Goal: Information Seeking & Learning: Learn about a topic

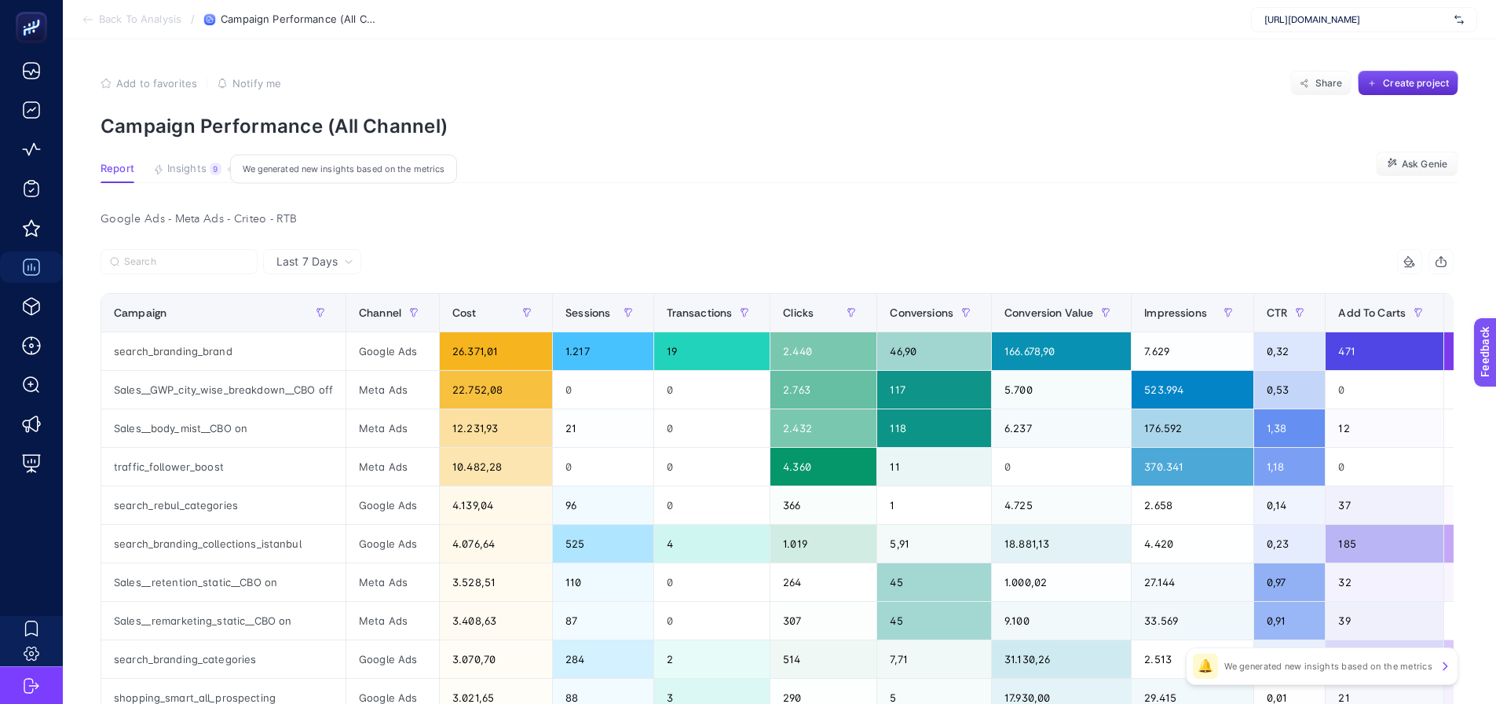
click at [178, 176] on button "Insights 9 We generated new insights based on the metrics" at bounding box center [187, 173] width 68 height 20
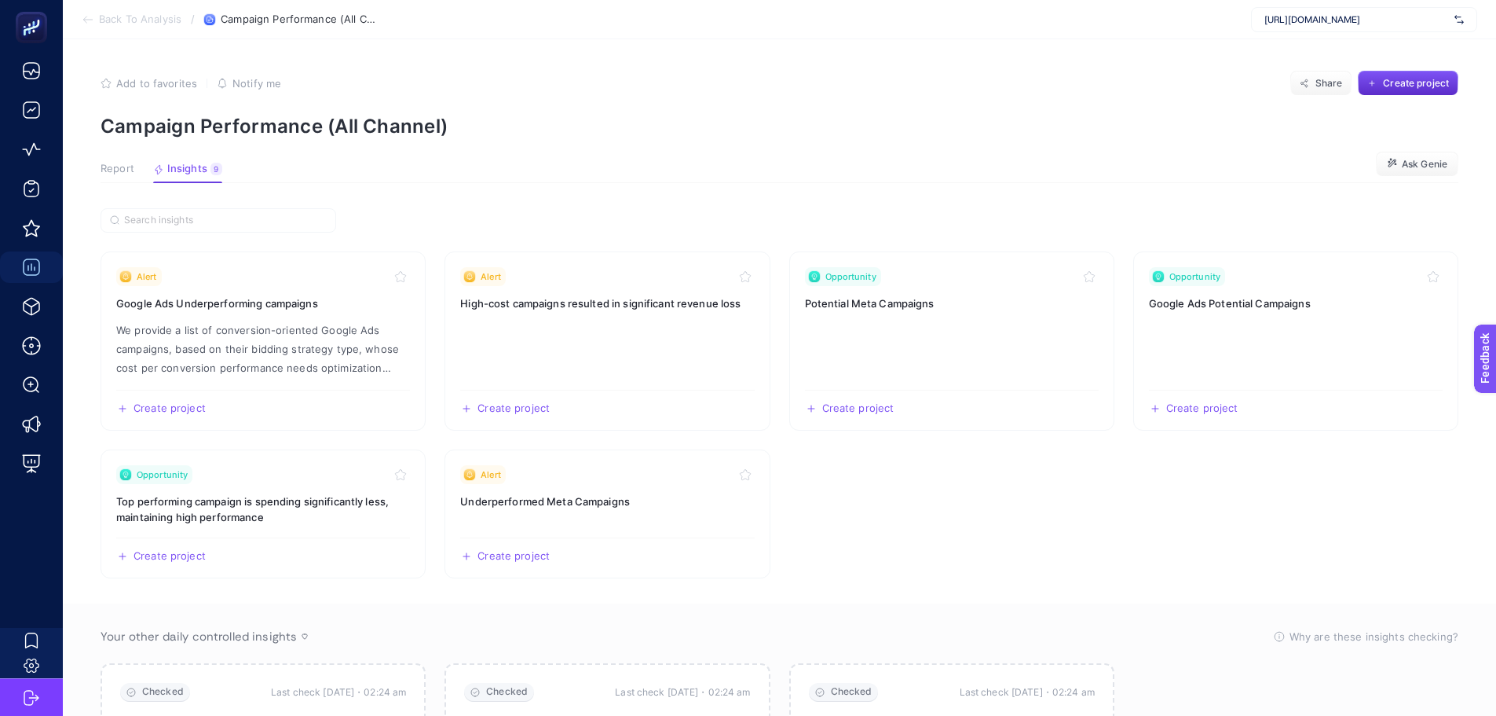
click at [111, 168] on span "Report" at bounding box center [118, 169] width 34 height 13
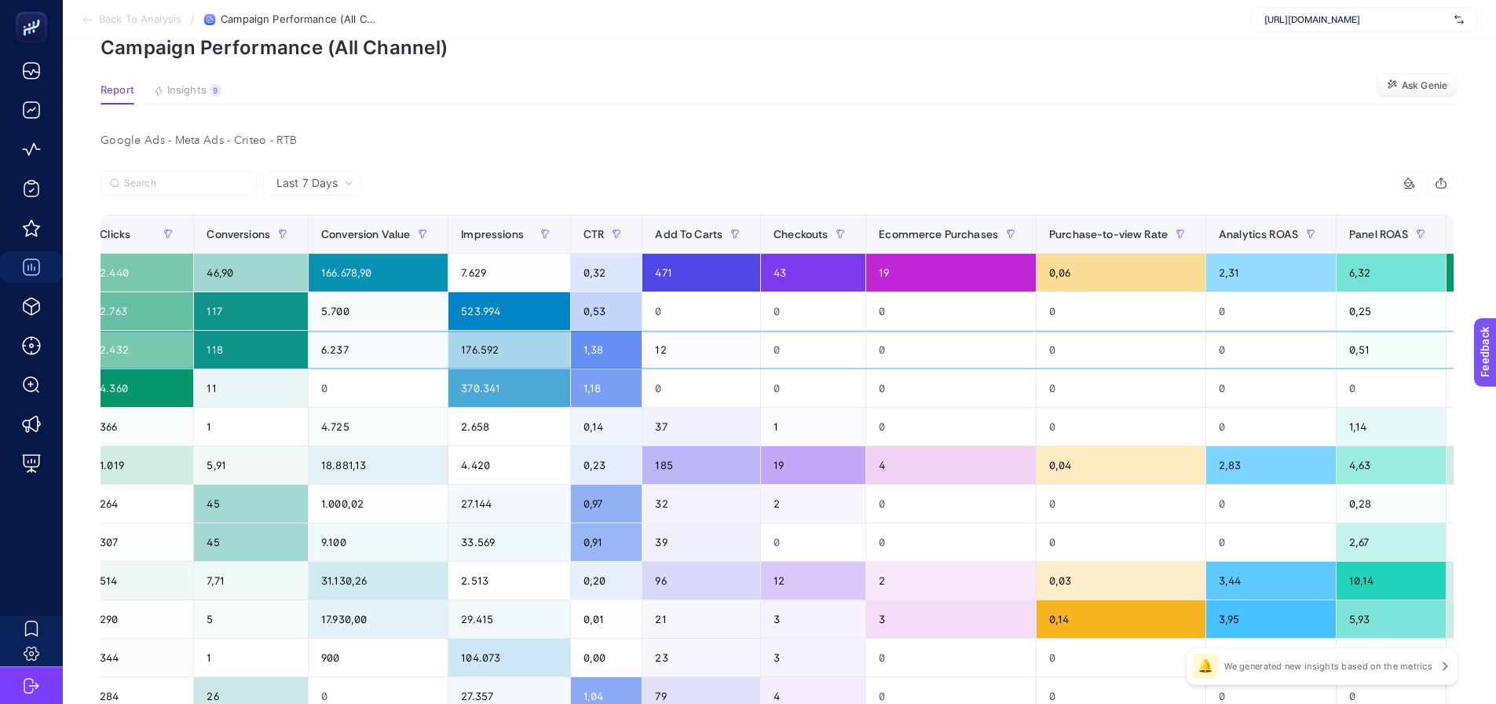
scroll to position [0, 875]
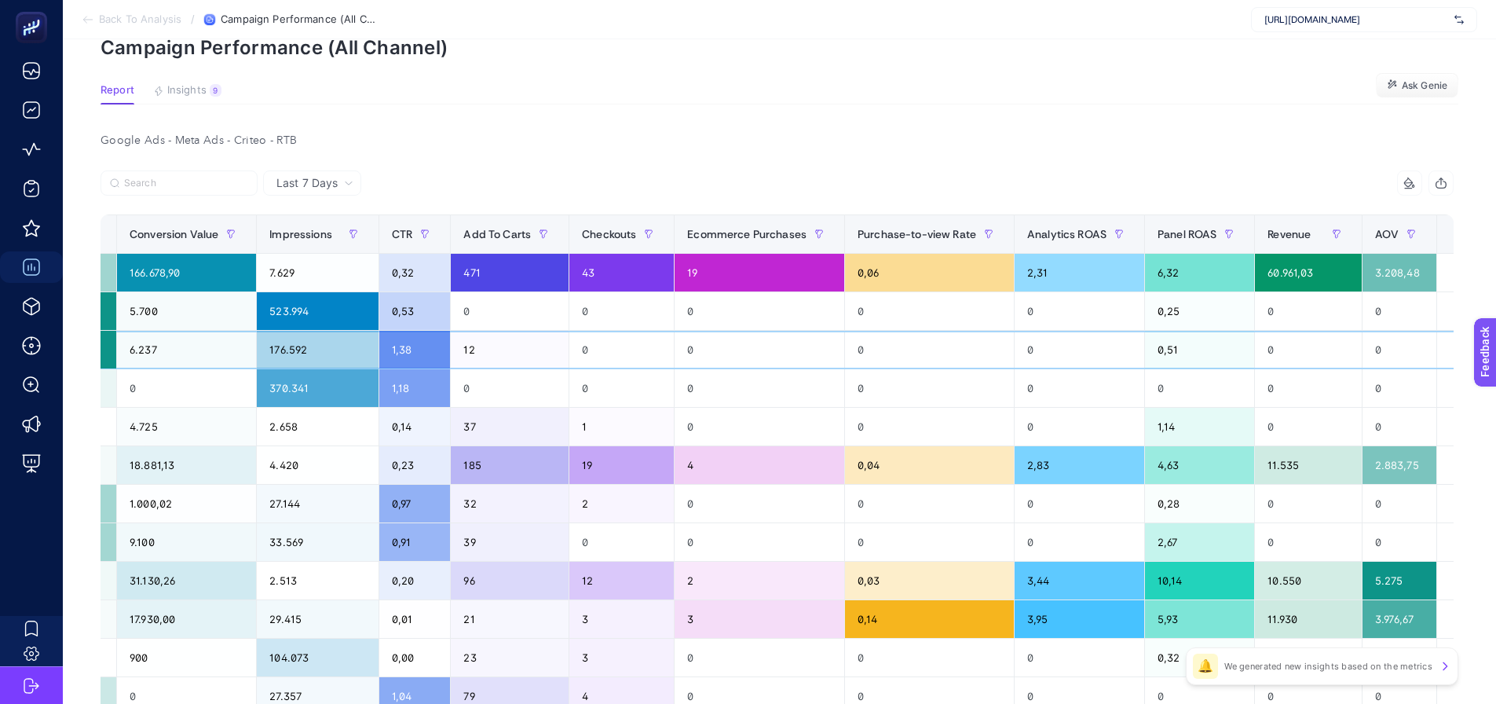
drag, startPoint x: 1067, startPoint y: 333, endPoint x: 1183, endPoint y: 303, distance: 119.2
click at [1437, 215] on th "18 items selected +" at bounding box center [1465, 234] width 57 height 38
click at [1437, 249] on th "18 items selected +" at bounding box center [1465, 234] width 57 height 38
drag, startPoint x: 1429, startPoint y: 224, endPoint x: 1430, endPoint y: 232, distance: 8.8
click at [1437, 226] on th "18 items selected +" at bounding box center [1465, 234] width 57 height 38
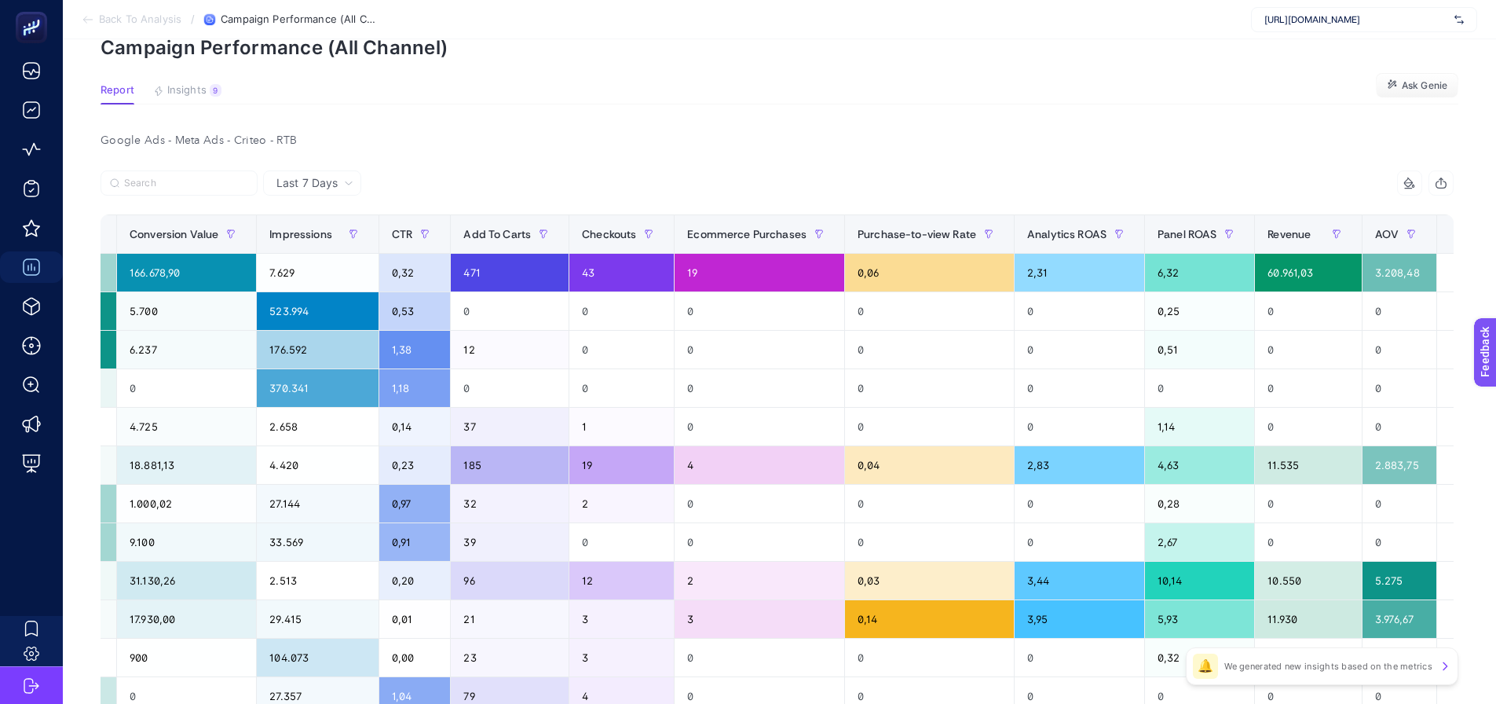
click at [1451, 240] on div "+" at bounding box center [1466, 234] width 30 height 13
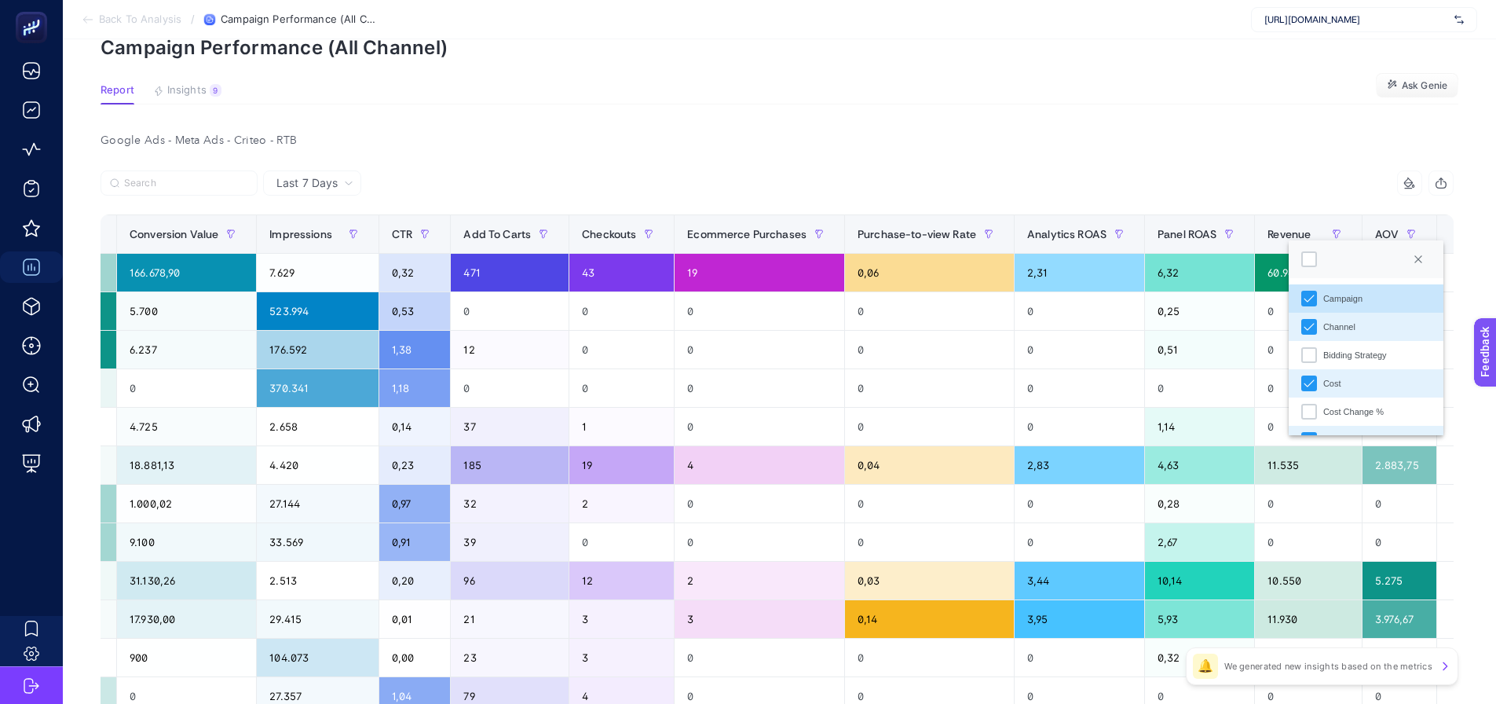
scroll to position [11, 80]
click at [1318, 353] on li "Bidding Strategy" at bounding box center [1366, 355] width 155 height 28
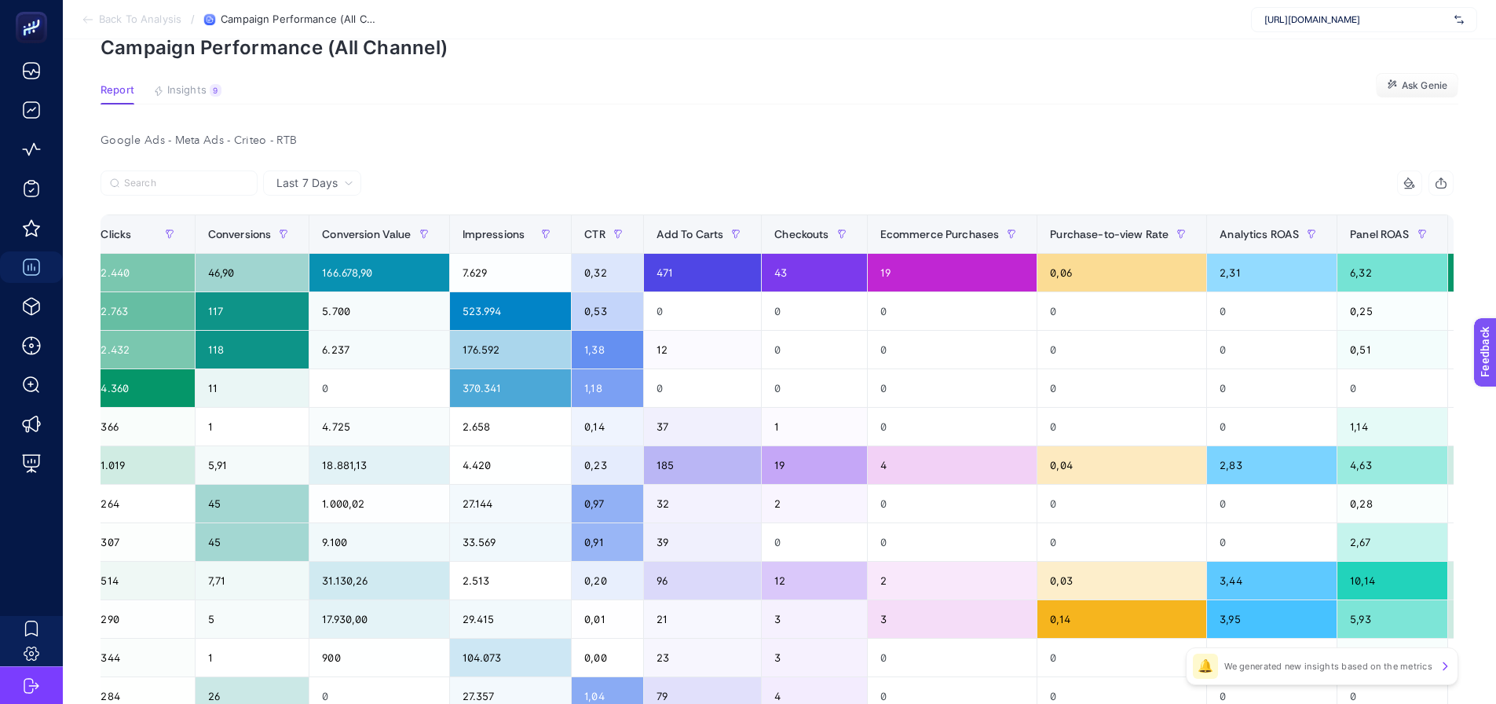
click at [1063, 189] on div "16 items selected" at bounding box center [1116, 182] width 677 height 25
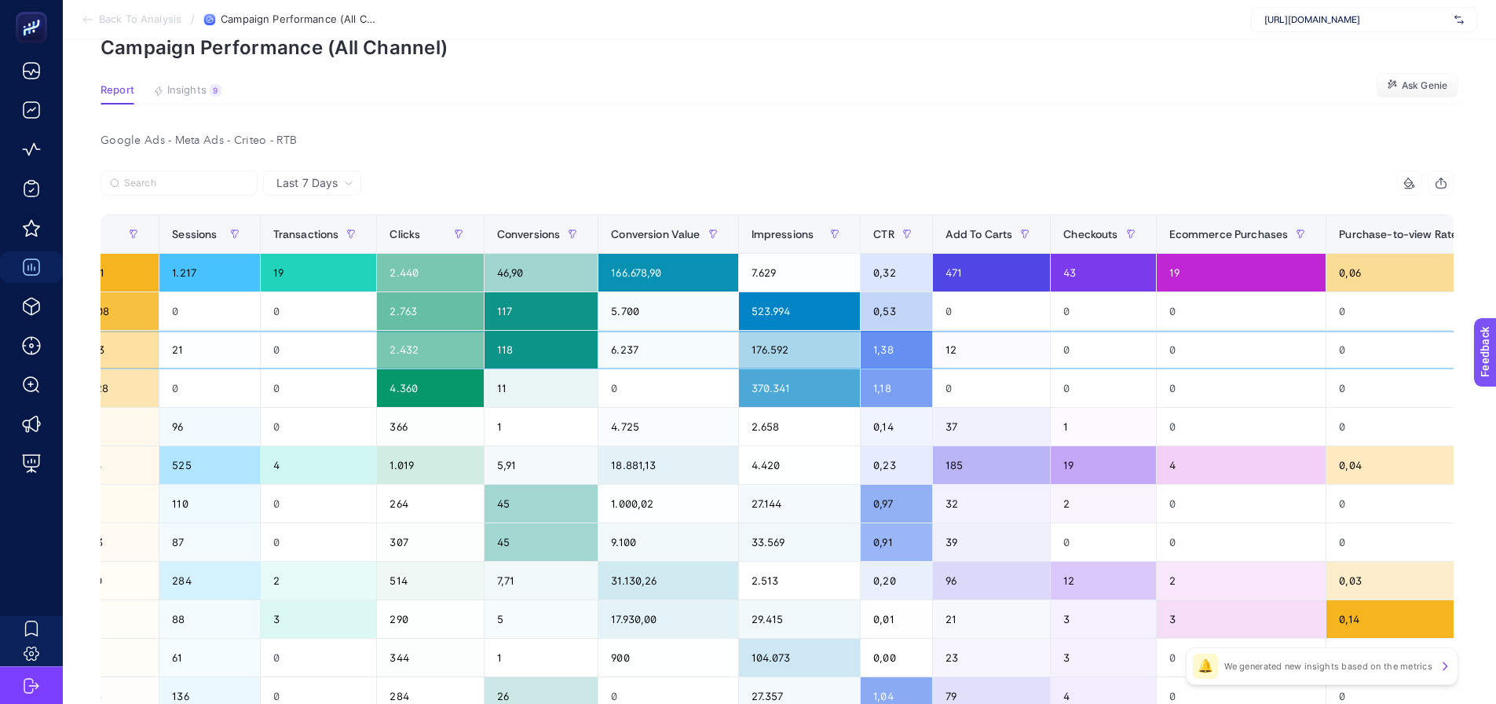
scroll to position [0, 0]
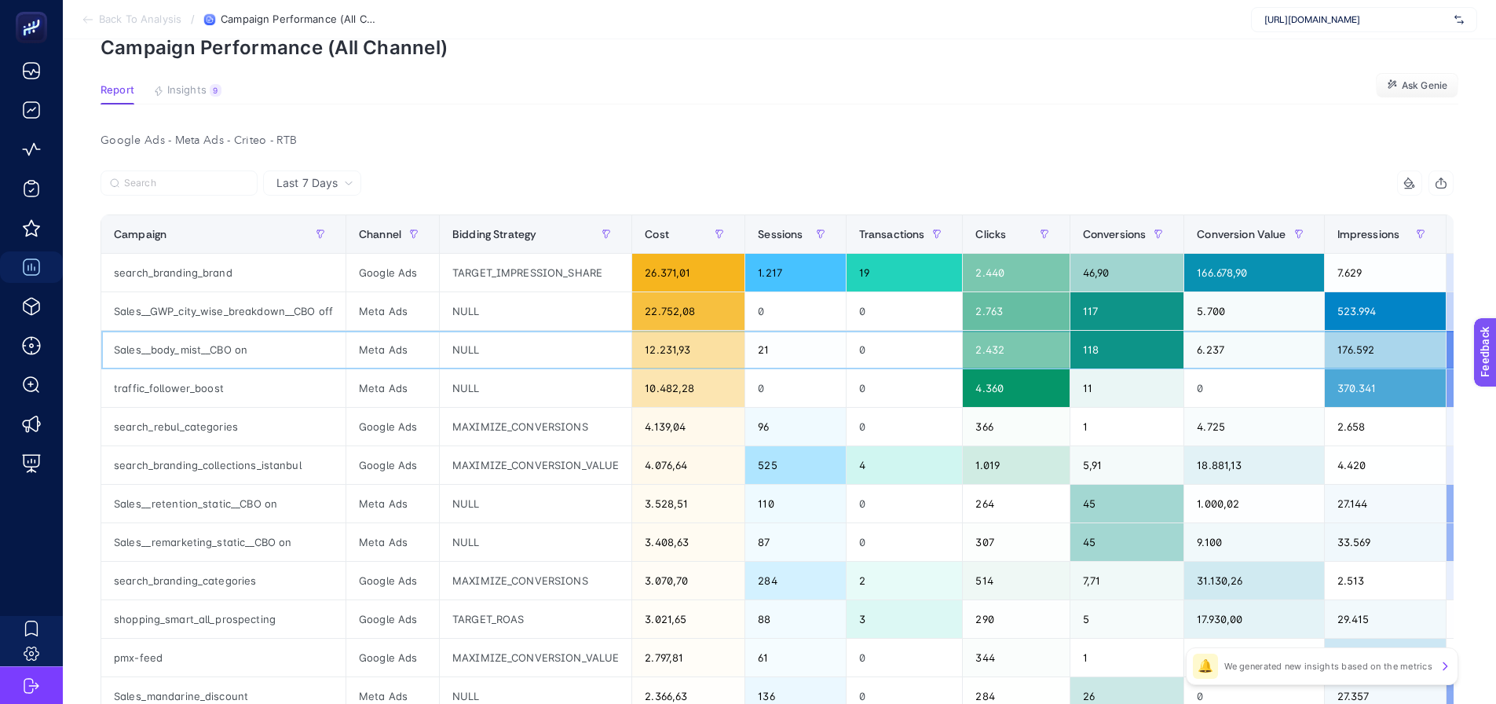
drag, startPoint x: 781, startPoint y: 355, endPoint x: 454, endPoint y: 386, distance: 328.9
click at [450, 269] on div "TARGET_IMPRESSION_SHARE" at bounding box center [536, 273] width 192 height 38
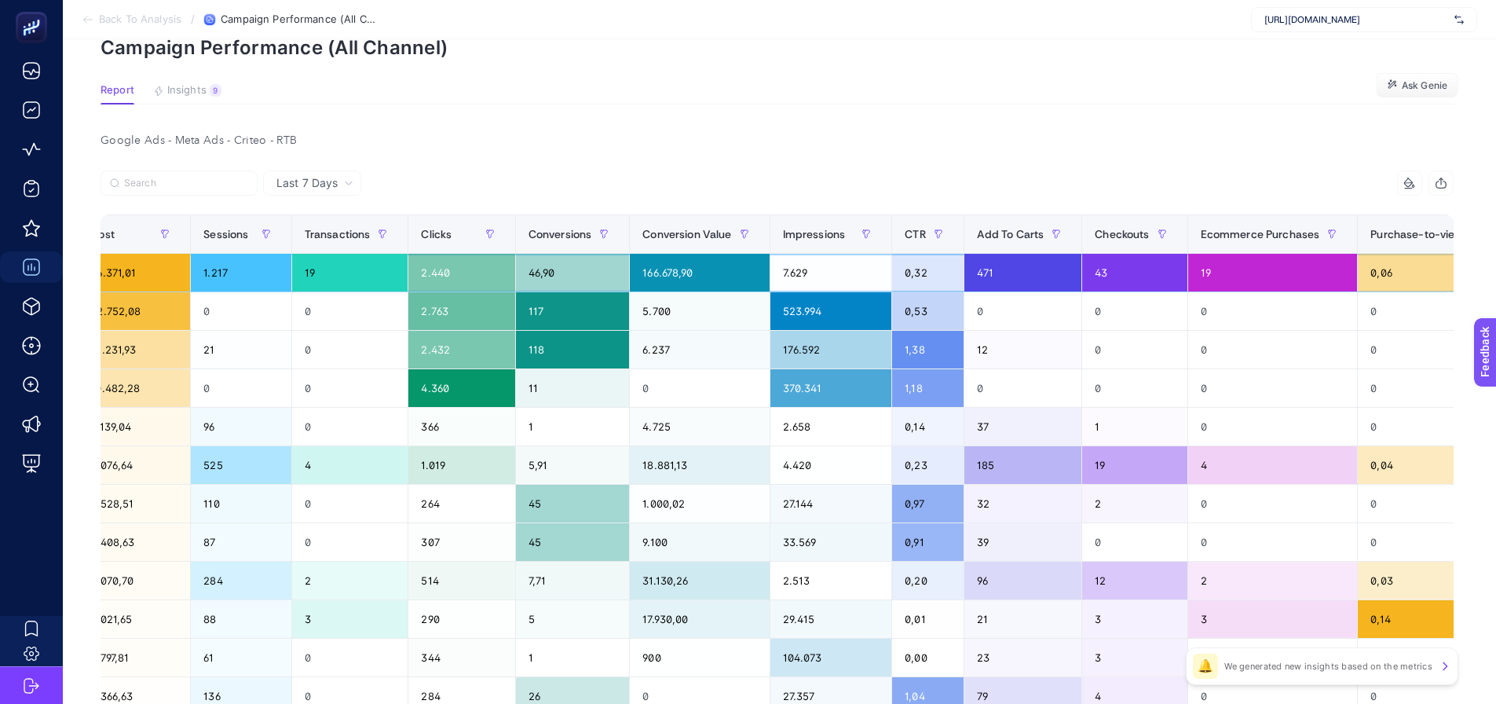
scroll to position [0, 595]
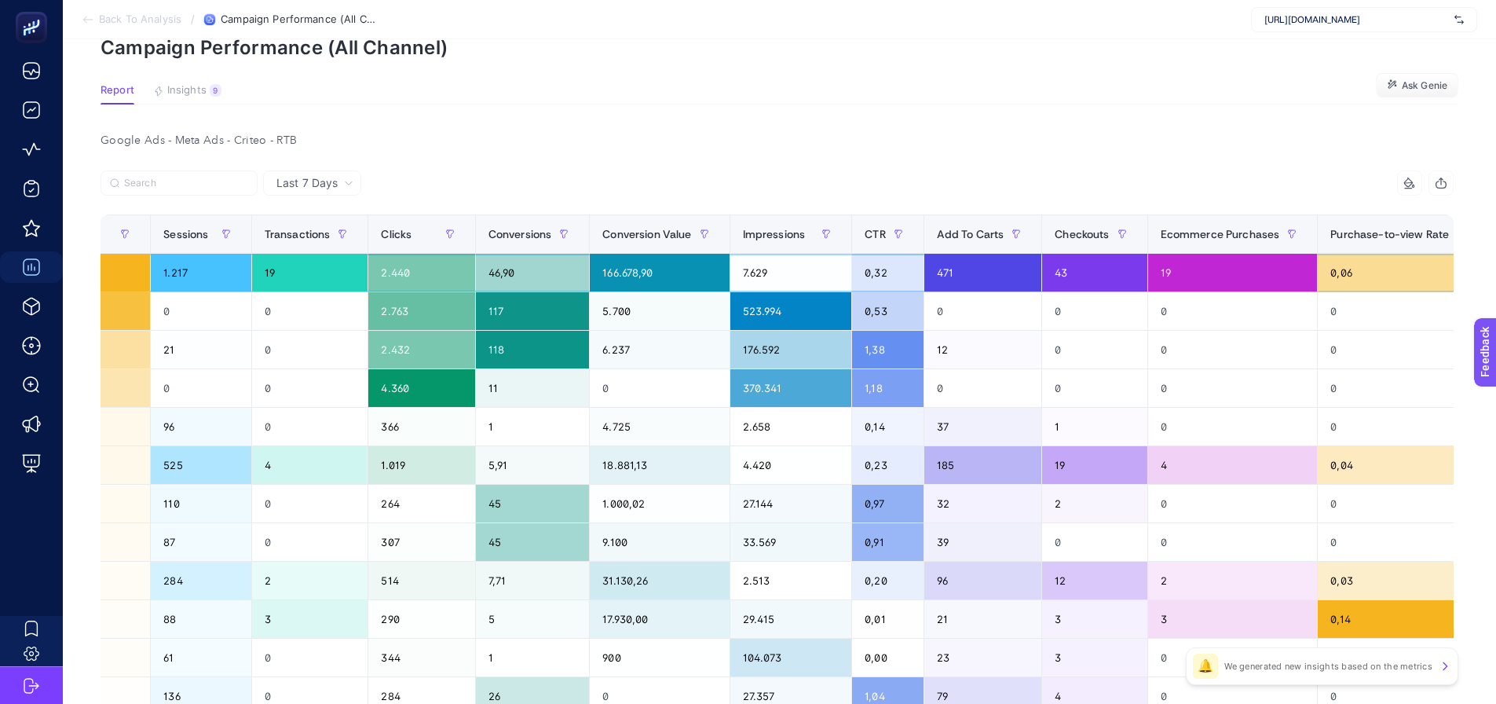
drag, startPoint x: 516, startPoint y: 270, endPoint x: 569, endPoint y: 269, distance: 53.4
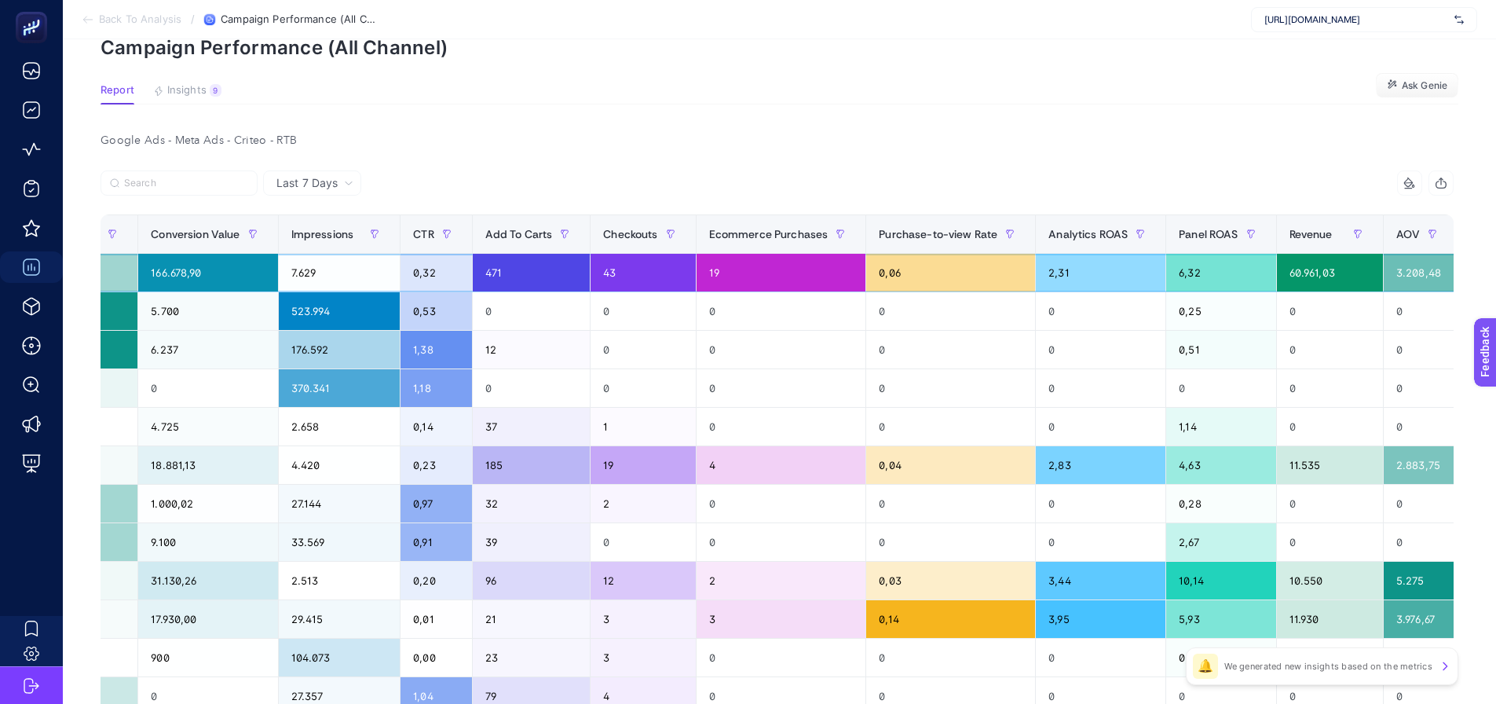
scroll to position [0, 1067]
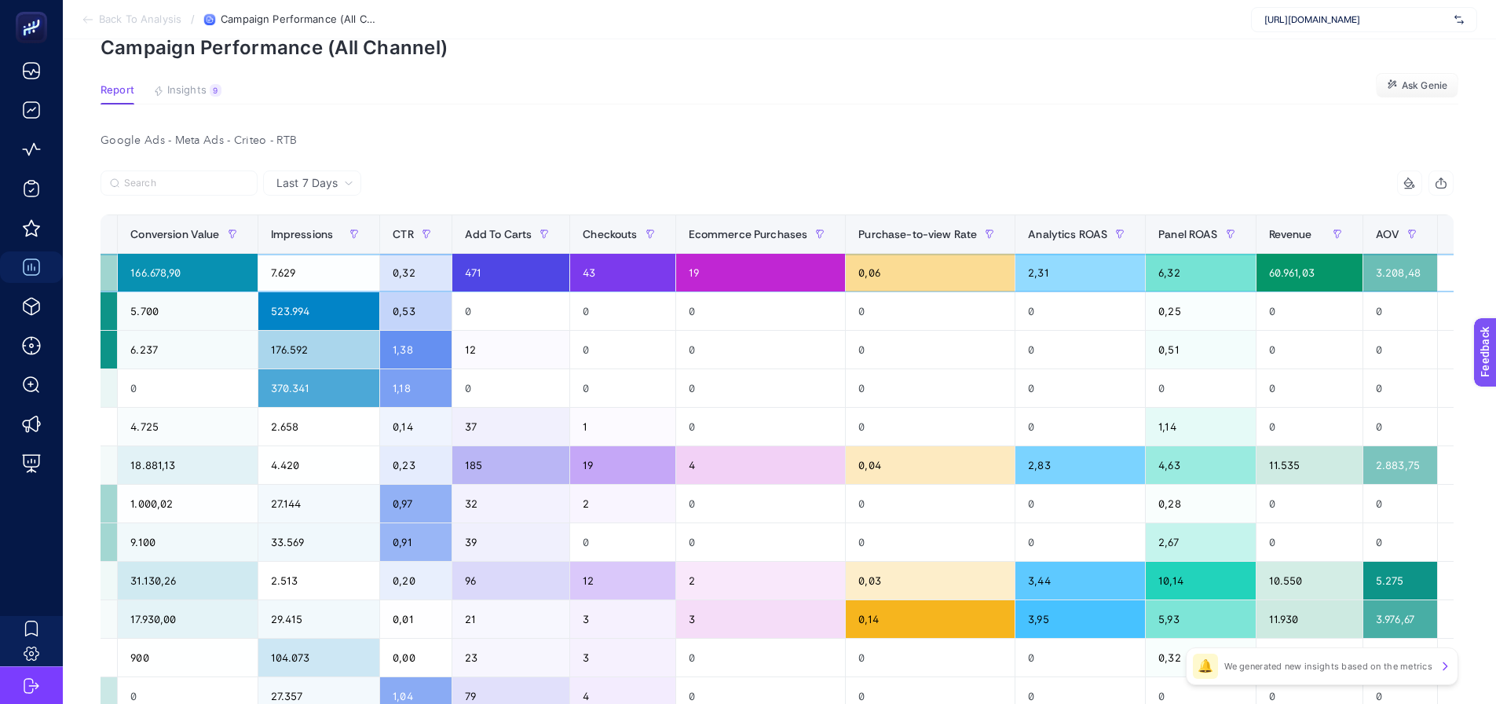
drag, startPoint x: 571, startPoint y: 269, endPoint x: 628, endPoint y: 266, distance: 57.4
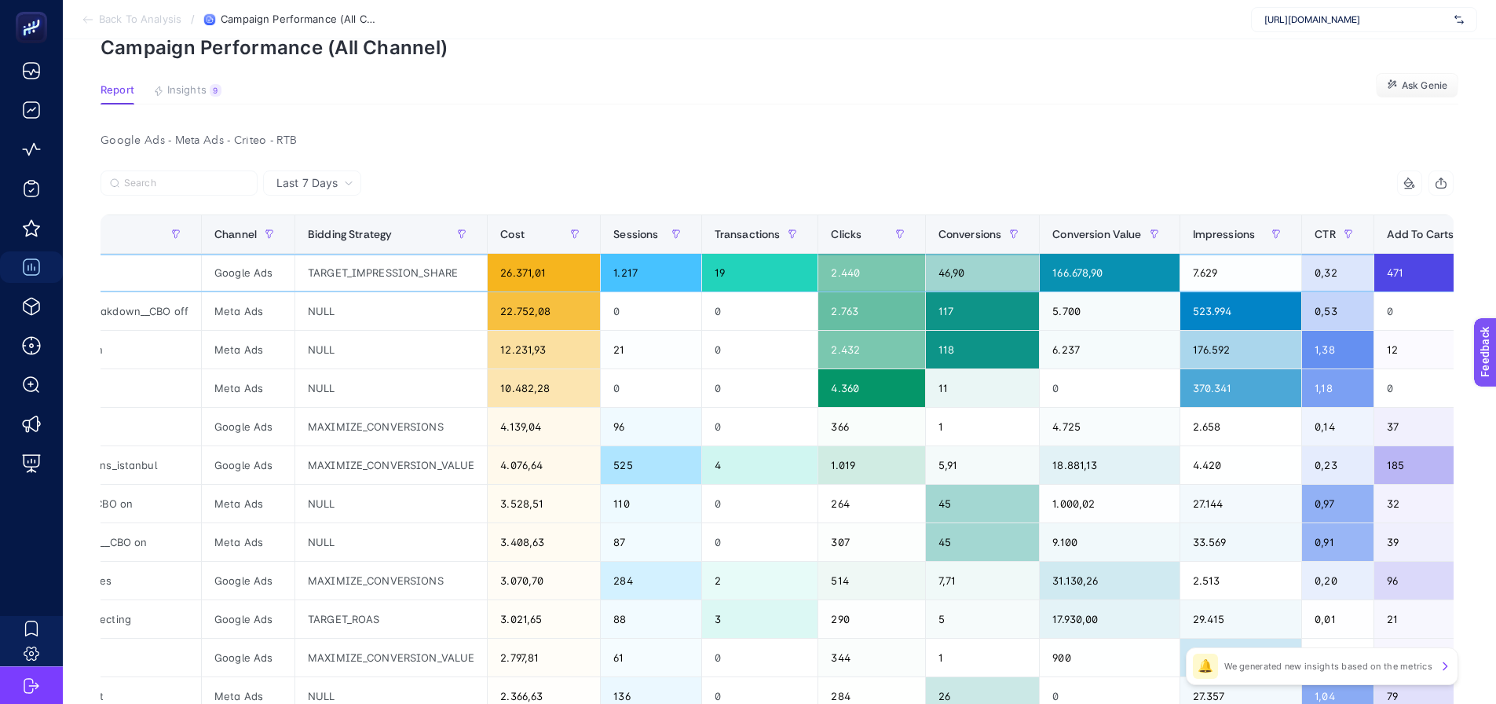
scroll to position [0, 0]
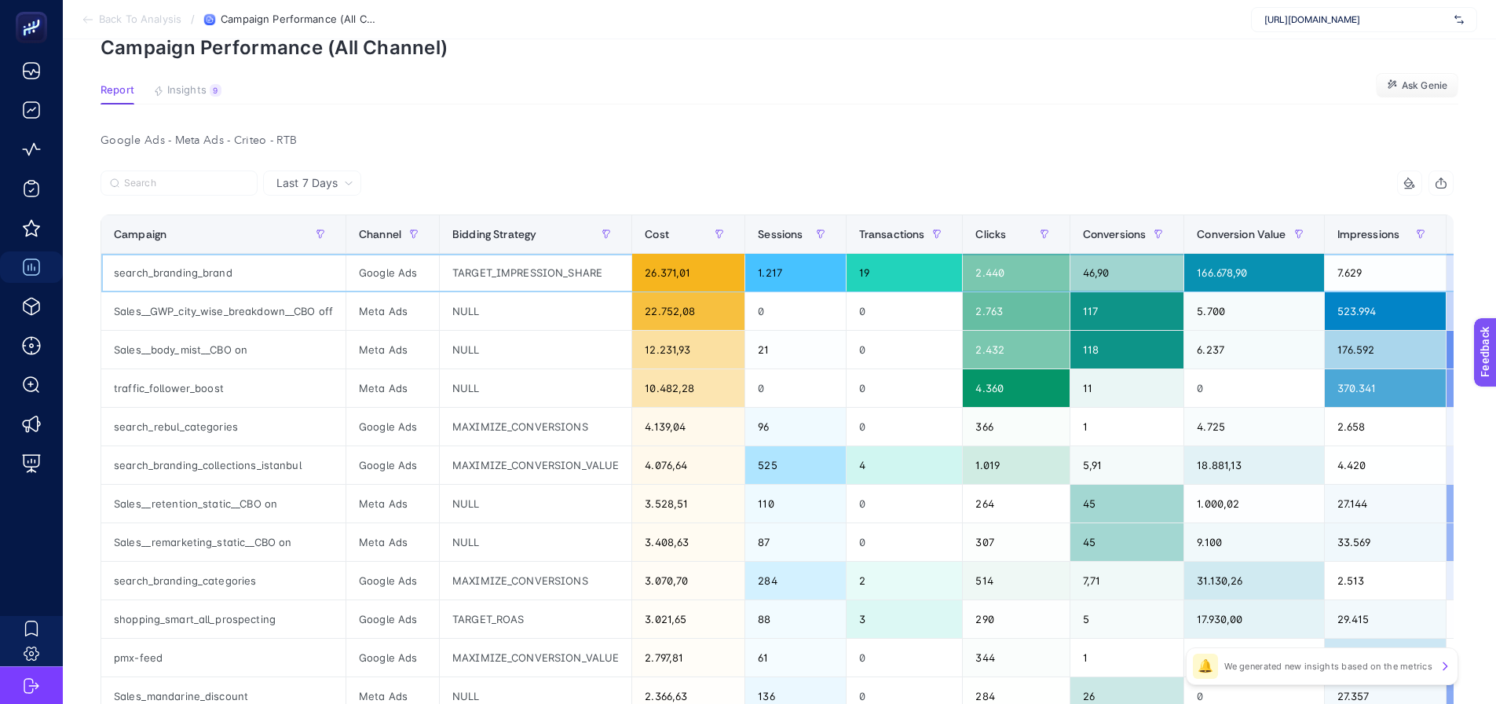
drag, startPoint x: 559, startPoint y: 270, endPoint x: 467, endPoint y: 268, distance: 92.7
click at [292, 181] on span "Last 7 Days" at bounding box center [306, 183] width 61 height 16
drag, startPoint x: 294, startPoint y: 234, endPoint x: 295, endPoint y: 247, distance: 13.4
click at [295, 234] on li "Last 30 Days" at bounding box center [312, 244] width 89 height 28
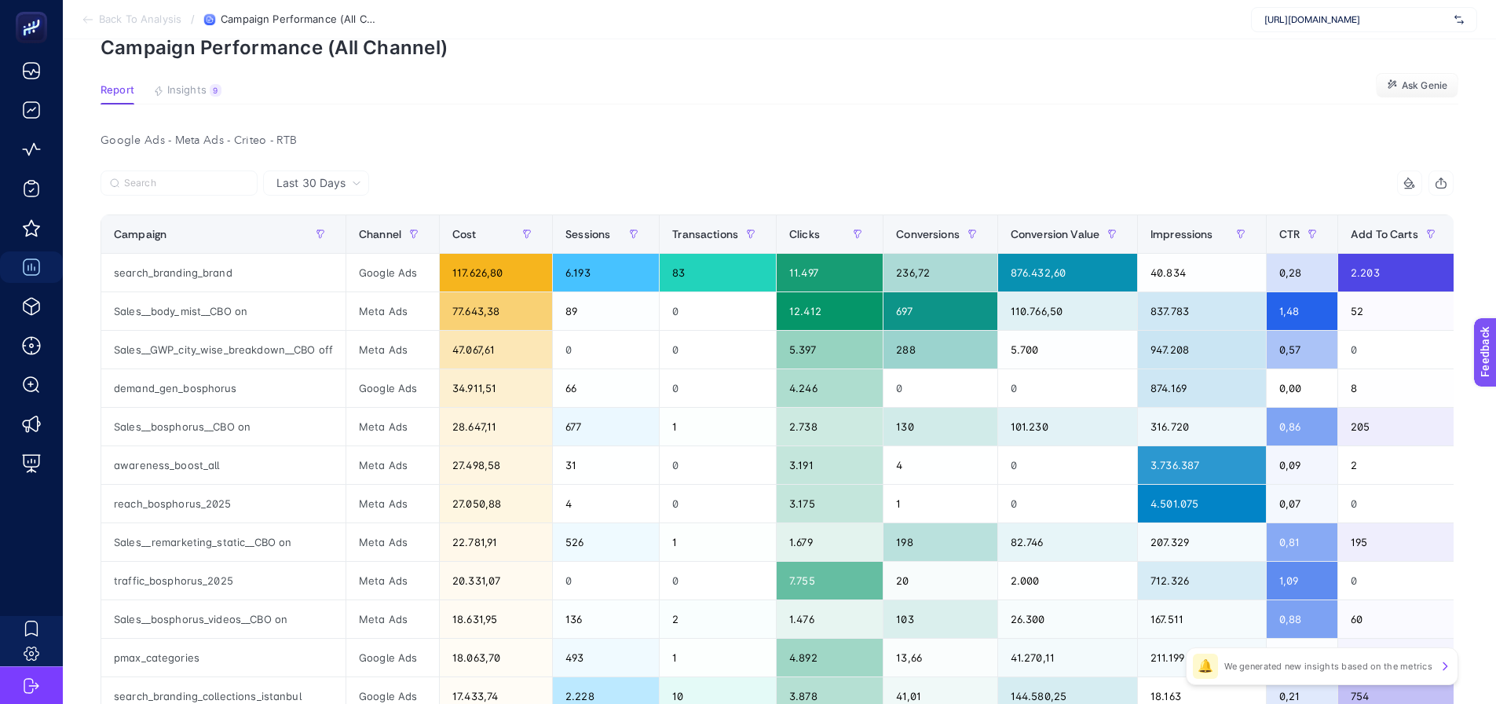
click at [547, 172] on div at bounding box center [439, 187] width 677 height 35
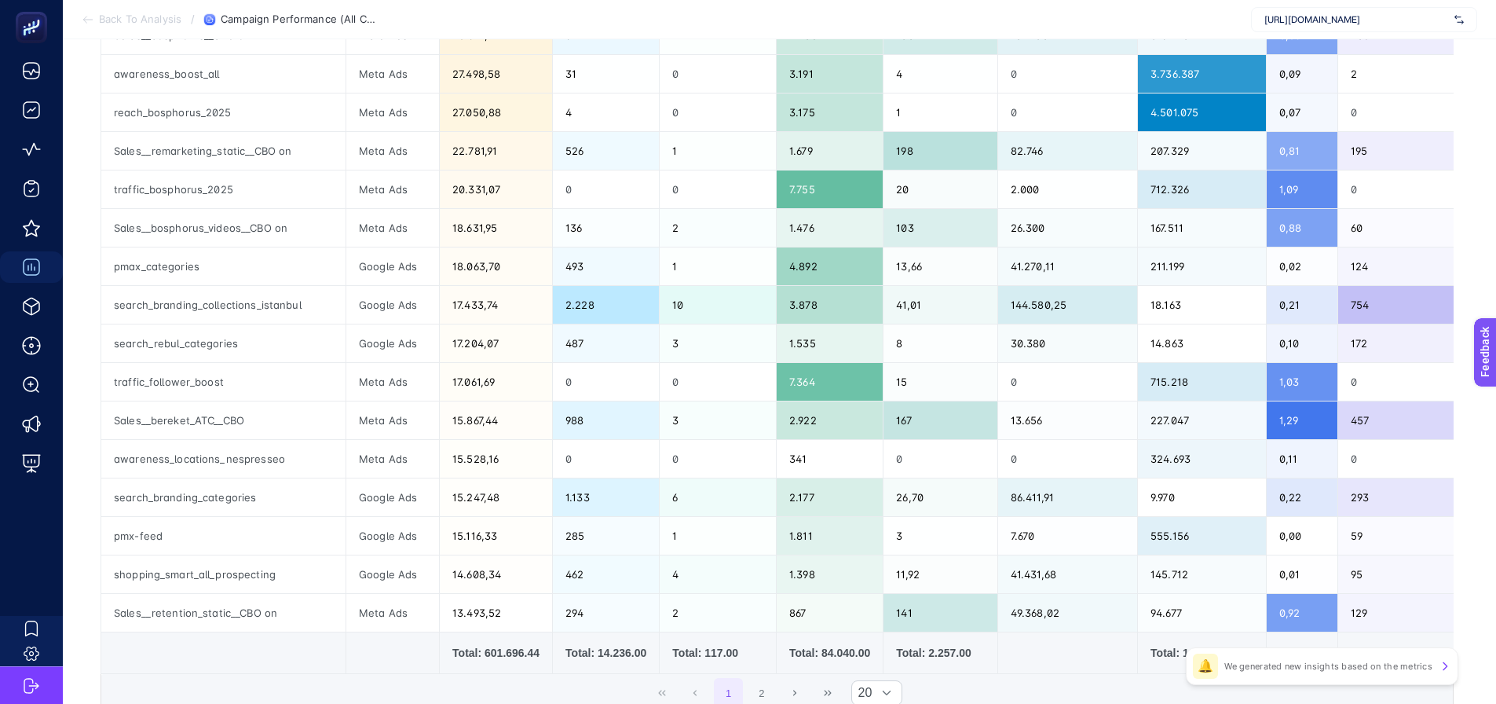
scroll to position [471, 0]
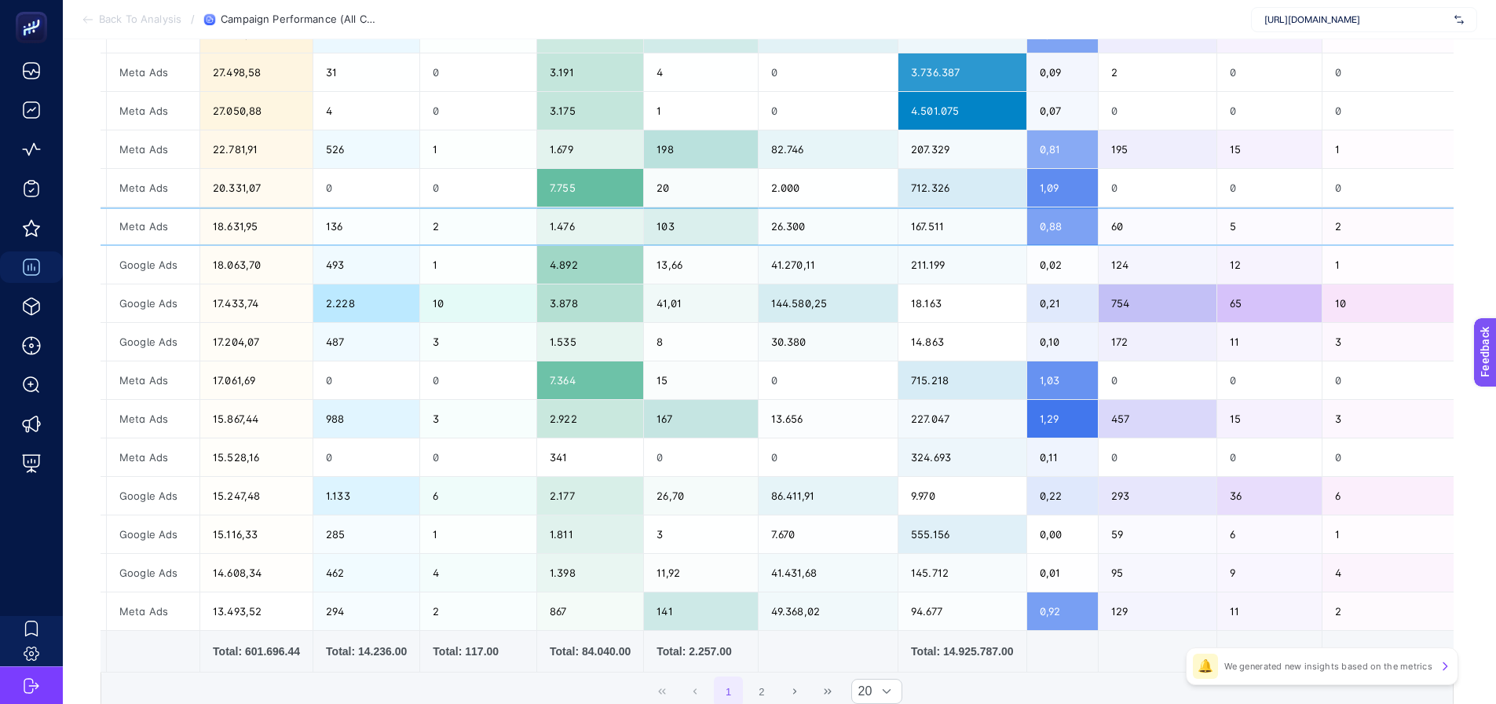
drag, startPoint x: 647, startPoint y: 217, endPoint x: 668, endPoint y: 218, distance: 20.4
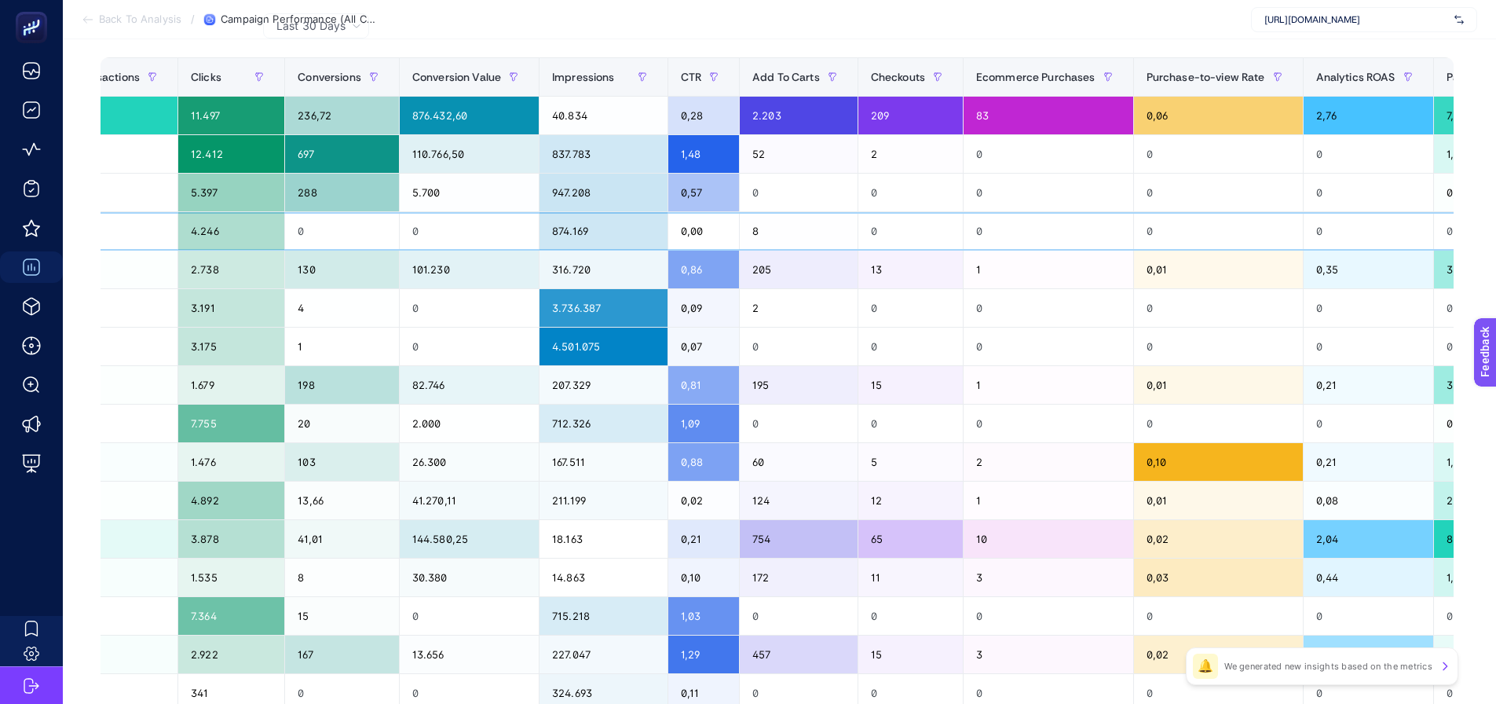
scroll to position [0, 896]
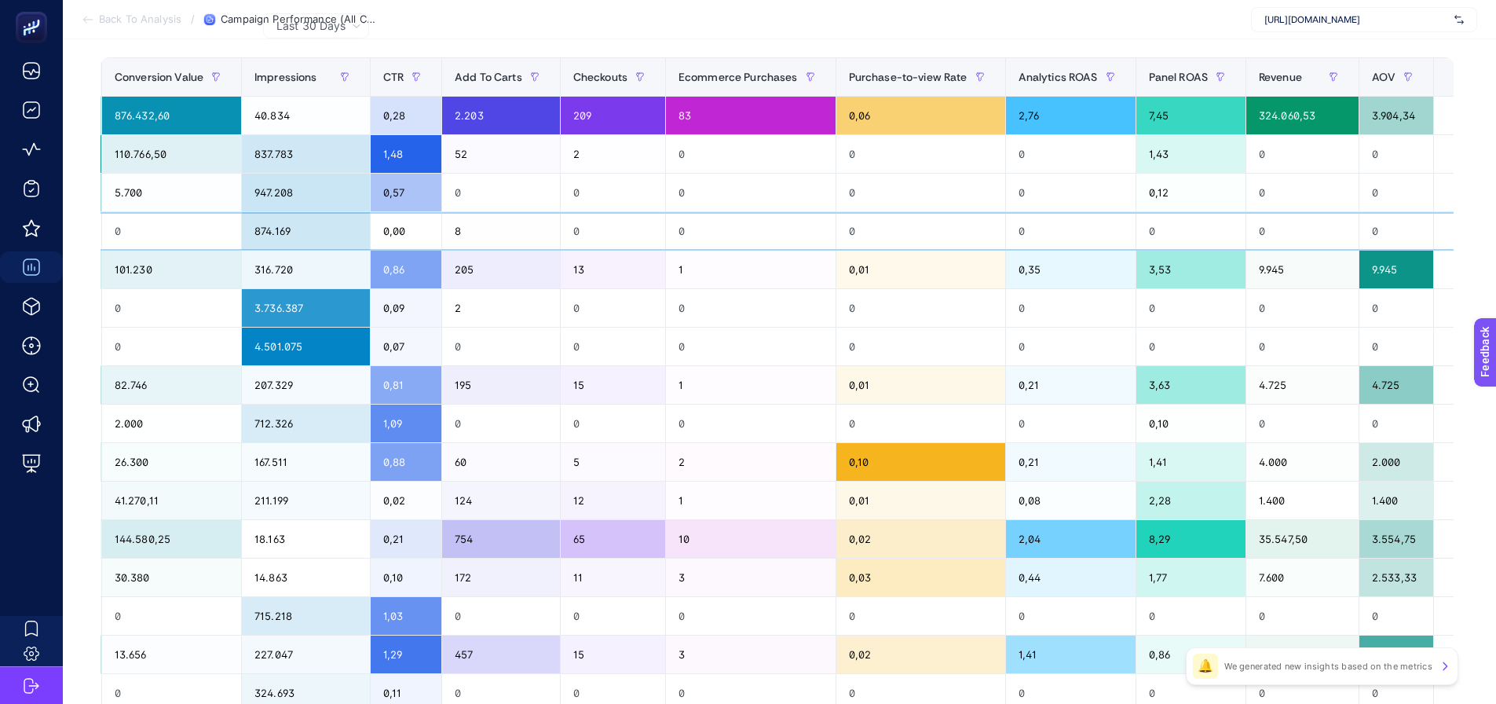
drag, startPoint x: 775, startPoint y: 215, endPoint x: 919, endPoint y: 212, distance: 143.8
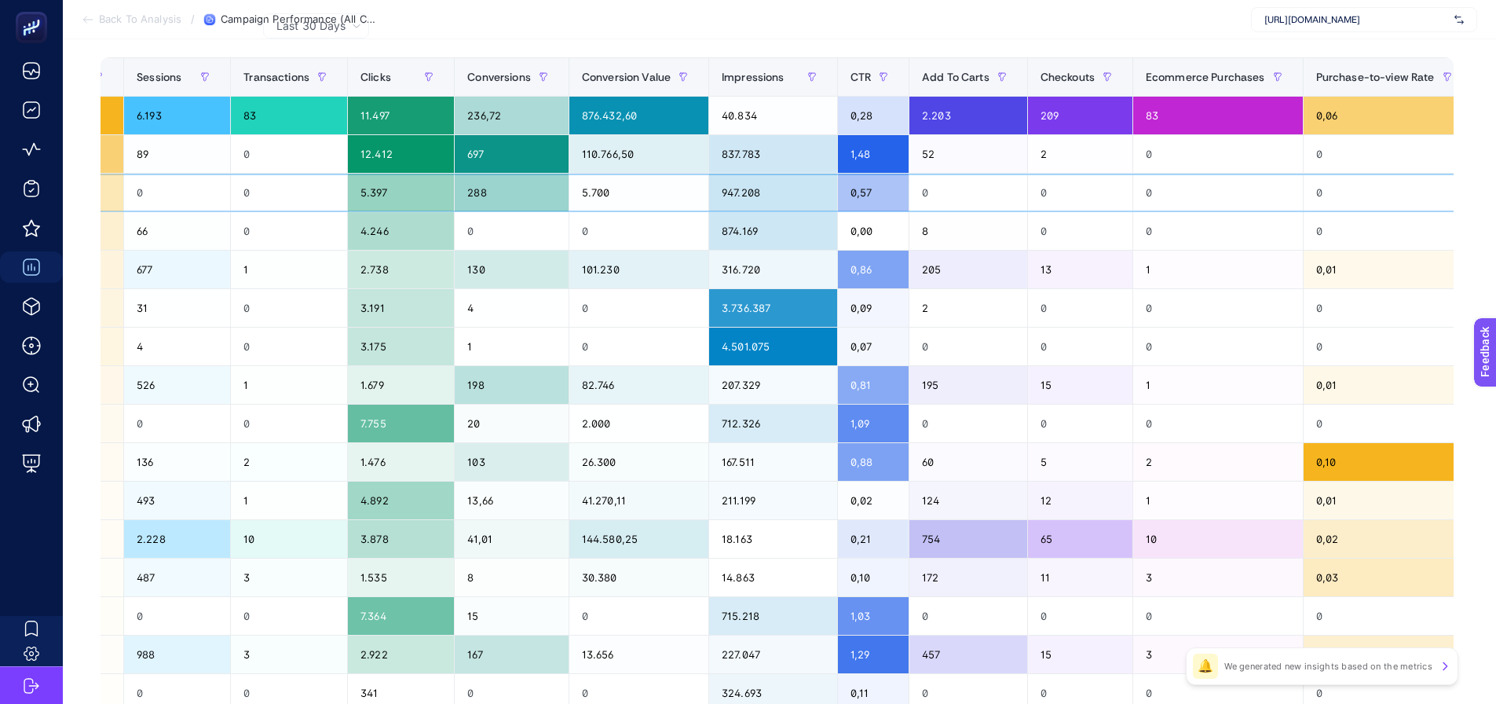
scroll to position [0, 0]
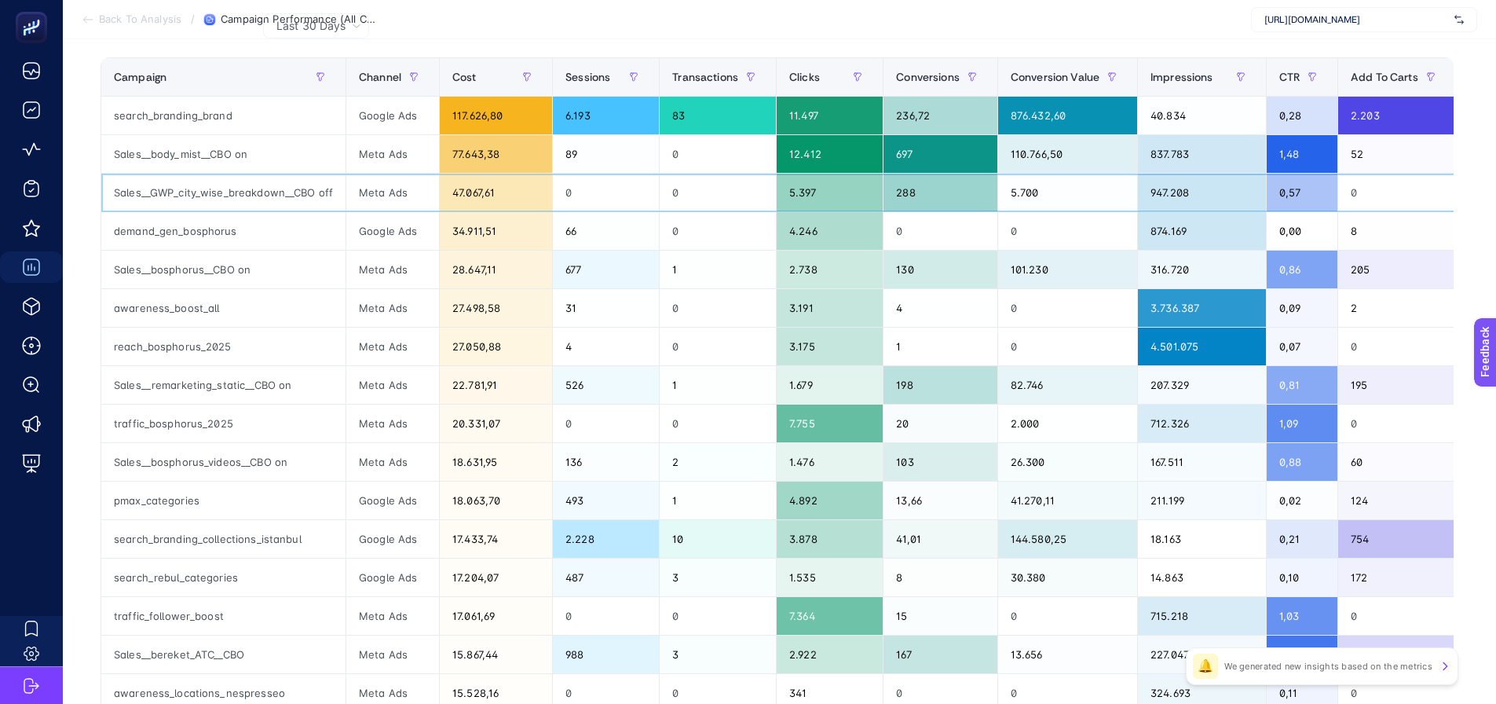
drag, startPoint x: 971, startPoint y: 184, endPoint x: 770, endPoint y: 195, distance: 201.4
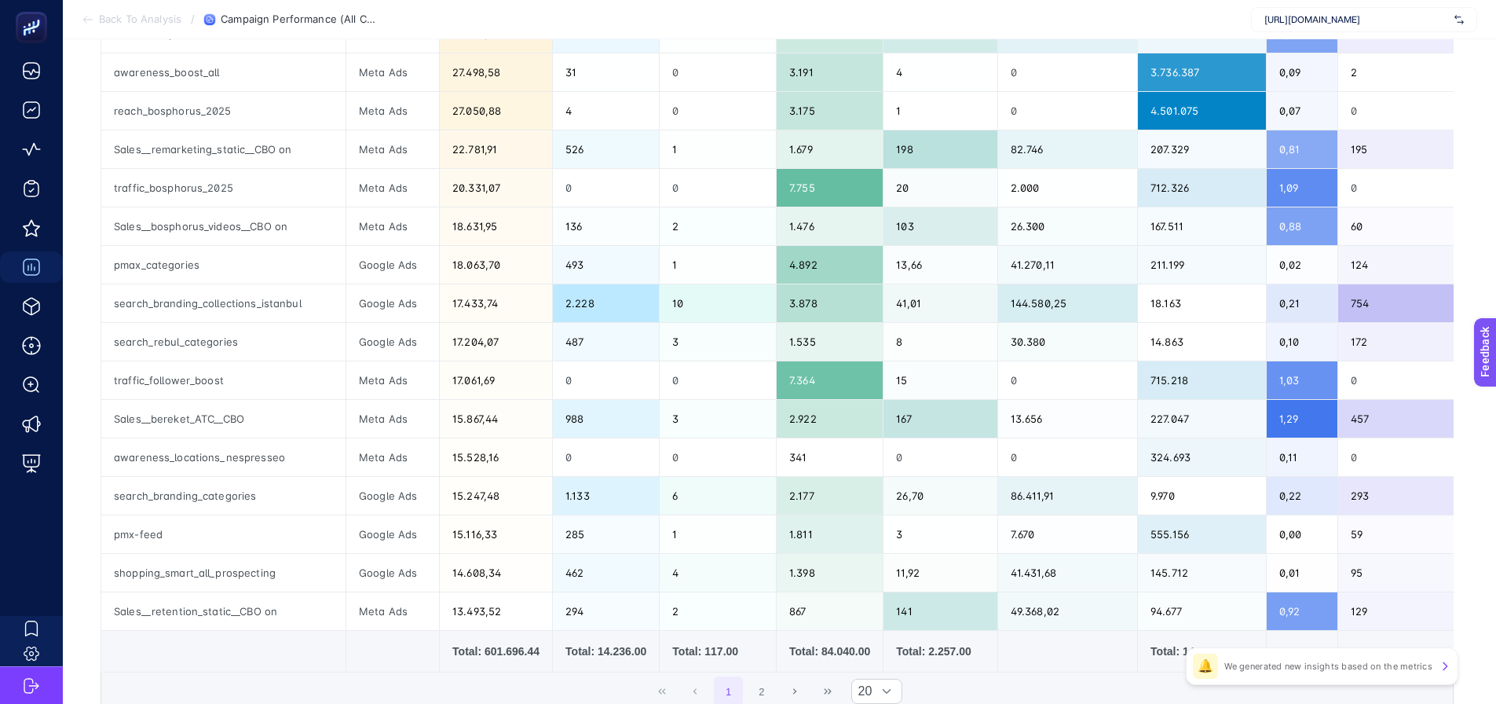
scroll to position [550, 0]
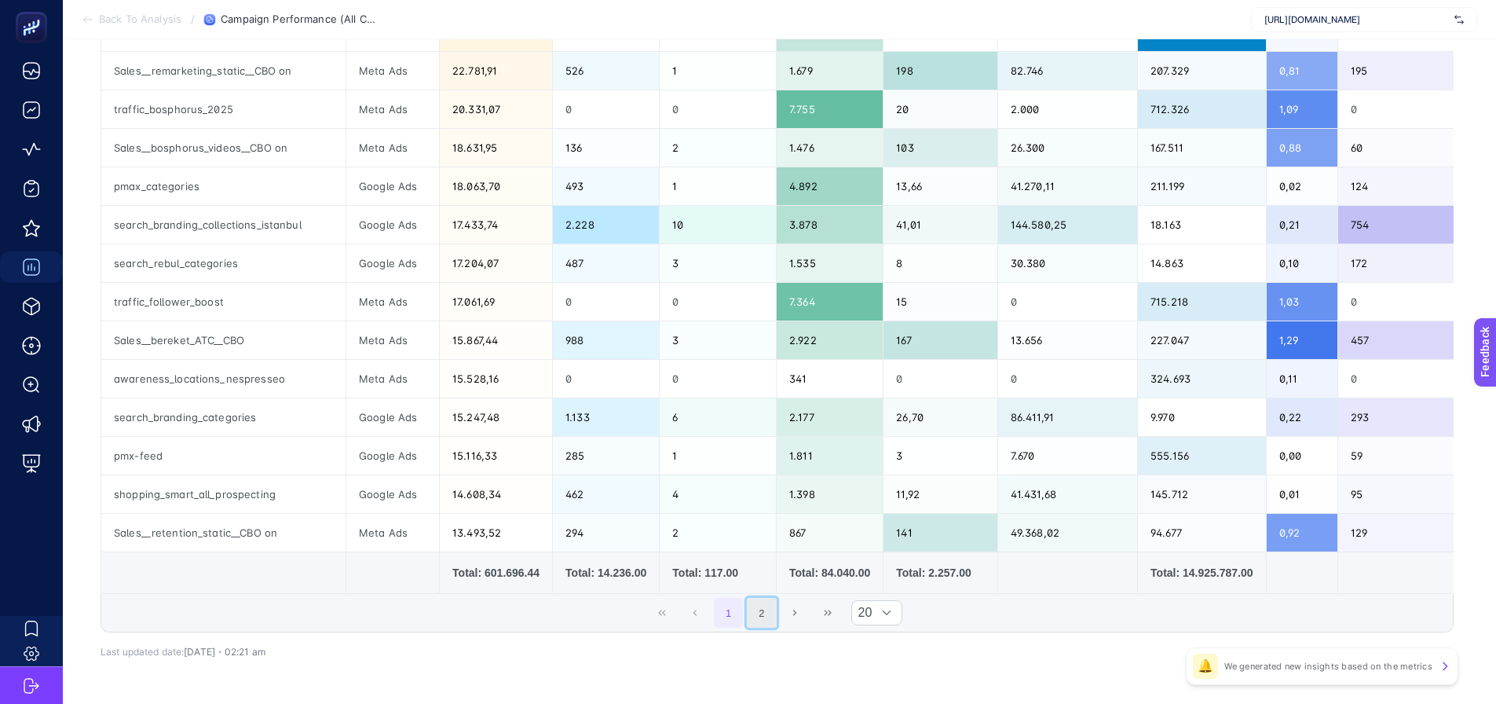
click at [777, 613] on button "2" at bounding box center [762, 613] width 30 height 30
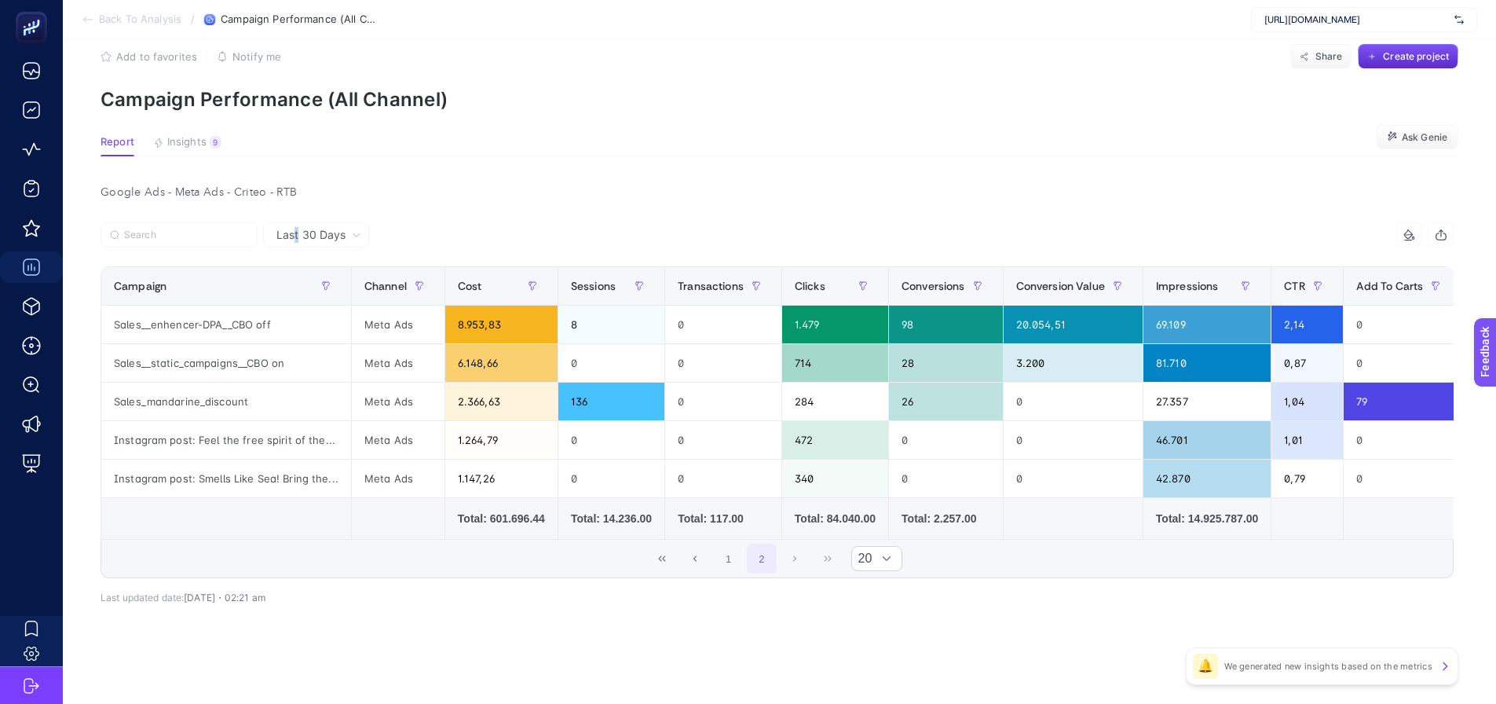
click at [298, 227] on span "Last 30 Days" at bounding box center [310, 235] width 69 height 16
click at [300, 282] on li "Last 7 Days" at bounding box center [316, 296] width 97 height 28
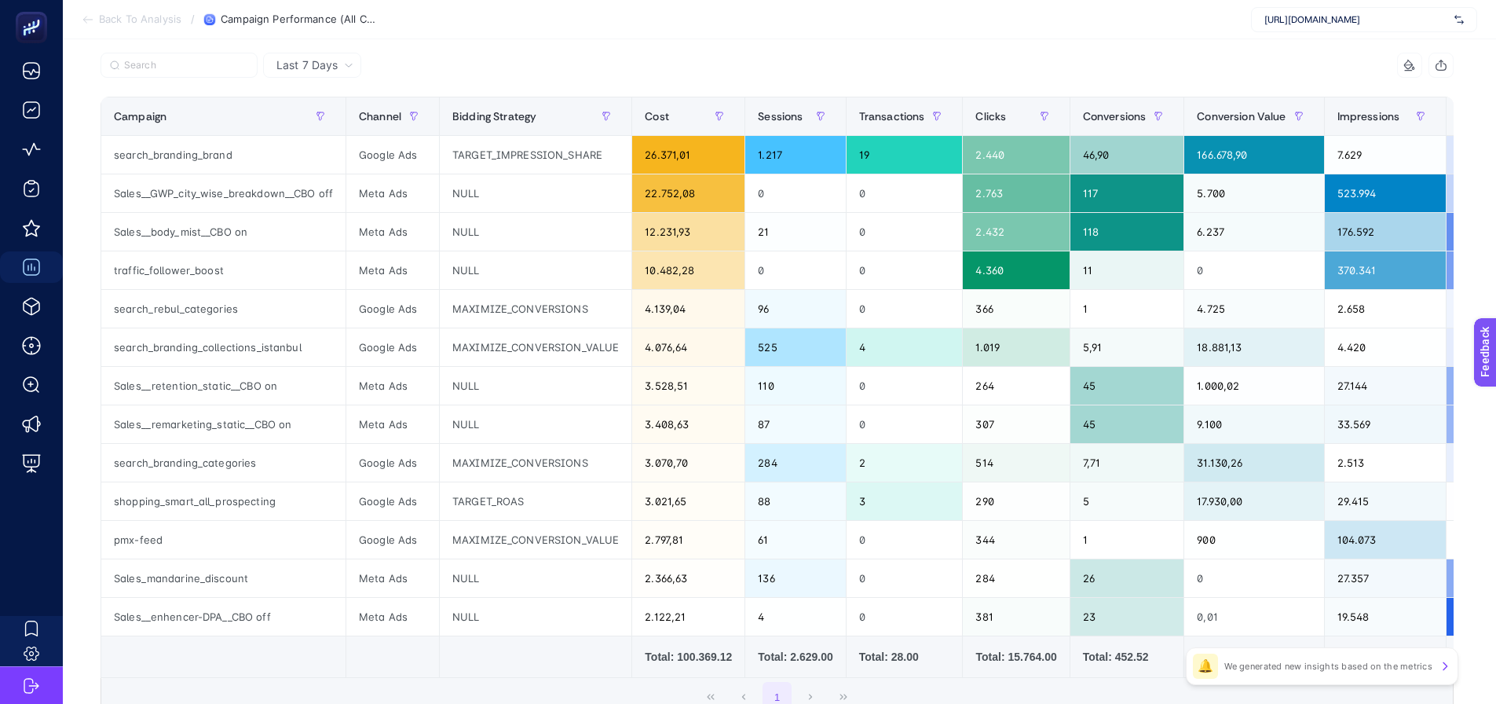
scroll to position [184, 0]
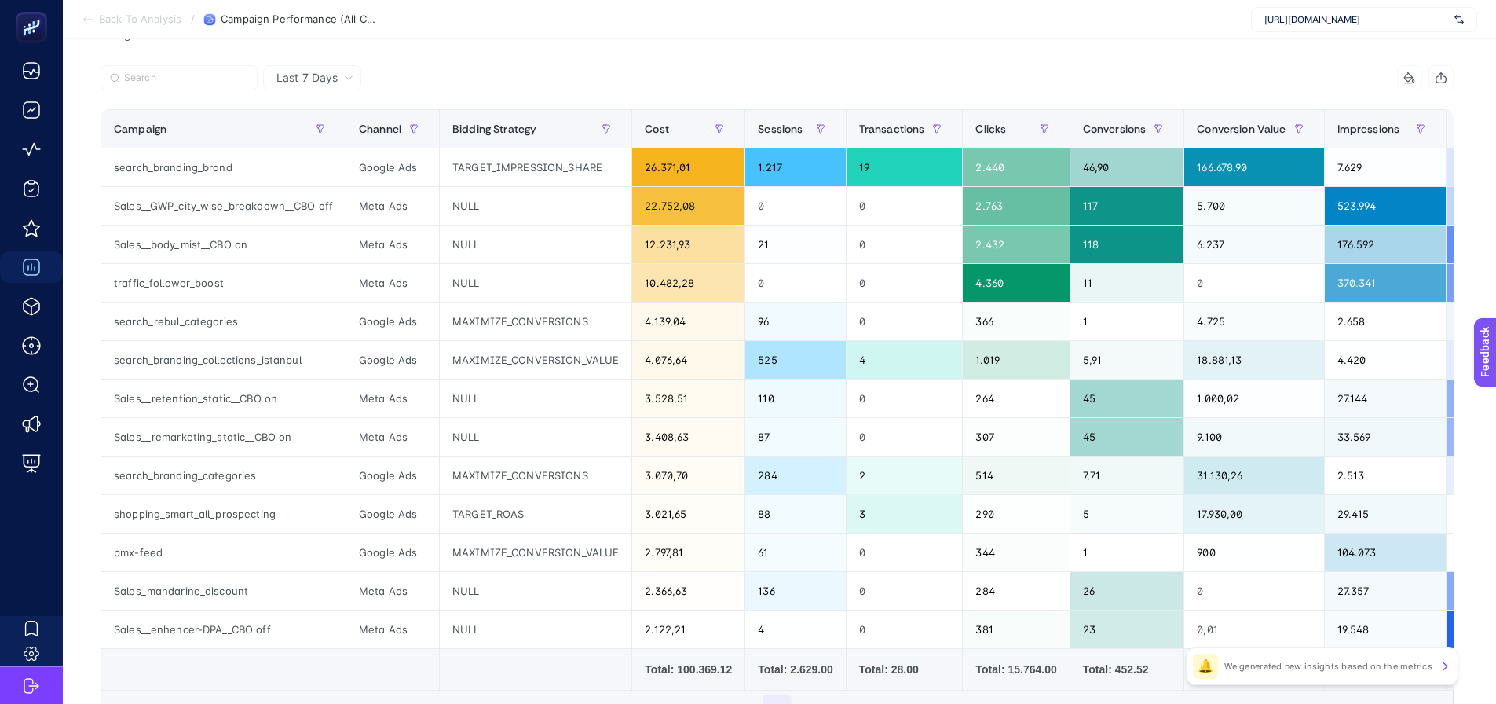
click at [298, 76] on span "Last 7 Days" at bounding box center [306, 78] width 61 height 16
click at [291, 137] on li "Last 30 Days" at bounding box center [312, 139] width 89 height 28
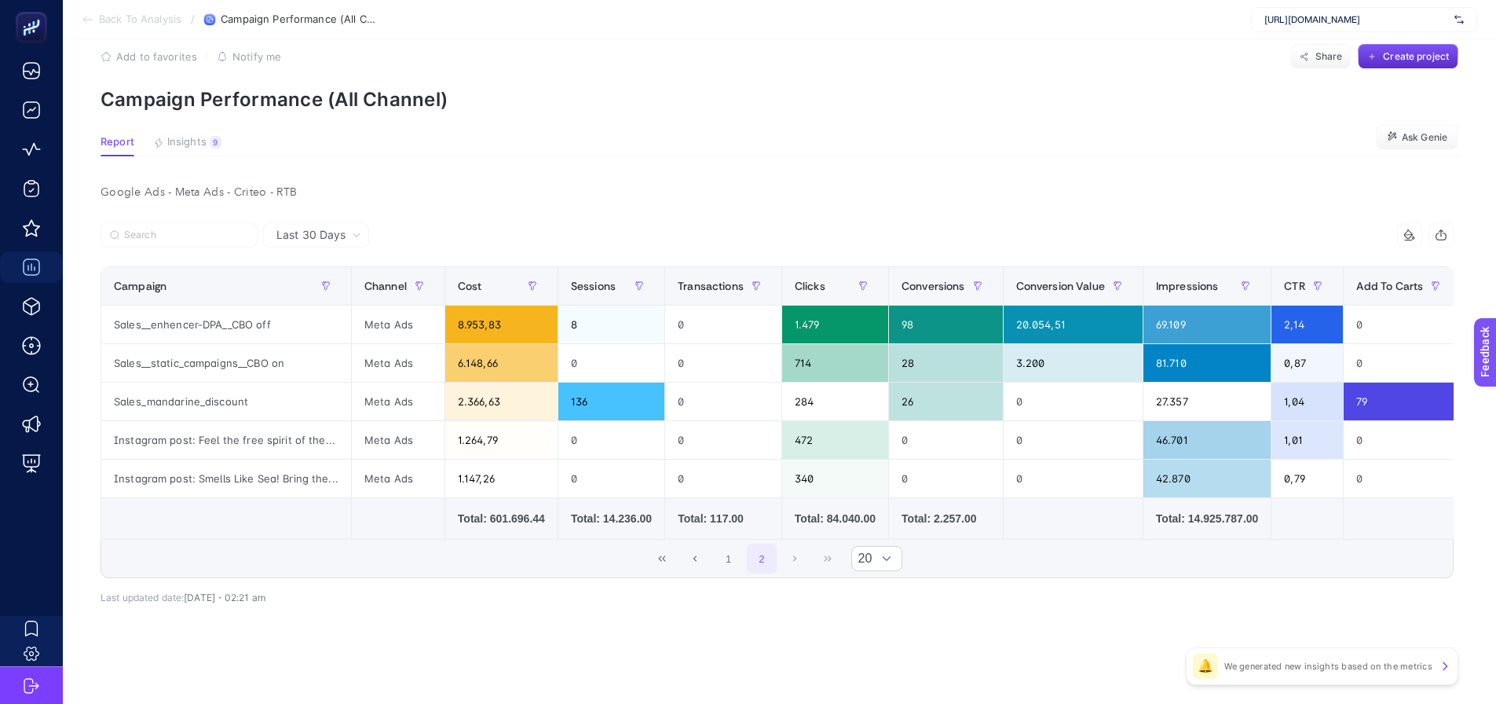
scroll to position [33, 0]
click at [744, 565] on button "1" at bounding box center [729, 558] width 30 height 30
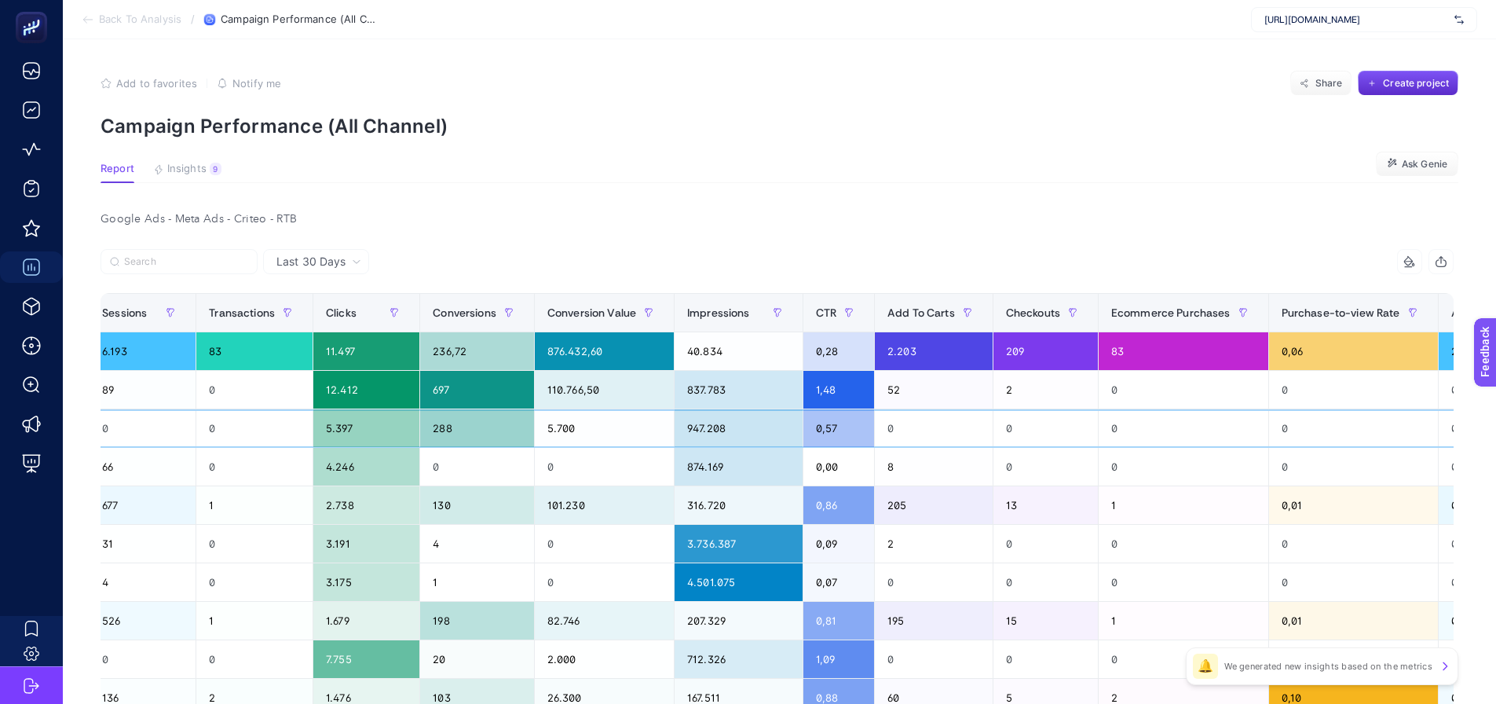
scroll to position [0, 896]
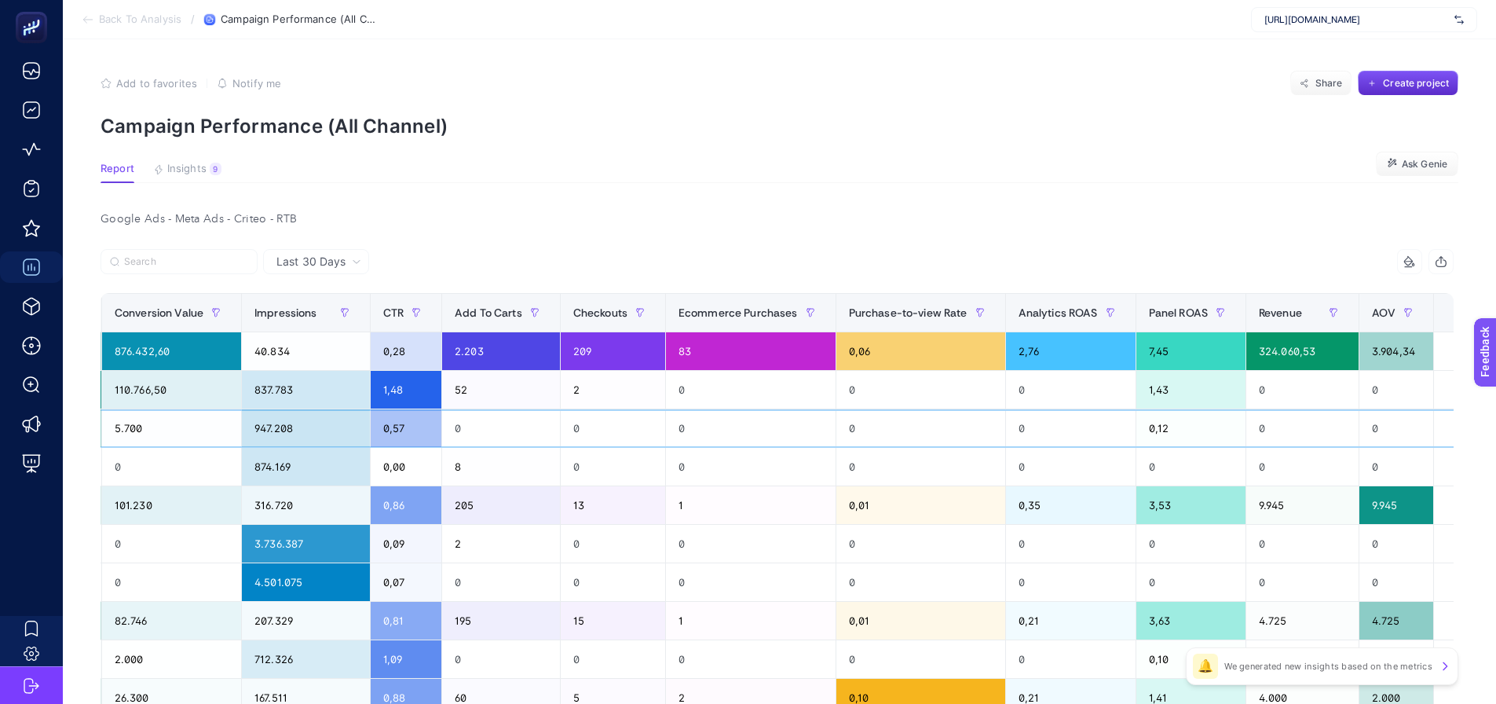
drag, startPoint x: 850, startPoint y: 443, endPoint x: 1025, endPoint y: 420, distance: 176.6
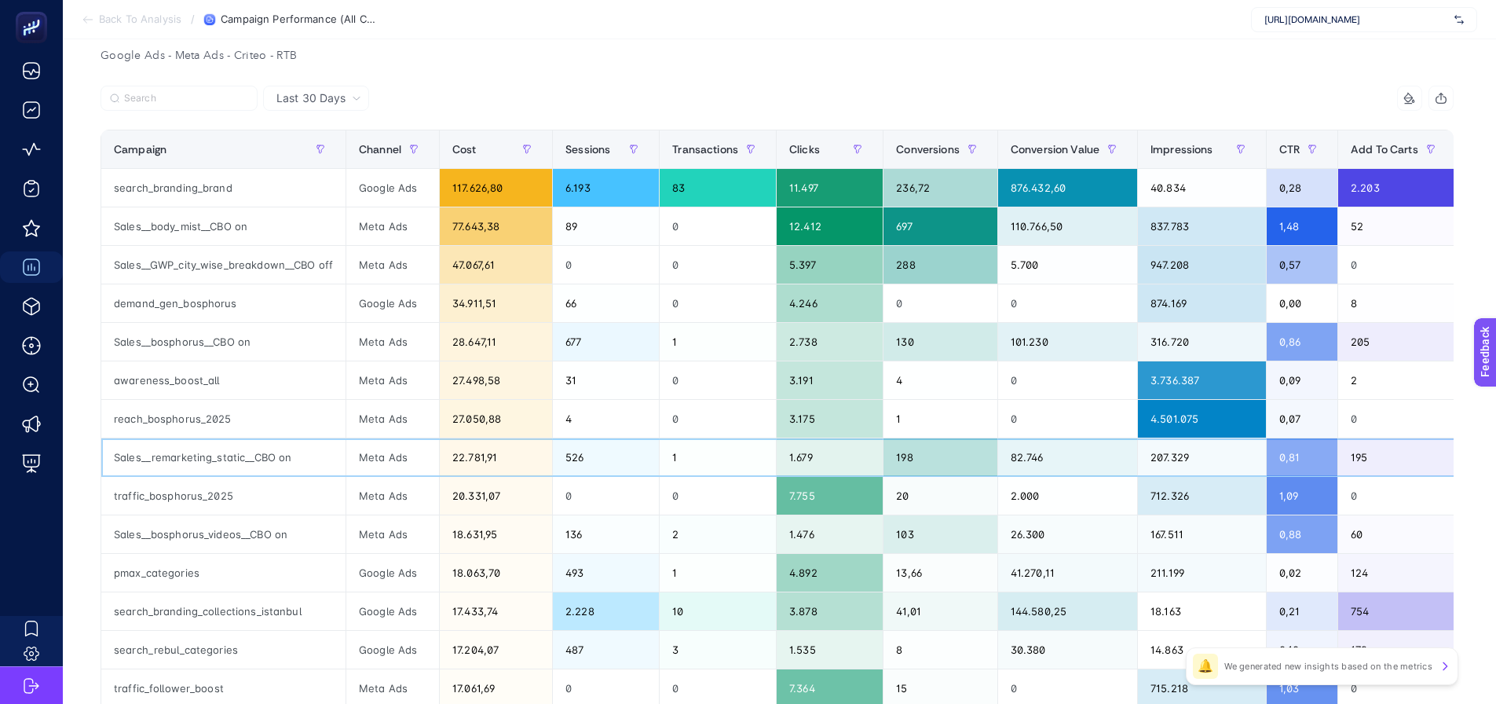
scroll to position [157, 0]
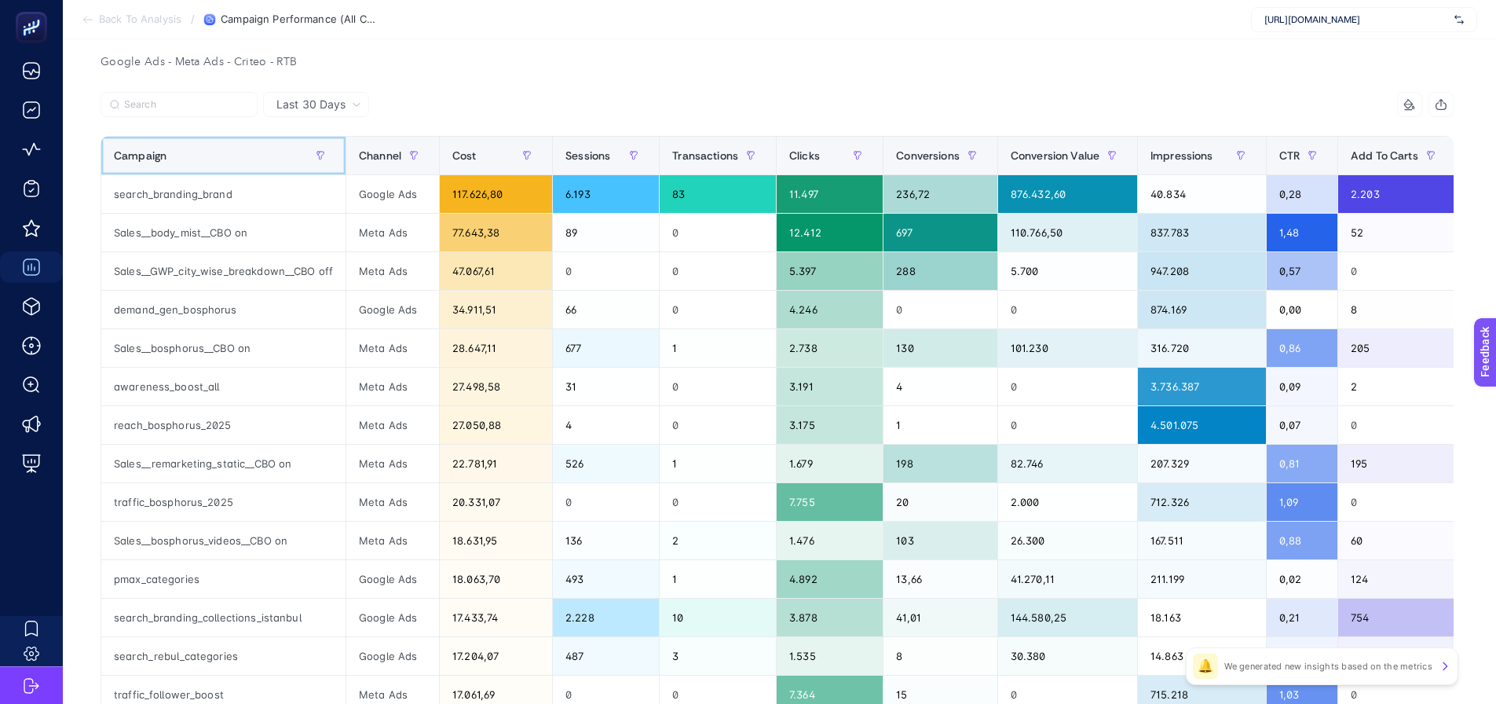
click at [236, 150] on div "Campaign" at bounding box center [223, 155] width 219 height 25
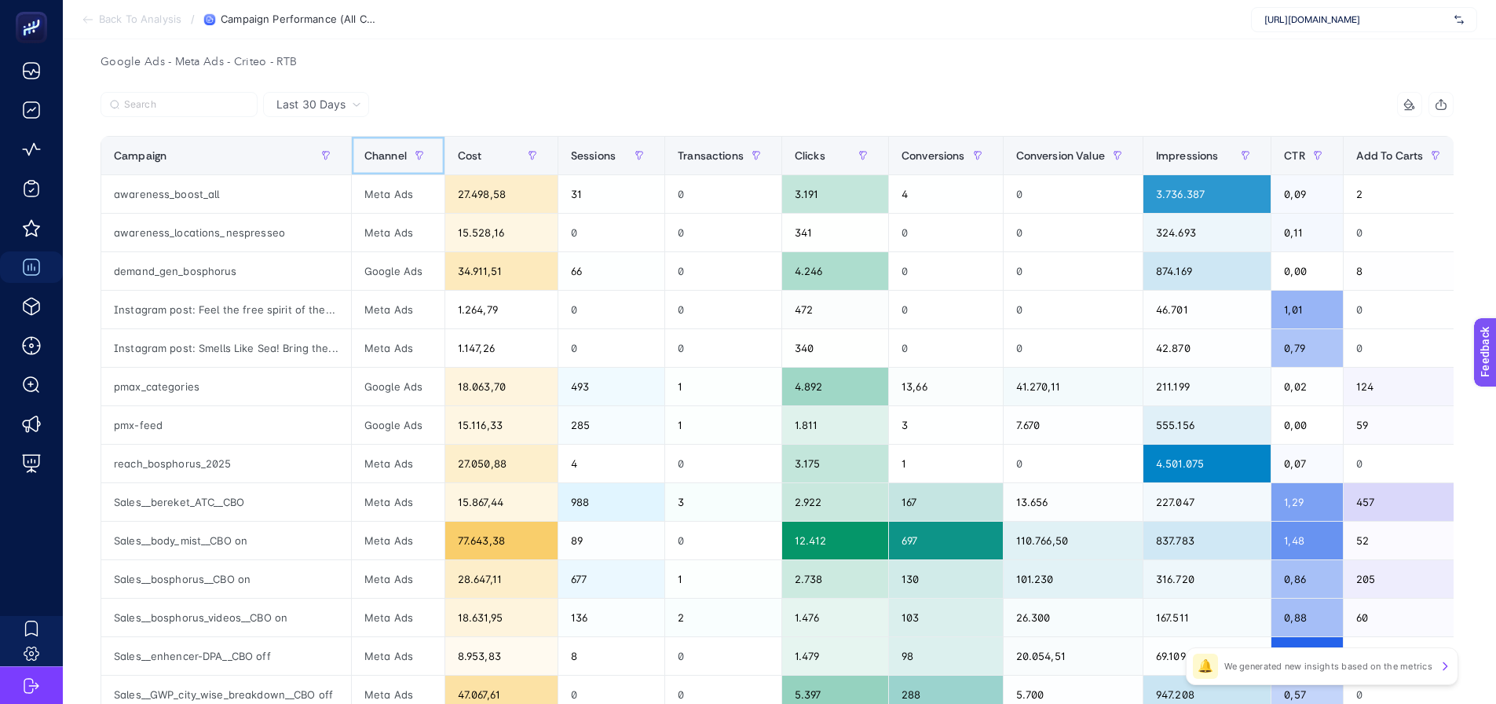
click at [366, 161] on span "Channel" at bounding box center [385, 155] width 42 height 13
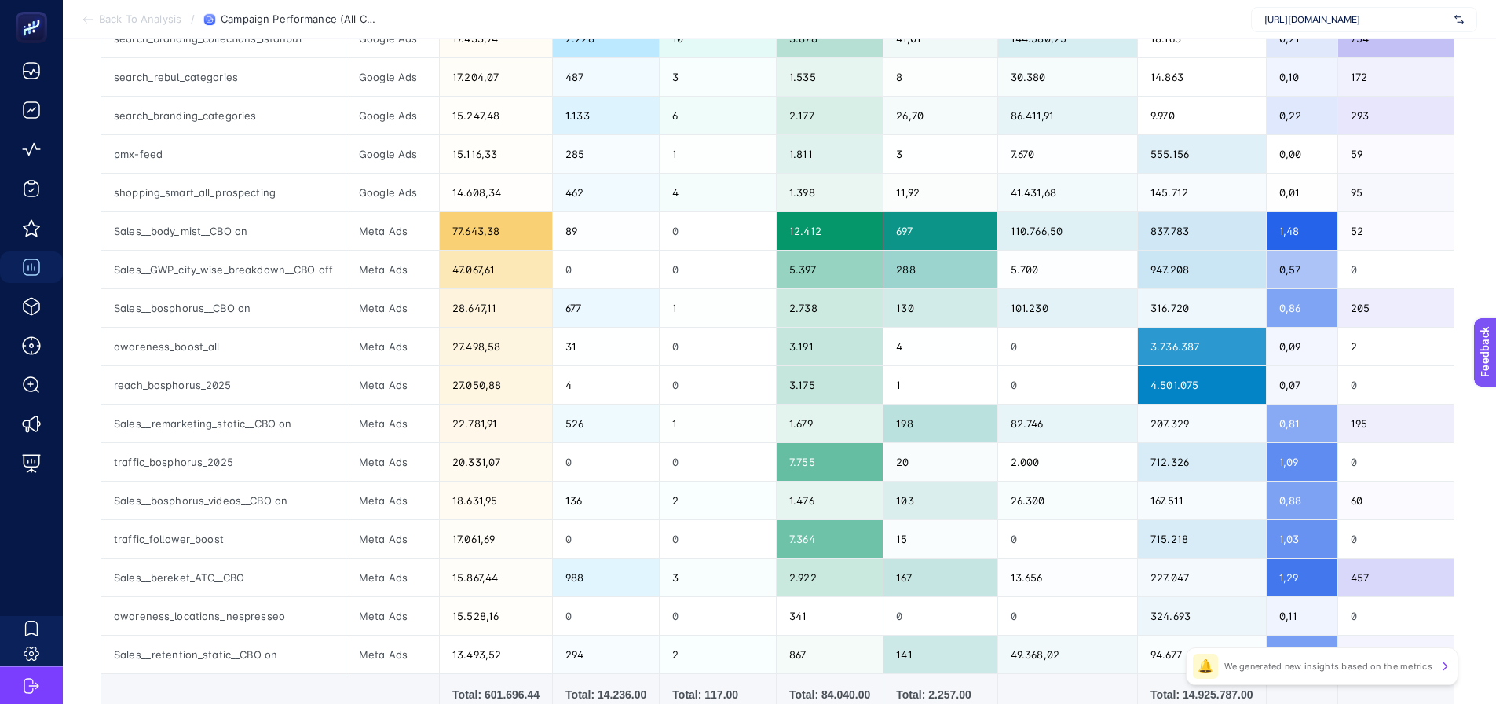
scroll to position [393, 0]
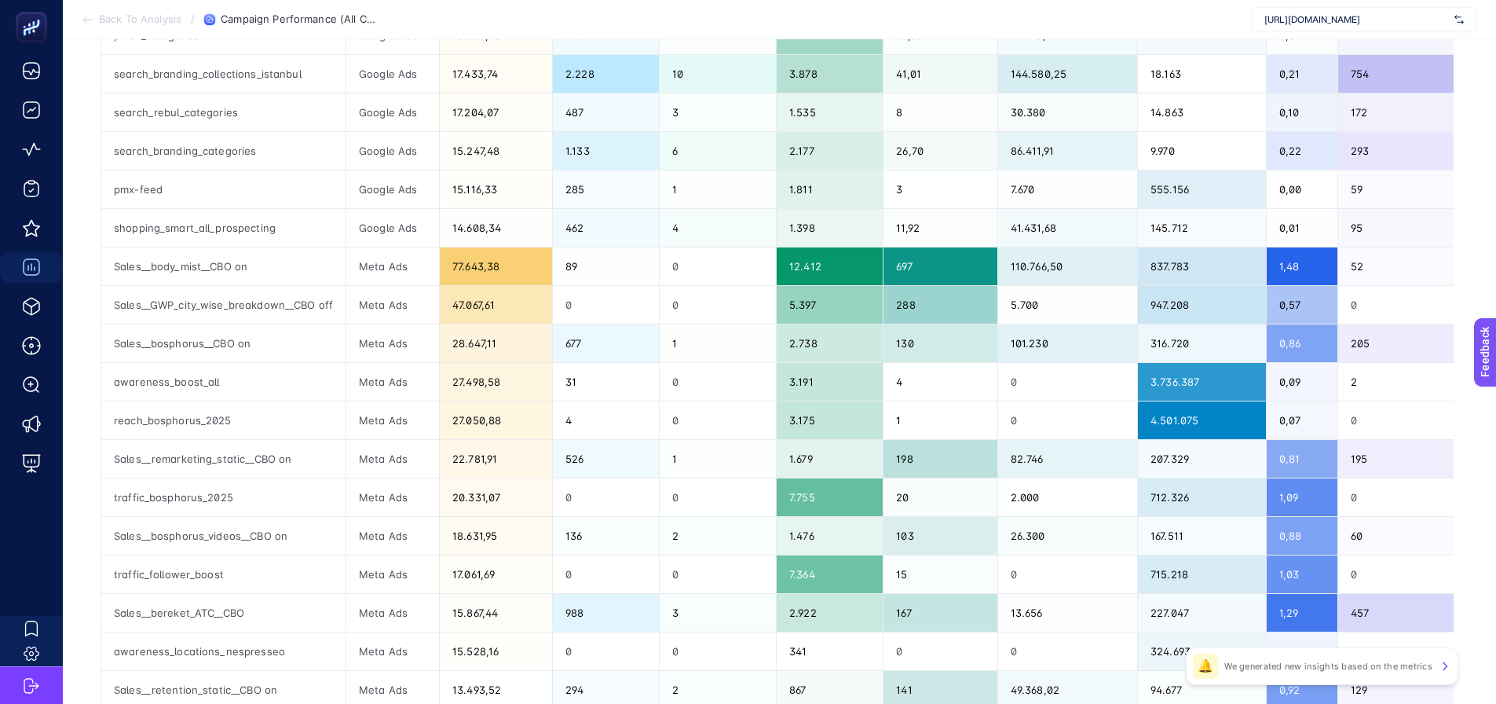
click at [86, 481] on article "Add to favorites false Notify me Share Create project Campaign Performance (All…" at bounding box center [779, 281] width 1433 height 1268
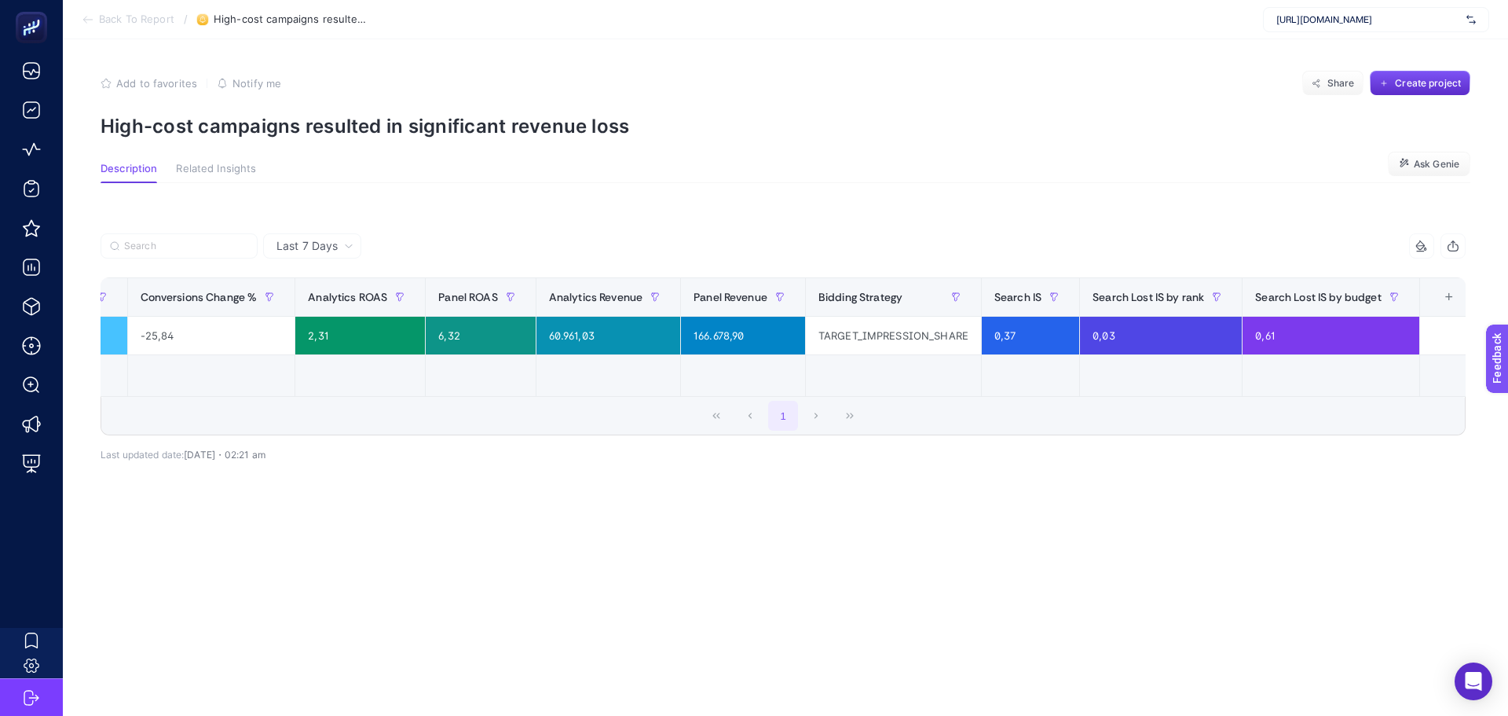
scroll to position [0, 439]
click at [1431, 297] on div "+" at bounding box center [1443, 297] width 30 height 13
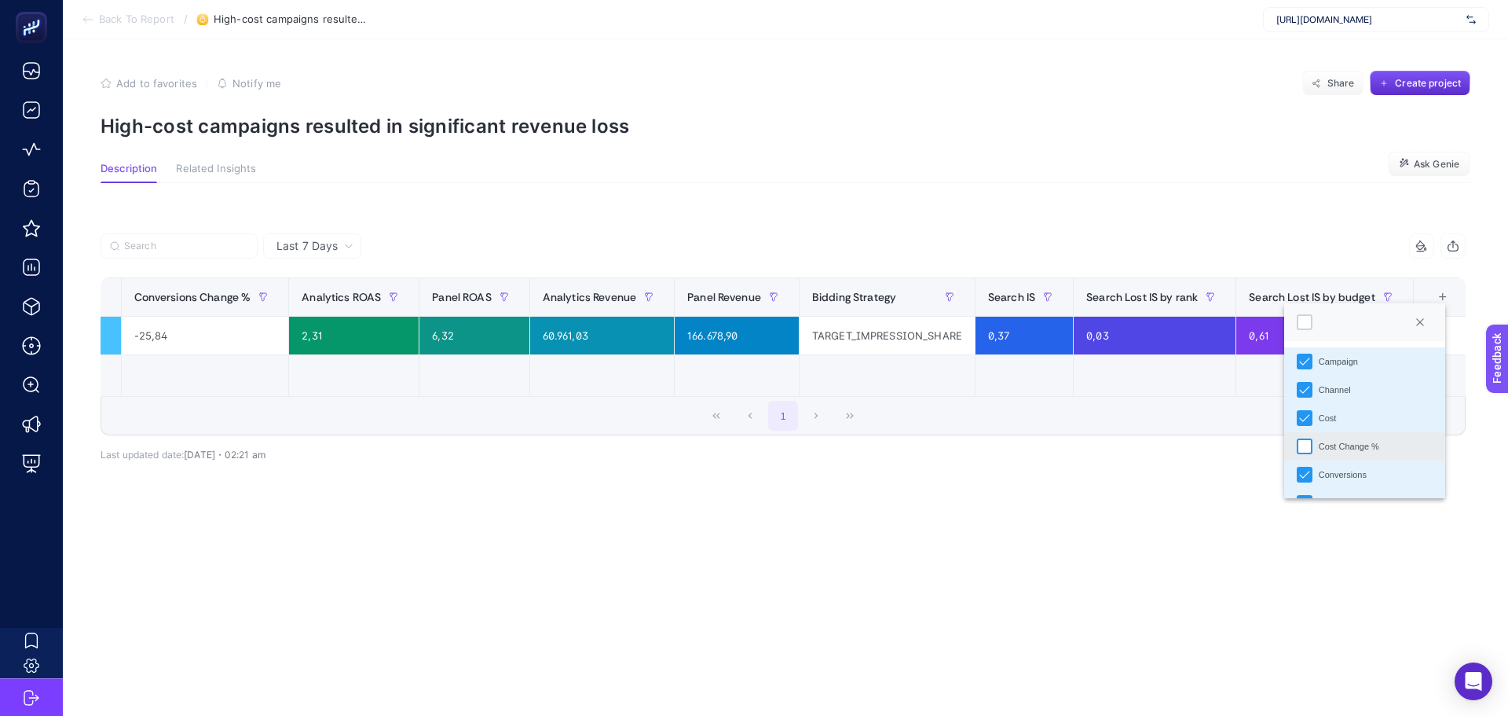
click at [1300, 445] on div "Cost Change %" at bounding box center [1305, 446] width 16 height 16
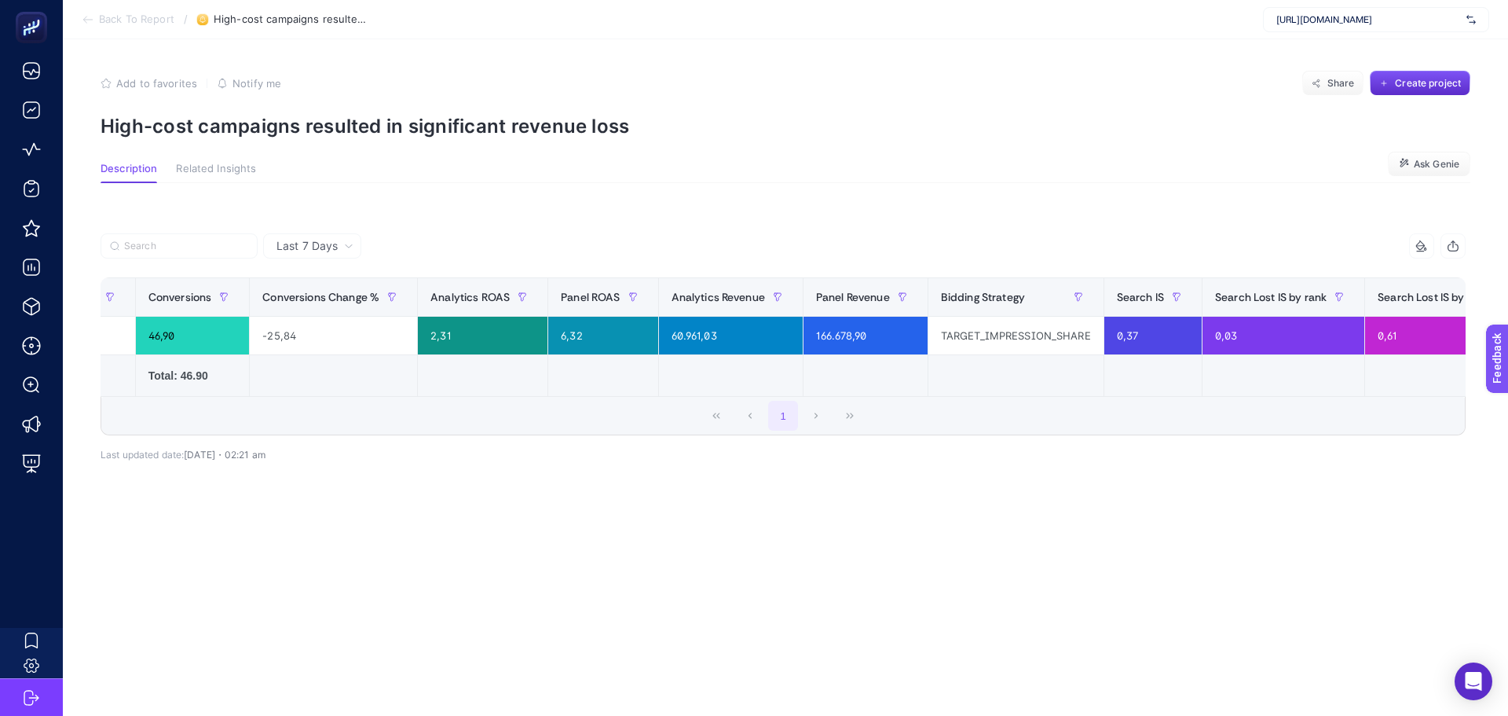
scroll to position [0, 568]
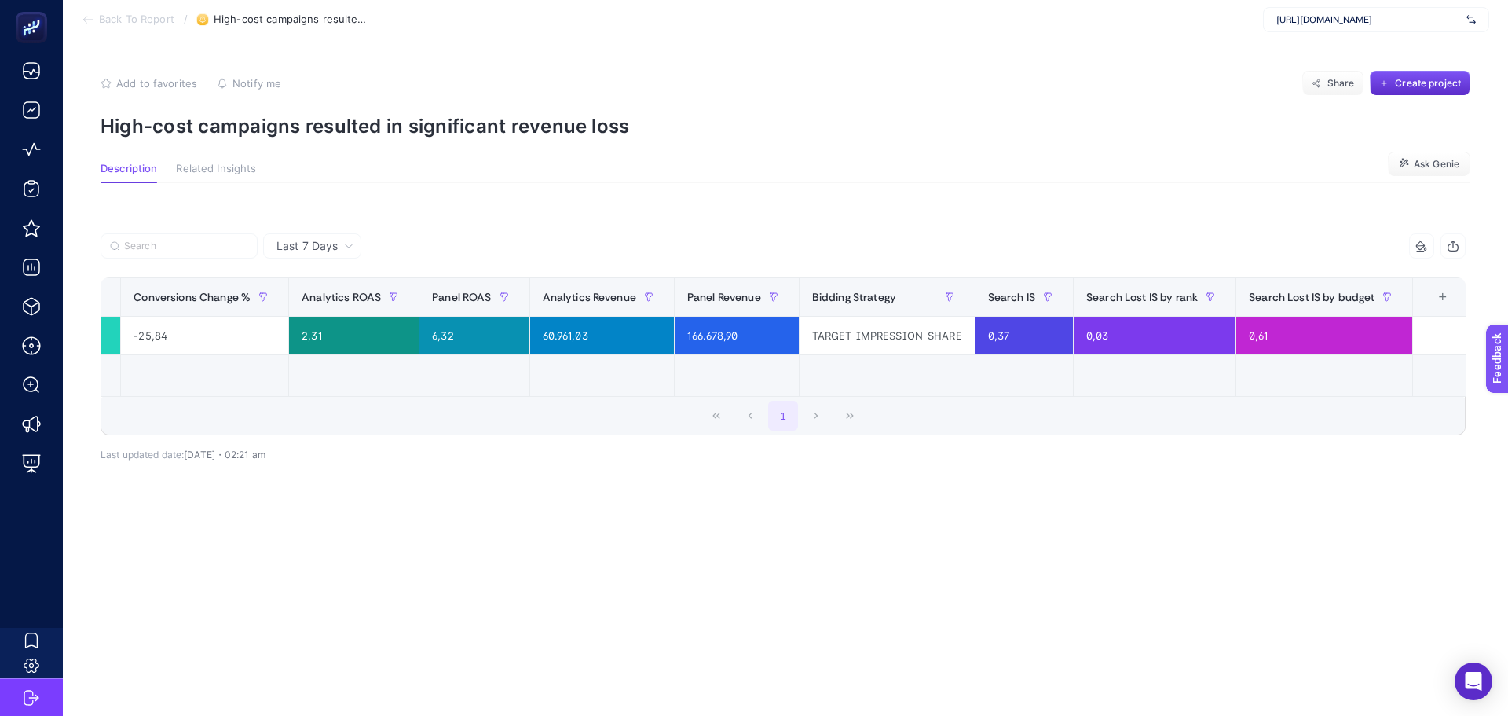
click at [1436, 300] on div "+" at bounding box center [1443, 297] width 30 height 13
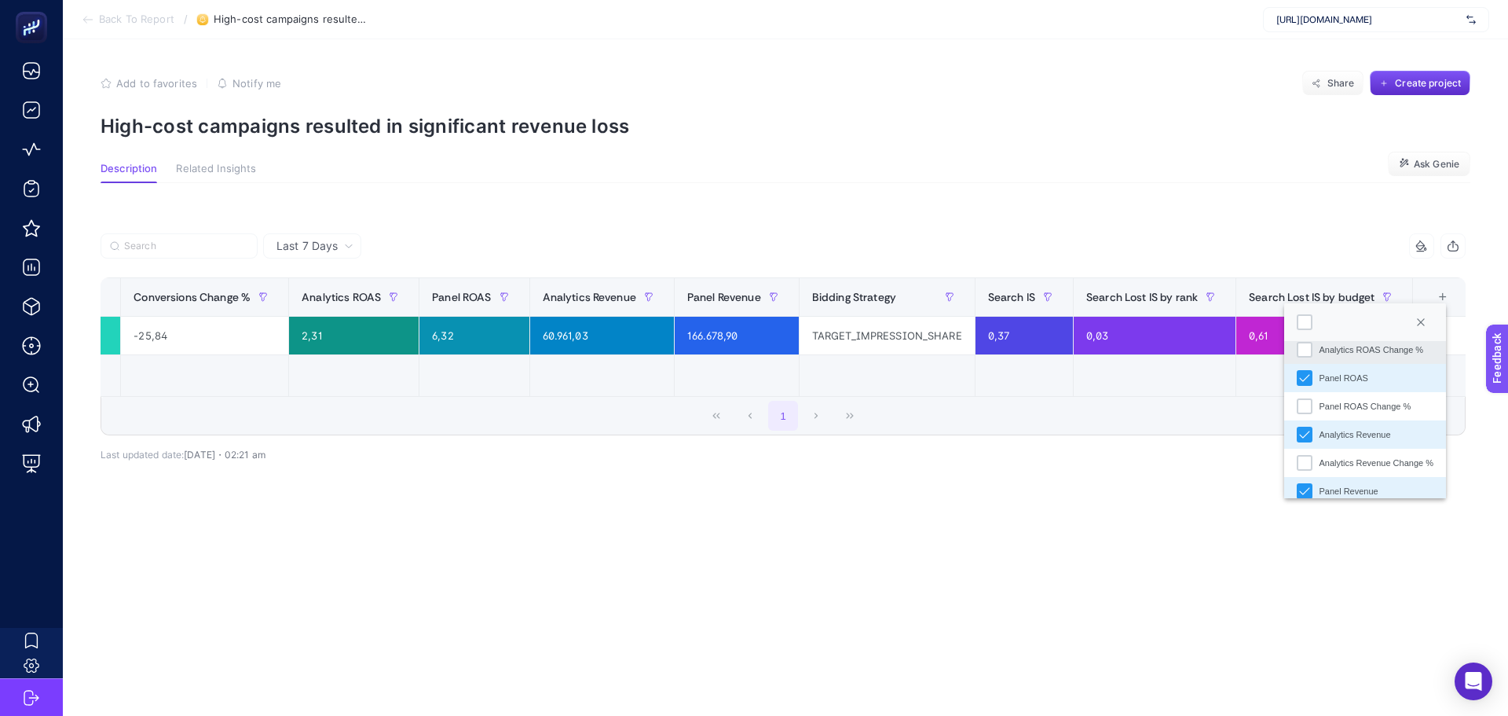
scroll to position [236, 0]
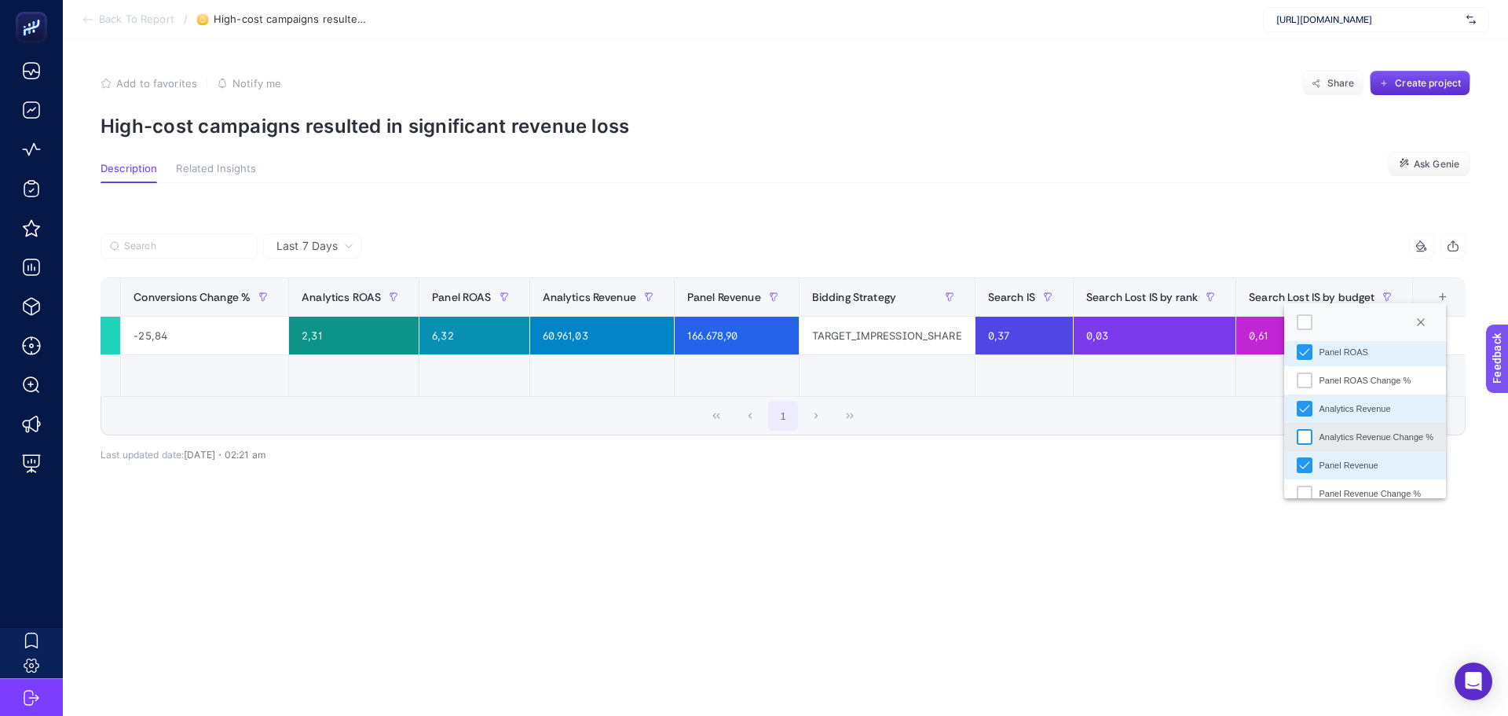
click at [1303, 436] on div "Analytics Revenue Change %" at bounding box center [1305, 437] width 16 height 16
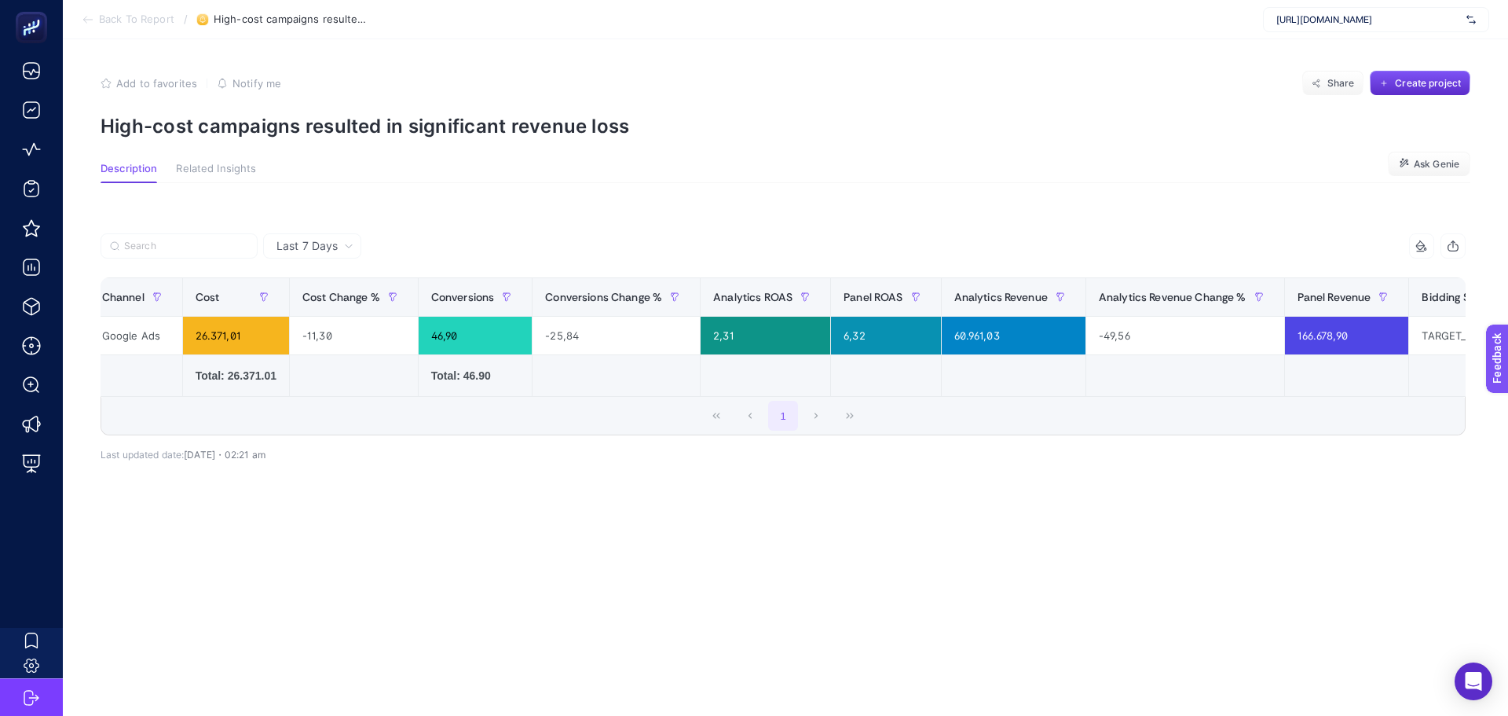
scroll to position [0, 0]
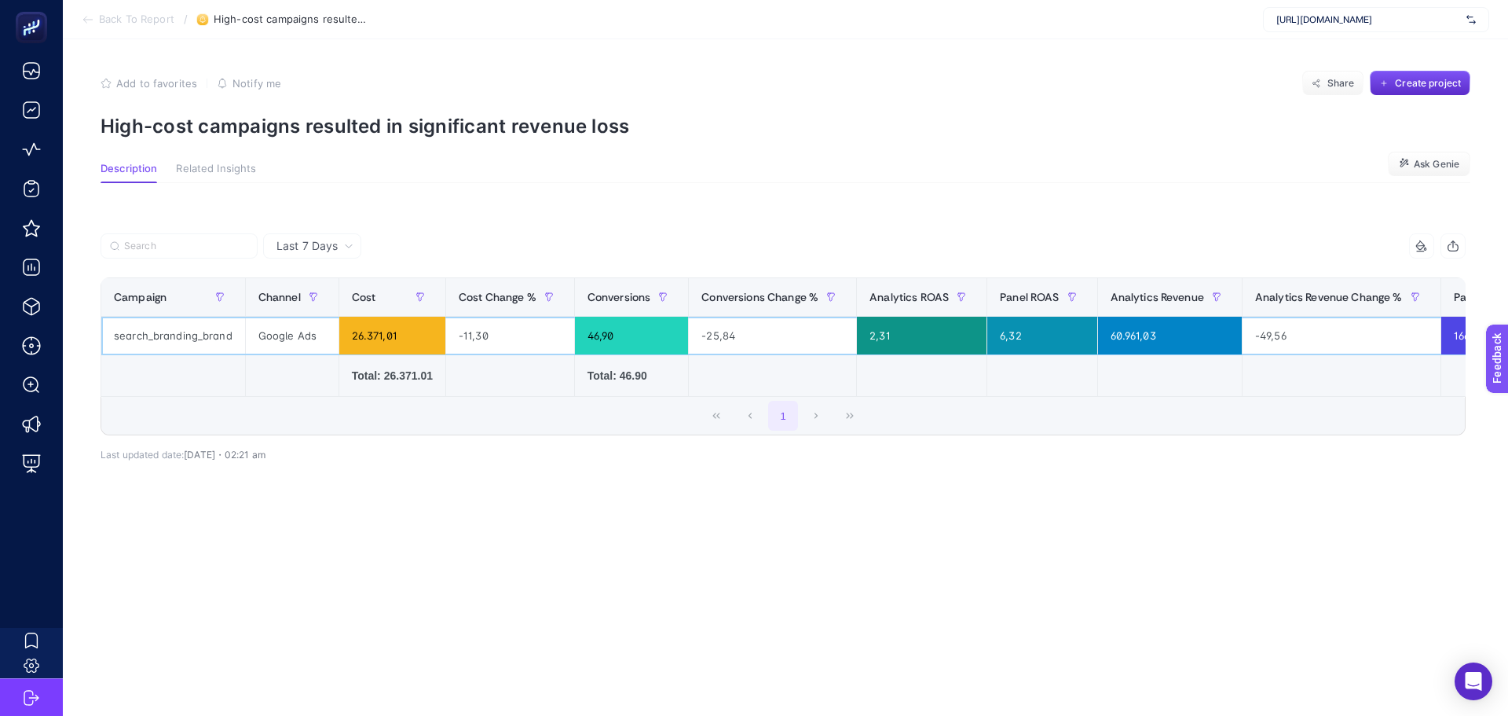
click at [601, 324] on div "46,90" at bounding box center [632, 336] width 114 height 38
click at [401, 218] on div "Last 7 Days 10 items selected Campaign Channel Cost Cost Change % Conversions C…" at bounding box center [783, 375] width 1390 height 334
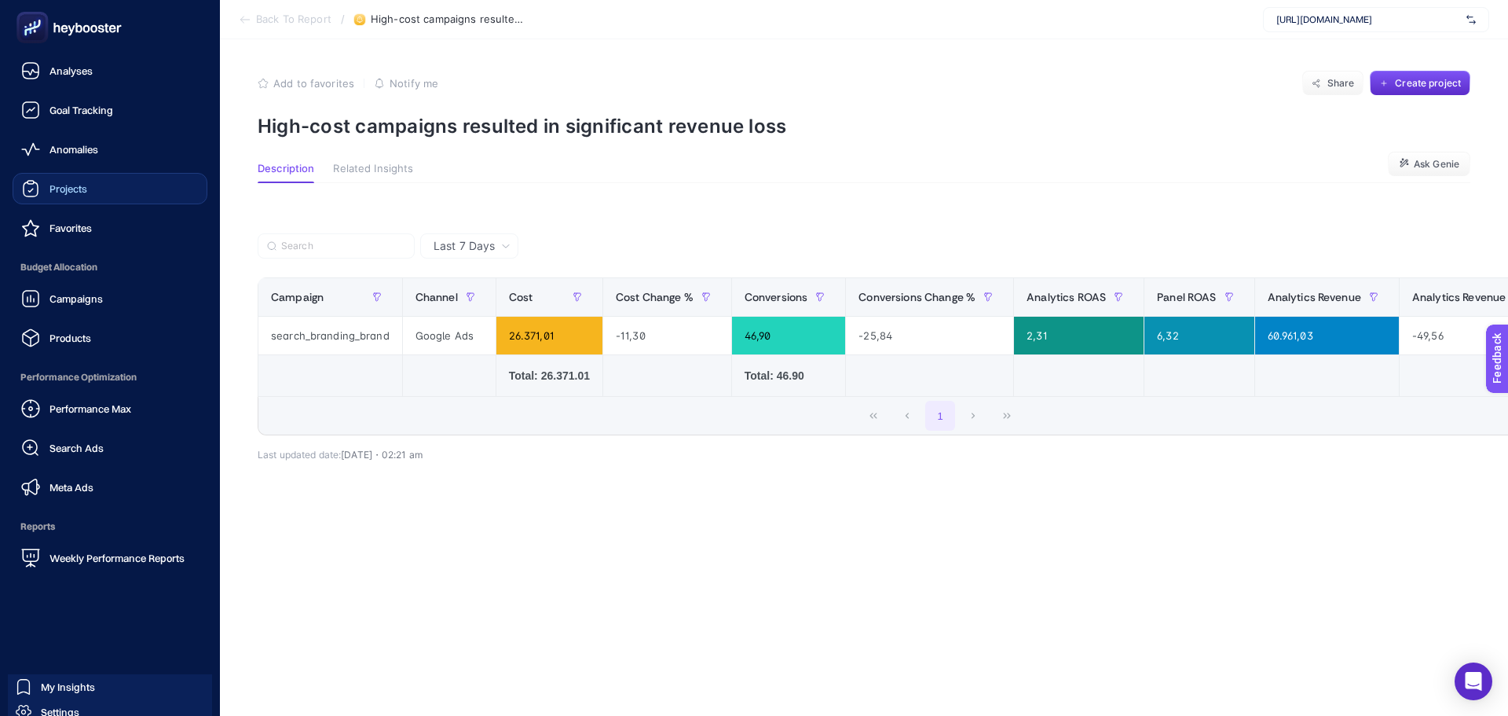
drag, startPoint x: 57, startPoint y: 192, endPoint x: 102, endPoint y: 170, distance: 49.9
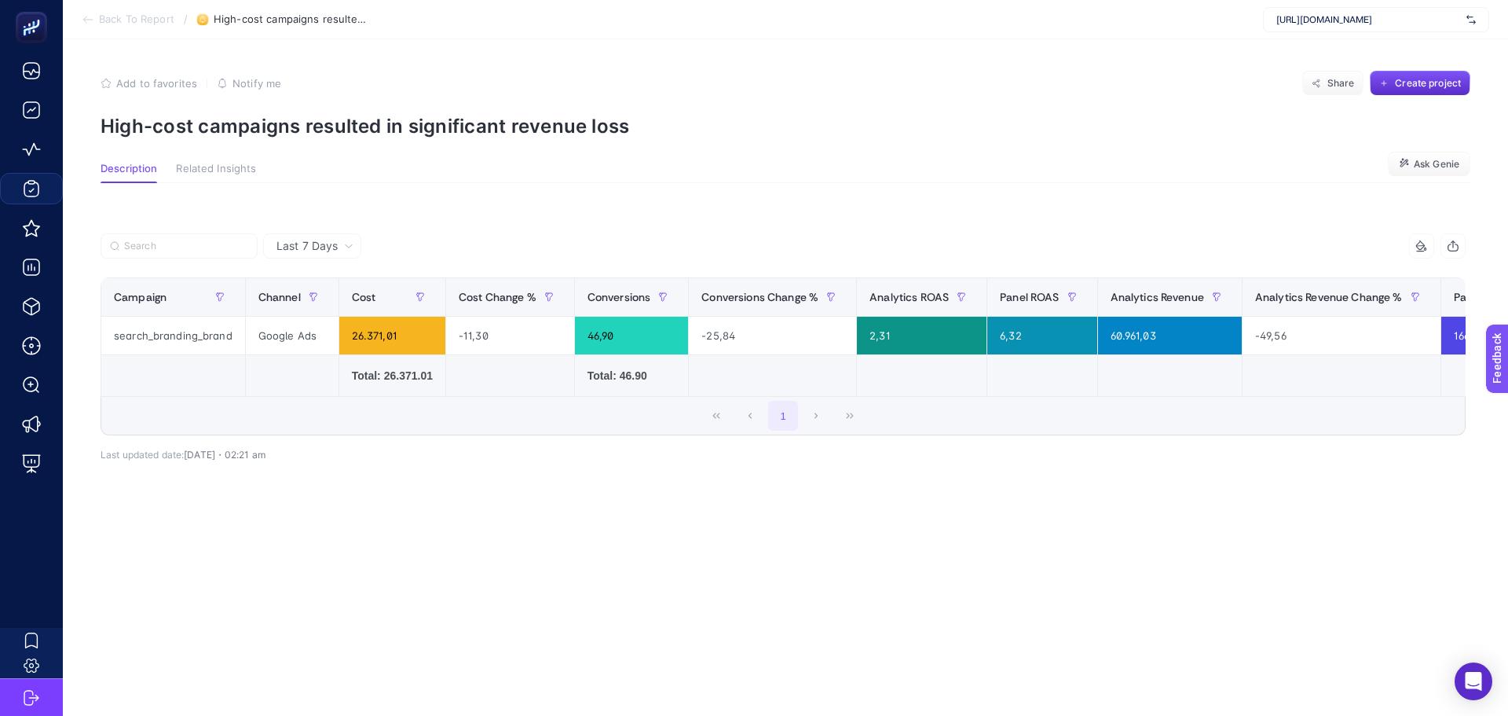
click at [396, 121] on p "High-cost campaigns resulted in significant revenue loss" at bounding box center [786, 126] width 1370 height 23
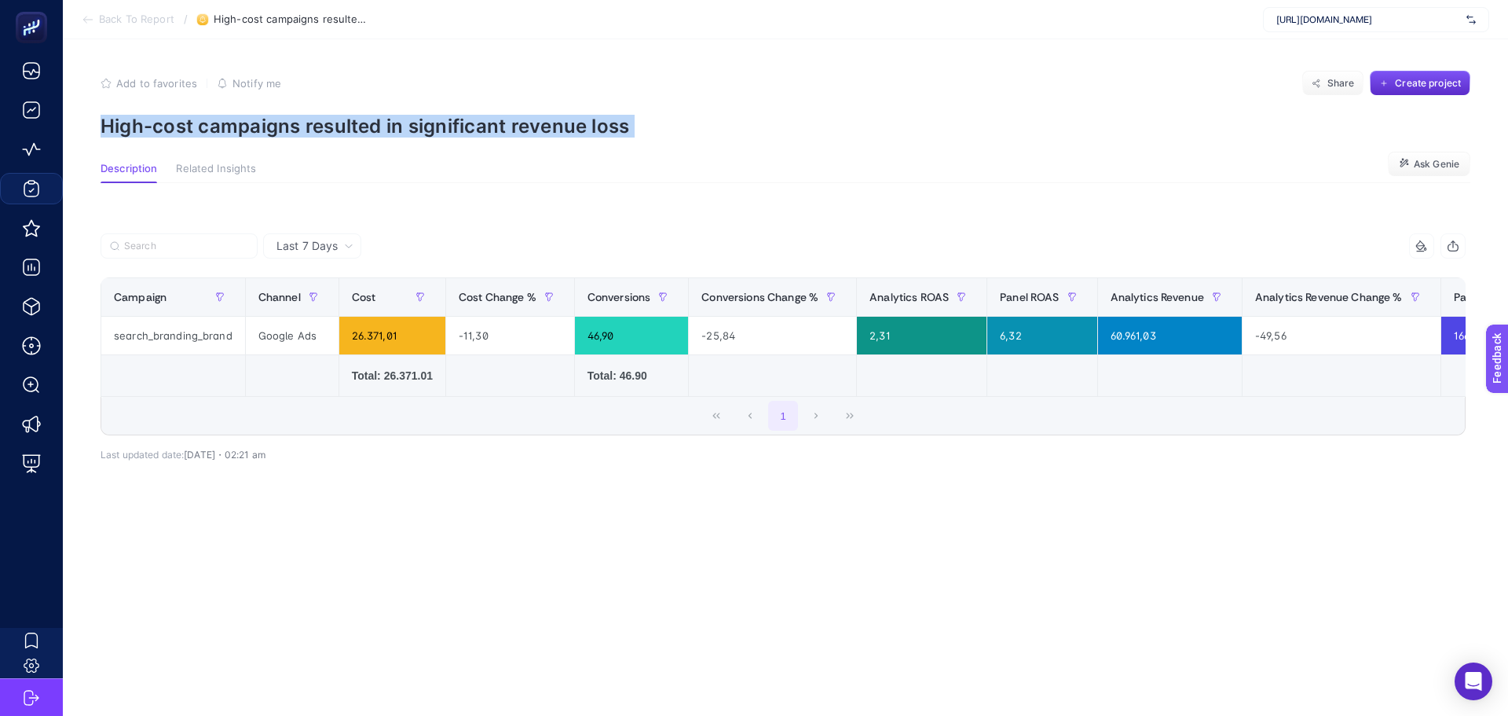
click at [396, 121] on p "High-cost campaigns resulted in significant revenue loss" at bounding box center [786, 126] width 1370 height 23
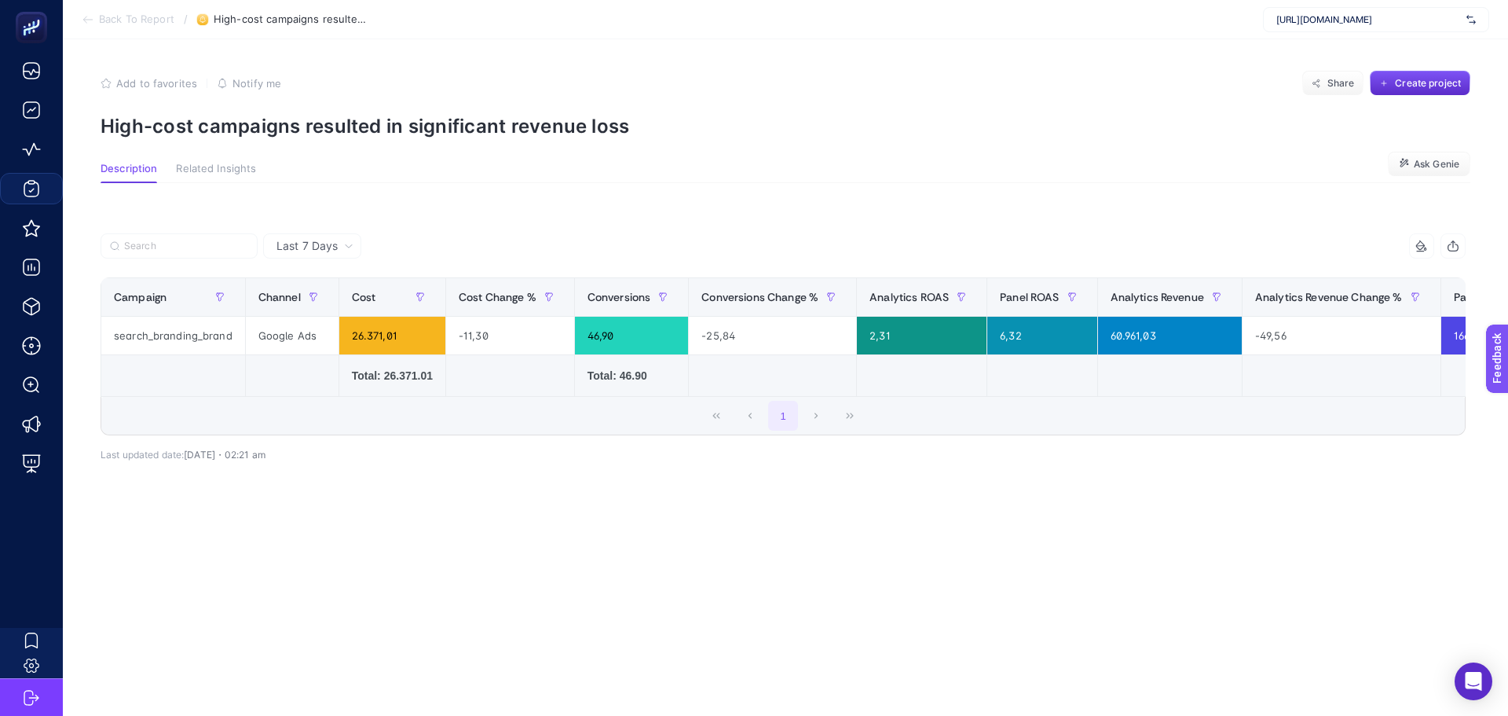
click at [400, 163] on section "Description Related Insights Ask Genie" at bounding box center [786, 173] width 1370 height 20
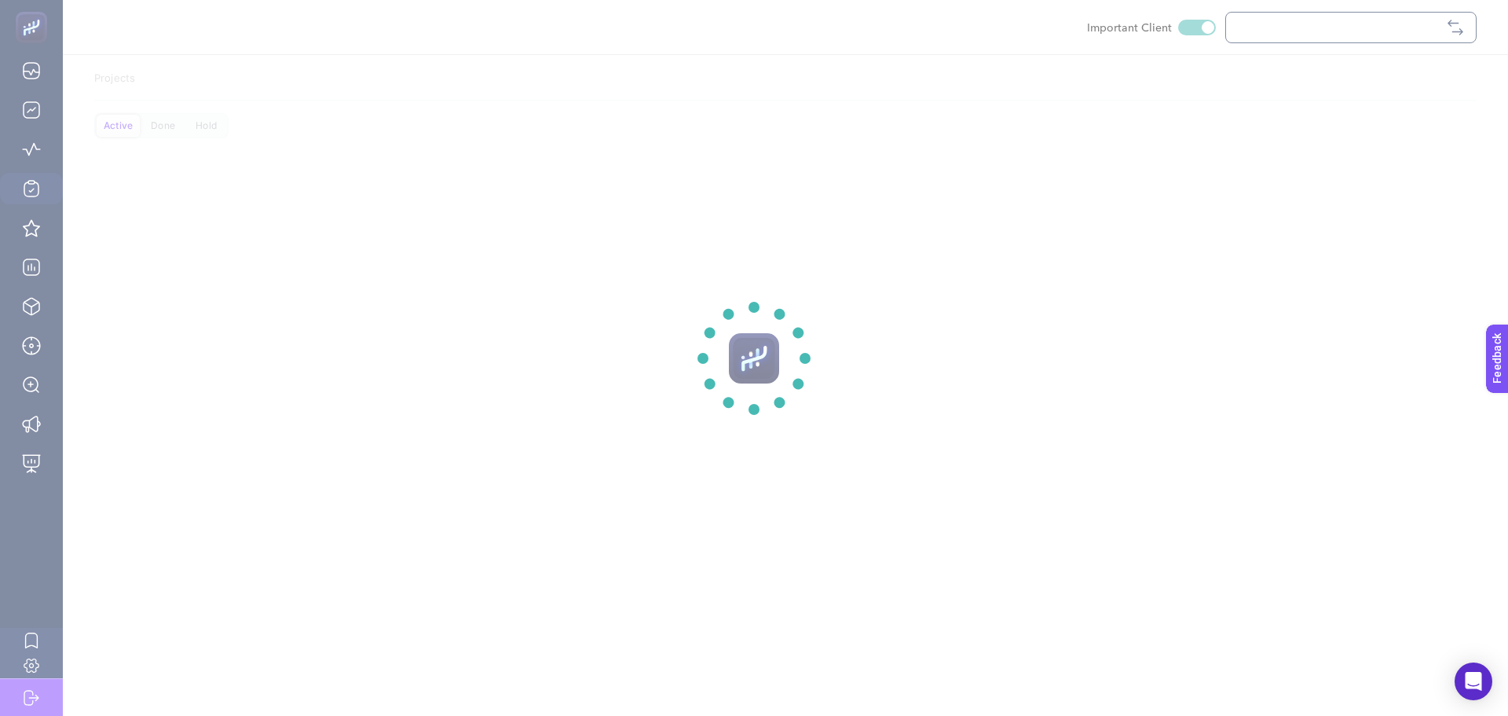
checkbox input "true"
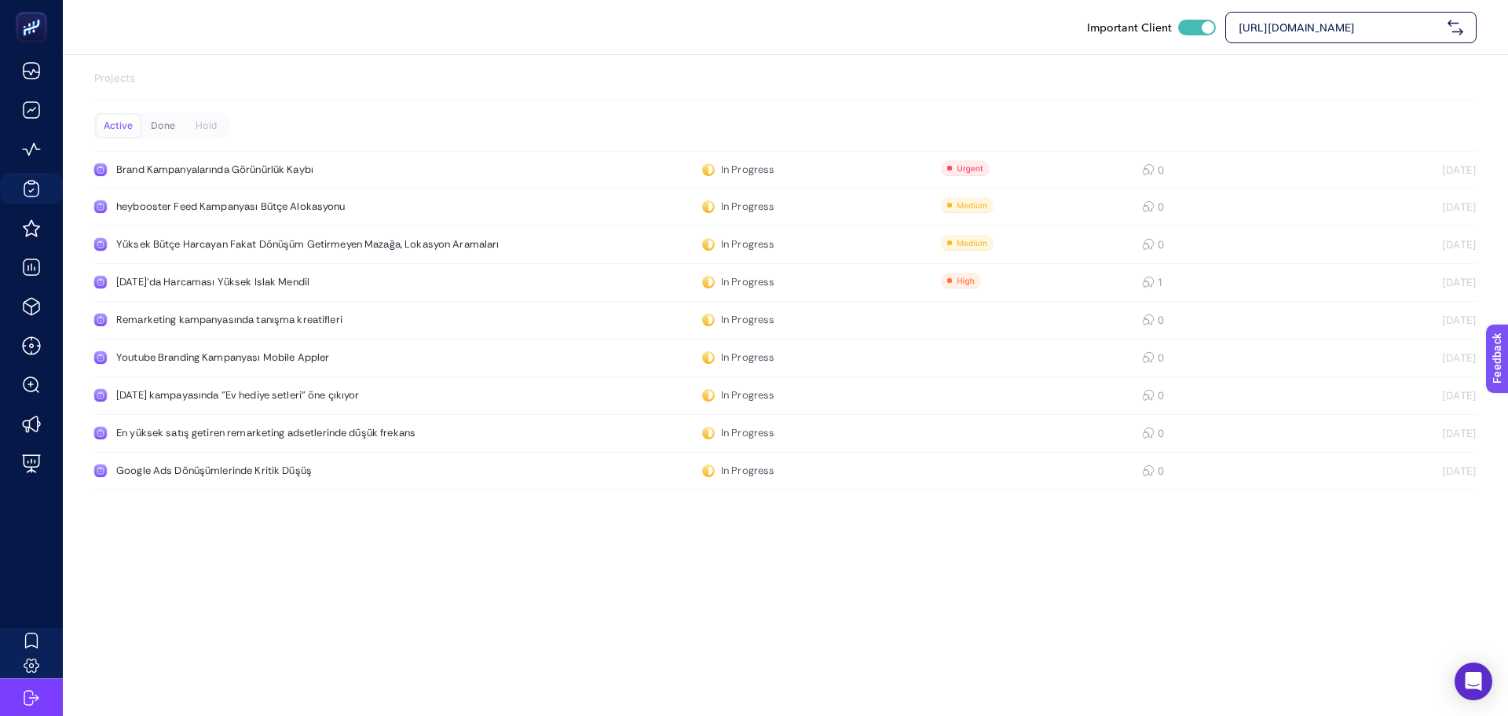
click at [185, 127] on div "Done" at bounding box center [206, 126] width 43 height 22
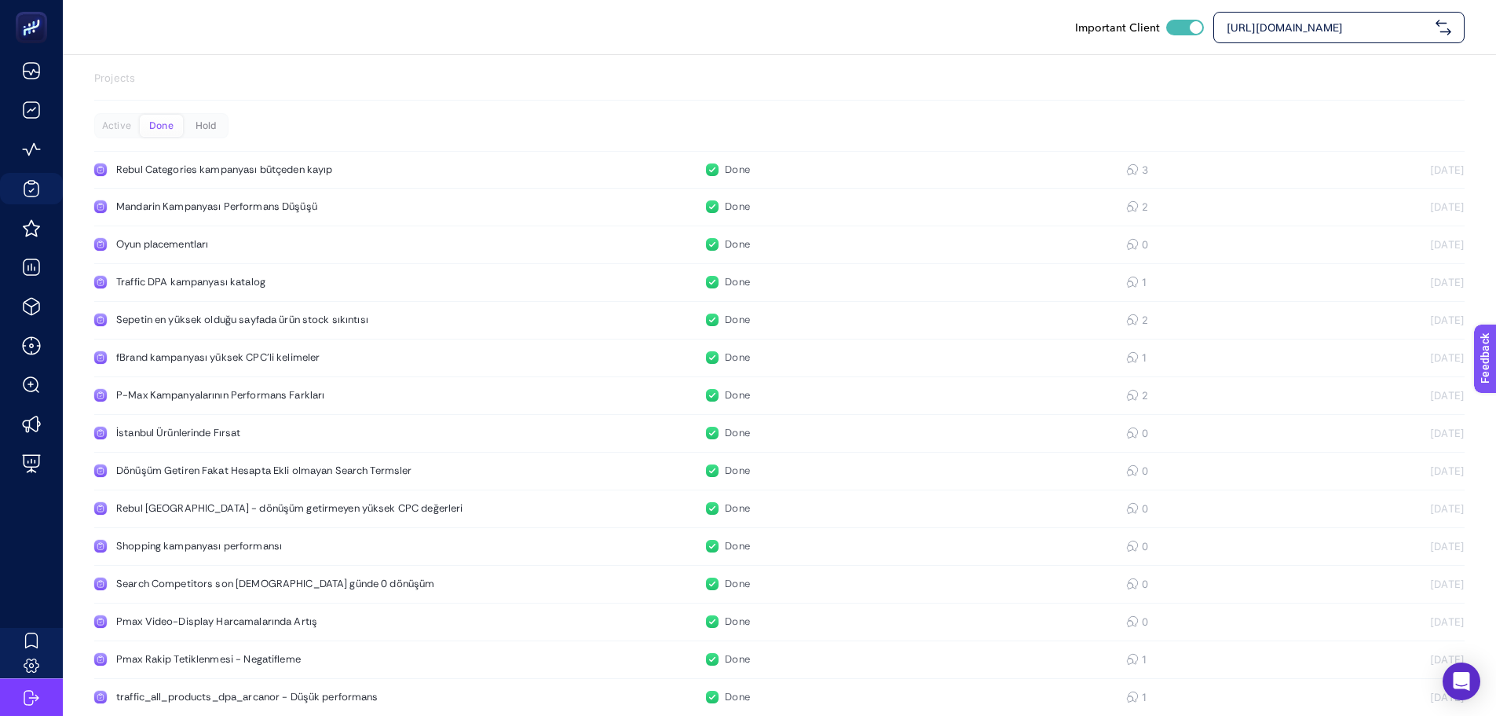
click at [199, 130] on div "Hold" at bounding box center [206, 126] width 43 height 22
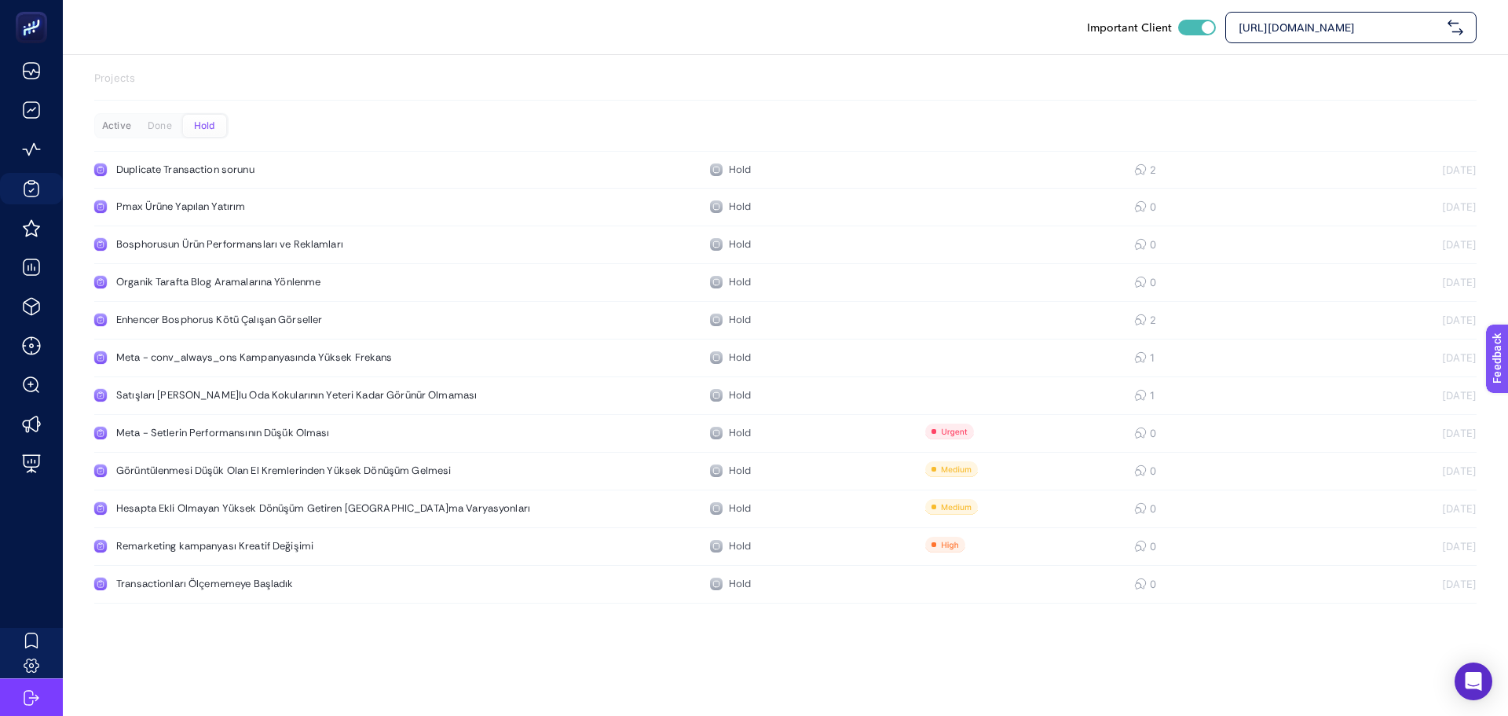
click at [138, 131] on div "Active" at bounding box center [159, 126] width 43 height 22
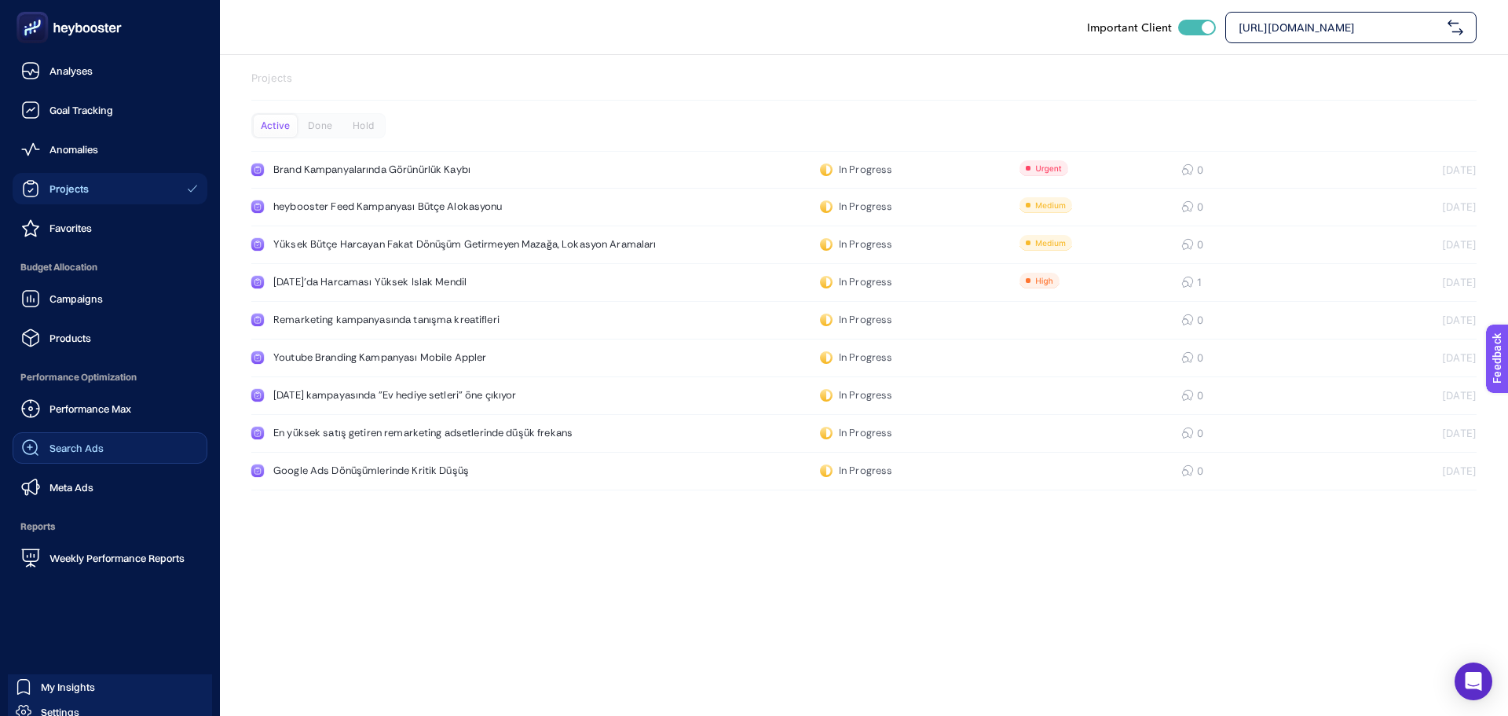
drag, startPoint x: 53, startPoint y: 451, endPoint x: 58, endPoint y: 441, distance: 10.5
click at [53, 450] on span "Search Ads" at bounding box center [76, 447] width 54 height 13
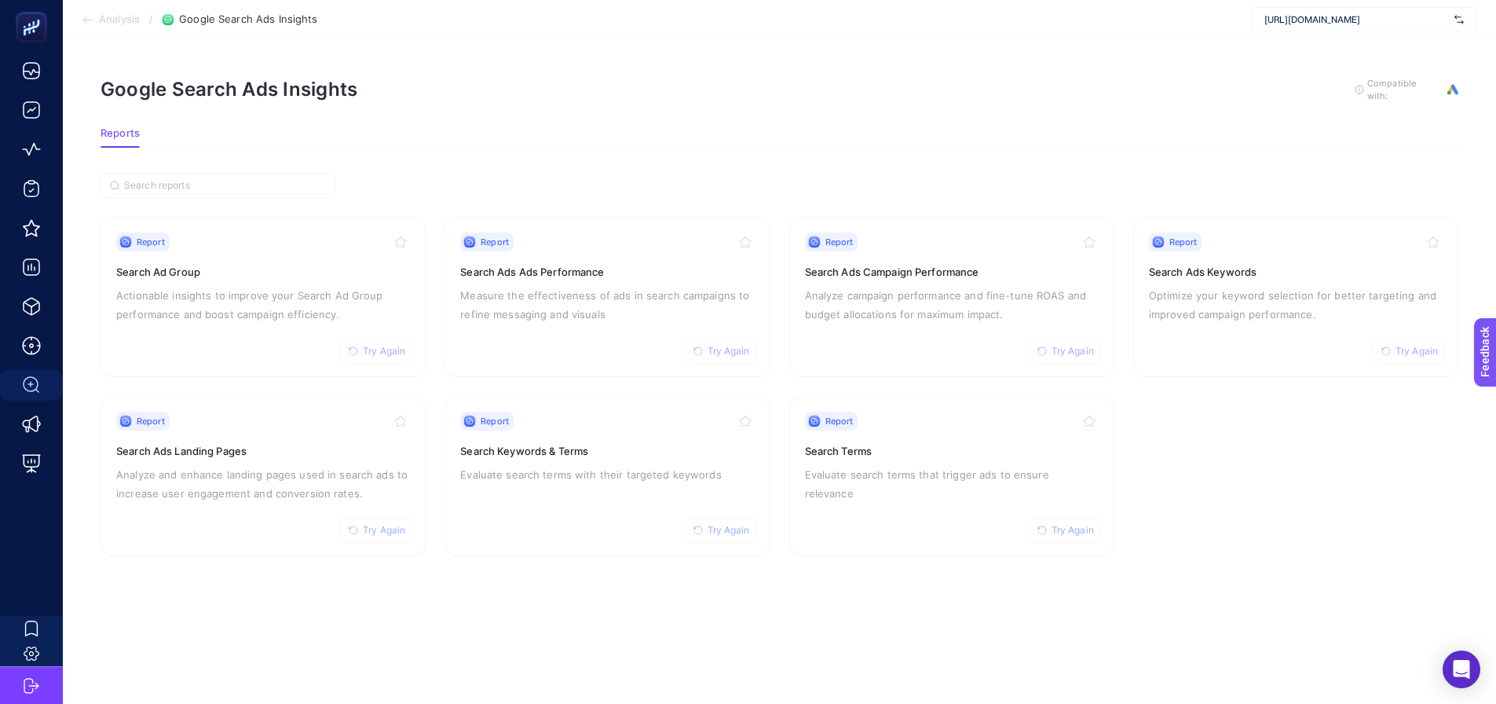
click at [273, 101] on section "Google Search Ads Insights To get quality results from this analysis, we recomm…" at bounding box center [780, 102] width 1358 height 50
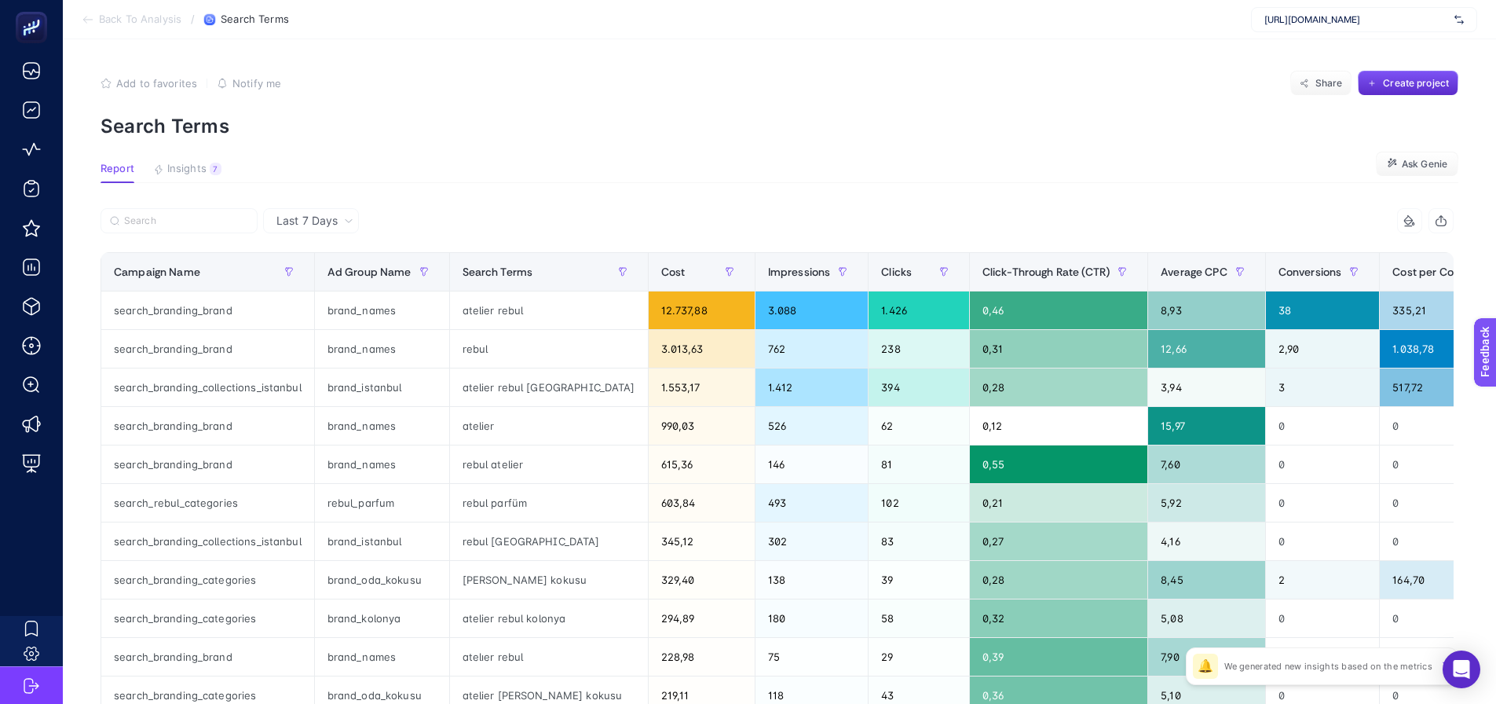
scroll to position [79, 0]
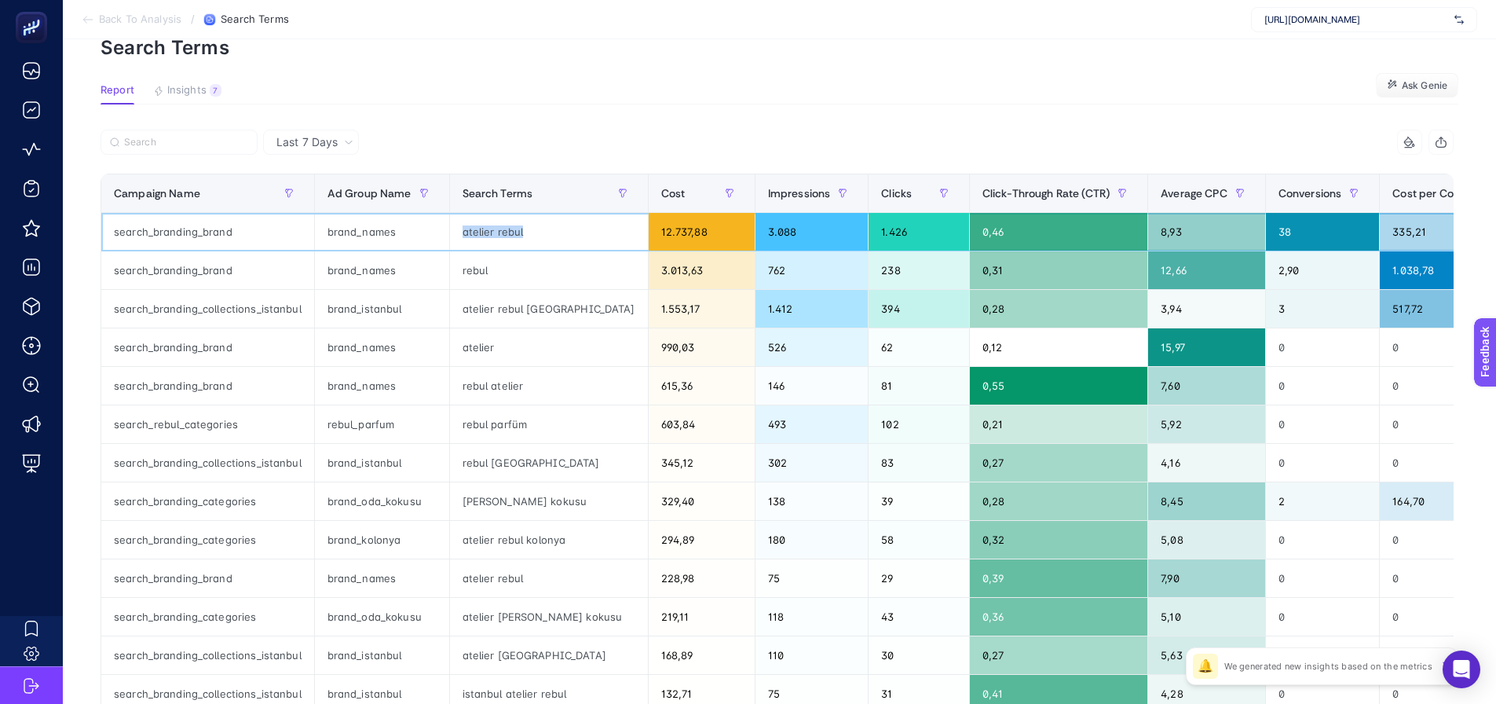
drag, startPoint x: 460, startPoint y: 235, endPoint x: 535, endPoint y: 231, distance: 74.7
click at [535, 231] on div "atelier rebul" at bounding box center [549, 232] width 198 height 38
click at [587, 315] on div "atelier rebul [GEOGRAPHIC_DATA]" at bounding box center [549, 309] width 198 height 38
click at [199, 274] on div "search_branding_brand" at bounding box center [207, 270] width 213 height 38
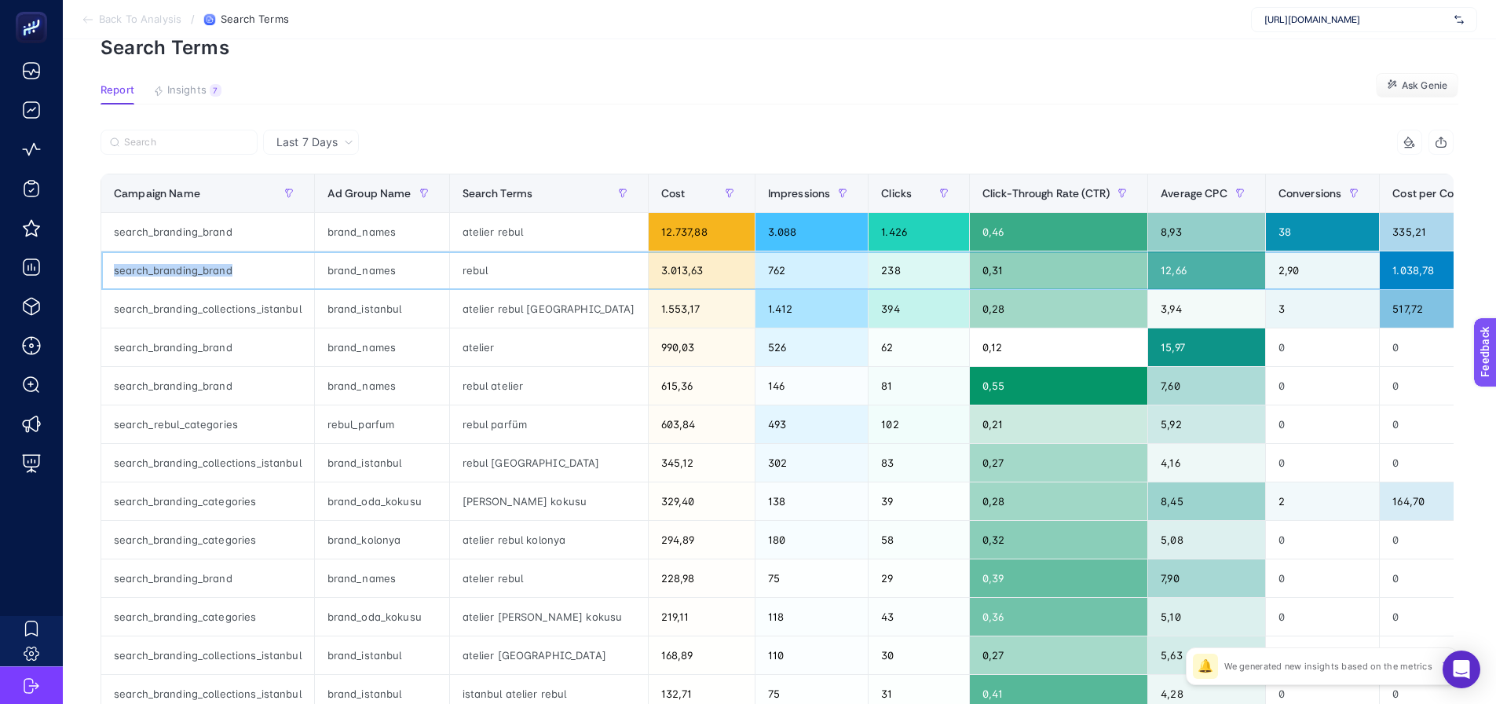
click at [199, 274] on div "search_branding_brand" at bounding box center [207, 270] width 213 height 38
copy tr "search_branding_brand"
click at [189, 154] on label at bounding box center [179, 142] width 157 height 25
click at [189, 148] on input "Search" at bounding box center [186, 143] width 124 height 12
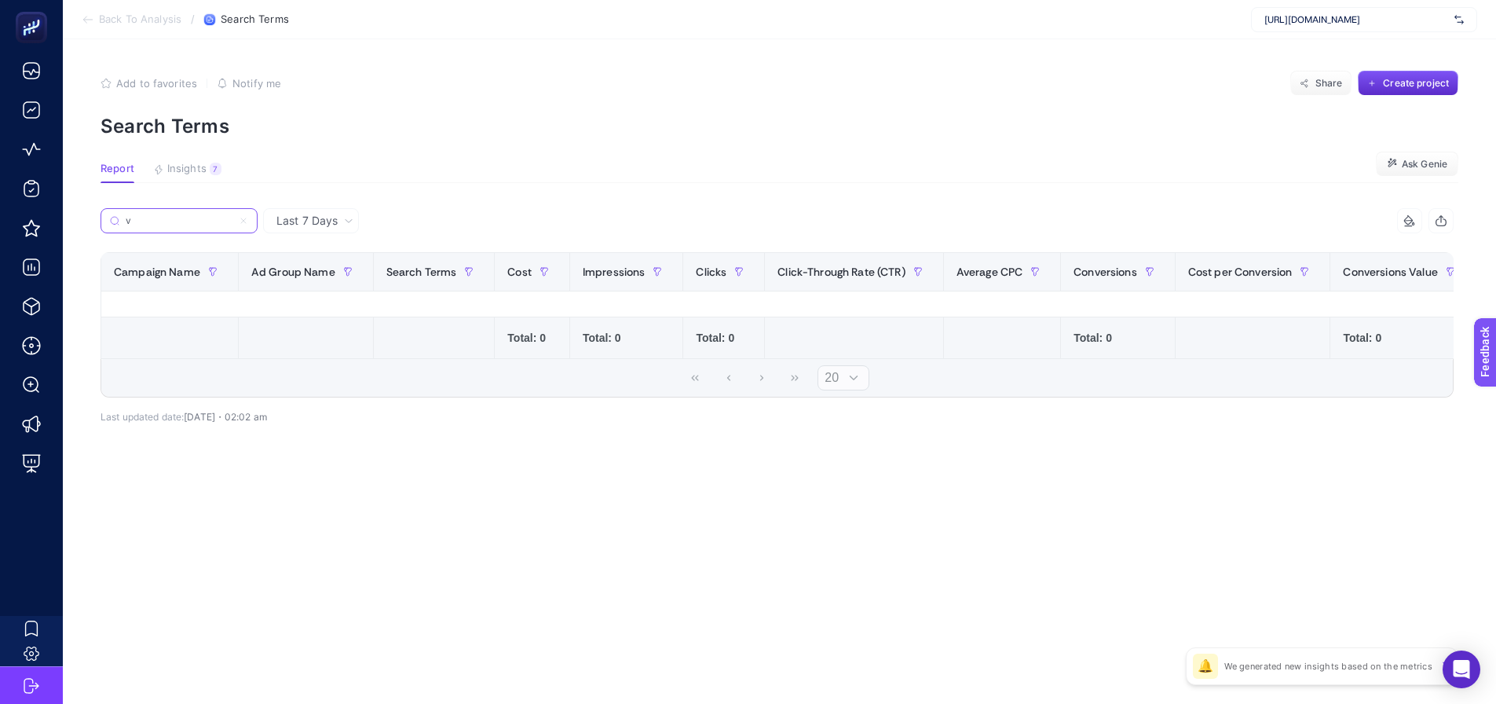
scroll to position [0, 0]
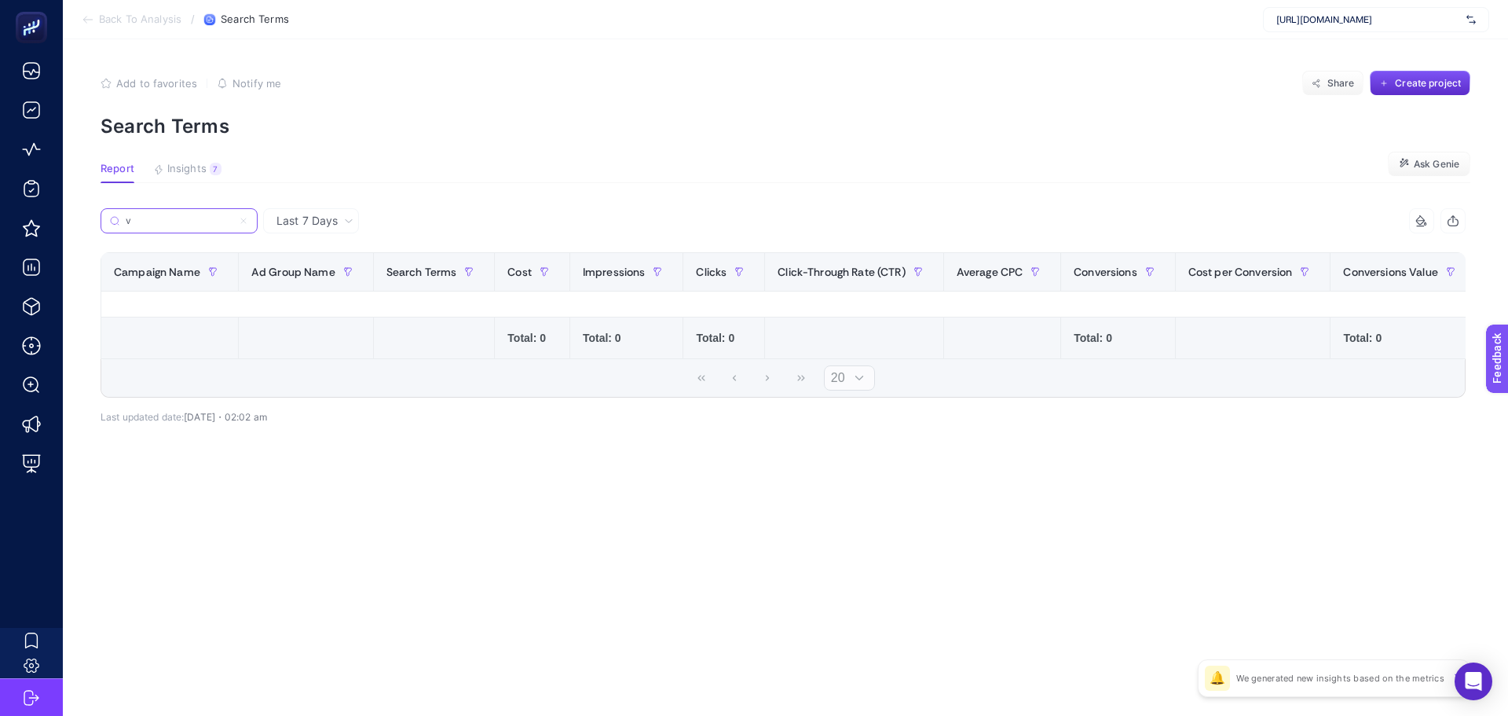
type input "v"
click at [243, 226] on label "v" at bounding box center [179, 220] width 157 height 25
click at [232, 226] on input "v" at bounding box center [179, 221] width 107 height 12
click at [243, 222] on icon at bounding box center [243, 220] width 9 height 9
click at [232, 222] on input "v" at bounding box center [179, 221] width 107 height 12
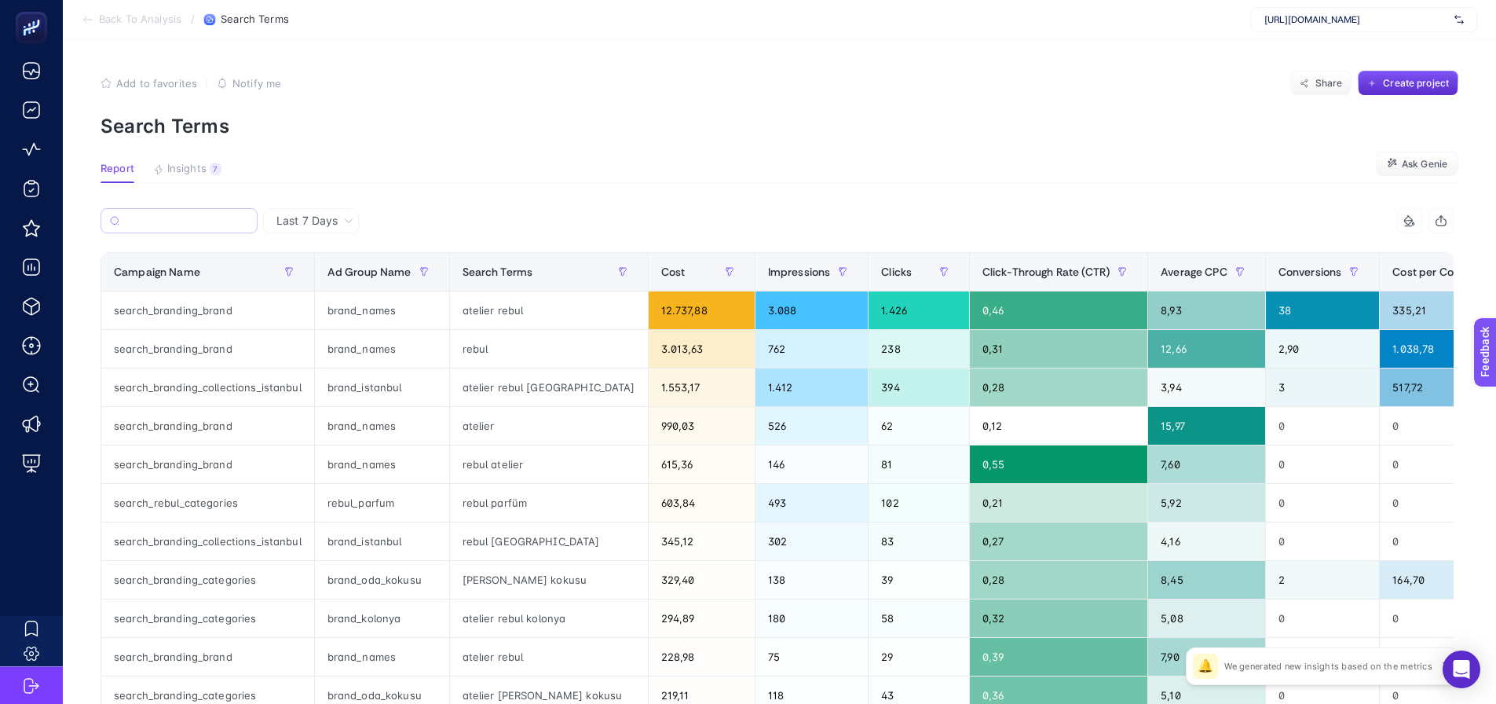
click at [210, 213] on label at bounding box center [179, 220] width 157 height 25
click at [210, 215] on input "Search" at bounding box center [187, 221] width 123 height 12
paste input "search_branding_brand"
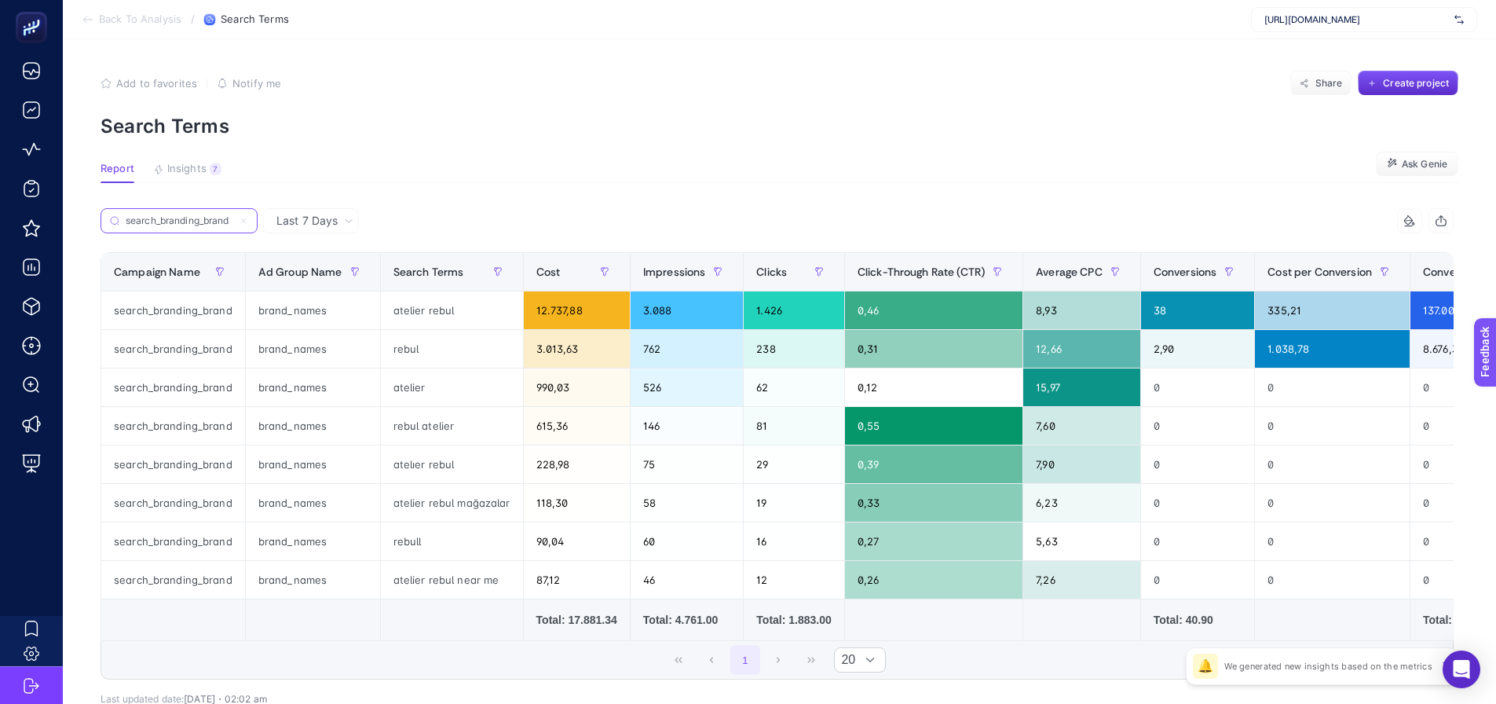
type input "search_branding_brand"
click at [424, 514] on div "atelier rebul mağazalar" at bounding box center [452, 503] width 142 height 38
click at [428, 568] on div "atelier rebul near me" at bounding box center [452, 580] width 142 height 38
click at [1046, 302] on div "8,93" at bounding box center [1081, 310] width 117 height 38
click at [197, 167] on span "Insights" at bounding box center [186, 169] width 39 height 13
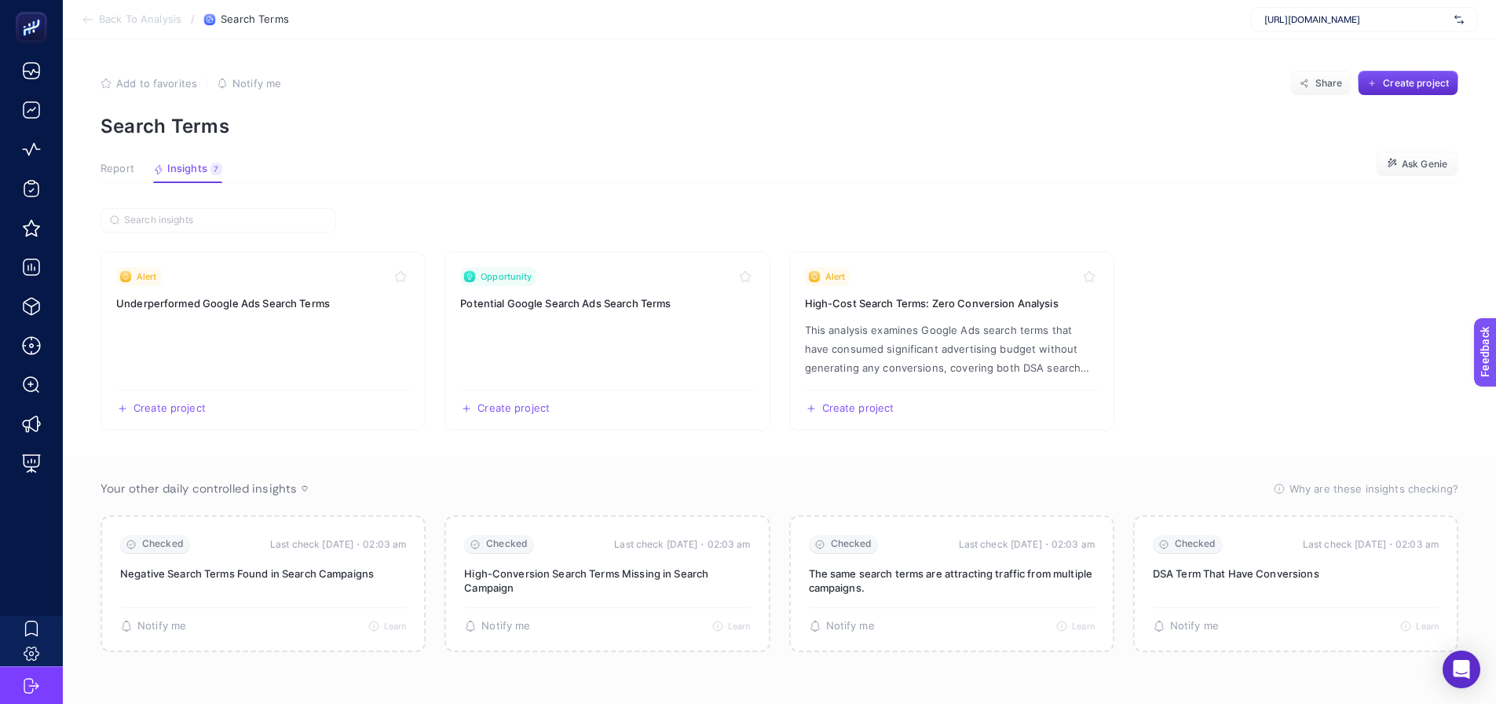
click at [128, 168] on span "Report" at bounding box center [118, 169] width 34 height 13
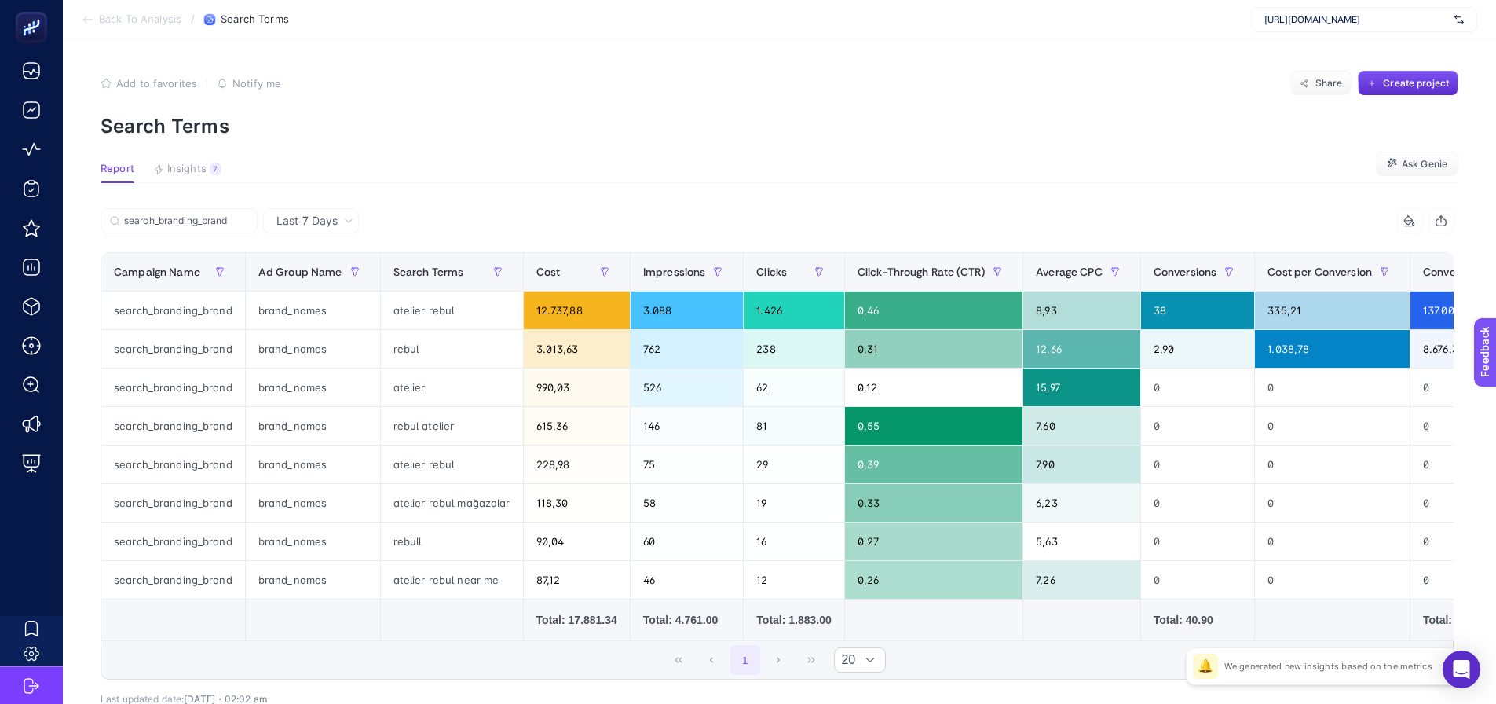
click at [1253, 101] on section "Add to favorites false Notify me Share Create project Search Terms" at bounding box center [780, 104] width 1358 height 67
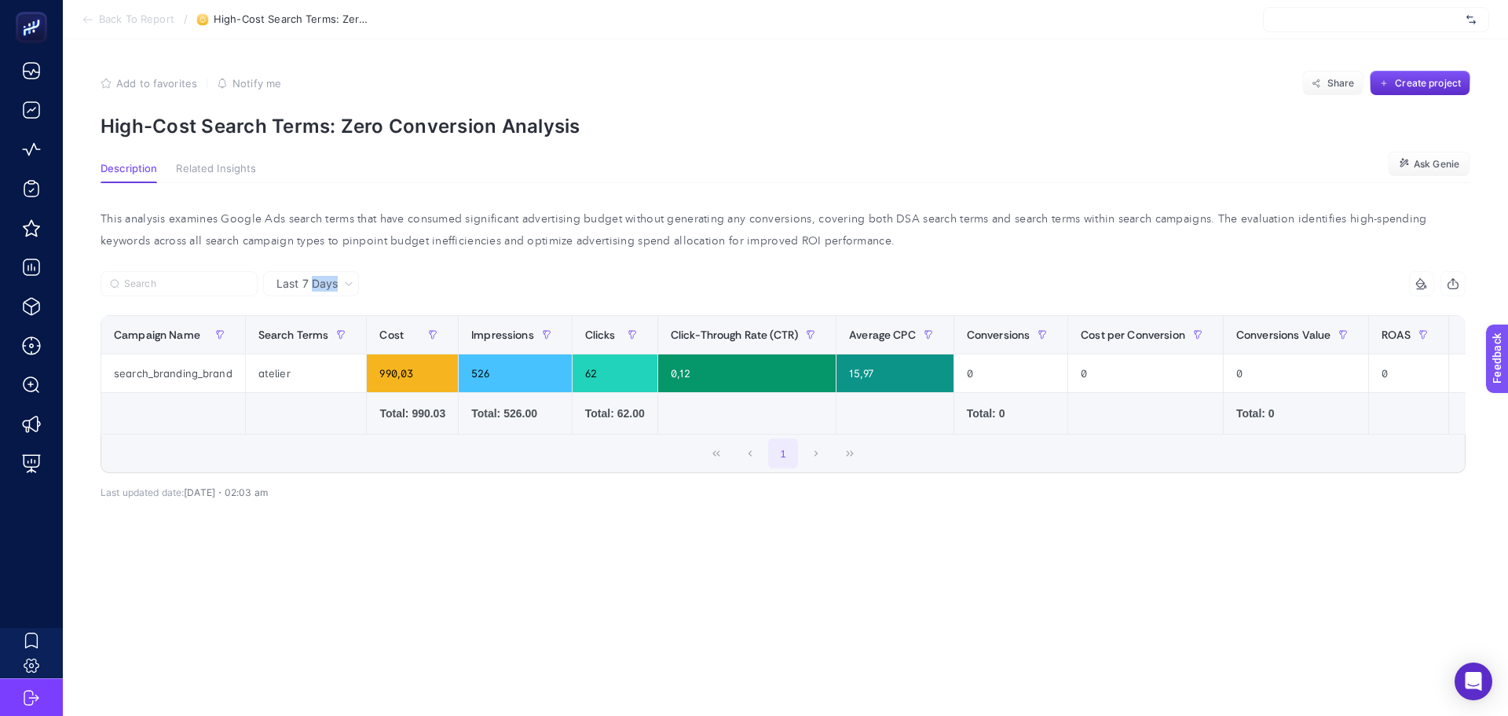
click at [311, 296] on div "Last 7 Days 9 items selected Campaign Name Search Terms Cost Impressions Clicks…" at bounding box center [783, 394] width 1365 height 246
click at [310, 287] on span "Last 7 Days" at bounding box center [306, 284] width 61 height 16
click at [313, 335] on li "Last 30 Days" at bounding box center [311, 345] width 86 height 28
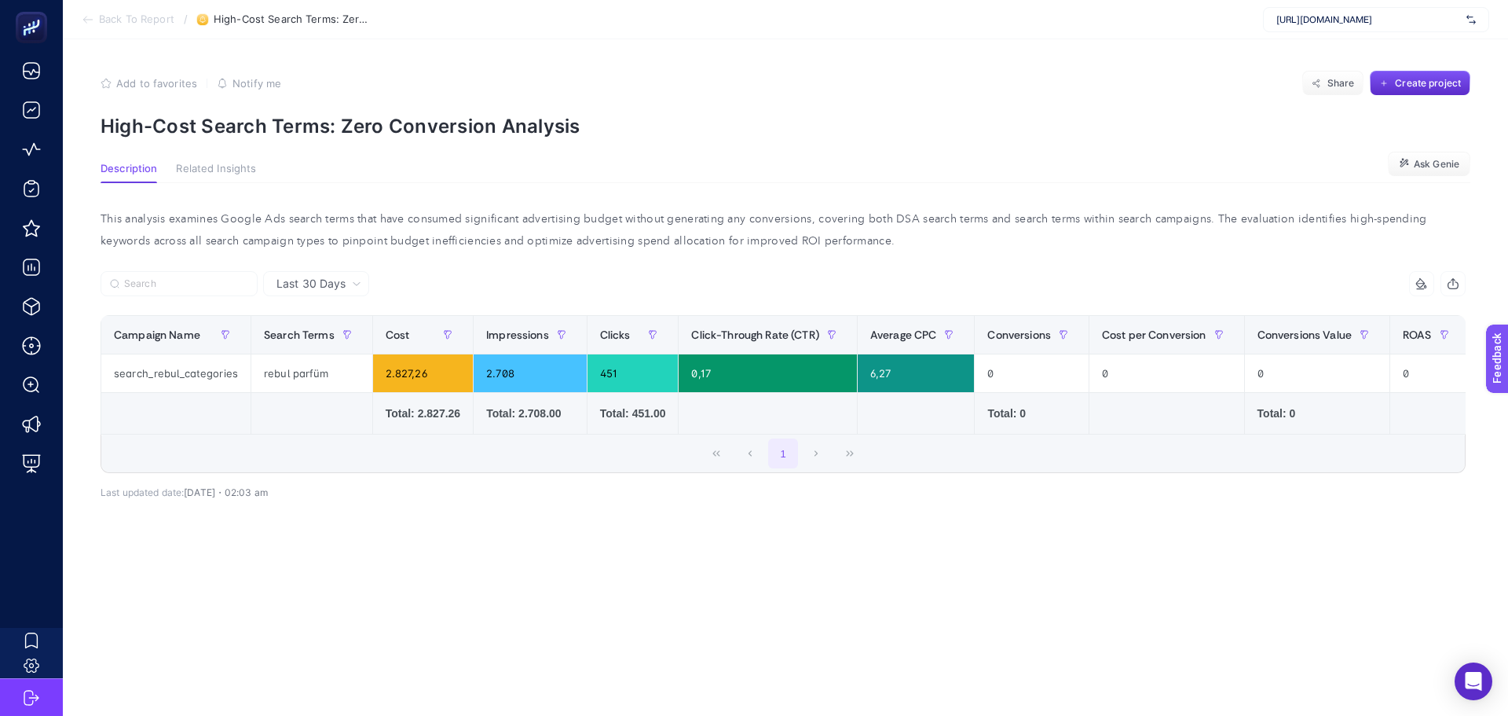
click at [525, 292] on div at bounding box center [442, 288] width 683 height 35
click at [287, 378] on div "rebul parfüm" at bounding box center [311, 373] width 121 height 38
click at [289, 378] on div "rebul parfüm" at bounding box center [311, 373] width 121 height 38
click at [291, 377] on div "rebul parfüm" at bounding box center [311, 373] width 121 height 38
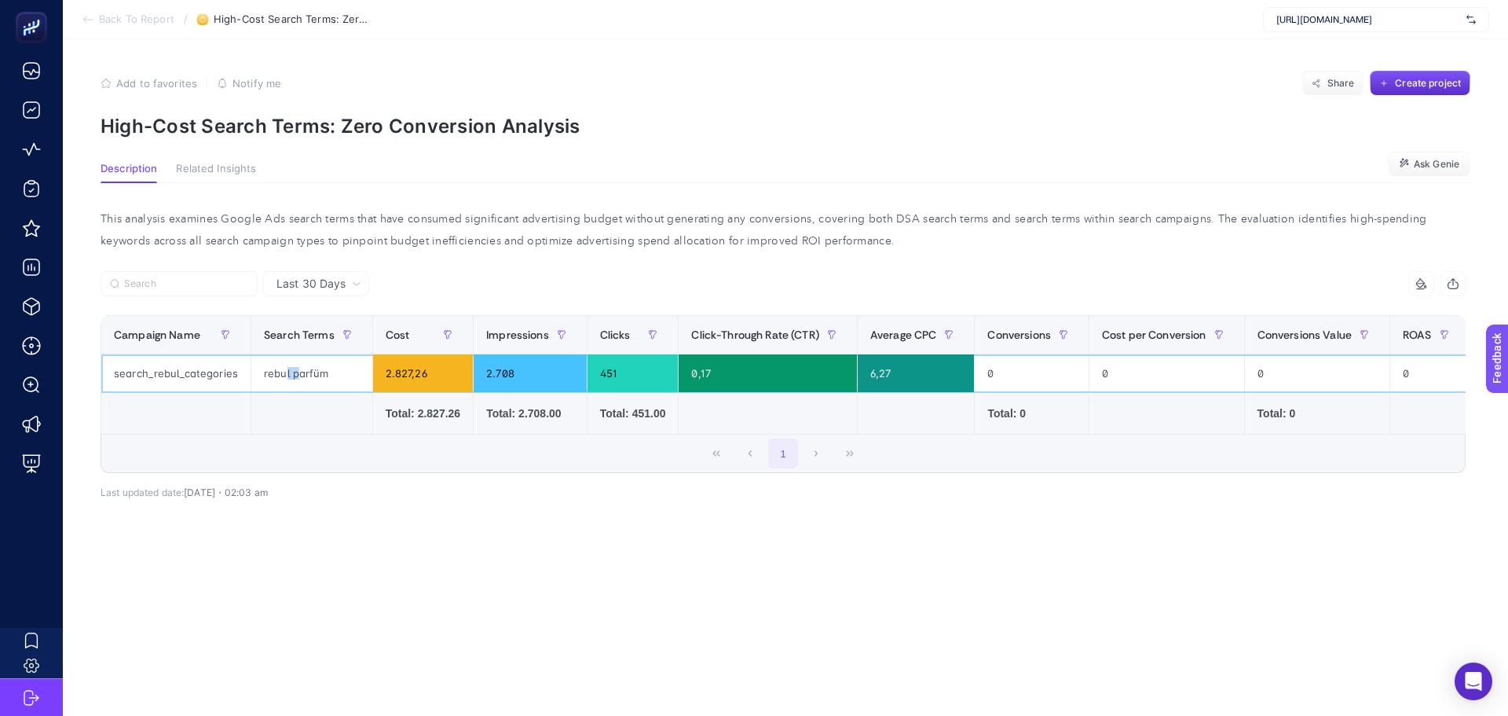
click at [295, 377] on div "rebul parfüm" at bounding box center [311, 373] width 121 height 38
click at [294, 377] on div "rebul parfüm" at bounding box center [311, 373] width 121 height 38
drag, startPoint x: 294, startPoint y: 377, endPoint x: 262, endPoint y: 673, distance: 297.8
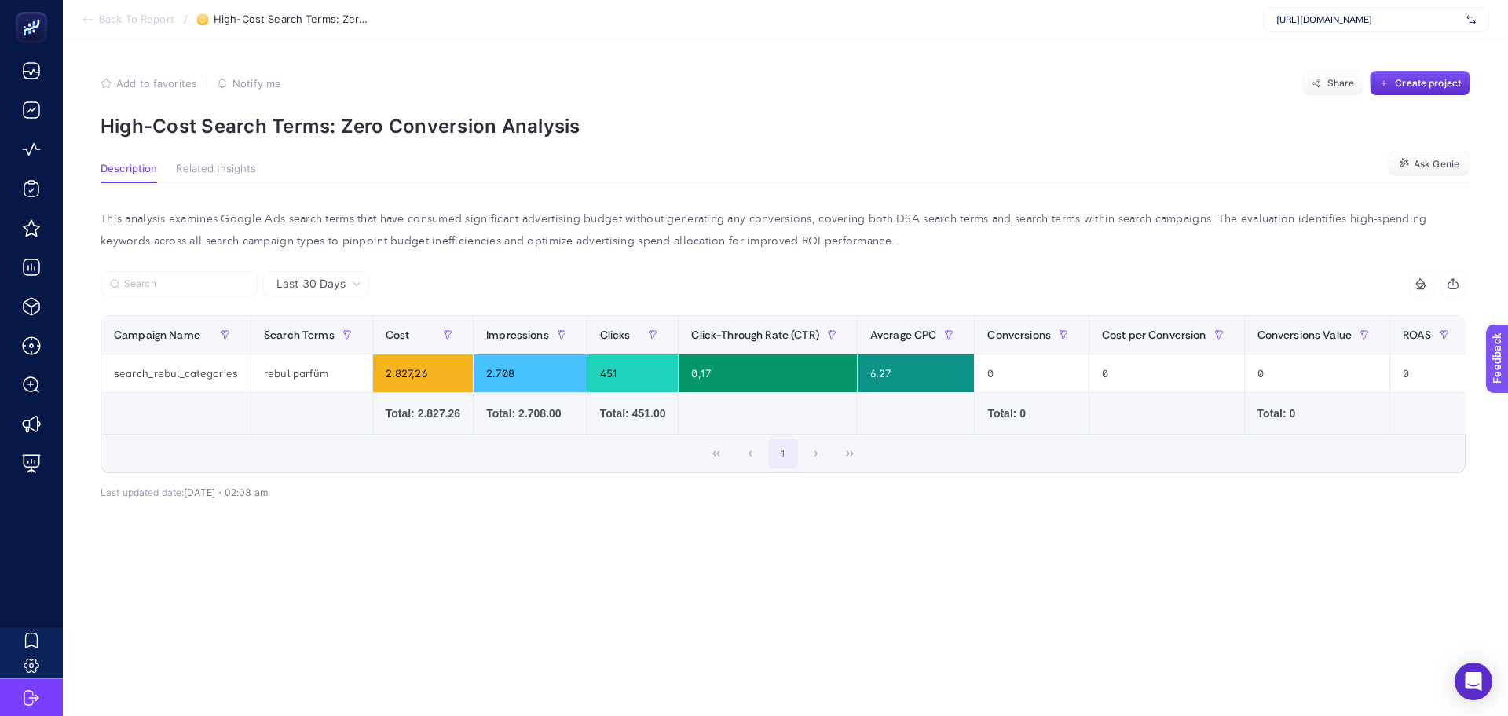
click at [267, 689] on article "Add to favorites false Notify me Share Create project High-Cost Search Terms: Z…" at bounding box center [785, 377] width 1445 height 676
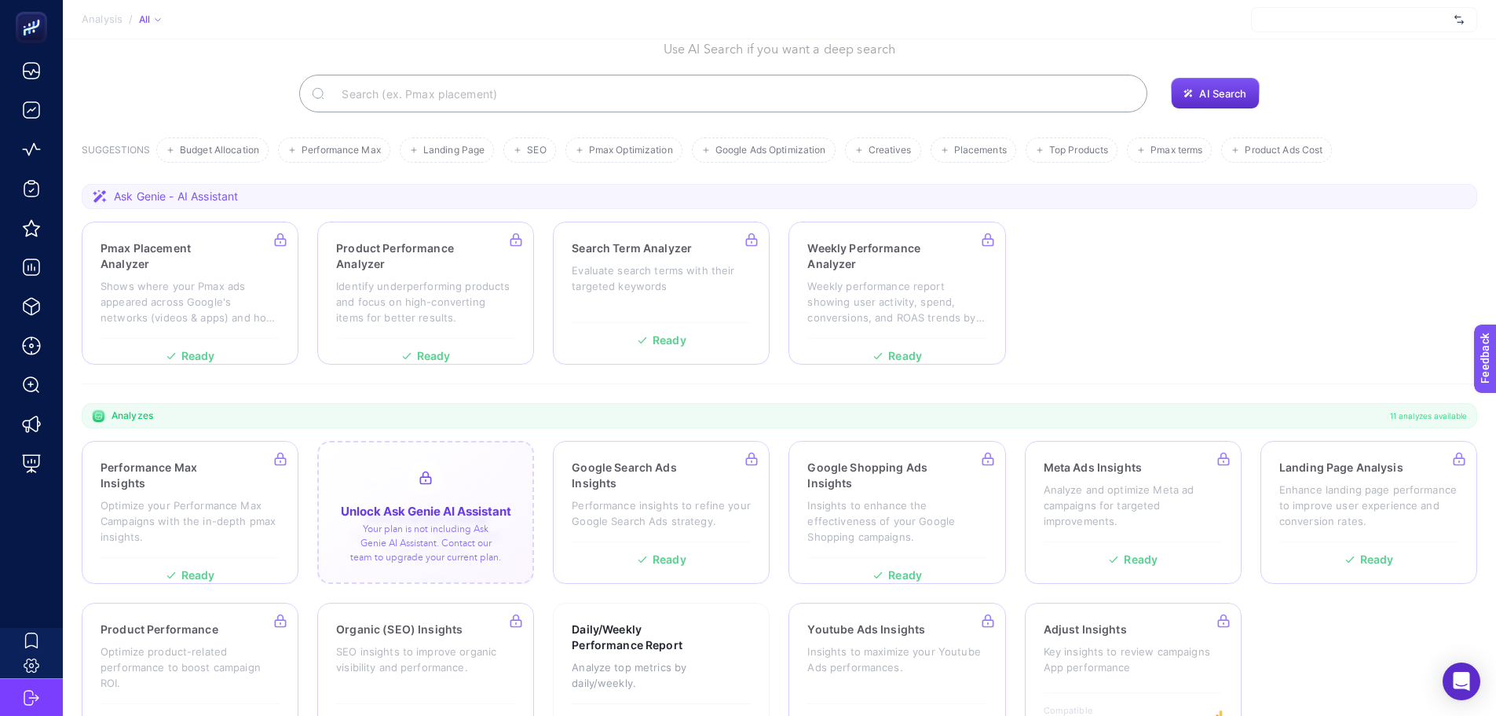
scroll to position [134, 0]
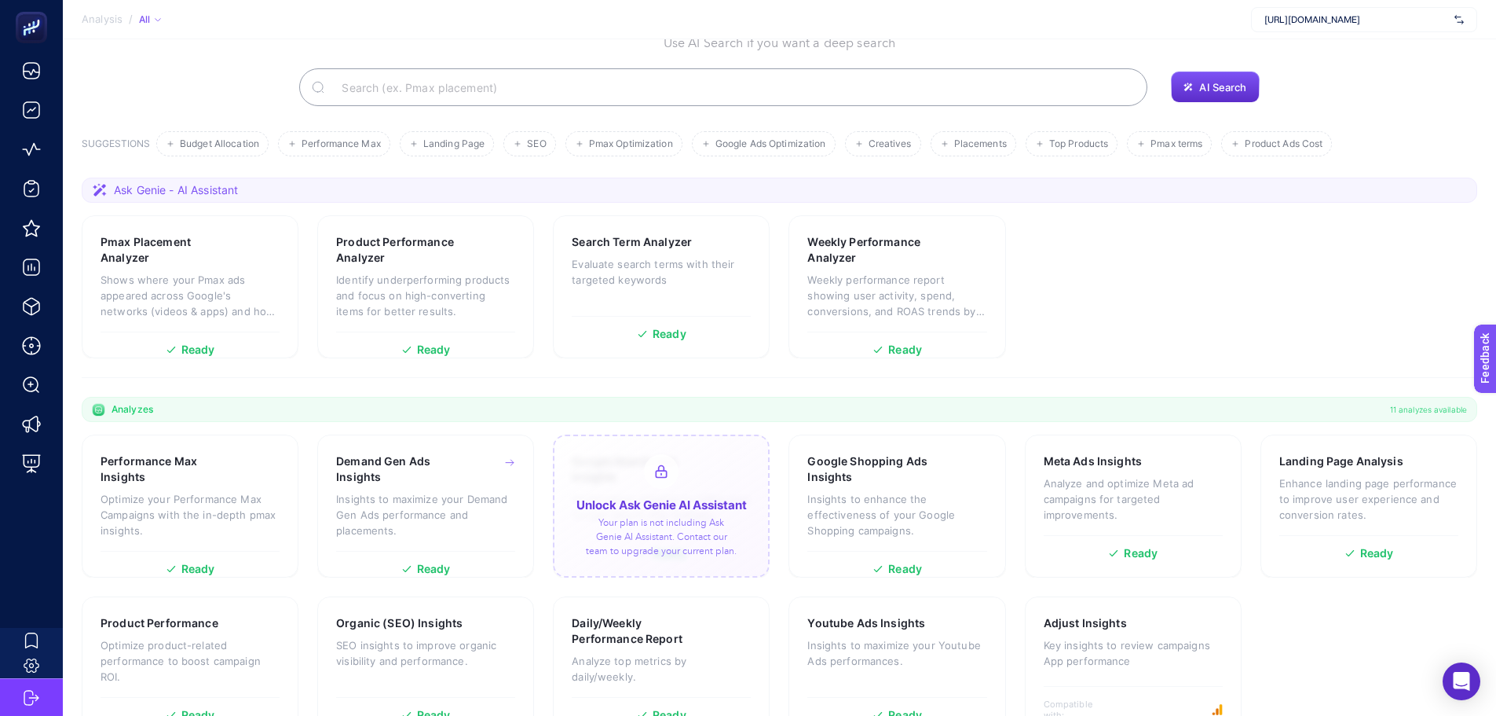
click at [778, 397] on section "Analyzes 11 analyzes available" at bounding box center [780, 409] width 1396 height 25
click at [546, 539] on section "Performance Max Insights Optimize your Performance Max Campaigns with the in-de…" at bounding box center [780, 586] width 1396 height 305
click at [562, 520] on div "Unlock Ask Genie AI Assistant Your plan is not including Ask Genie AI Assistant…" at bounding box center [661, 505] width 217 height 143
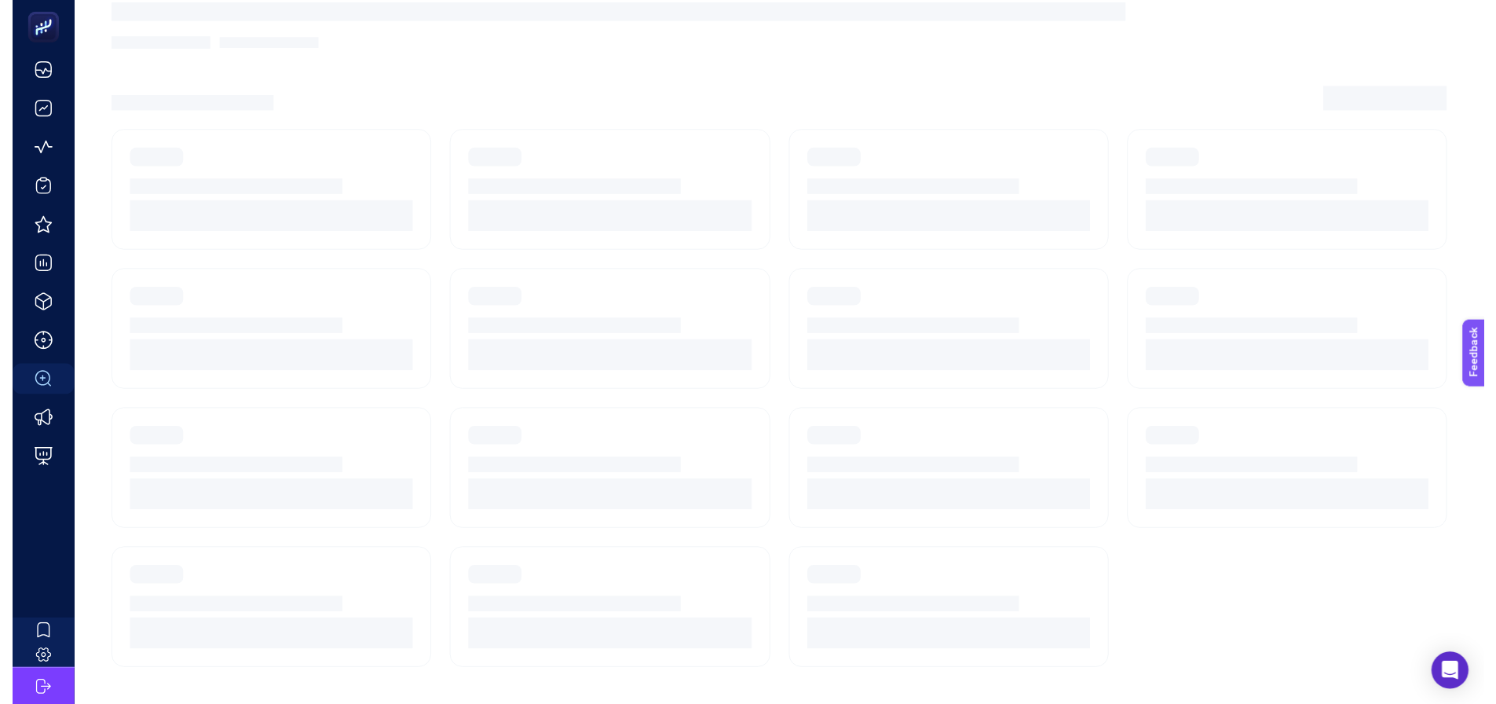
scroll to position [12, 0]
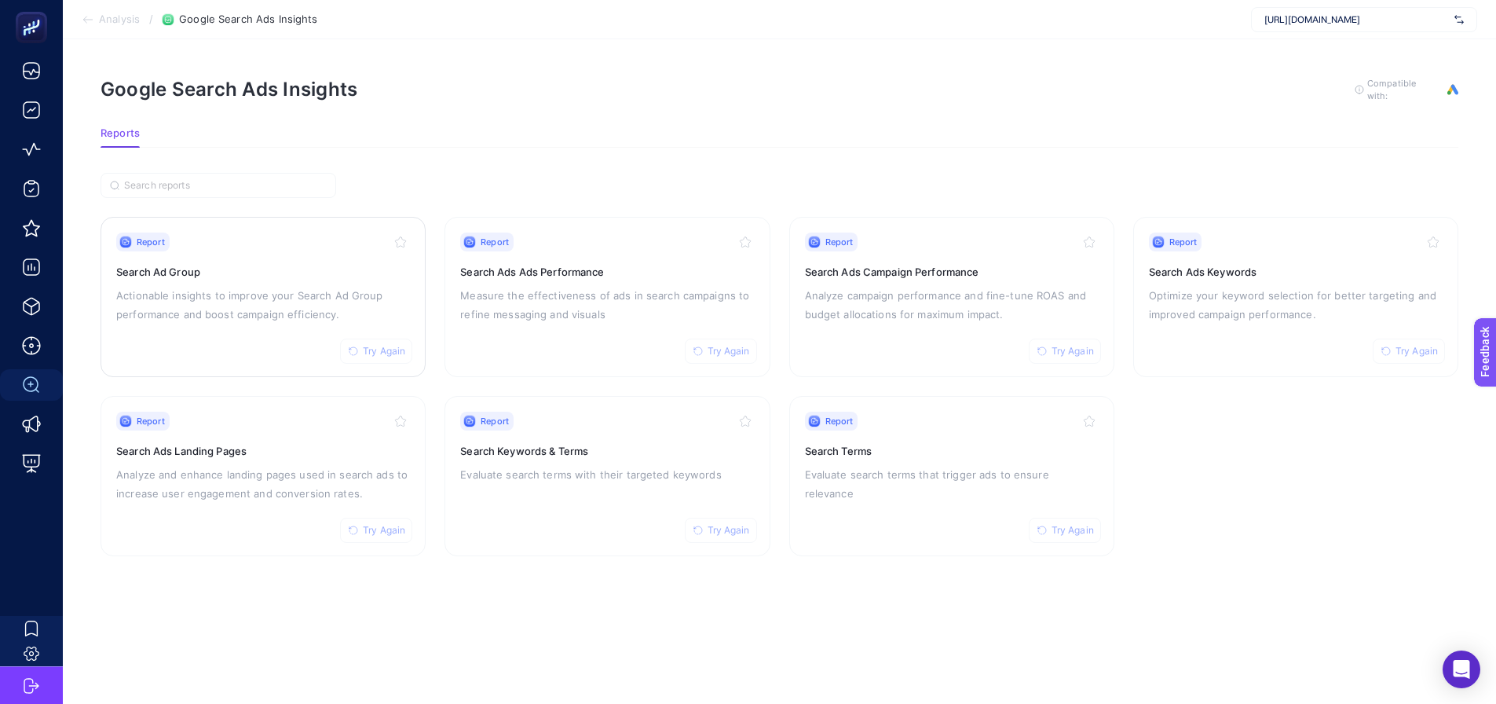
click at [265, 327] on div "Report Try Again Search Ad Group Actionable insights to improve your Search Ad …" at bounding box center [263, 296] width 294 height 129
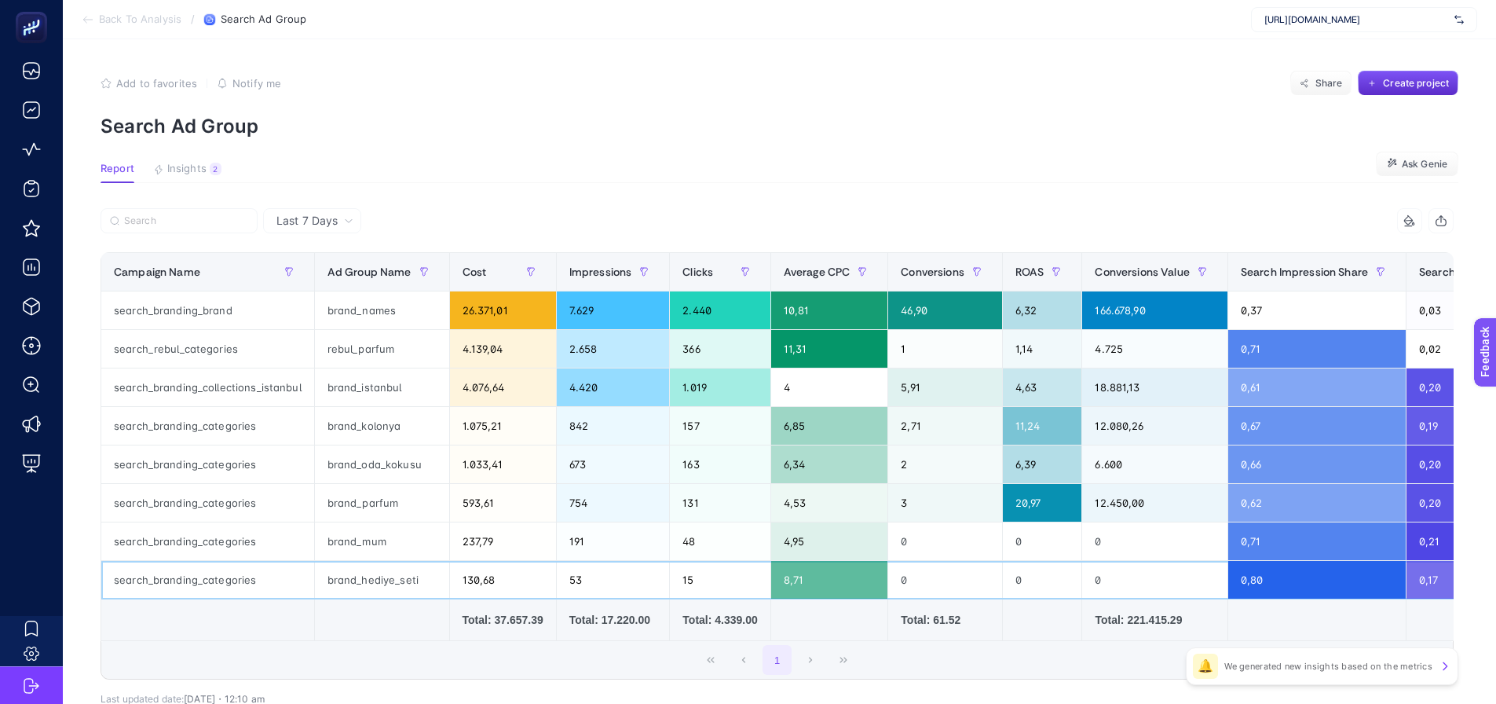
click at [395, 581] on div "brand_hediye_seti" at bounding box center [382, 580] width 134 height 38
click at [791, 583] on div "8,71" at bounding box center [829, 580] width 117 height 38
click at [646, 595] on div "53" at bounding box center [613, 580] width 113 height 38
click at [1020, 156] on article "Add to favorites false Notify me Share Create project Search Ad Group Report In…" at bounding box center [779, 422] width 1433 height 766
click at [681, 179] on section "Report Insights 2 We generated new insights based on the metrics Ask Genie" at bounding box center [780, 173] width 1358 height 20
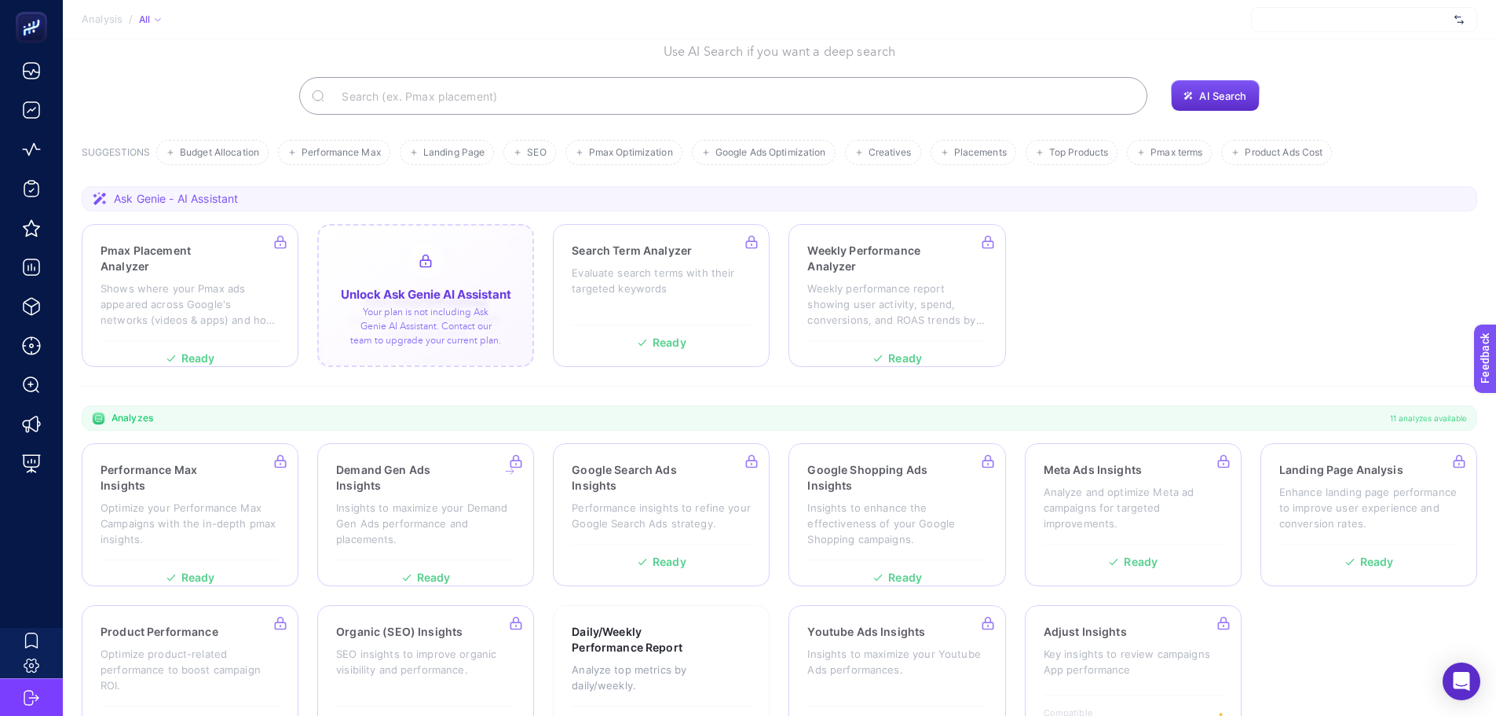
scroll to position [134, 0]
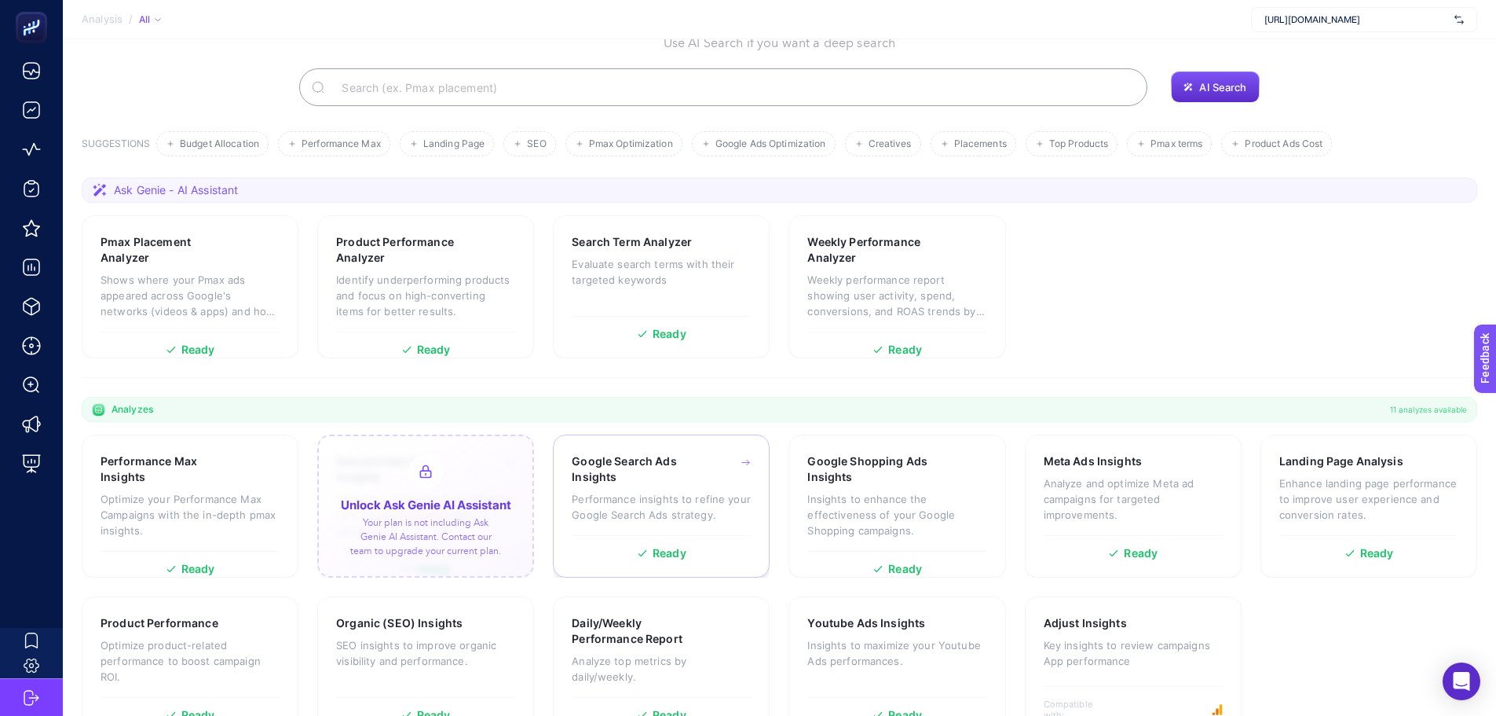
click at [590, 453] on div "Google Search Ads Insights Performance insights to refine your Google Search Ad…" at bounding box center [661, 494] width 179 height 82
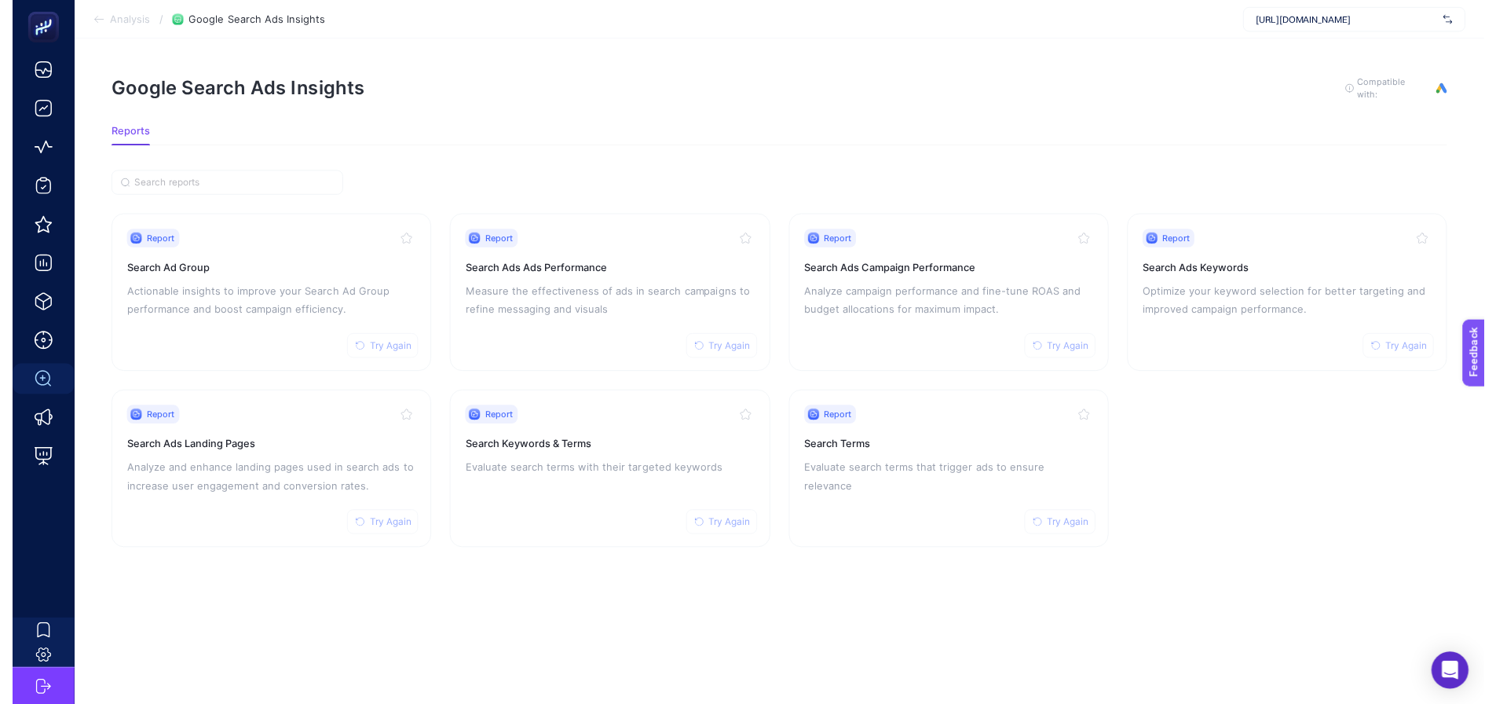
scroll to position [12, 0]
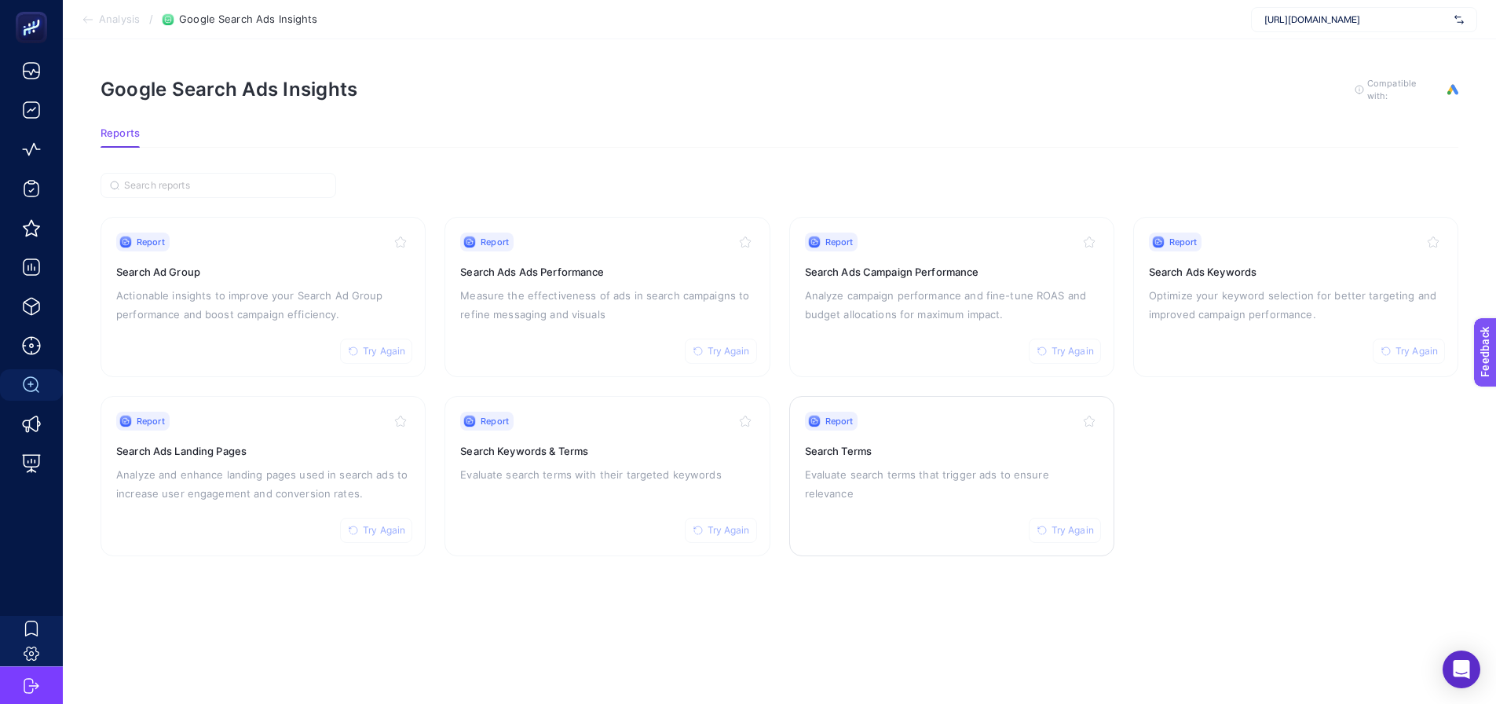
click at [815, 465] on p "Evaluate search terms that trigger ads to ensure relevance" at bounding box center [952, 484] width 294 height 38
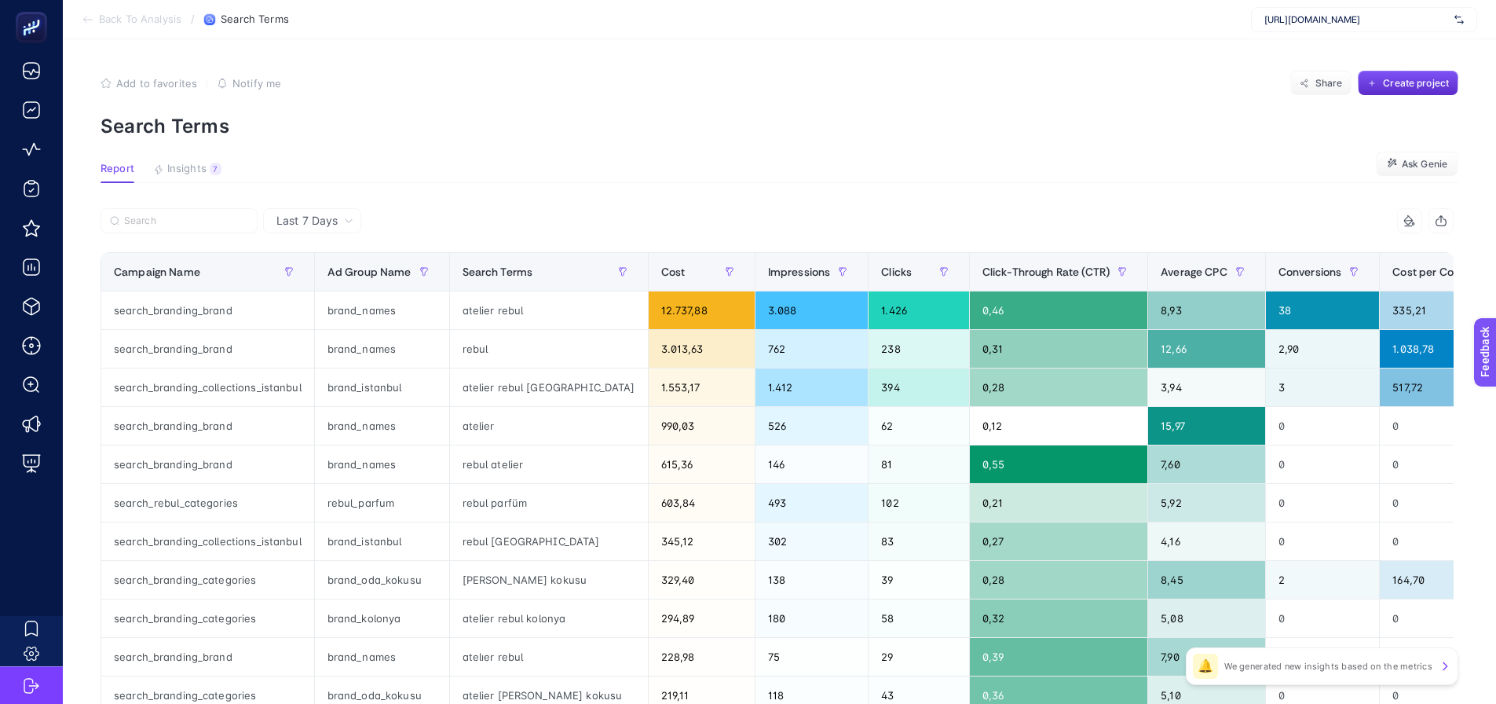
click at [333, 229] on span "Last 7 Days" at bounding box center [306, 221] width 61 height 16
click at [320, 287] on li "Last 30 Days" at bounding box center [312, 282] width 89 height 28
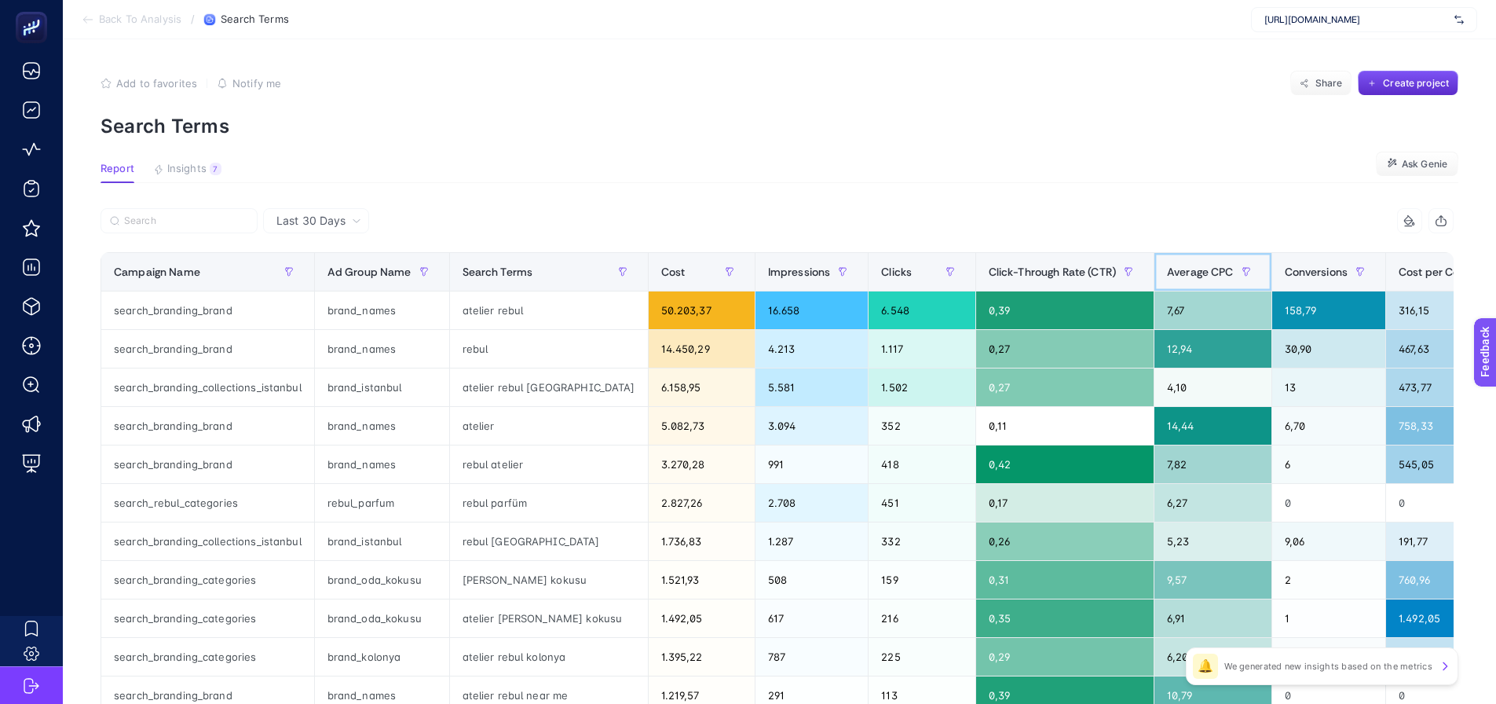
click at [1167, 275] on span "Average CPC" at bounding box center [1200, 271] width 67 height 13
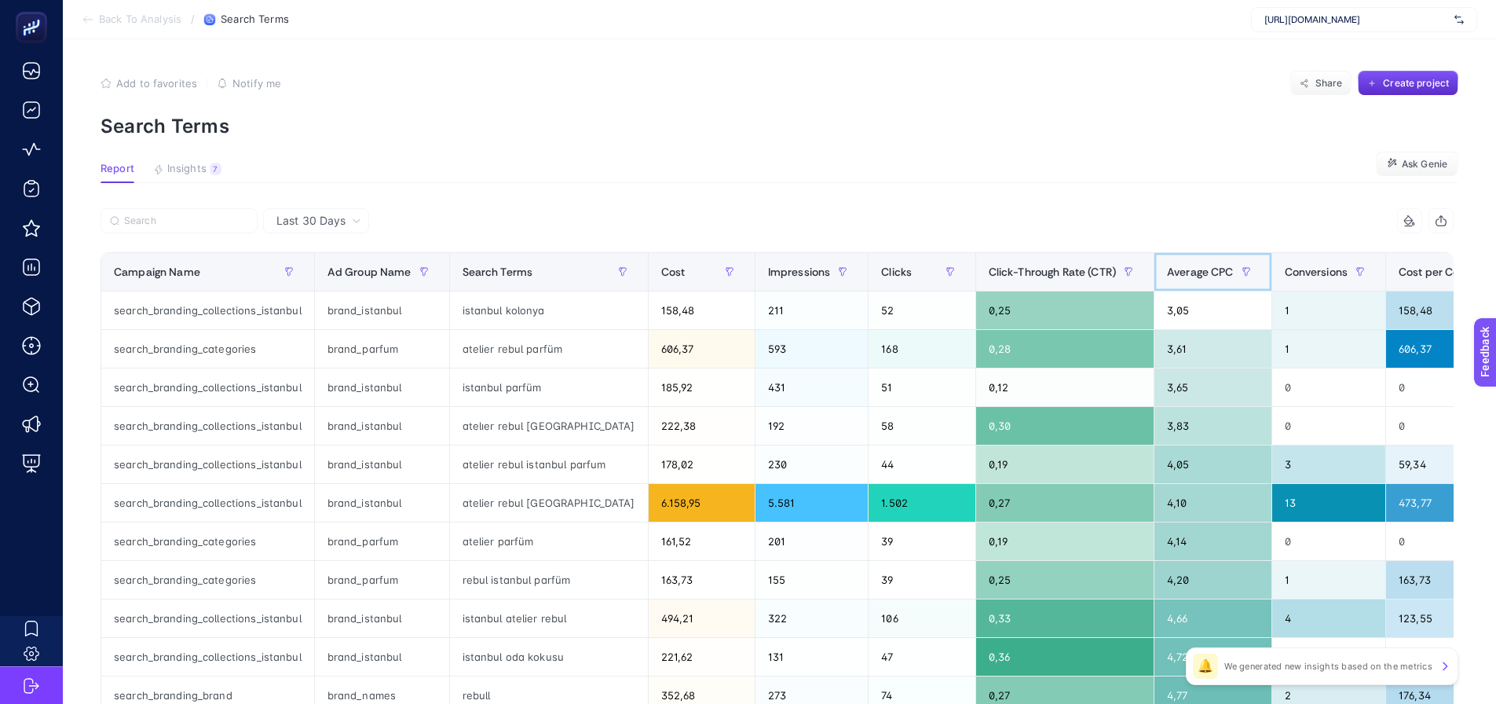
click at [1167, 274] on span "Average CPC" at bounding box center [1200, 271] width 67 height 13
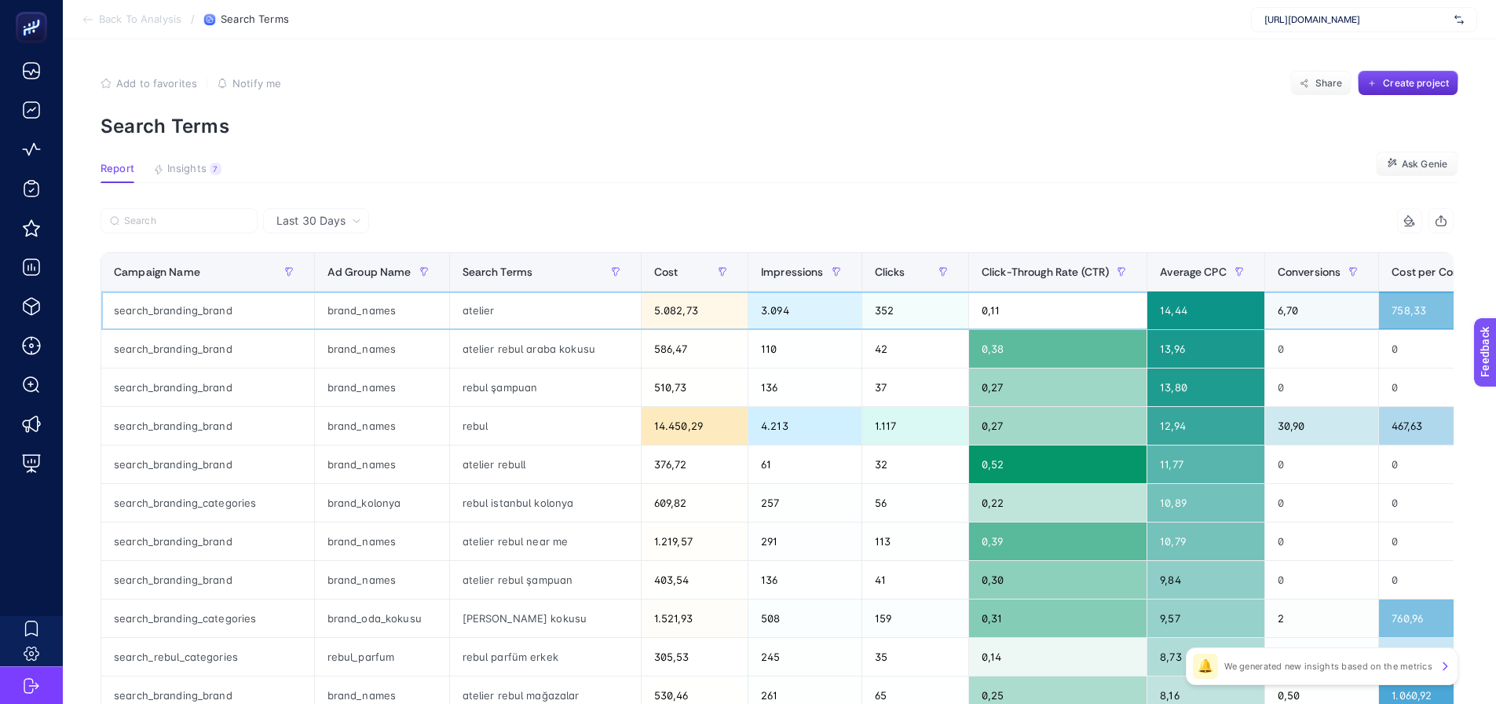
click at [524, 309] on div "atelier" at bounding box center [545, 310] width 191 height 38
click at [536, 357] on div "atelier rebul araba kokusu" at bounding box center [545, 349] width 191 height 38
click at [540, 390] on div "rebul şampuan" at bounding box center [545, 387] width 191 height 38
click at [547, 421] on div "rebul" at bounding box center [545, 426] width 191 height 38
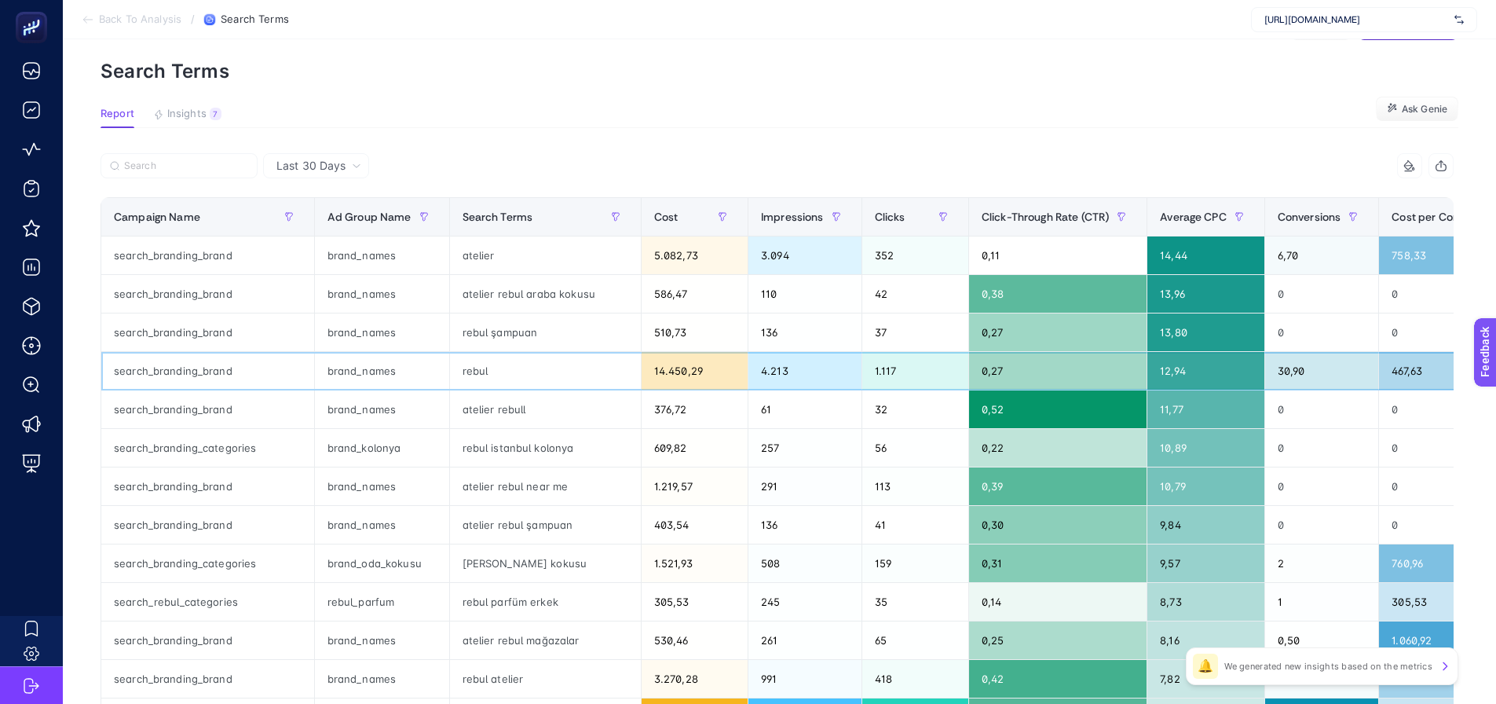
scroll to position [79, 0]
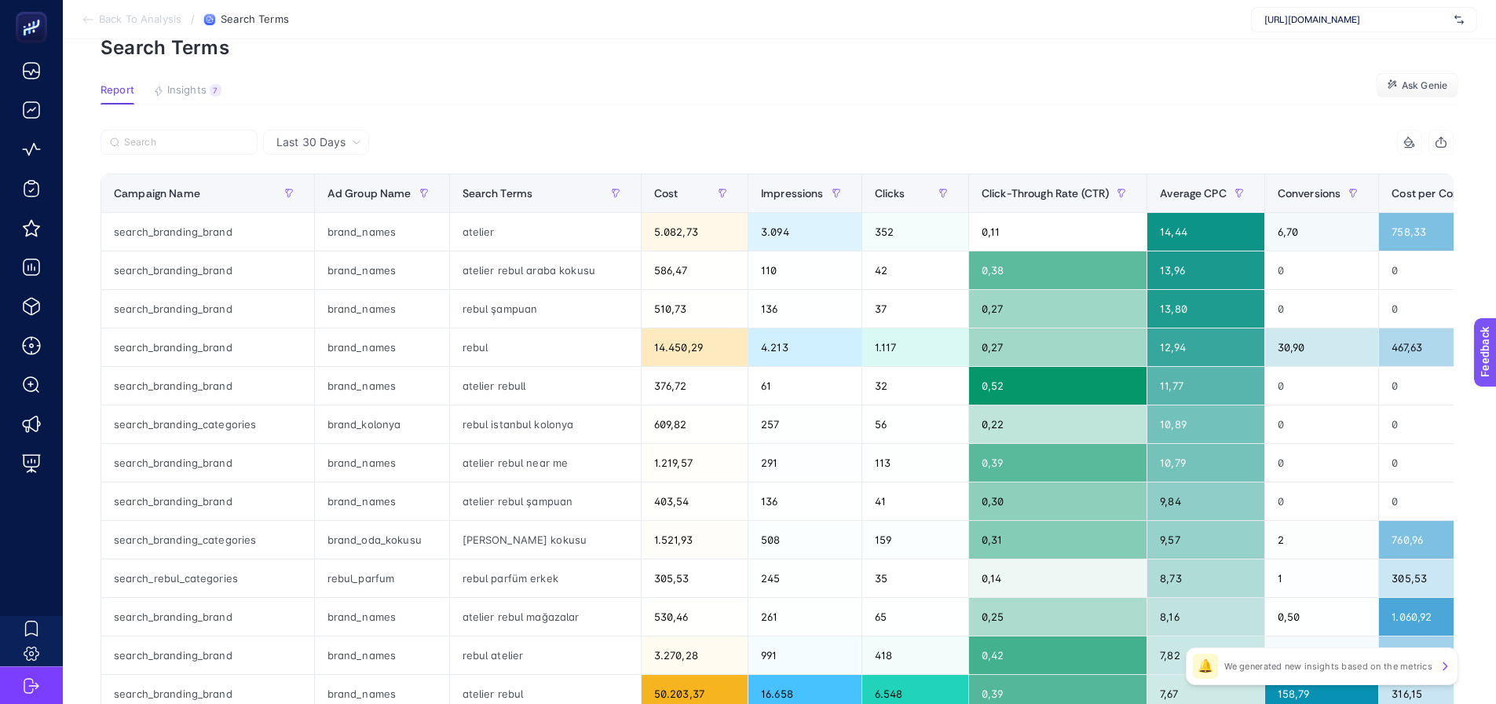
click at [932, 74] on article "Add to favorites false Notify me Share Create project Search Terms Report Insig…" at bounding box center [779, 575] width 1433 height 1228
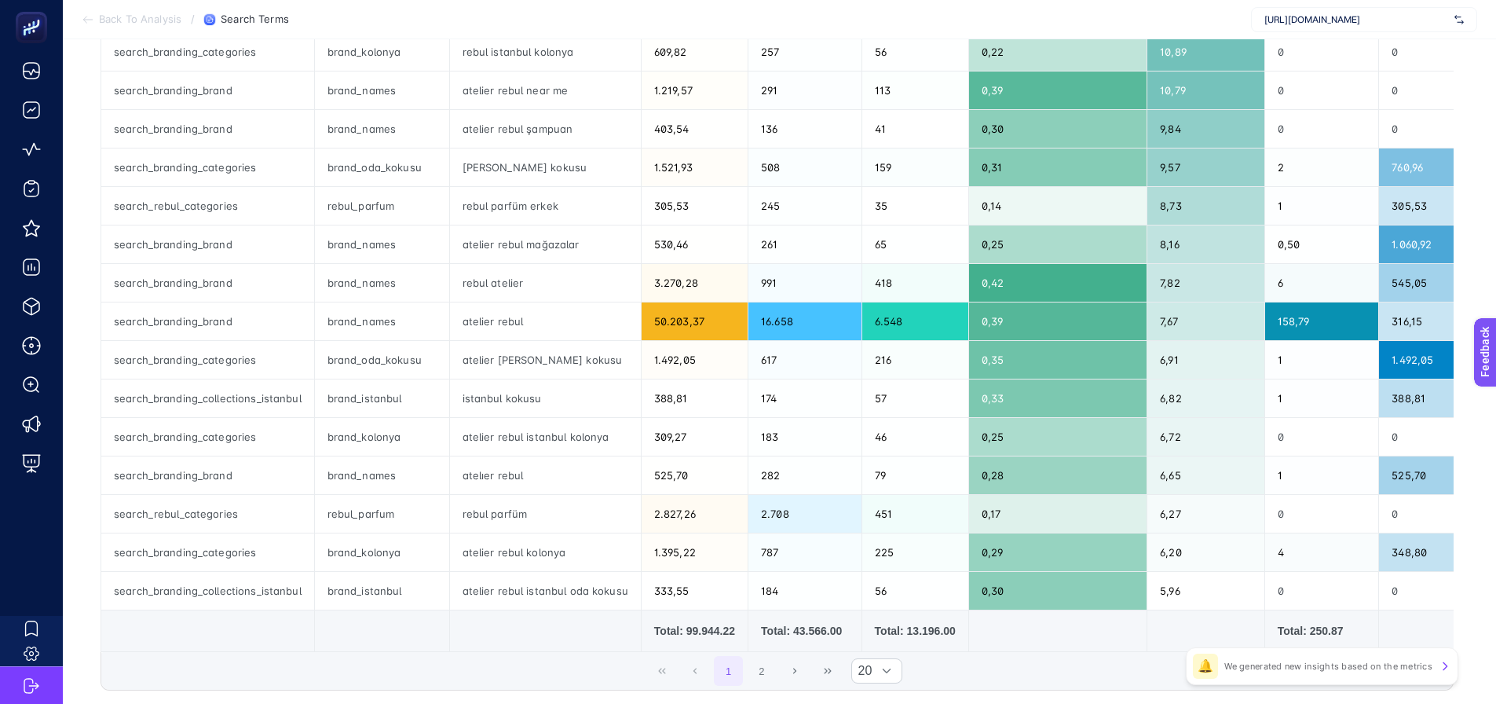
scroll to position [471, 0]
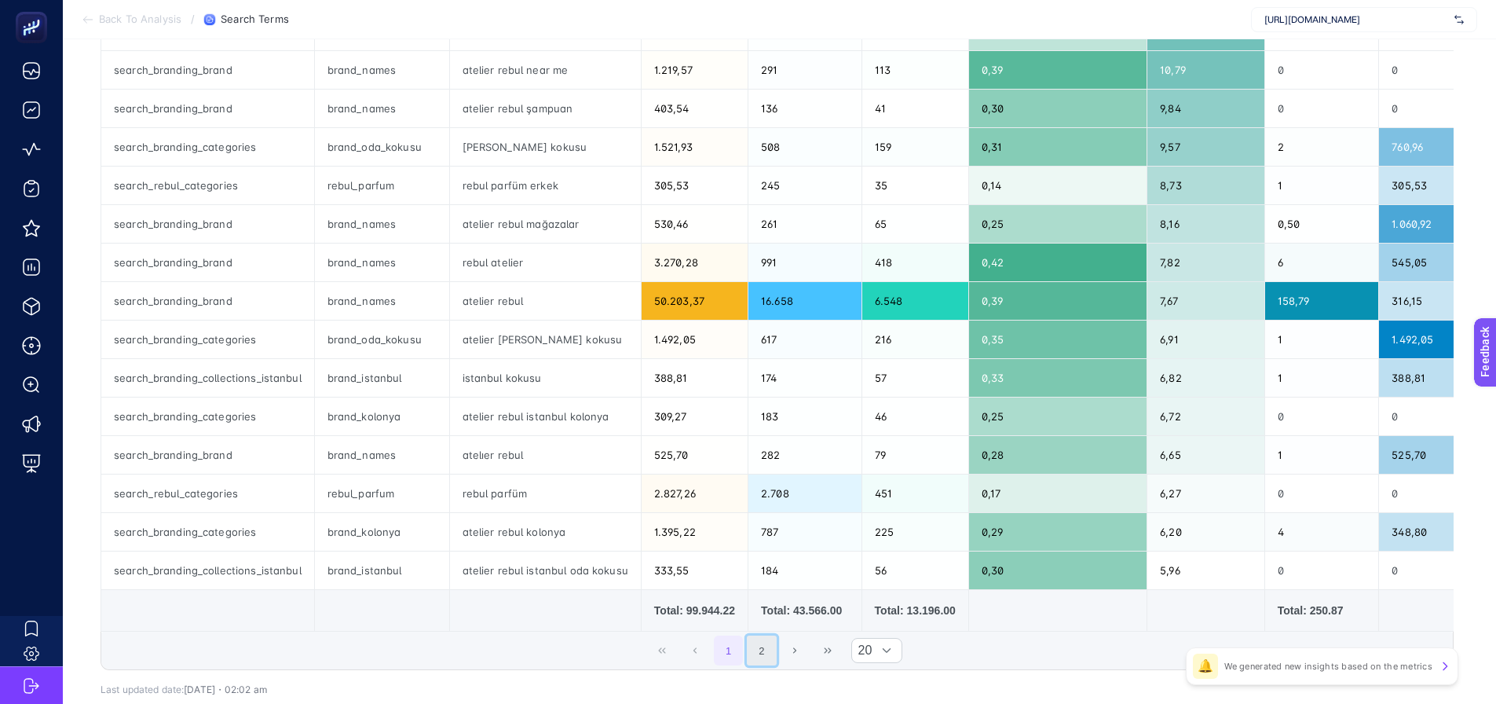
click at [763, 655] on button "2" at bounding box center [762, 650] width 30 height 30
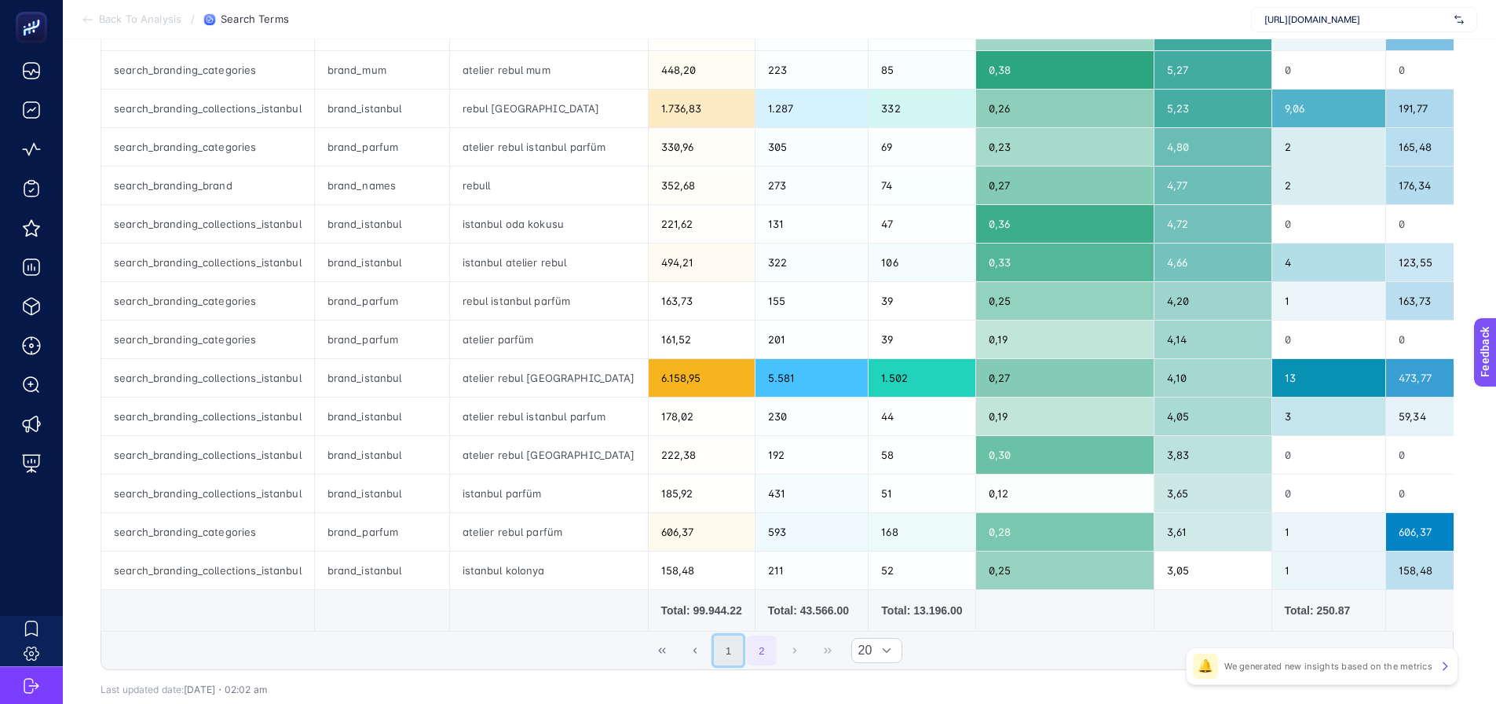
click at [736, 665] on button "1" at bounding box center [729, 650] width 30 height 30
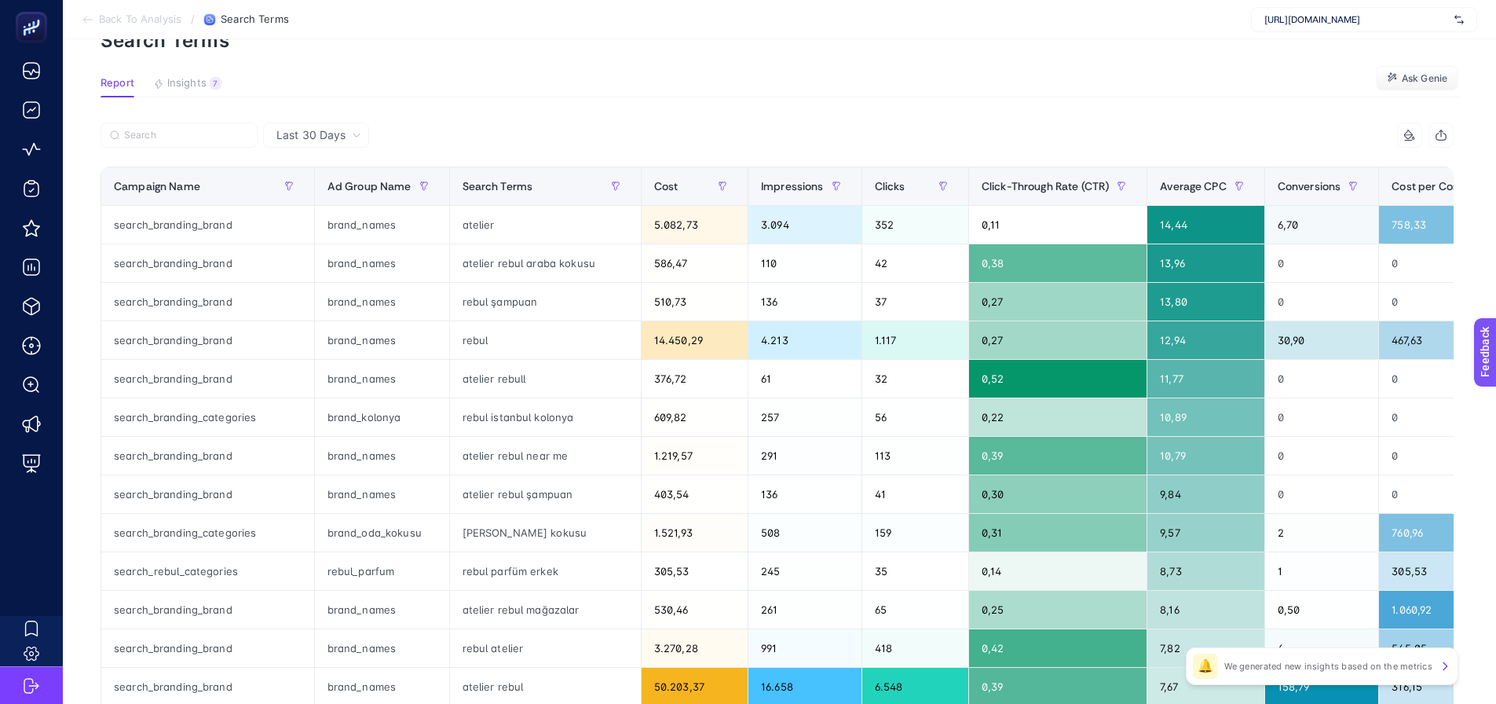
scroll to position [0, 0]
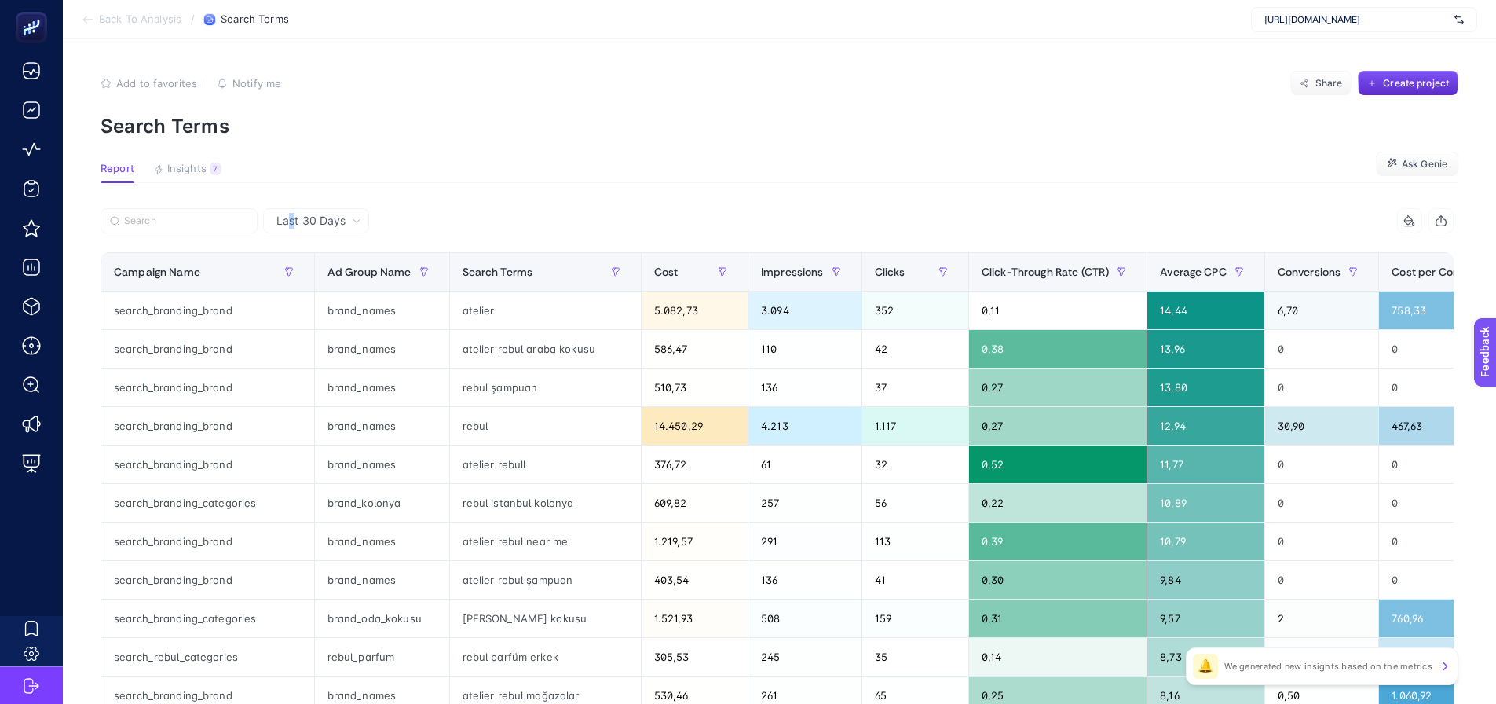
click at [292, 225] on span "Last 30 Days" at bounding box center [310, 221] width 69 height 16
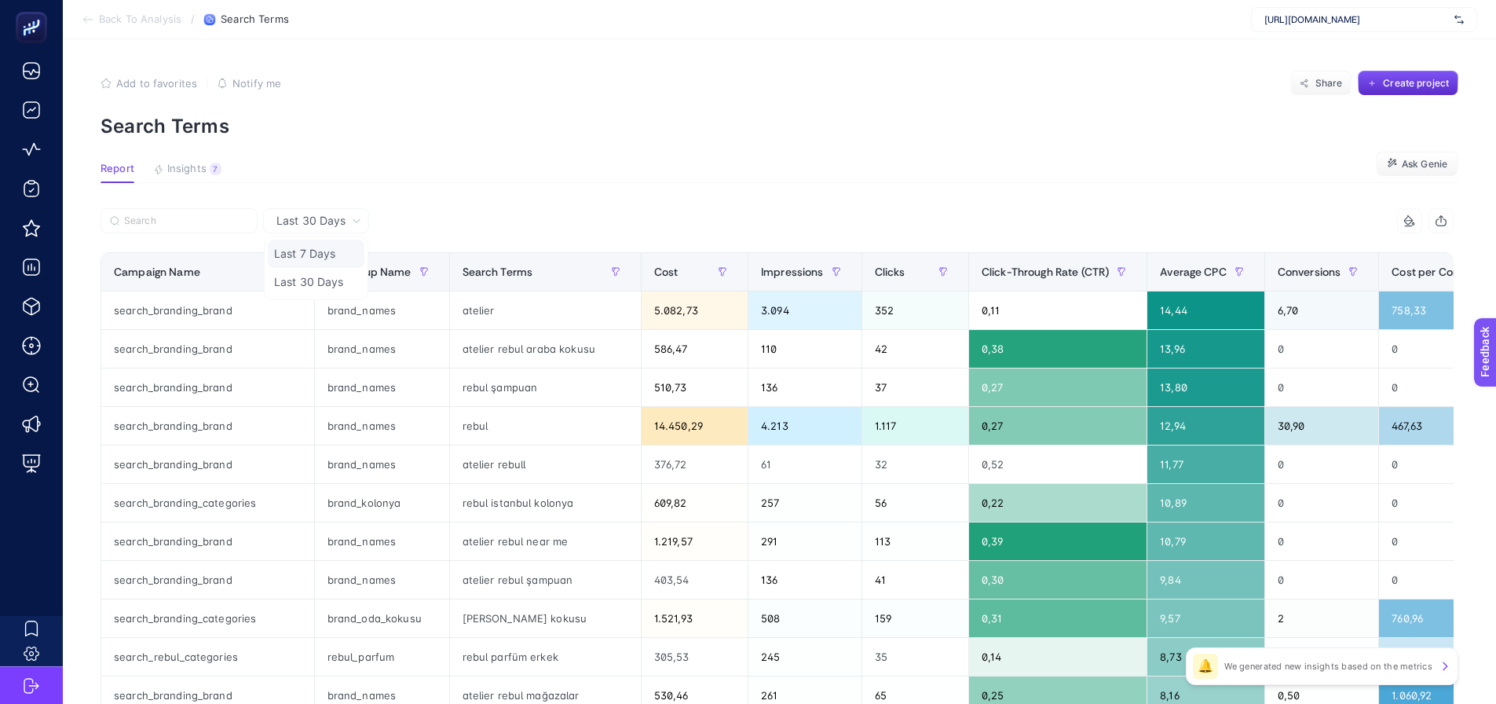
click at [294, 268] on li "Last 7 Days" at bounding box center [316, 282] width 97 height 28
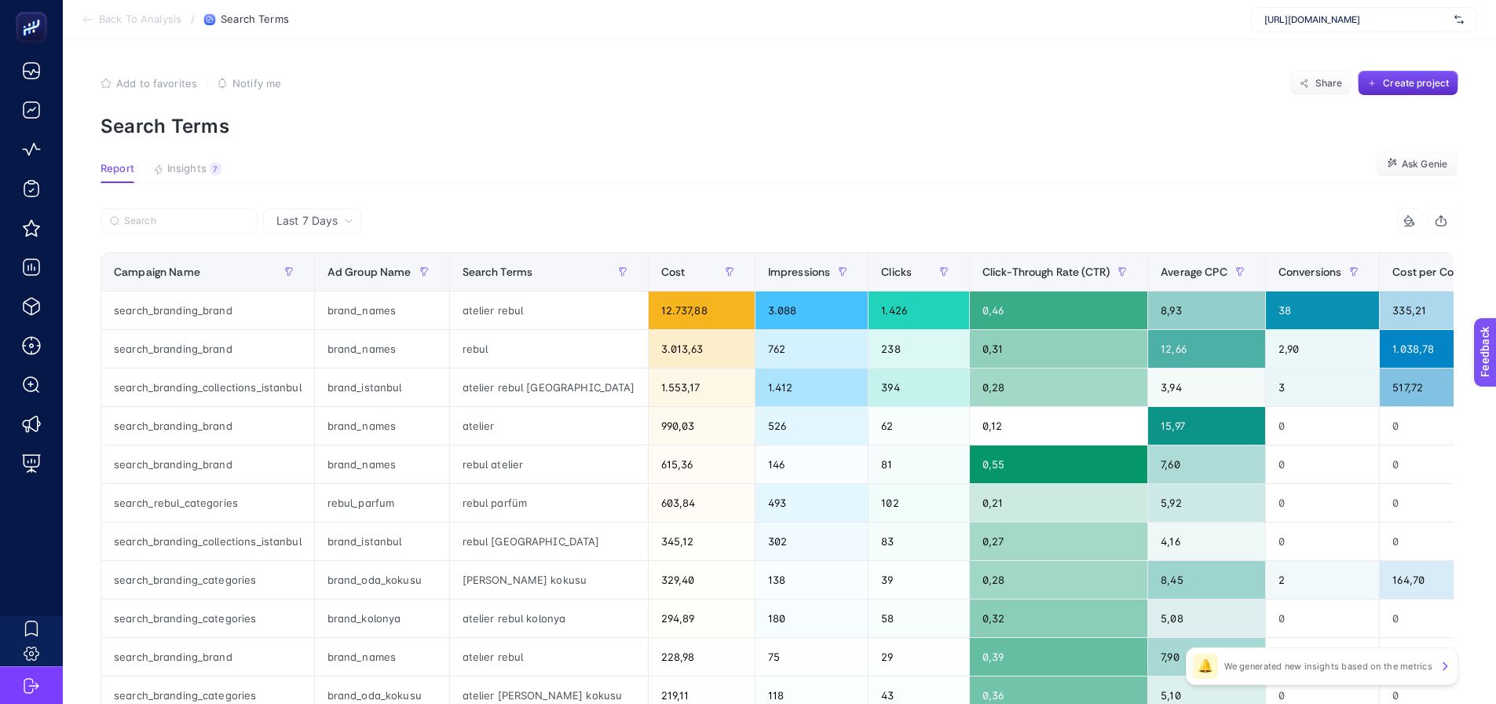
click at [463, 201] on article "Add to favorites false Notify me Share Create project Search Terms Report Insig…" at bounding box center [779, 653] width 1433 height 1228
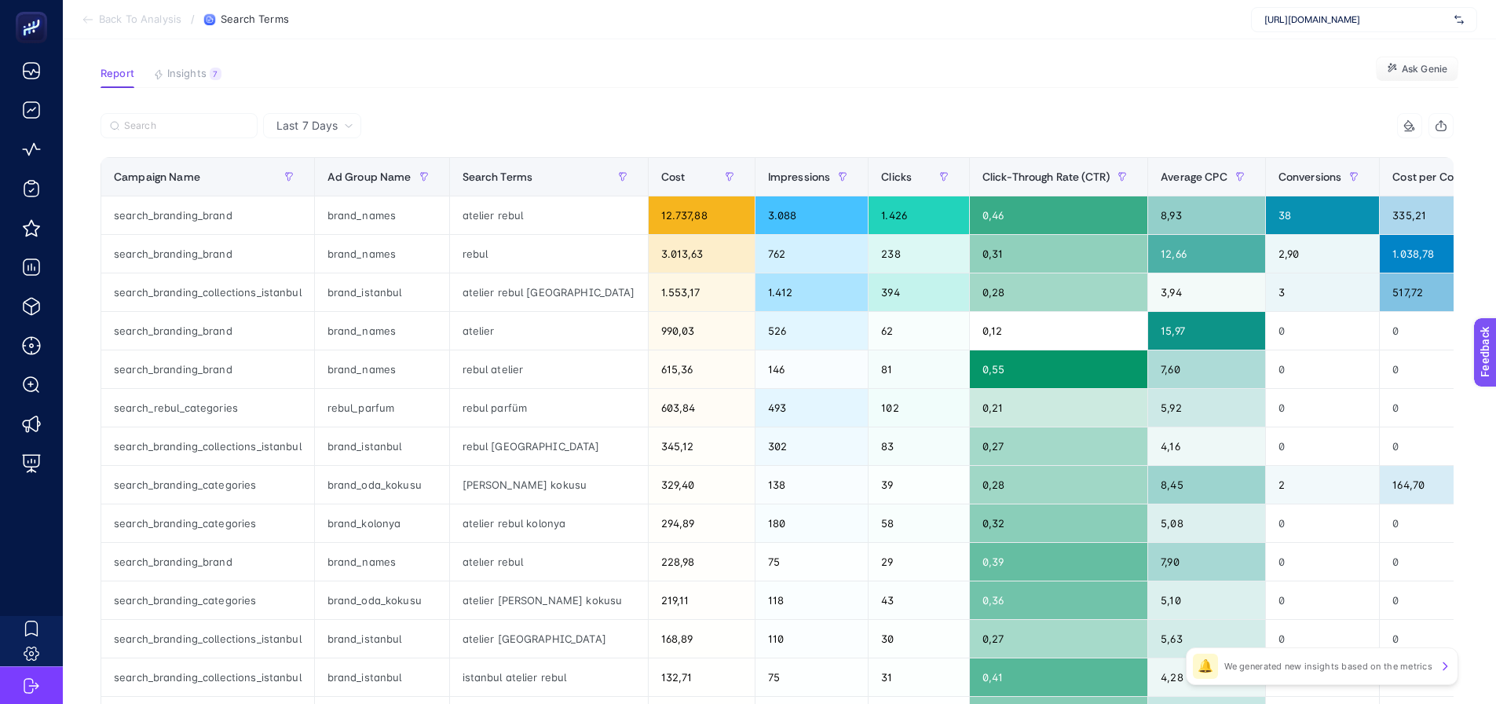
scroll to position [79, 0]
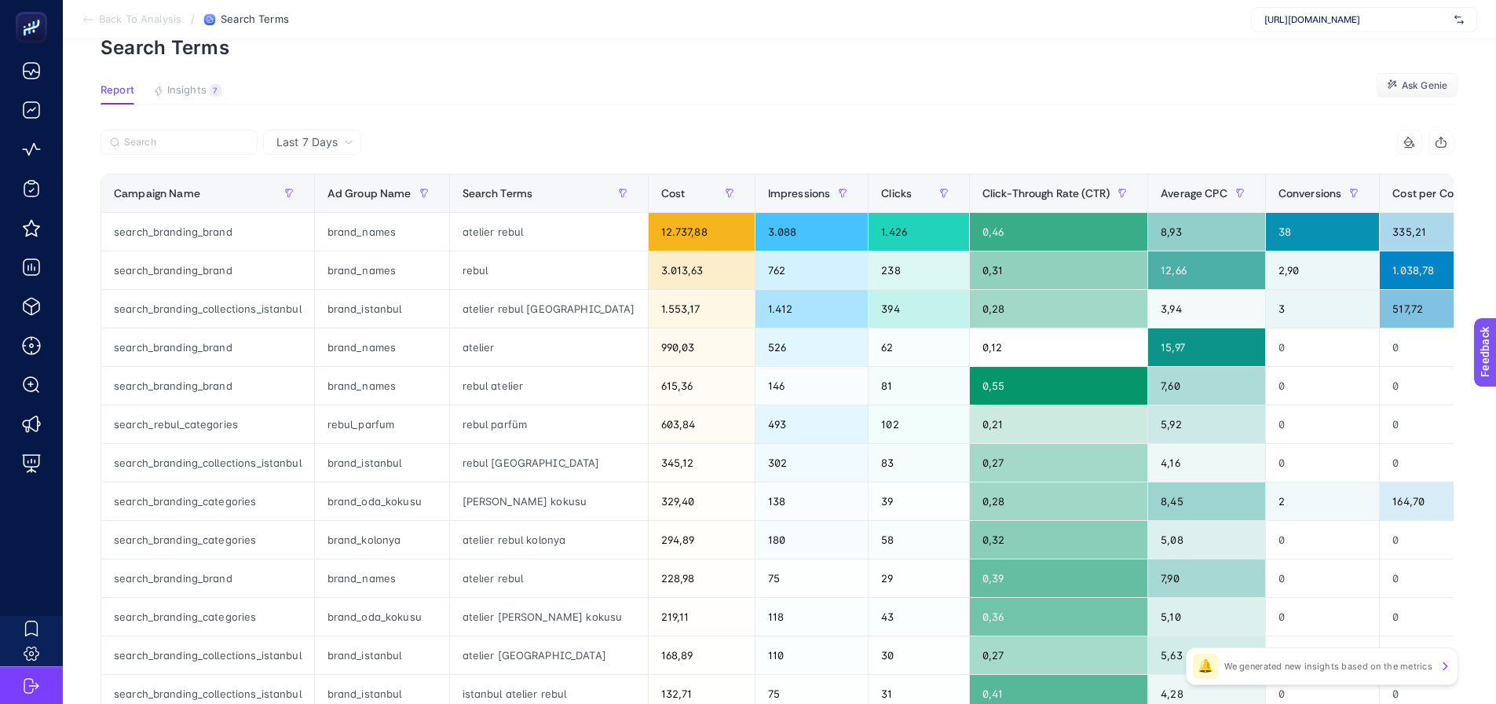
click at [300, 146] on span "Last 7 Days" at bounding box center [306, 142] width 61 height 16
click at [309, 203] on li "Last 30 Days" at bounding box center [312, 203] width 89 height 28
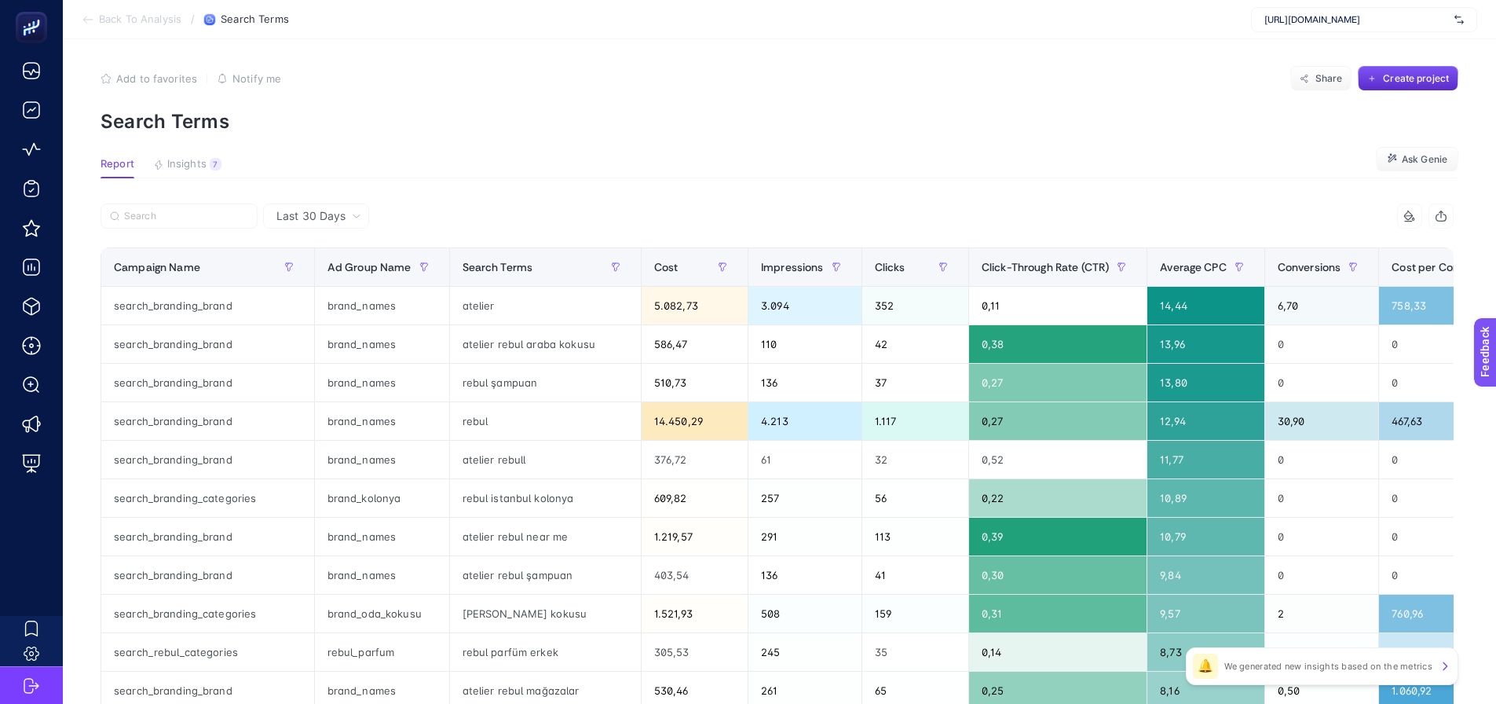
scroll to position [0, 0]
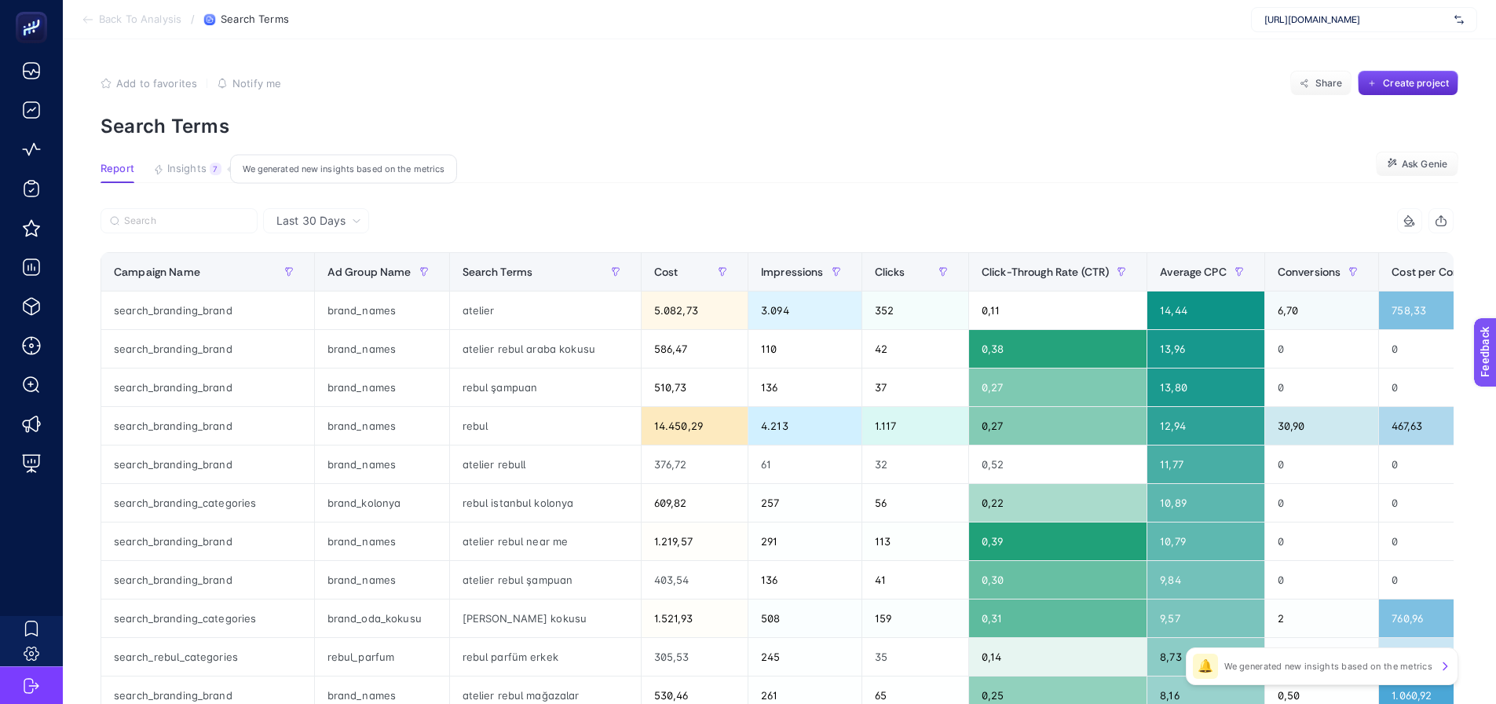
click at [208, 166] on button "Insights 7 We generated new insights based on the metrics" at bounding box center [187, 173] width 68 height 20
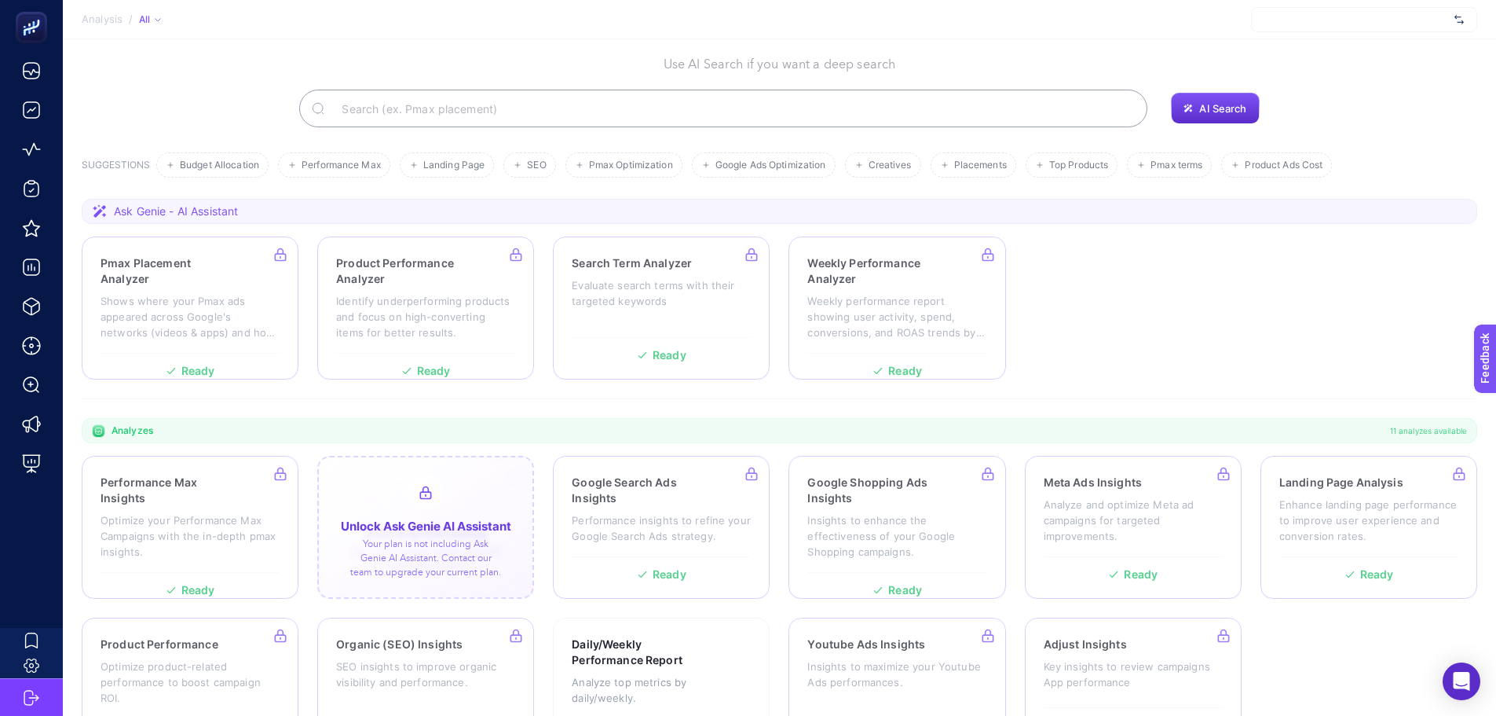
scroll to position [134, 0]
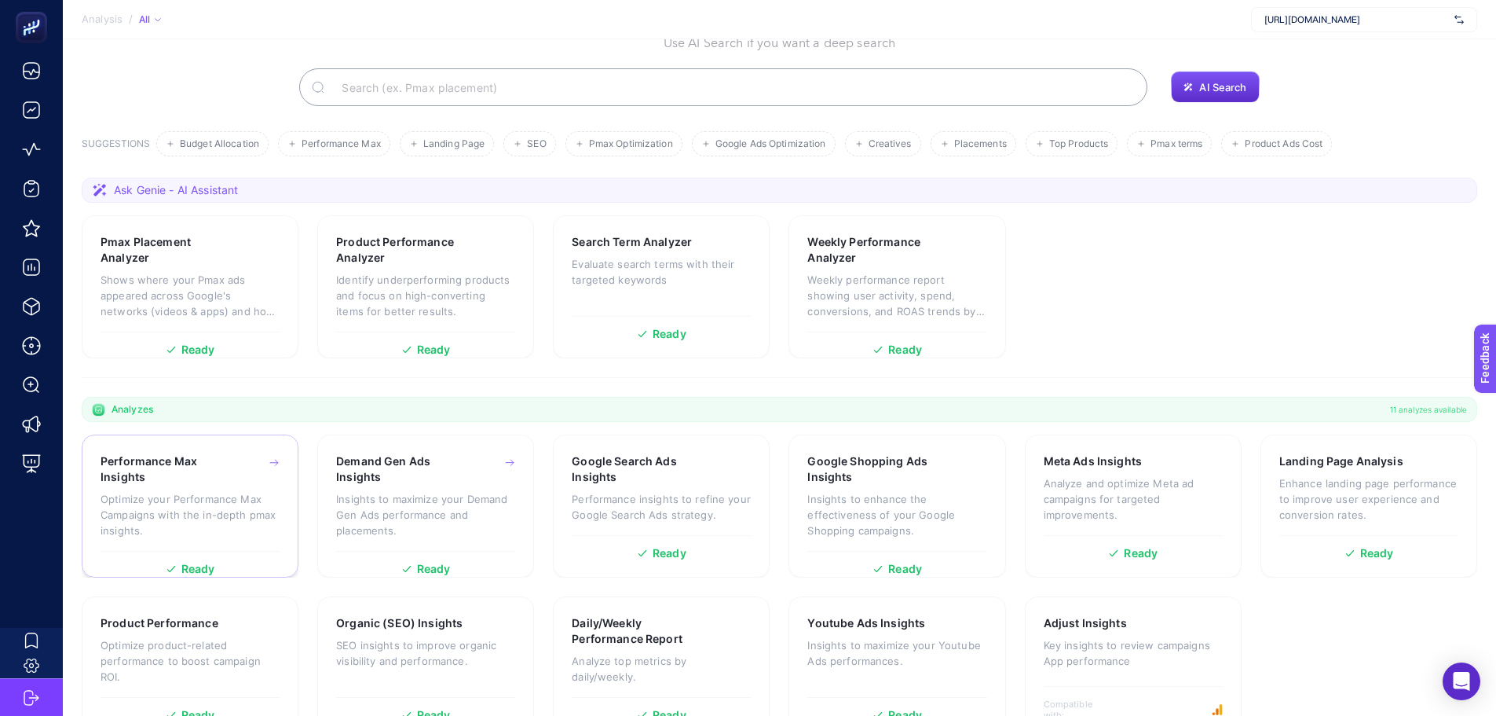
click at [188, 453] on div "Performance Max Insights Optimize your Performance Max Campaigns with the in-de…" at bounding box center [190, 501] width 179 height 97
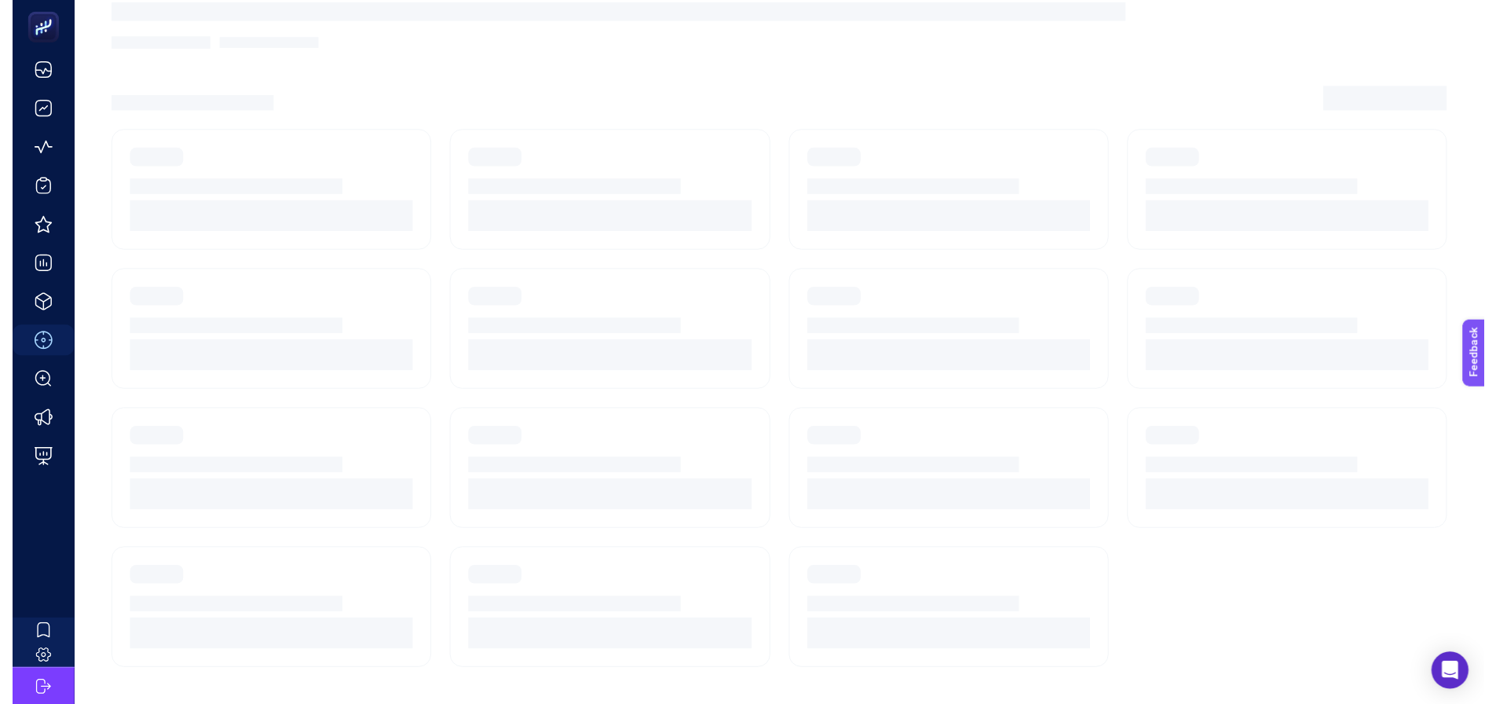
scroll to position [67, 0]
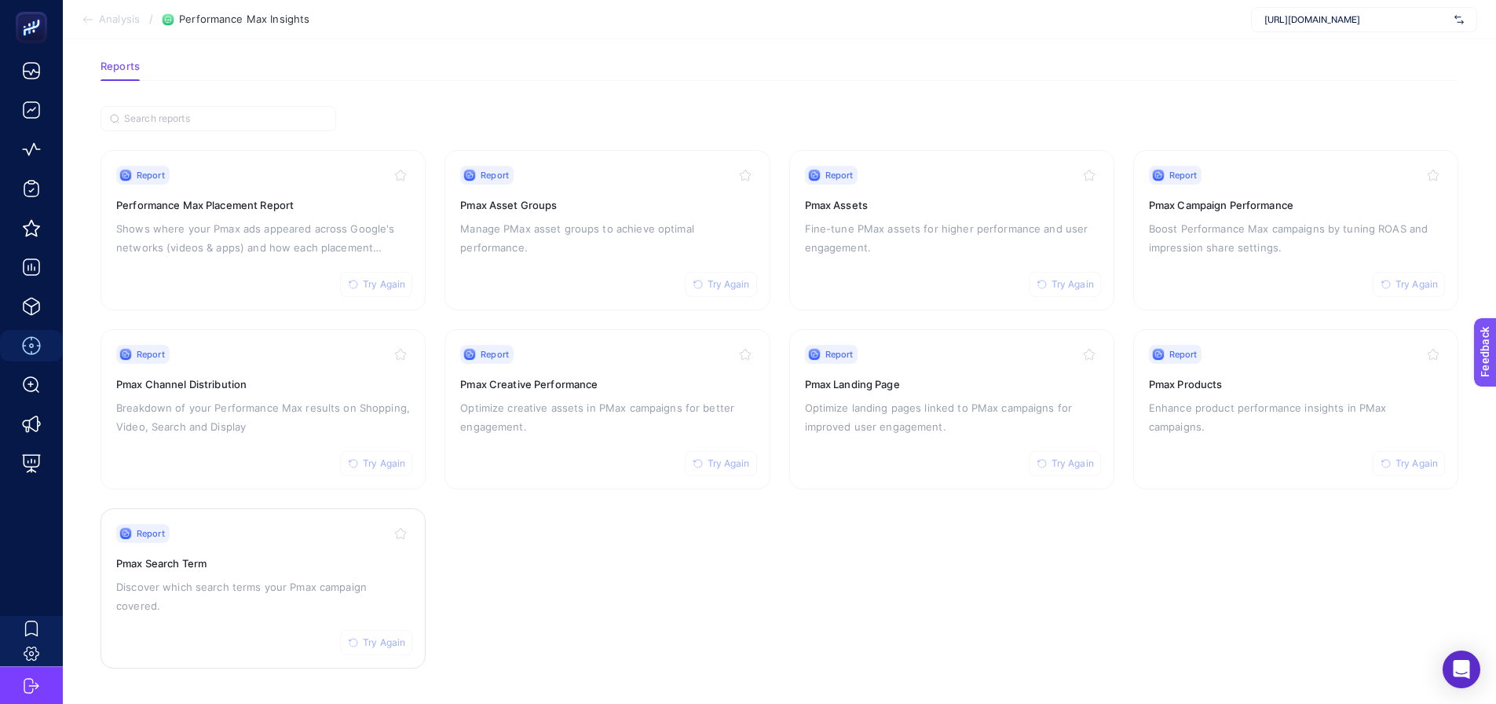
click at [324, 561] on h3 "Pmax Search Term" at bounding box center [263, 563] width 294 height 16
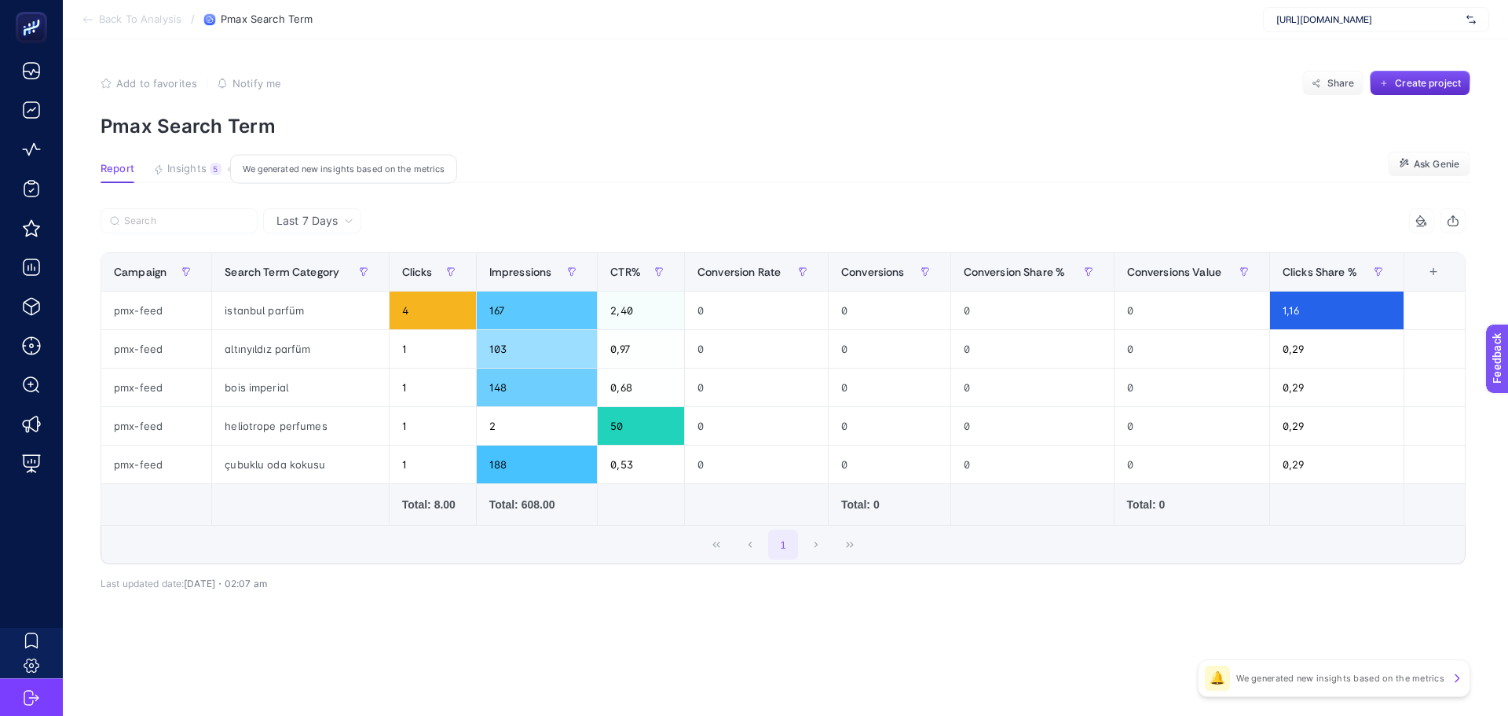
click at [181, 164] on span "Insights" at bounding box center [186, 169] width 39 height 13
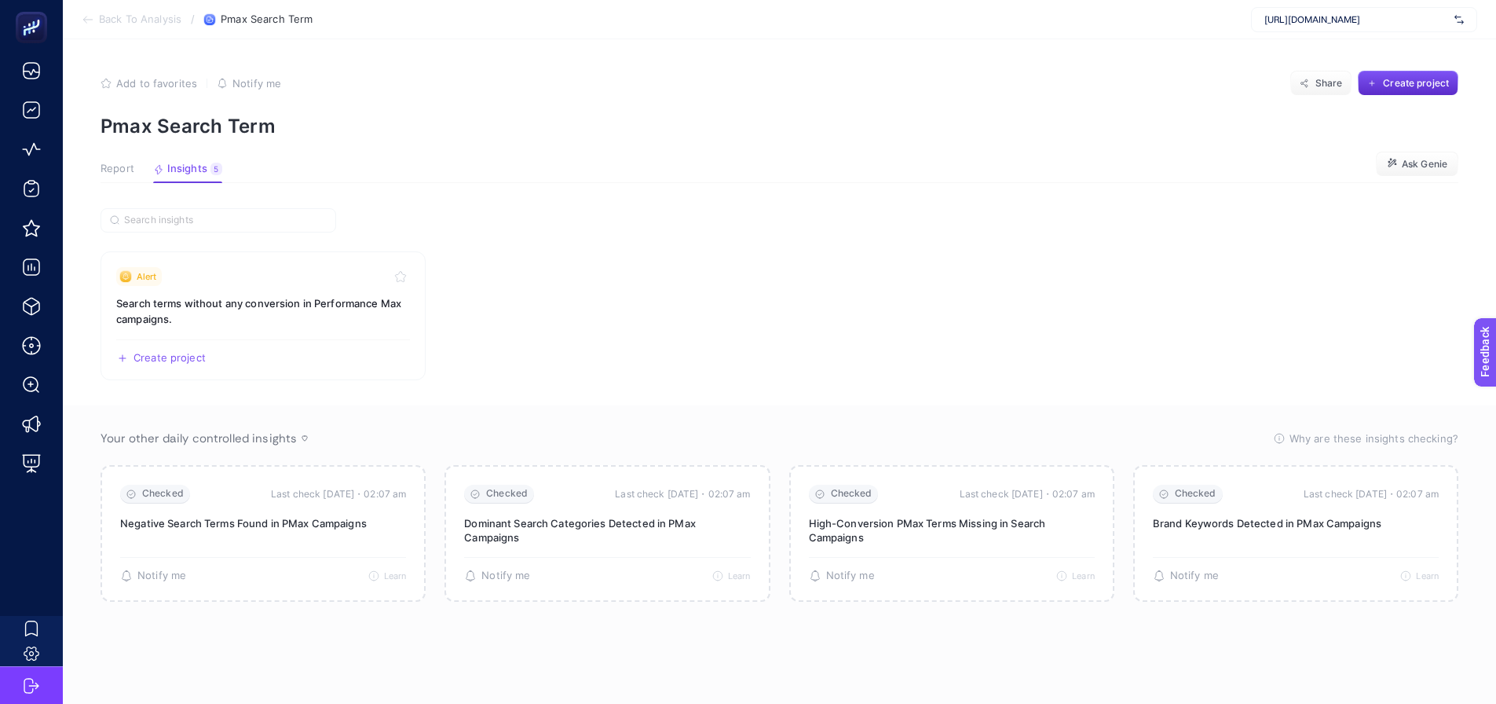
click at [120, 172] on span "Report" at bounding box center [118, 169] width 34 height 13
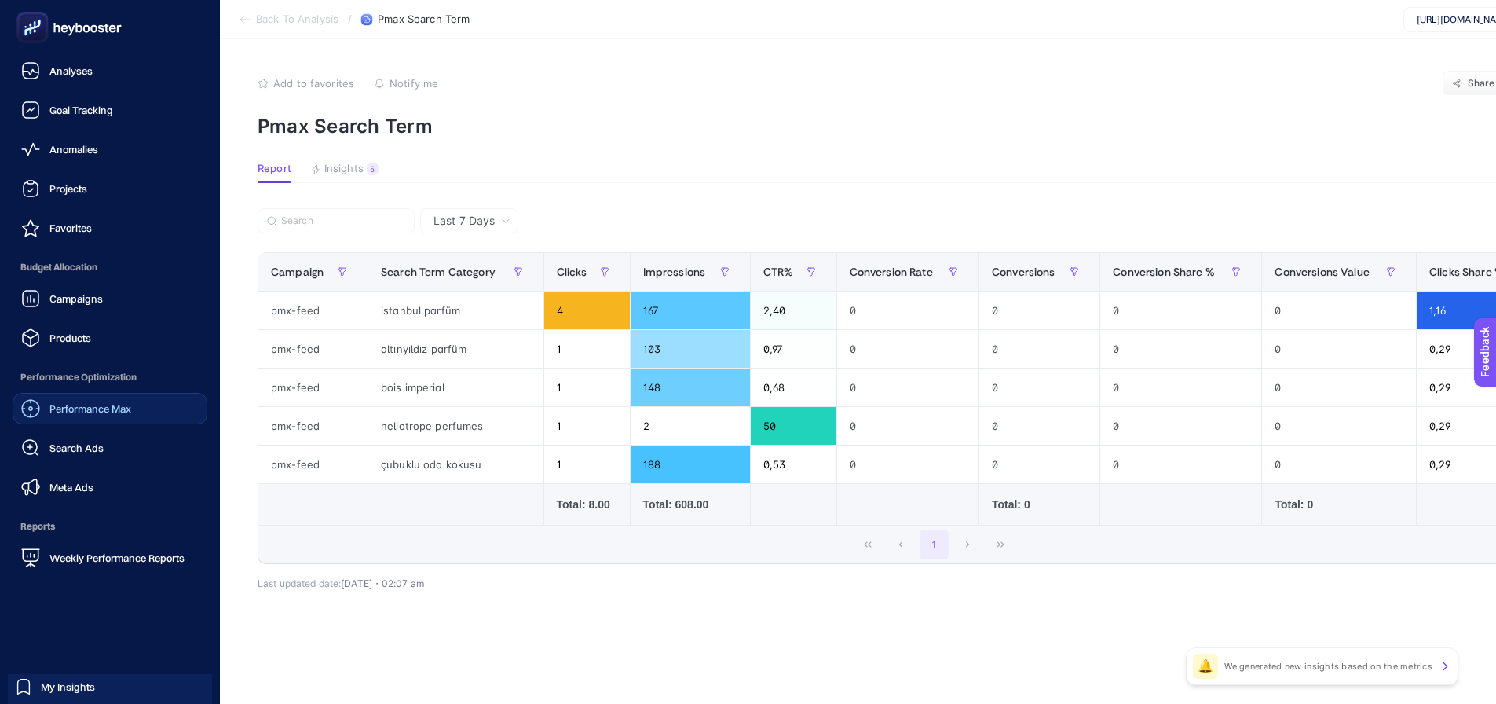
click at [64, 420] on link "Performance Max" at bounding box center [110, 408] width 195 height 31
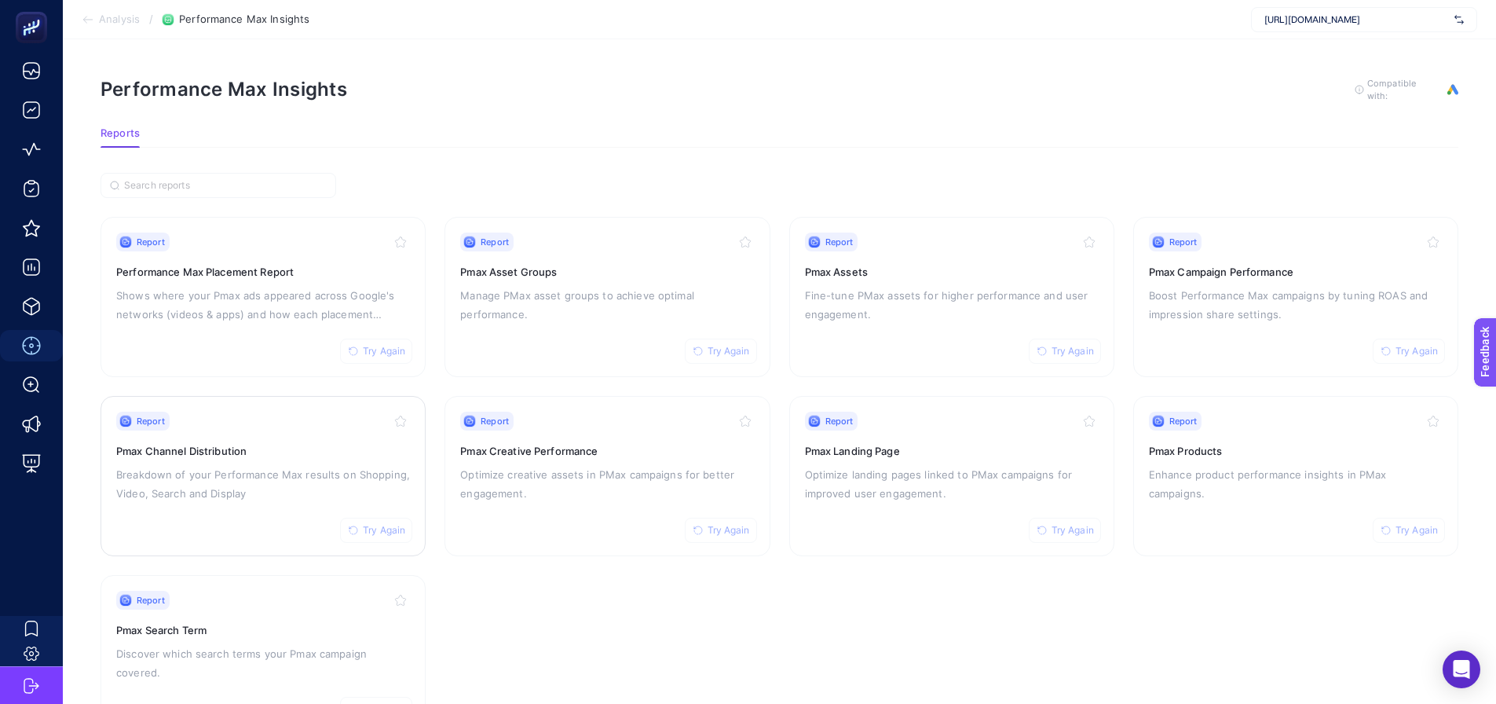
click at [261, 484] on p "Breakdown of your Performance Max results on Shopping, Video, Search and Display" at bounding box center [263, 484] width 294 height 38
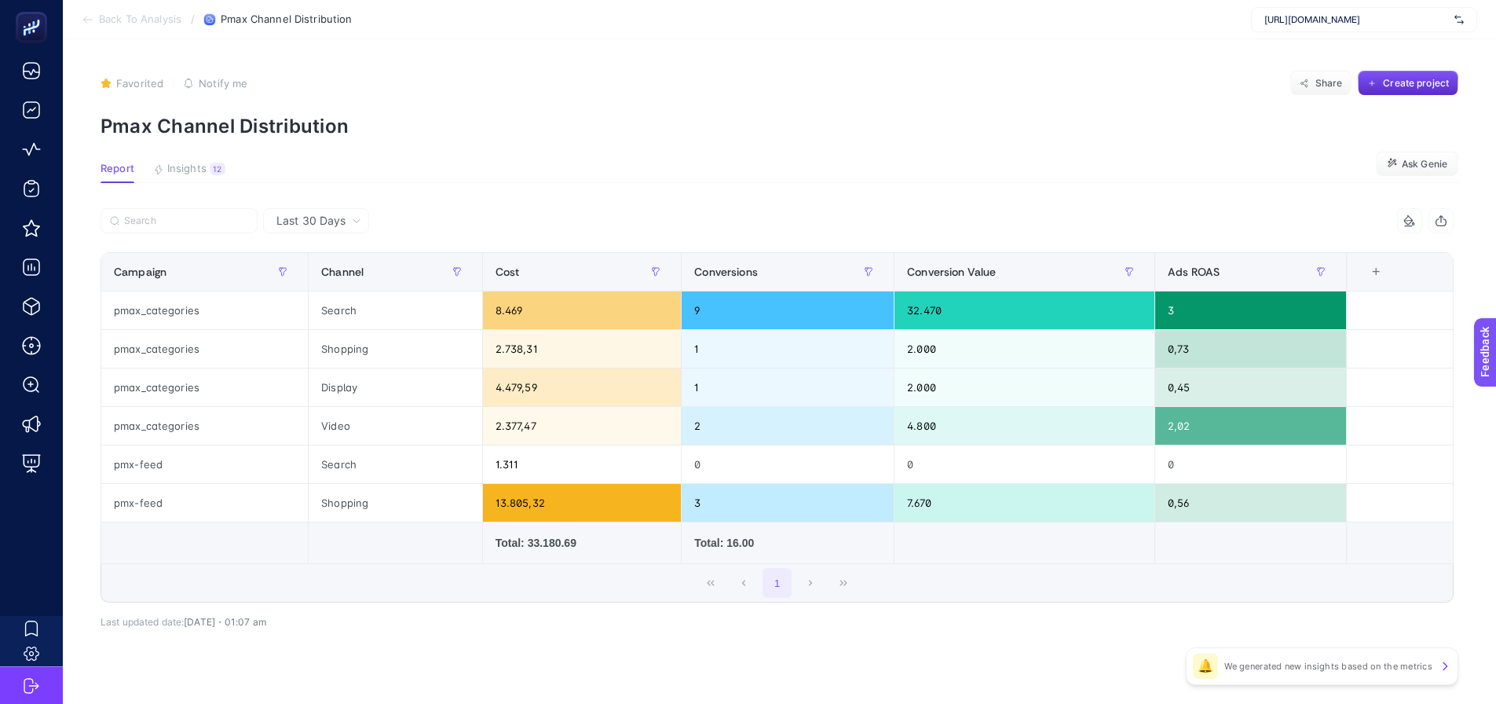
click at [184, 159] on article "Favorited true Notify me Share Create project Pmax Channel Distribution Report …" at bounding box center [779, 383] width 1433 height 689
click at [184, 167] on span "Insights" at bounding box center [186, 169] width 39 height 13
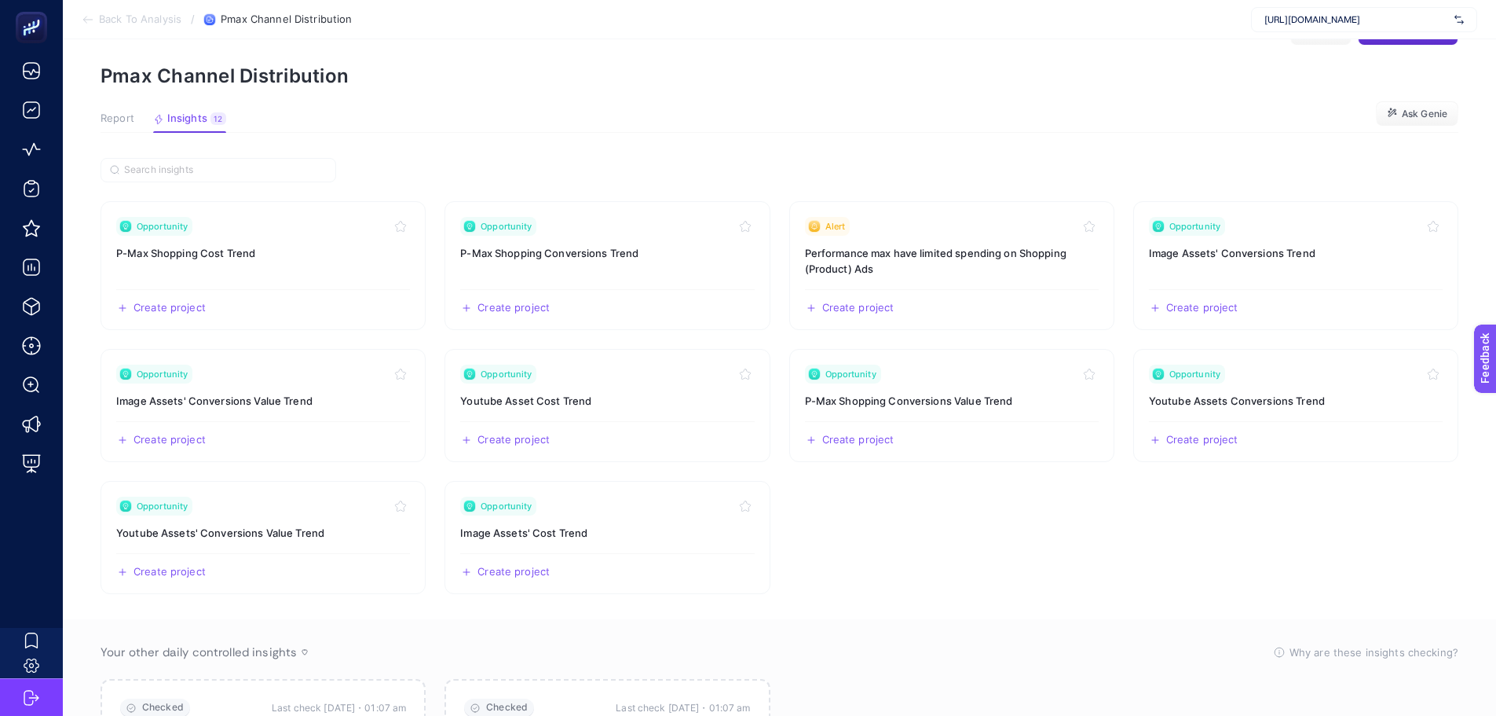
scroll to position [79, 0]
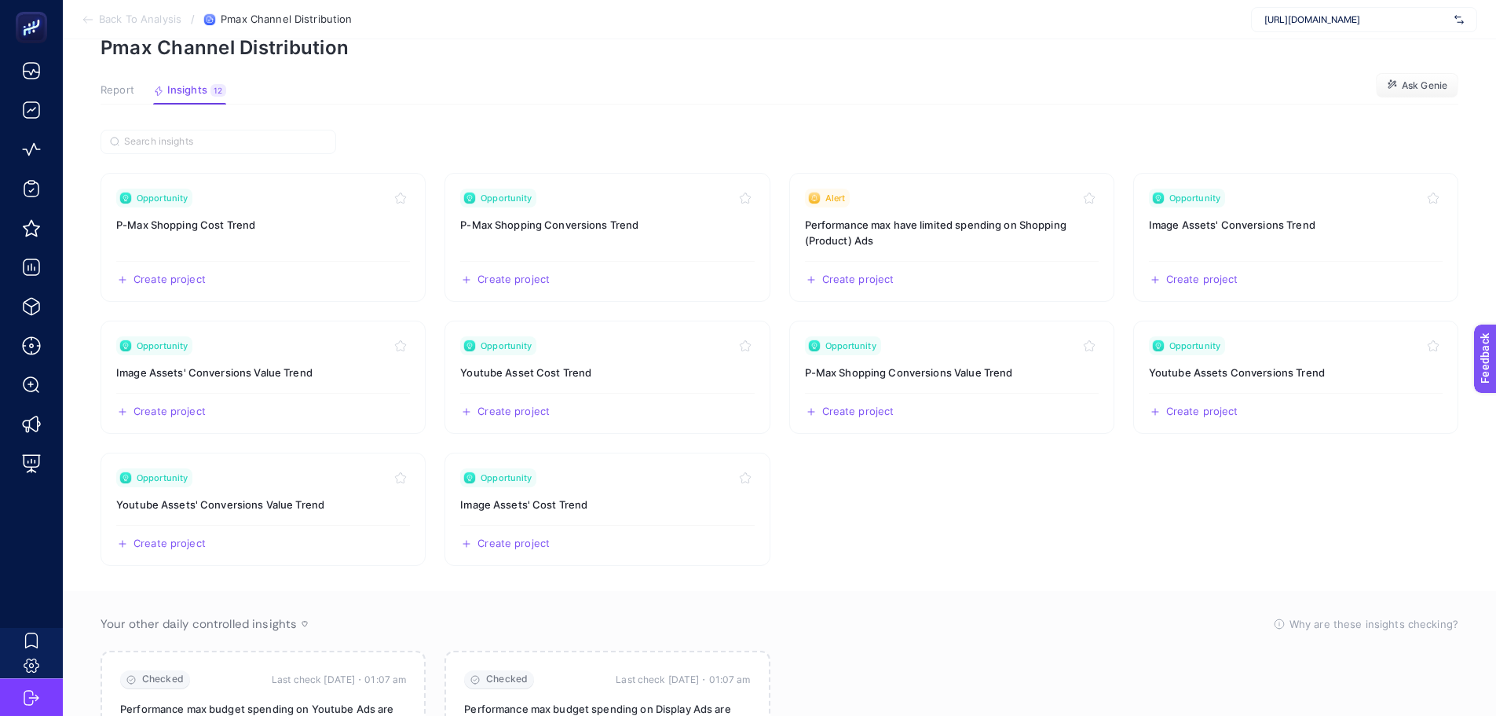
click at [114, 80] on article "Favorited true Notify me Share Create project Pmax Channel Distribution Report …" at bounding box center [779, 396] width 1433 height 871
click at [114, 82] on article "Favorited true Notify me Share Create project Pmax Channel Distribution Report …" at bounding box center [779, 396] width 1433 height 871
click at [118, 94] on span "Report" at bounding box center [118, 90] width 34 height 13
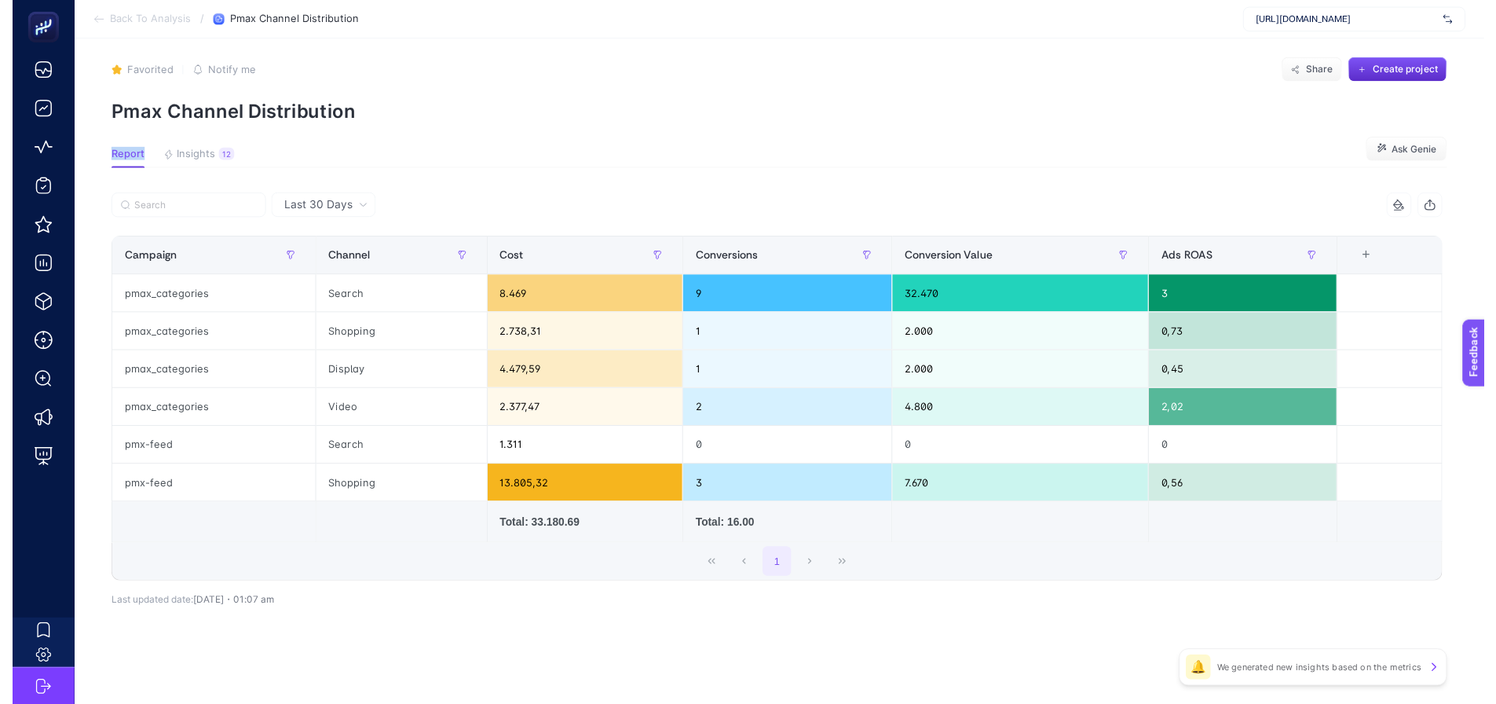
scroll to position [24, 0]
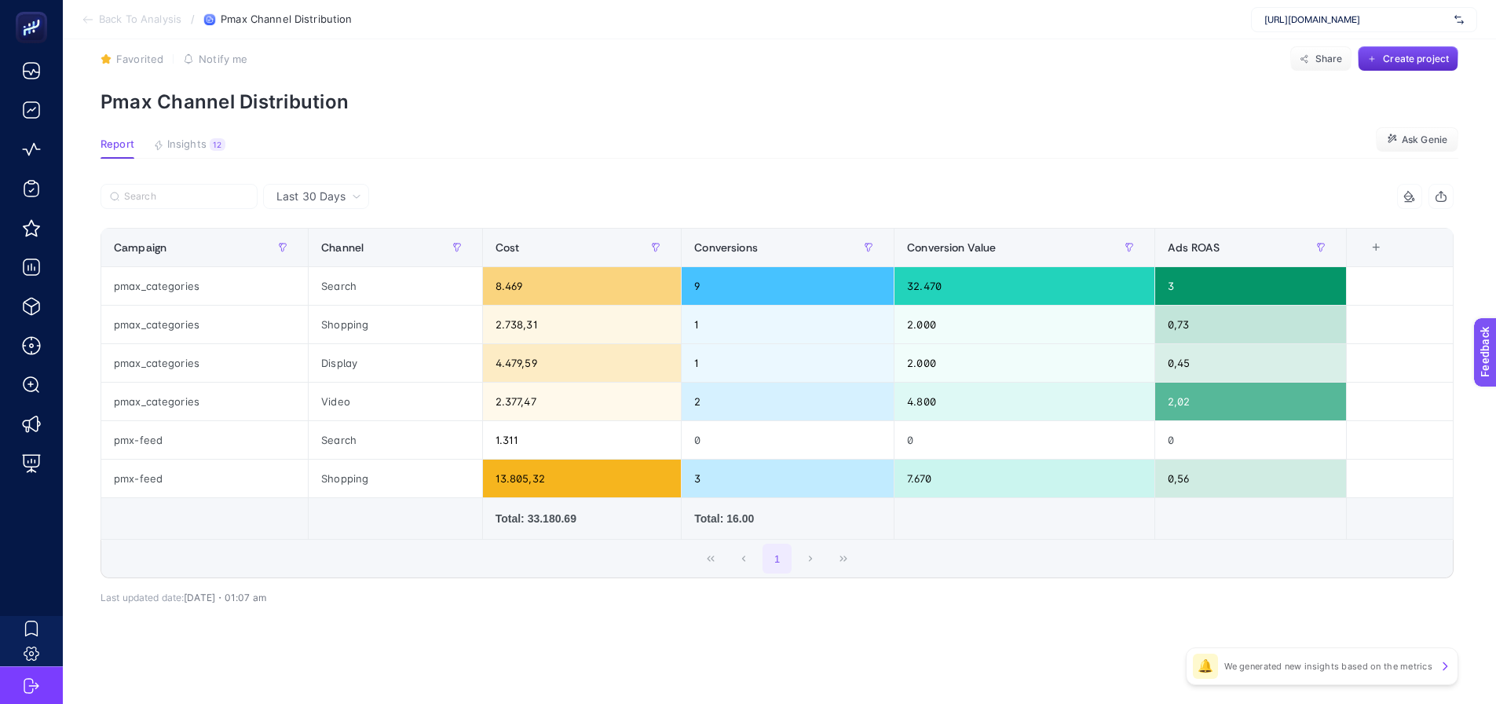
click at [385, 143] on section "Report Insights 12 We generated new insights based on the metrics Ask Genie" at bounding box center [780, 148] width 1358 height 20
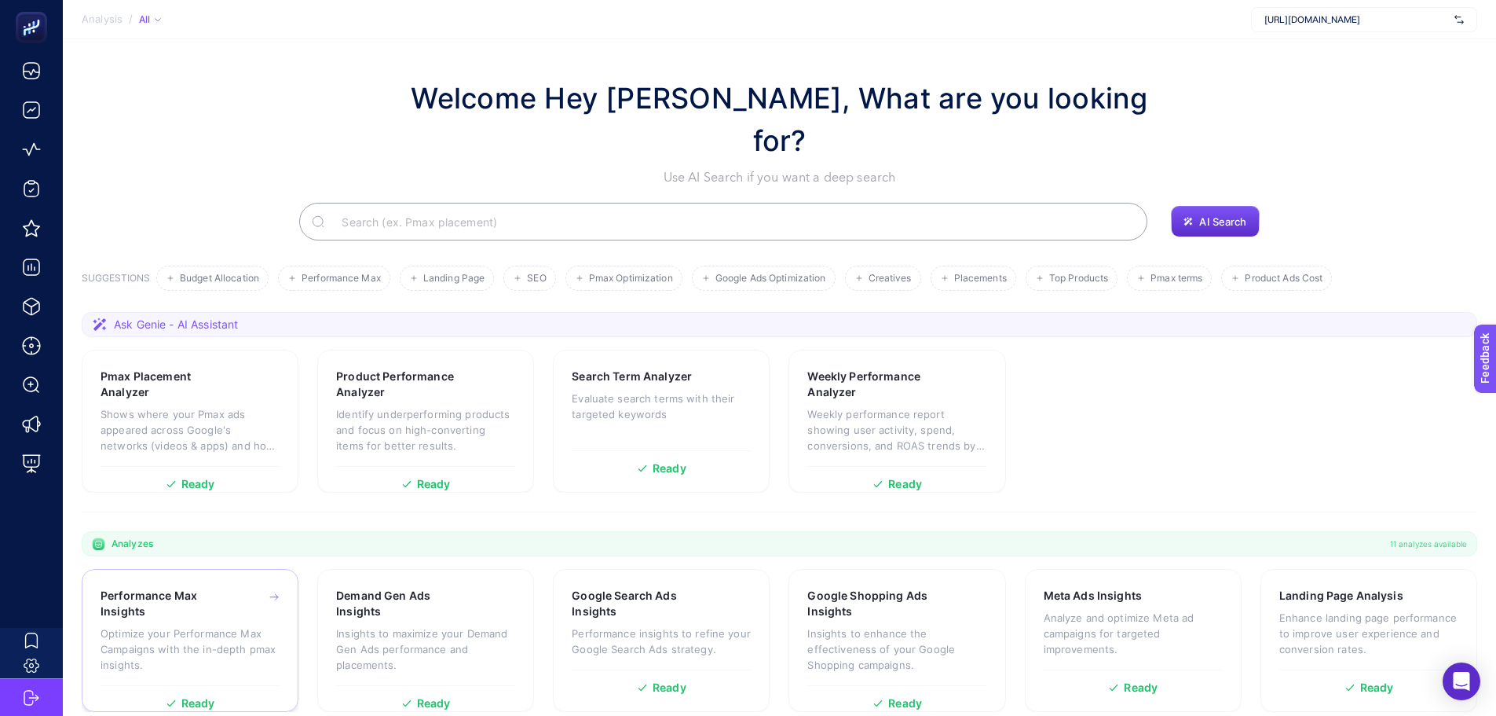
click at [153, 587] on h3 "Performance Max Insights" at bounding box center [166, 602] width 130 height 31
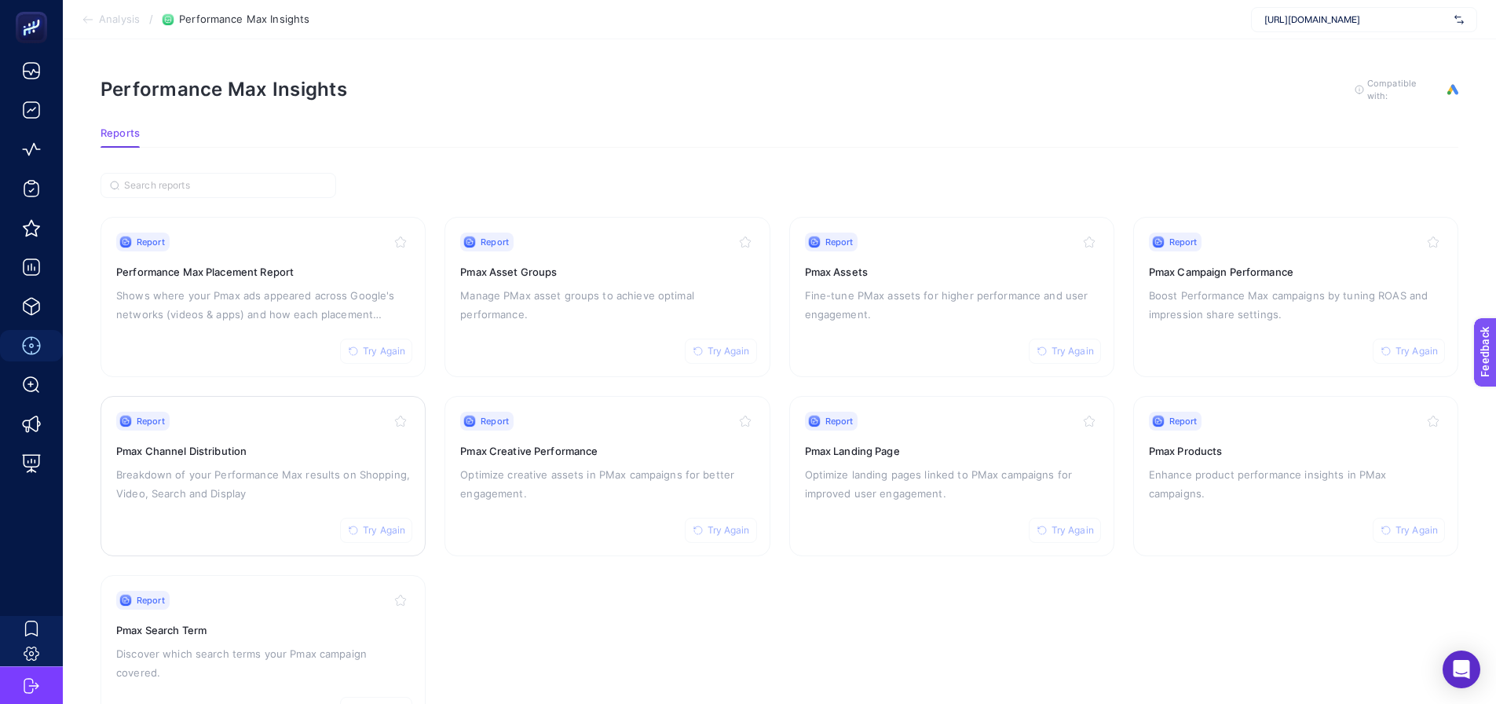
click at [174, 444] on h3 "Pmax Channel Distribution" at bounding box center [263, 451] width 294 height 16
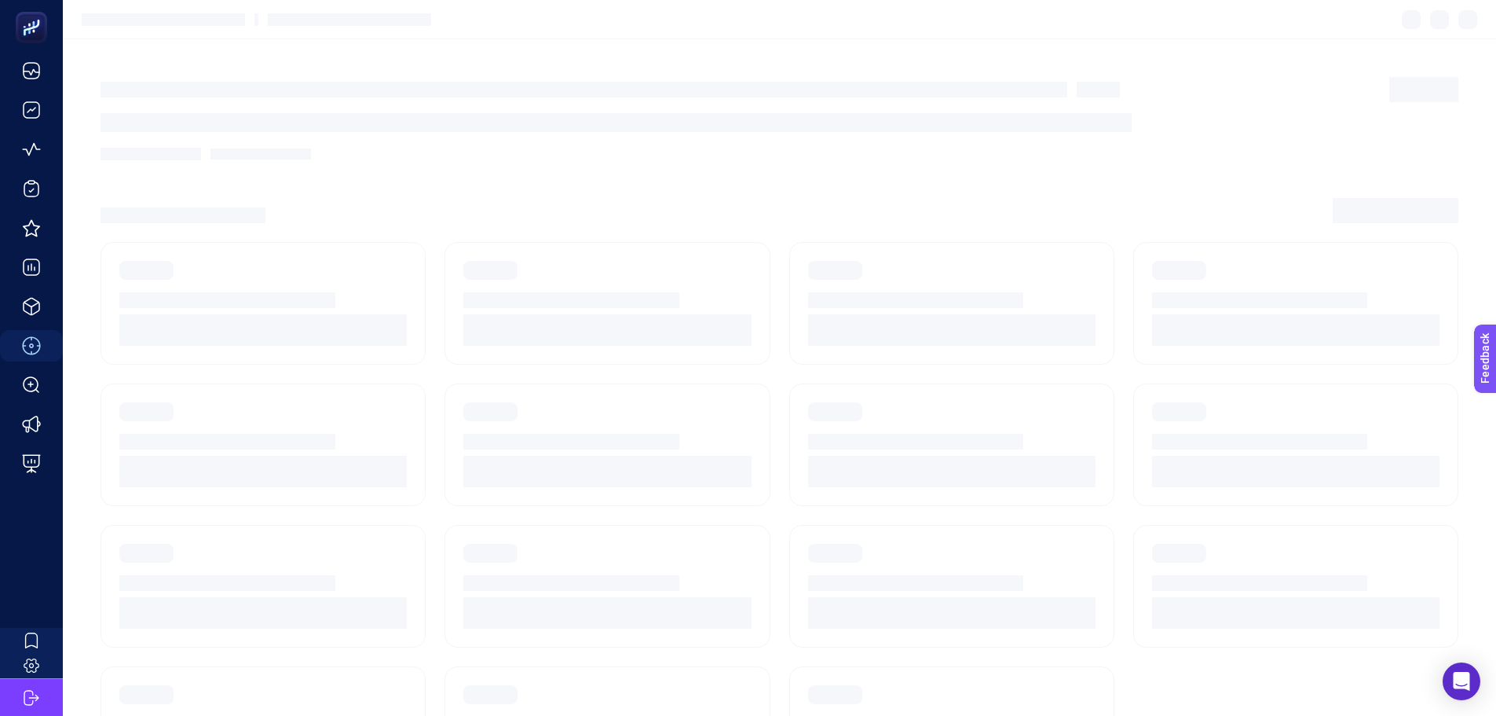
click at [445, 306] on section at bounding box center [607, 303] width 325 height 123
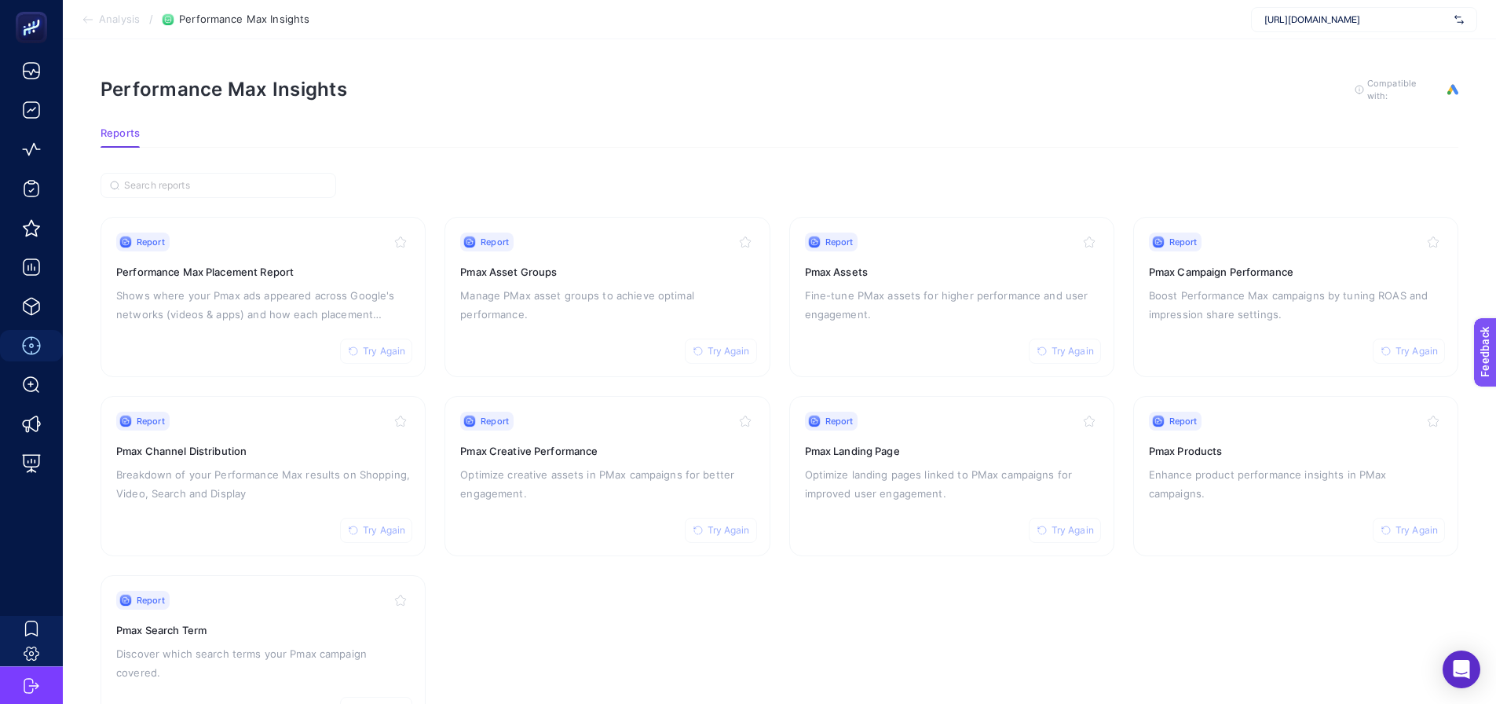
click at [238, 306] on p "Shows where your Pmax ads appeared across Google's networks (videos & apps) and…" at bounding box center [263, 305] width 294 height 38
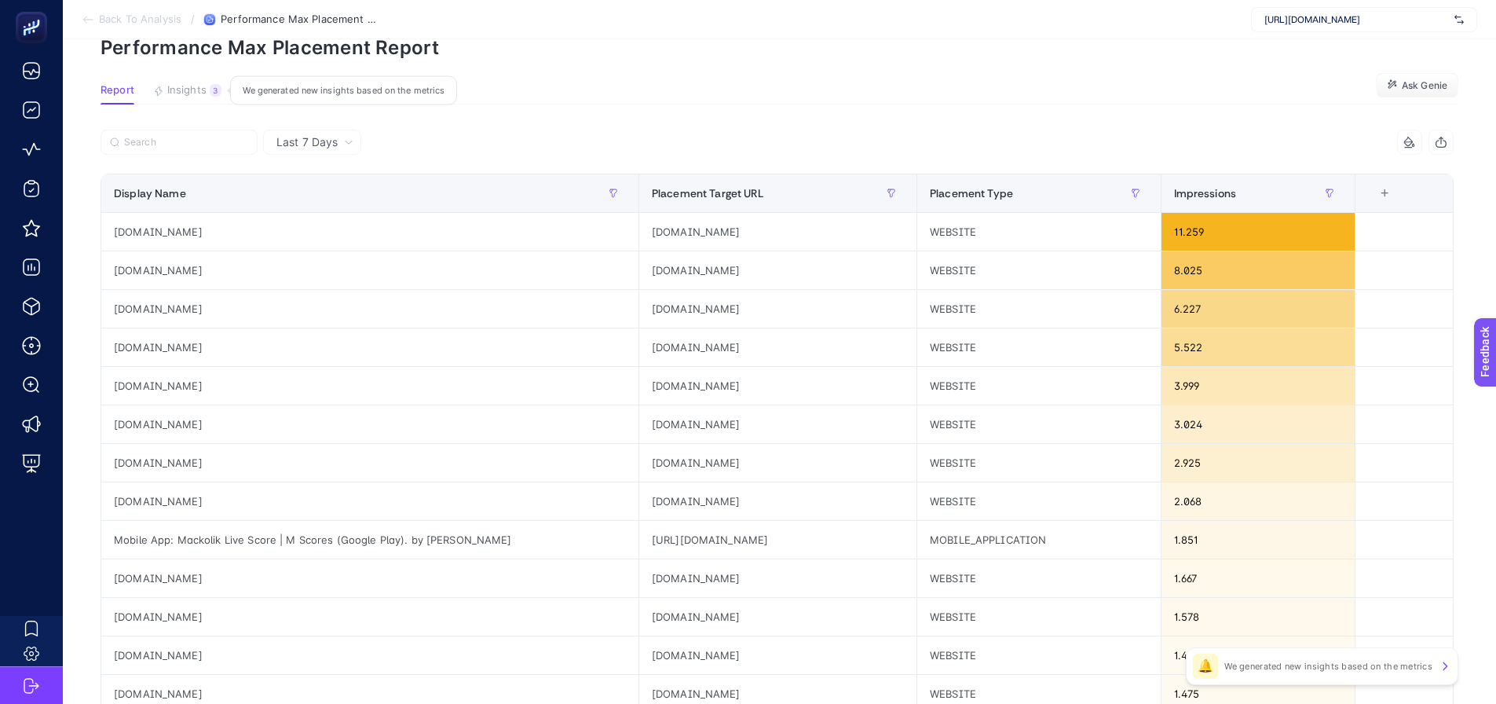
click at [192, 86] on span "Insights" at bounding box center [186, 90] width 39 height 13
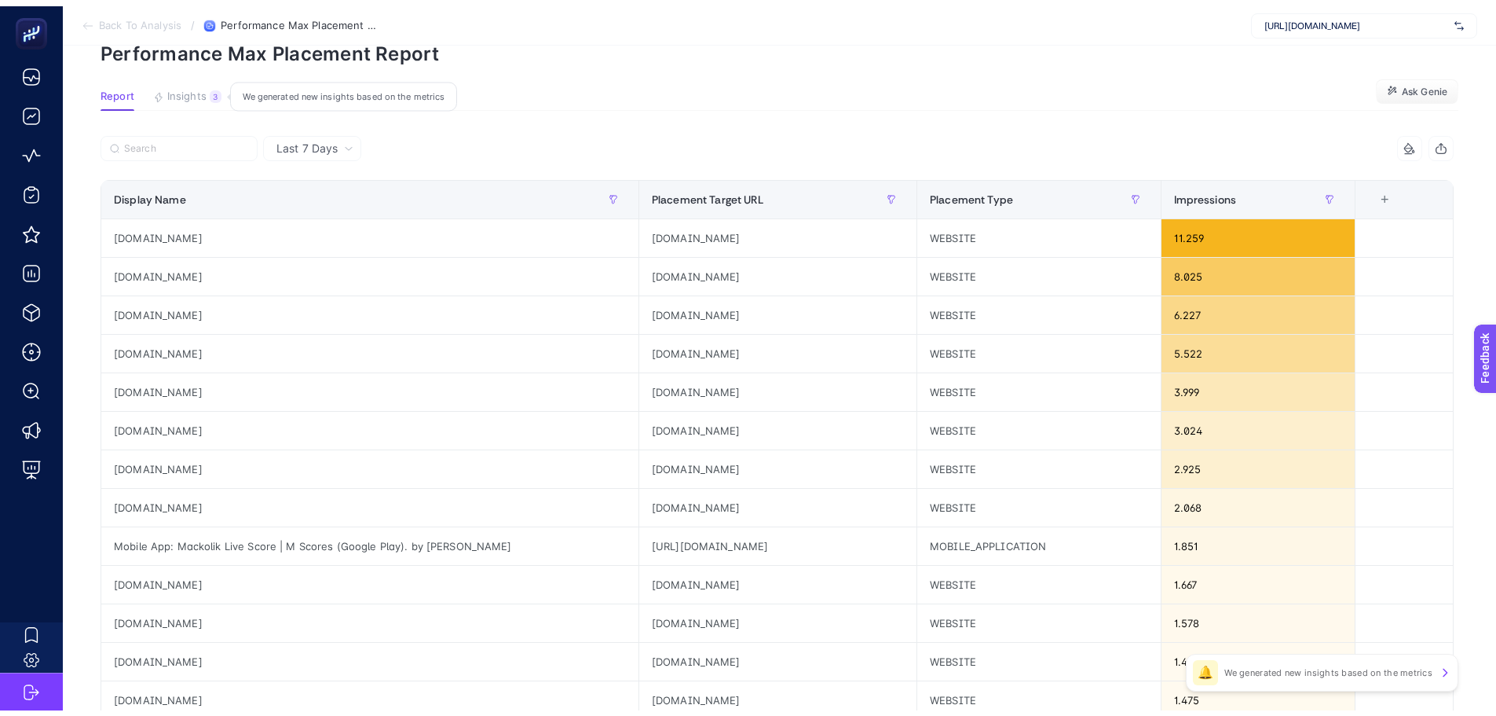
scroll to position [6, 0]
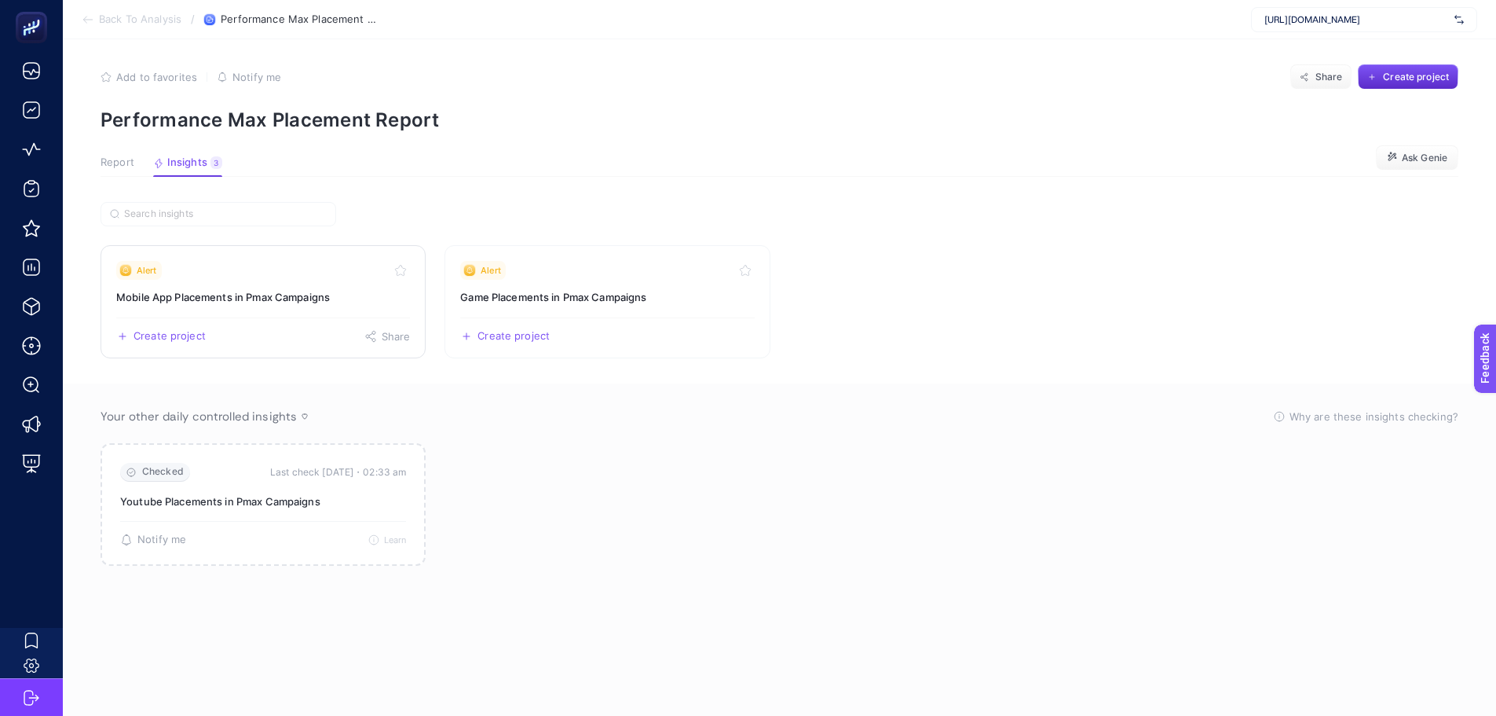
click at [181, 281] on link "Alert Mobile App Placements in Pmax Campaigns Create project Share" at bounding box center [263, 301] width 325 height 113
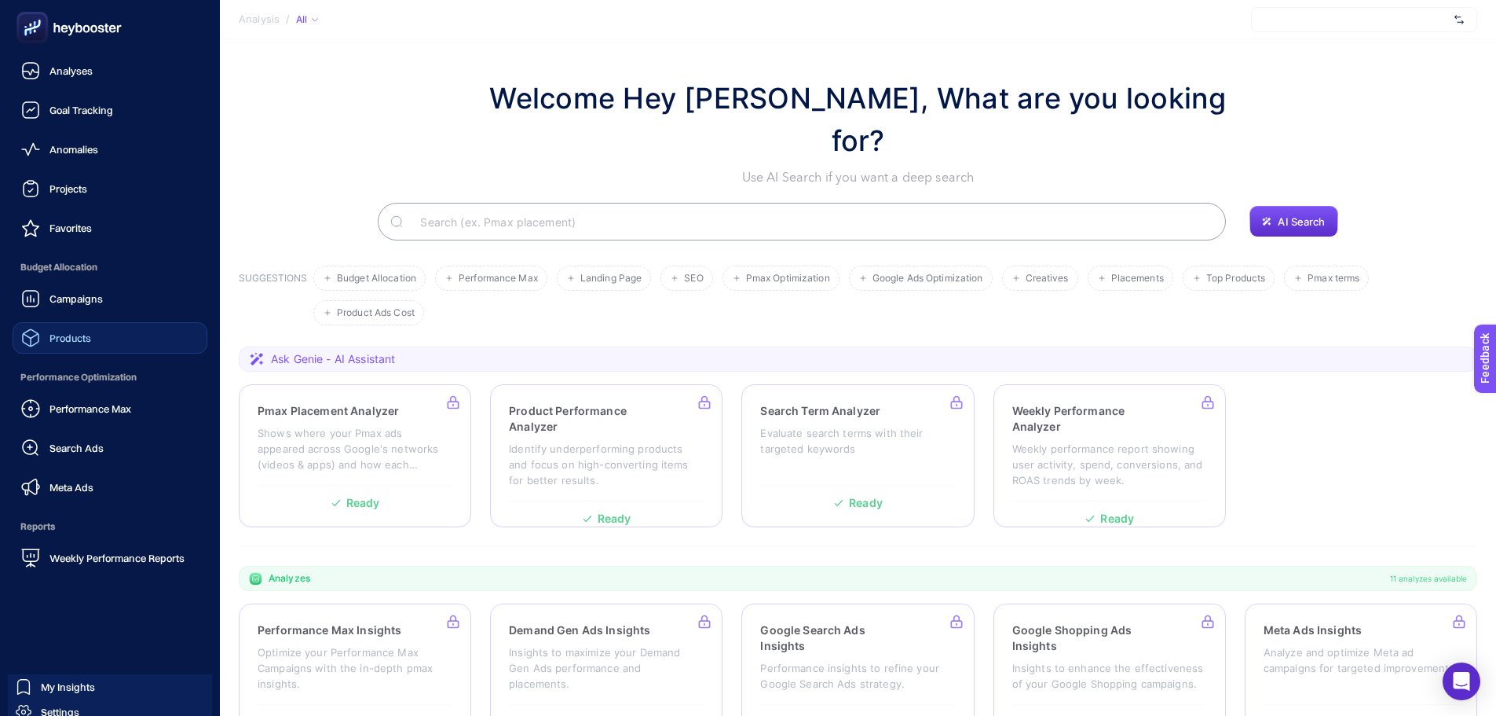
click at [53, 333] on span "Products" at bounding box center [70, 337] width 42 height 13
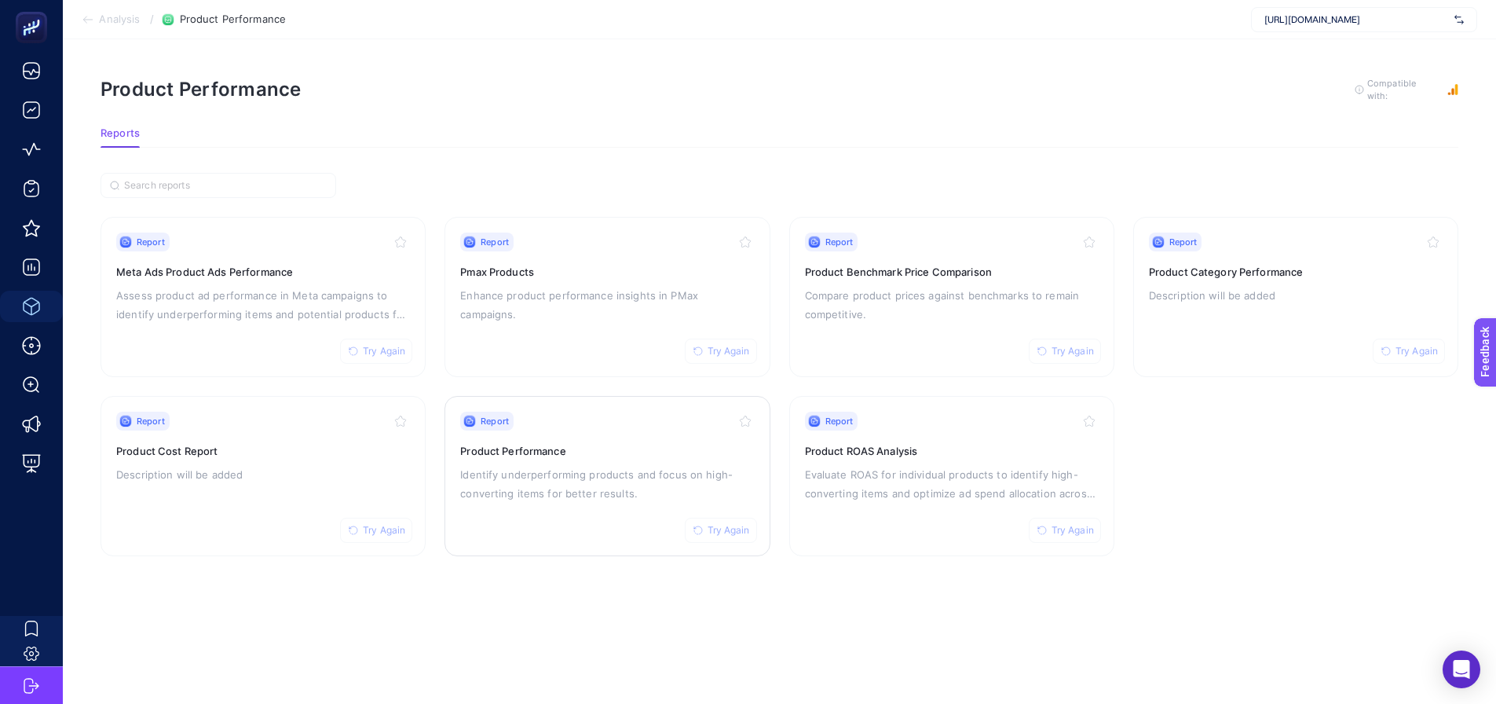
click at [543, 470] on p "Identify underperforming products and focus on high-converting items for better…" at bounding box center [607, 484] width 294 height 38
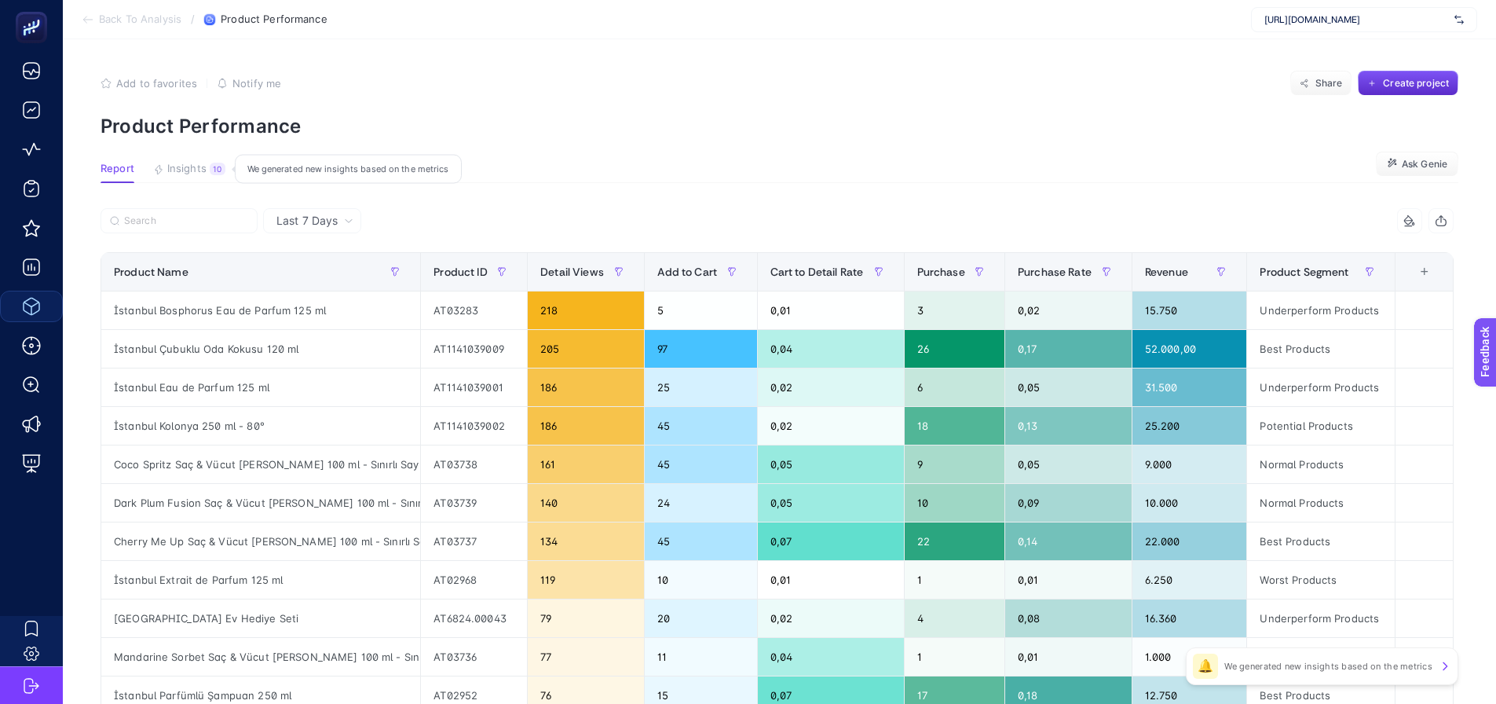
click at [178, 169] on span "Insights" at bounding box center [186, 169] width 39 height 13
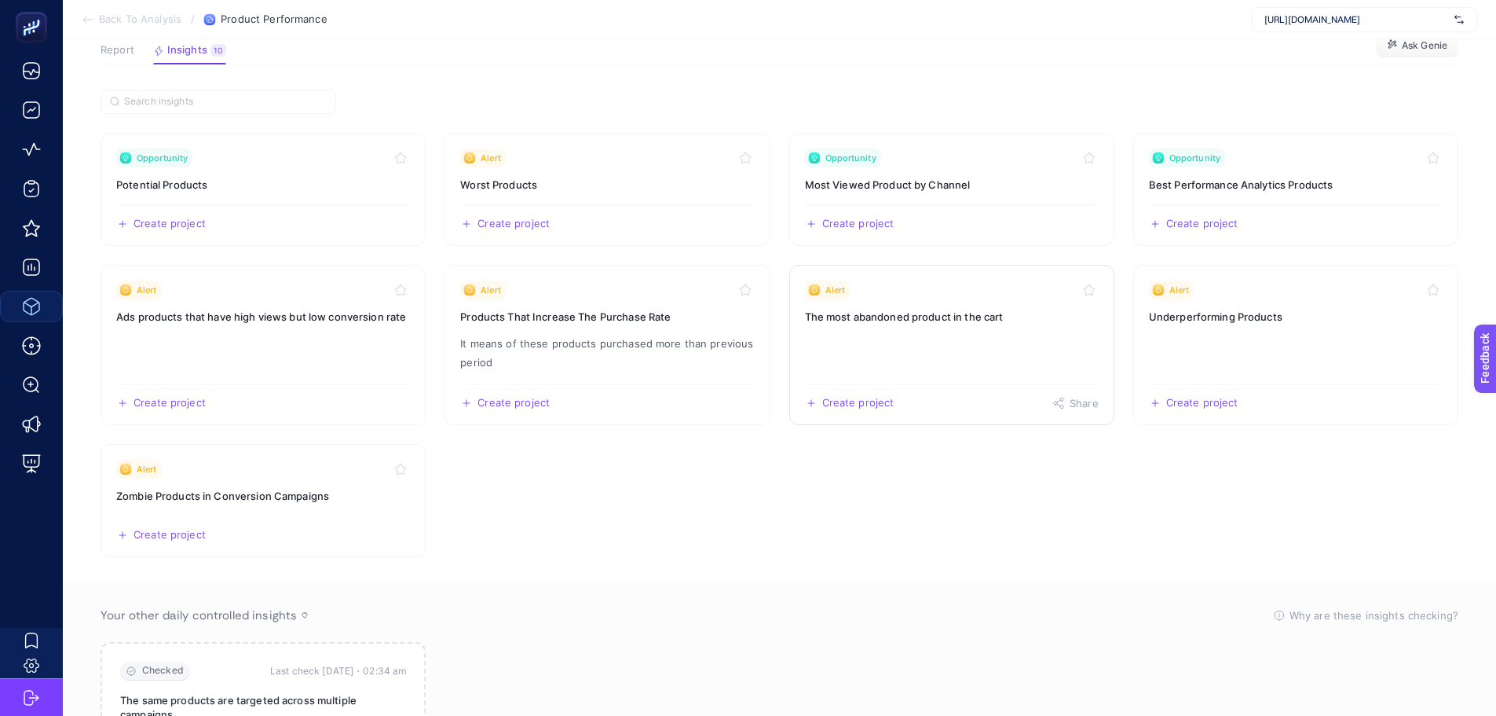
scroll to position [157, 0]
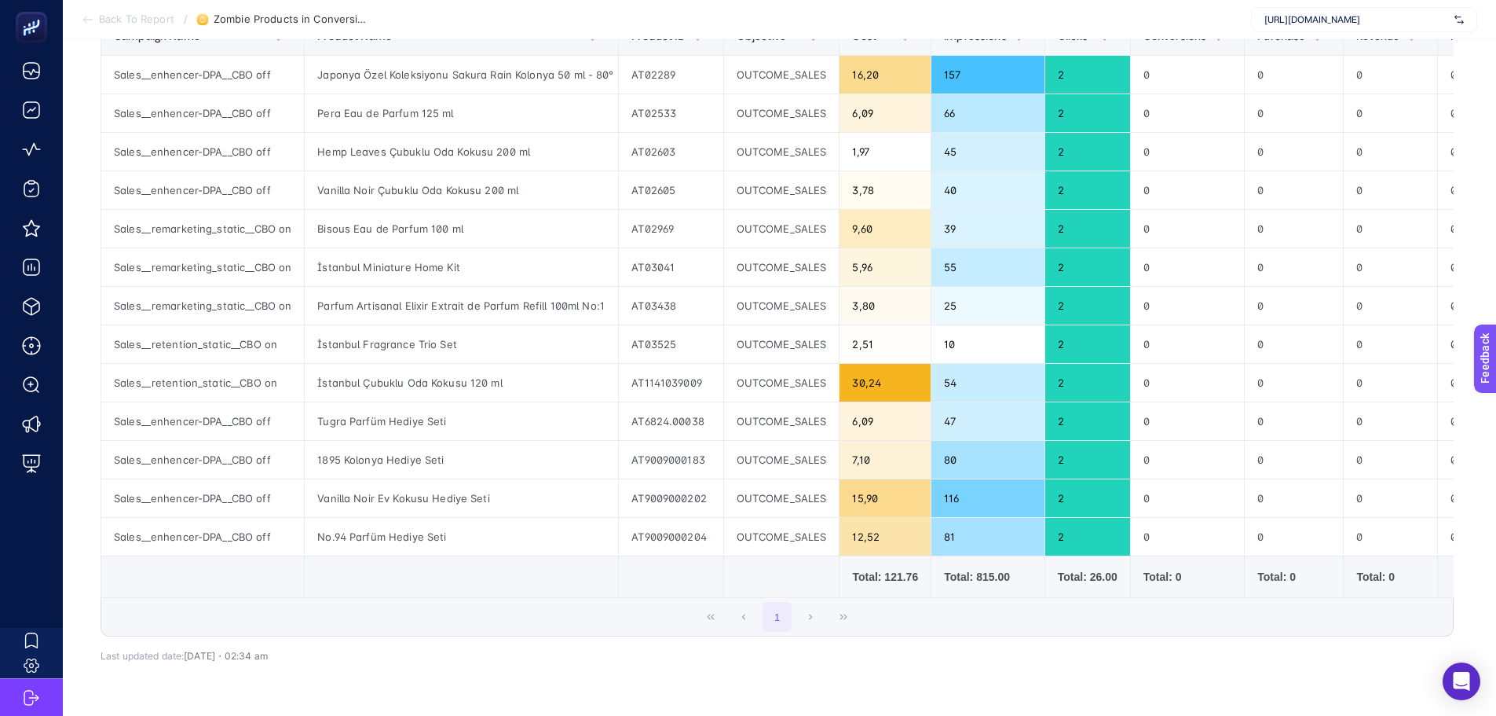
scroll to position [157, 0]
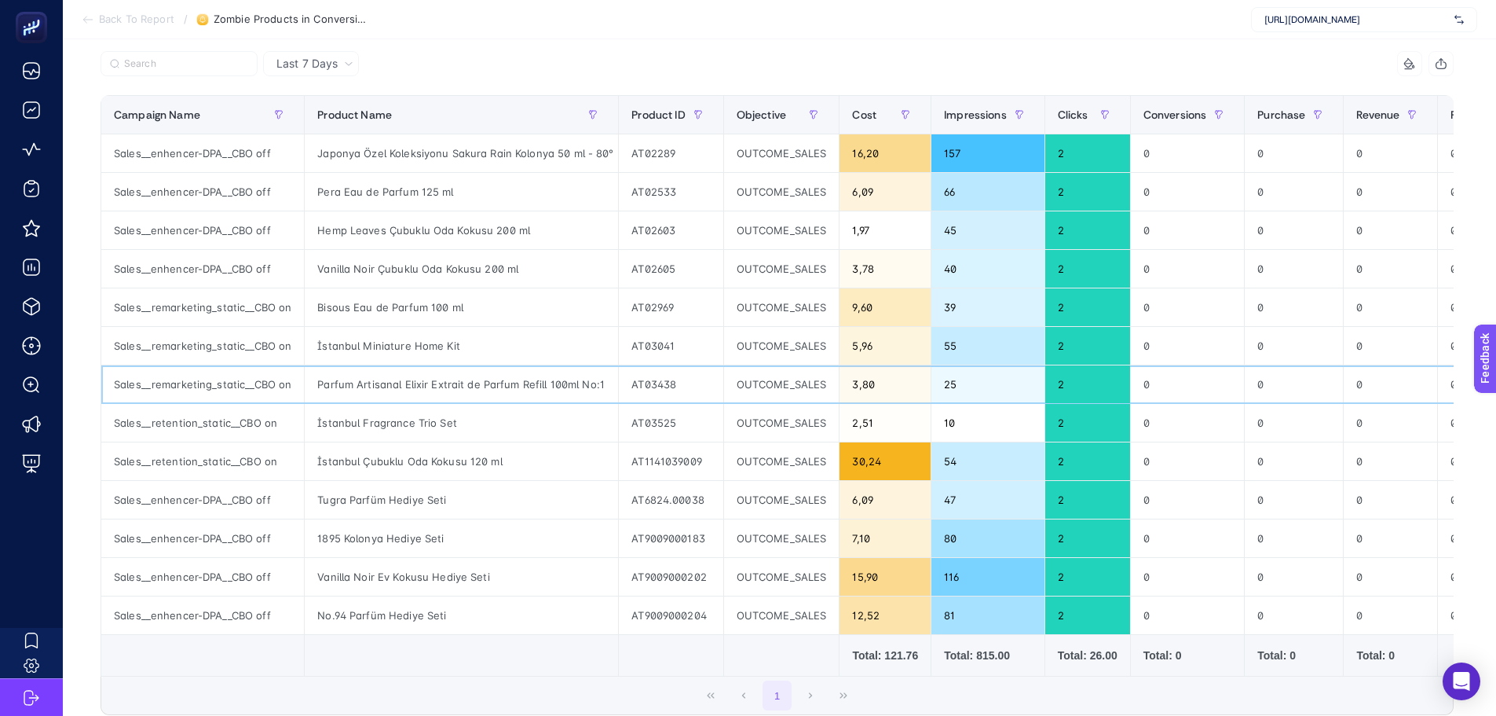
click at [192, 390] on div "Sales__remarketing_static__CBO on" at bounding box center [202, 384] width 203 height 38
click at [199, 488] on div "Sales__enhencer-DPA__CBO off" at bounding box center [202, 500] width 203 height 38
click at [206, 558] on div "Sales__enhencer-DPA__CBO off" at bounding box center [202, 577] width 203 height 38
click at [217, 276] on div "Sales__enhencer-DPA__CBO off" at bounding box center [202, 269] width 203 height 38
click at [305, 67] on span "Last 7 Days" at bounding box center [306, 64] width 61 height 16
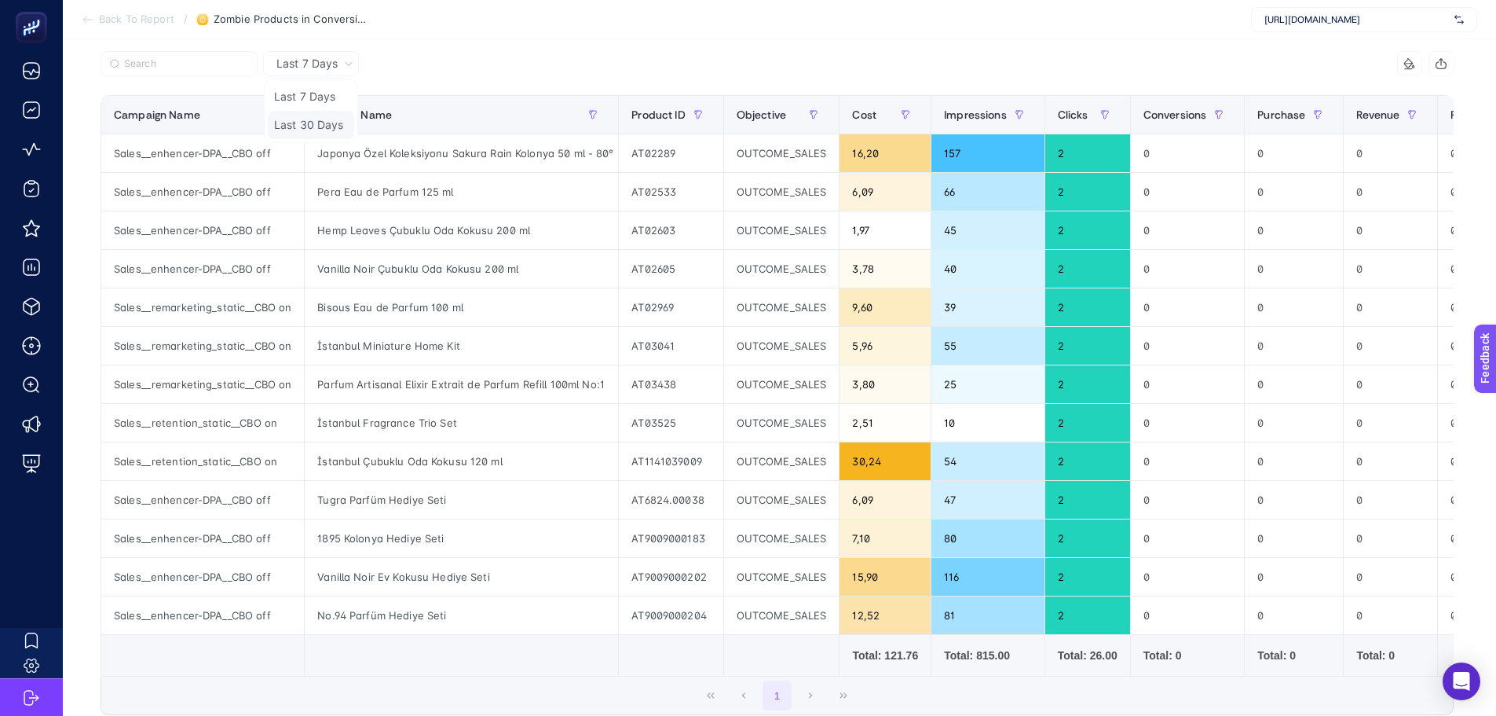
click at [314, 119] on li "Last 30 Days" at bounding box center [311, 125] width 86 height 28
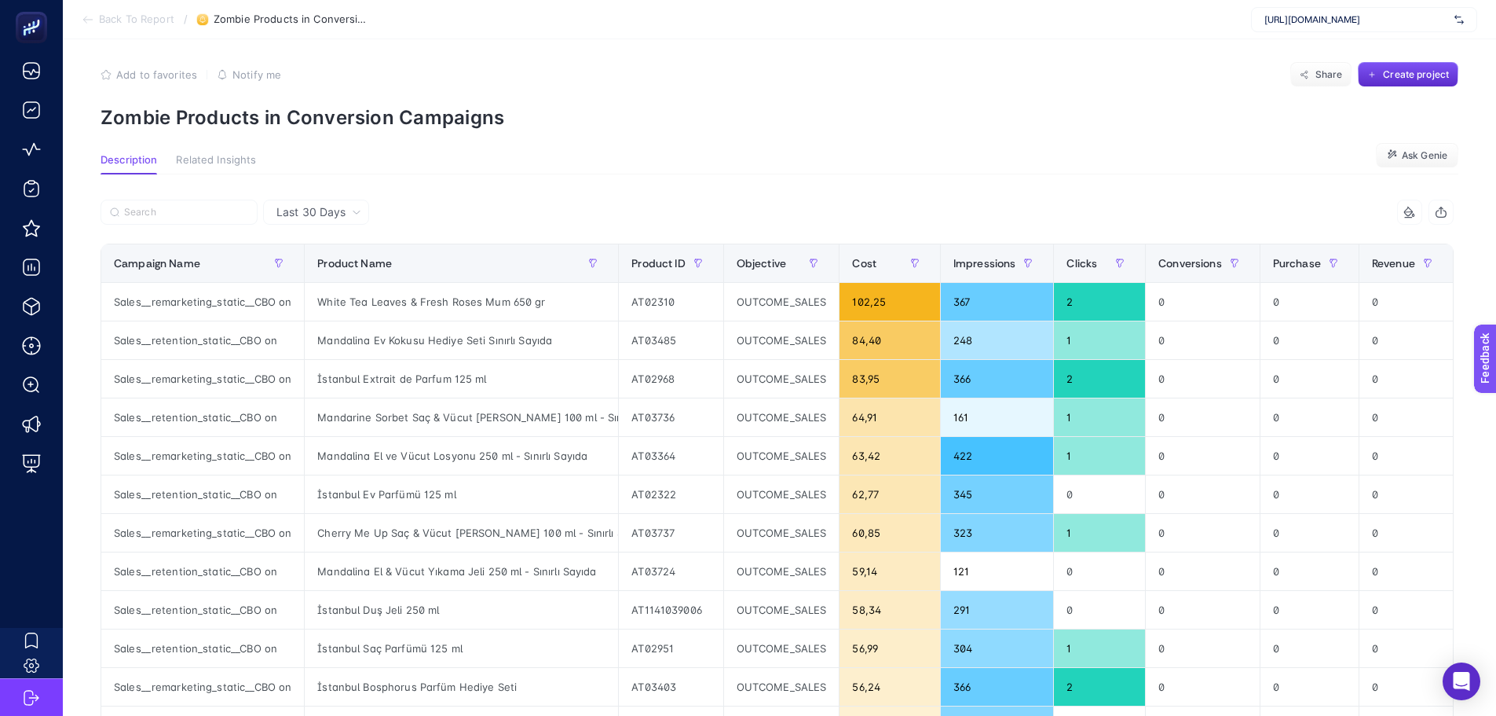
scroll to position [0, 0]
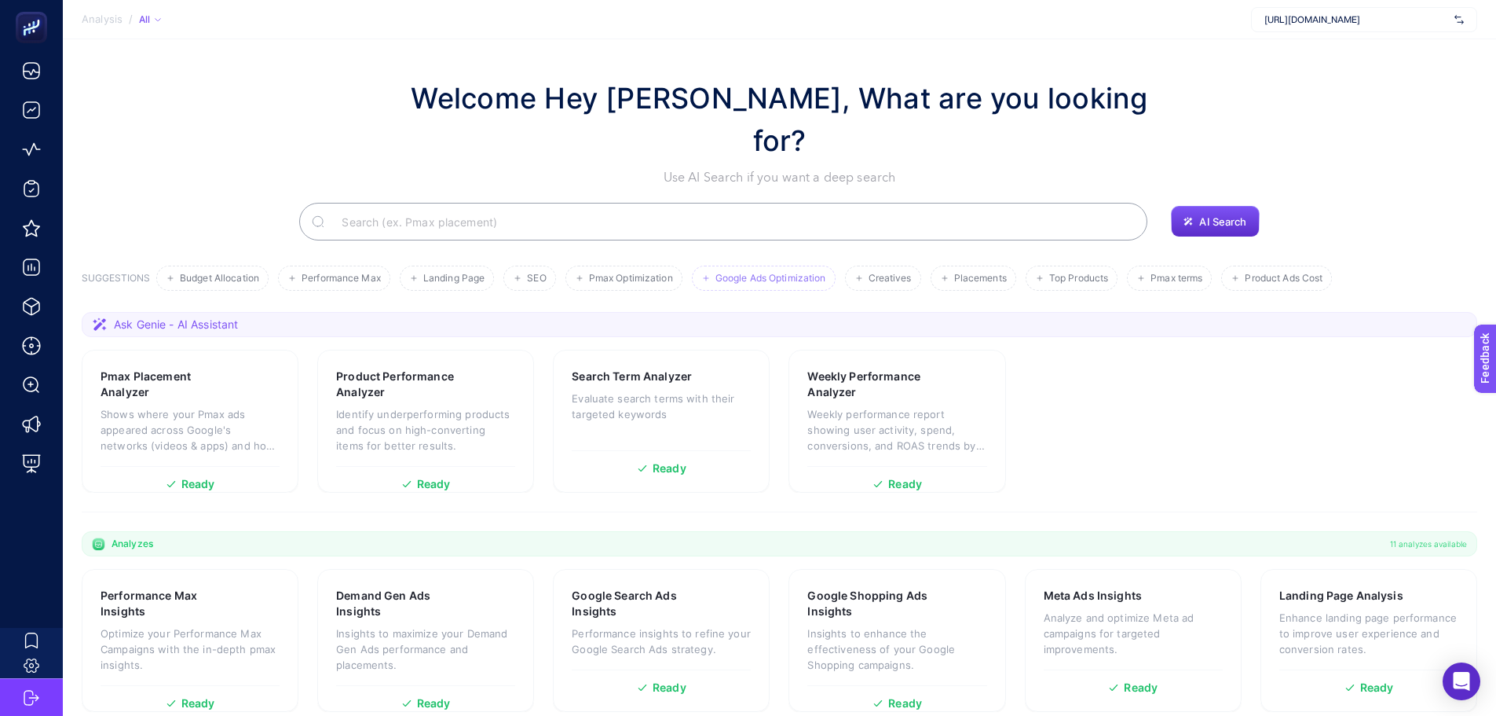
click at [845, 265] on li "Google Ads Optimization" at bounding box center [883, 277] width 76 height 25
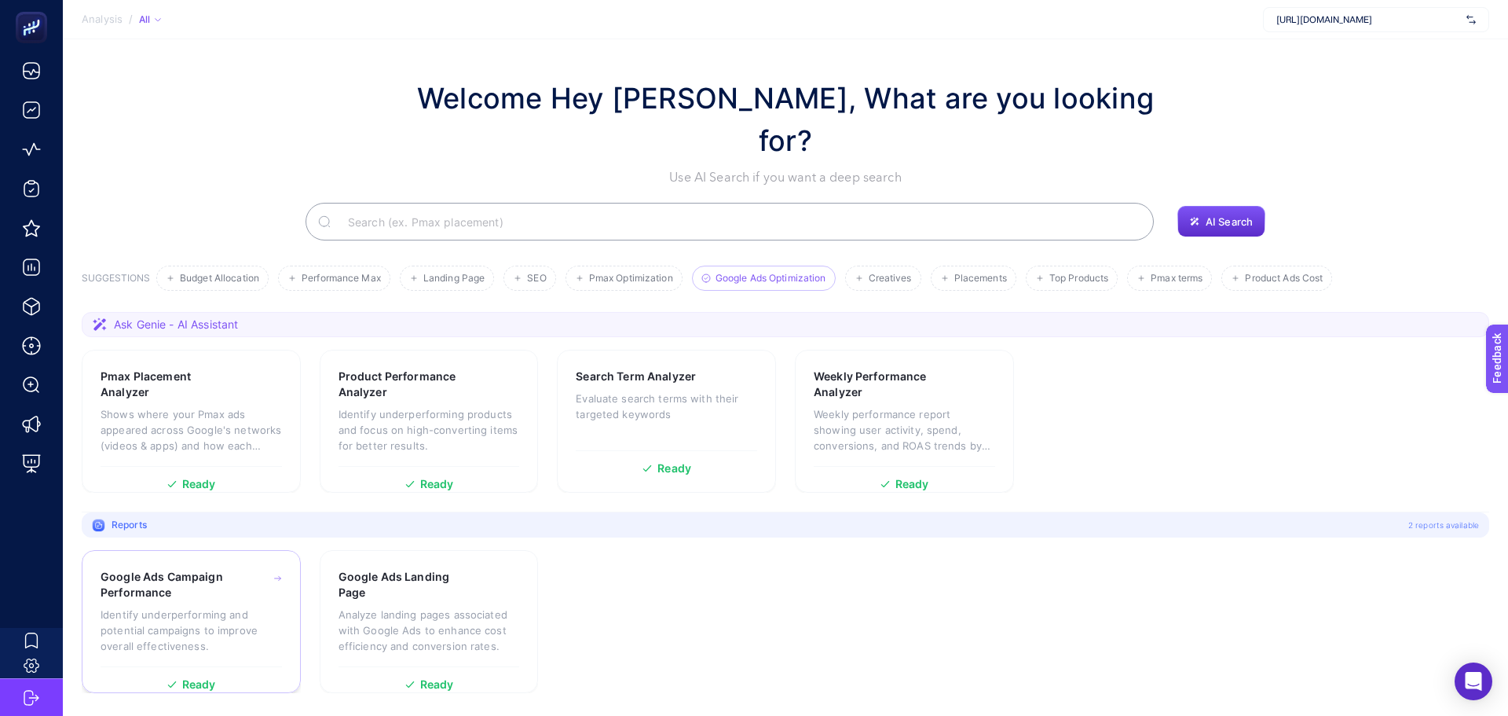
click at [207, 569] on h3 "Google Ads Campaign Performance" at bounding box center [168, 584] width 135 height 31
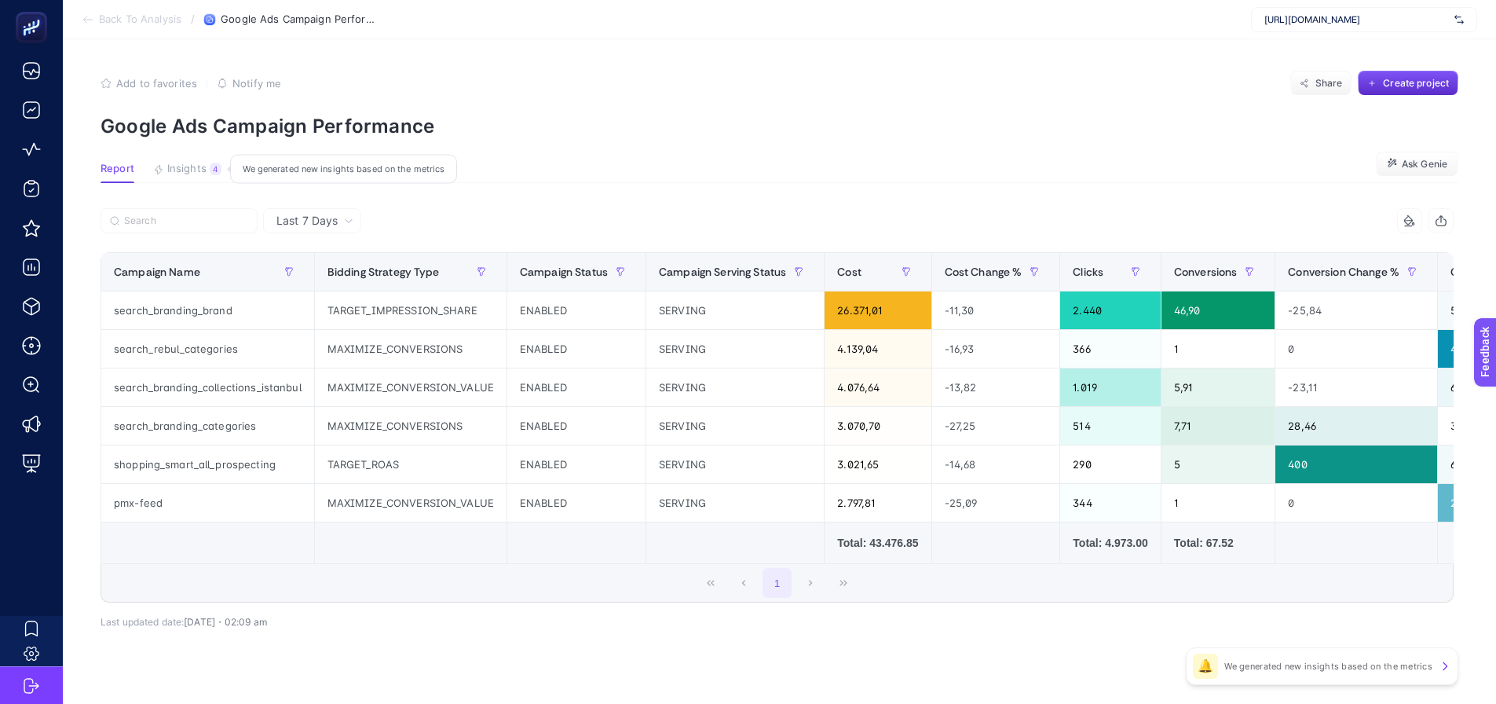
click at [199, 176] on button "Insights 4 We generated new insights based on the metrics" at bounding box center [187, 173] width 68 height 20
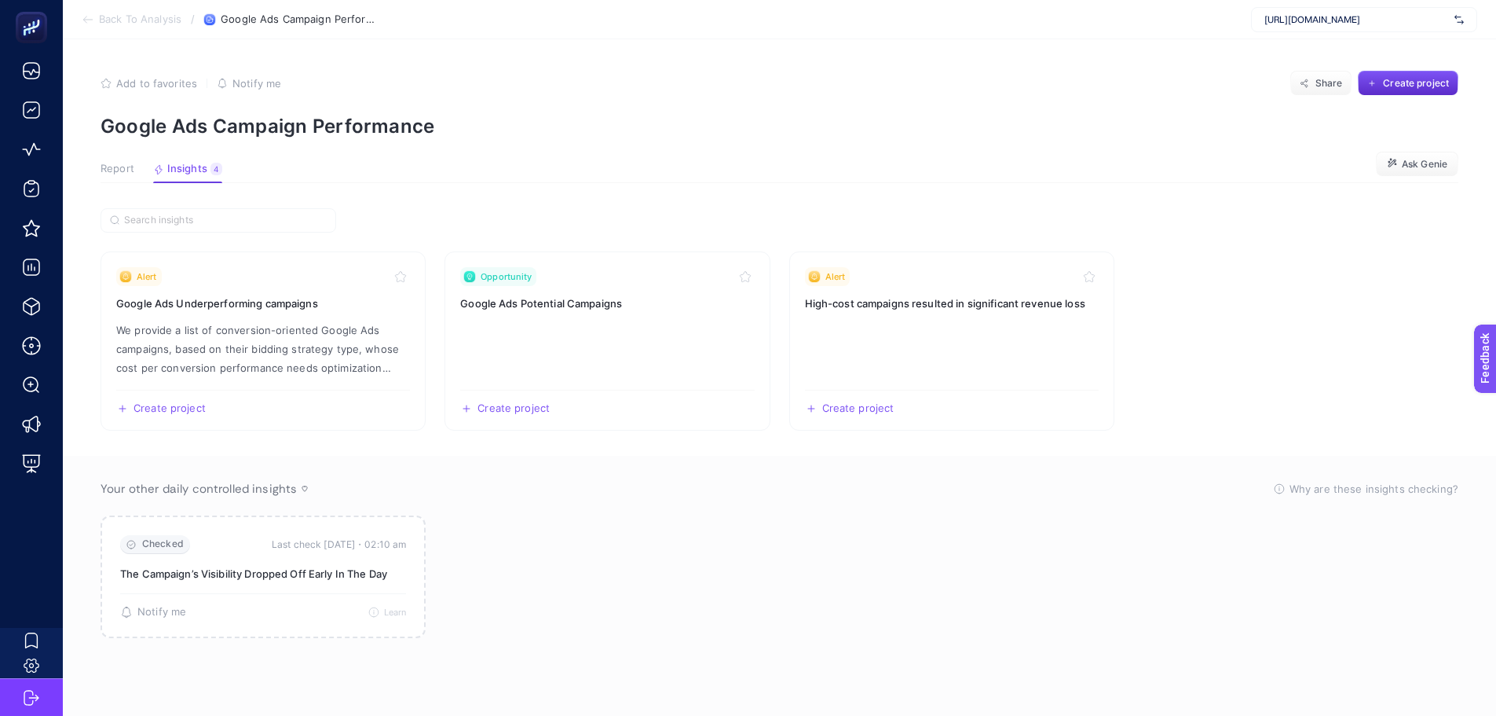
click at [117, 169] on span "Report" at bounding box center [118, 169] width 34 height 13
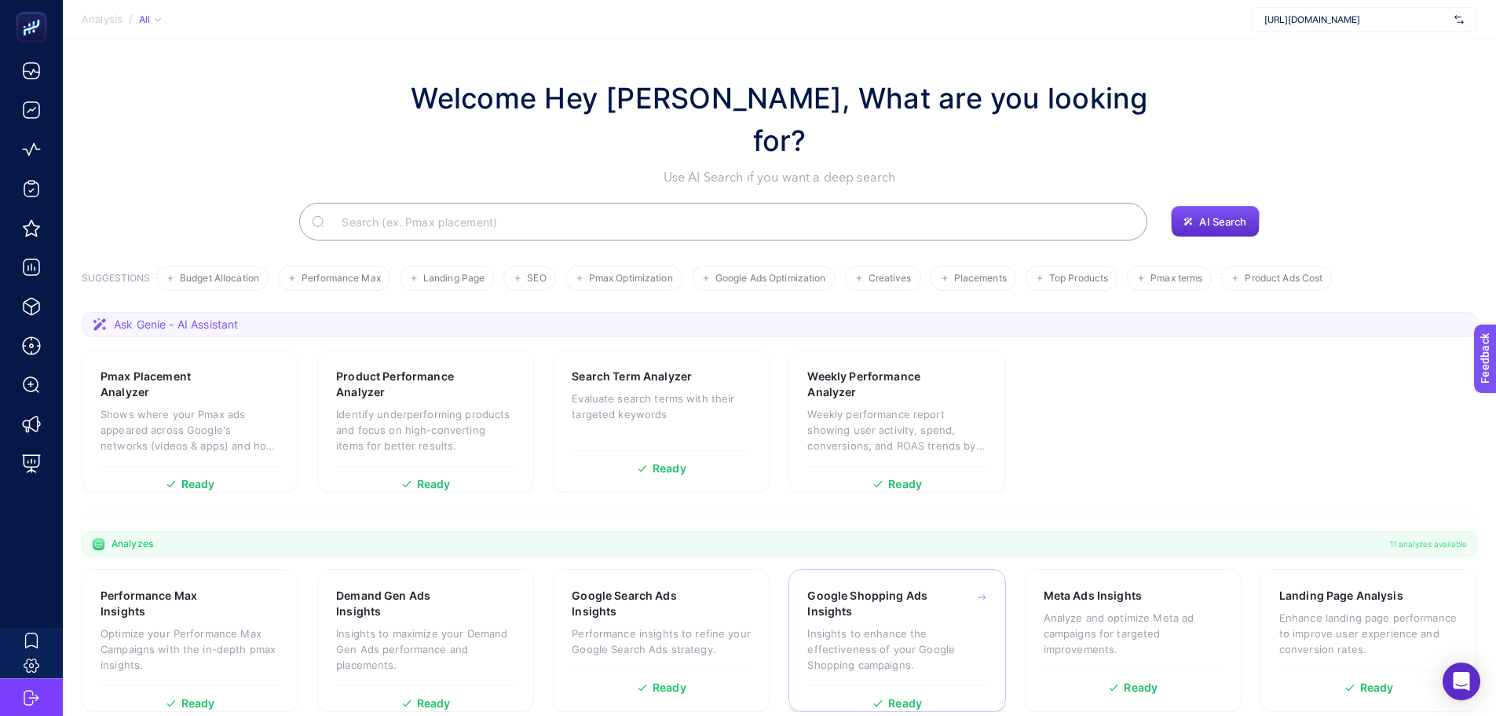
click at [813, 625] on p "Insights to enhance the effectiveness of your Google Shopping campaigns." at bounding box center [896, 648] width 179 height 47
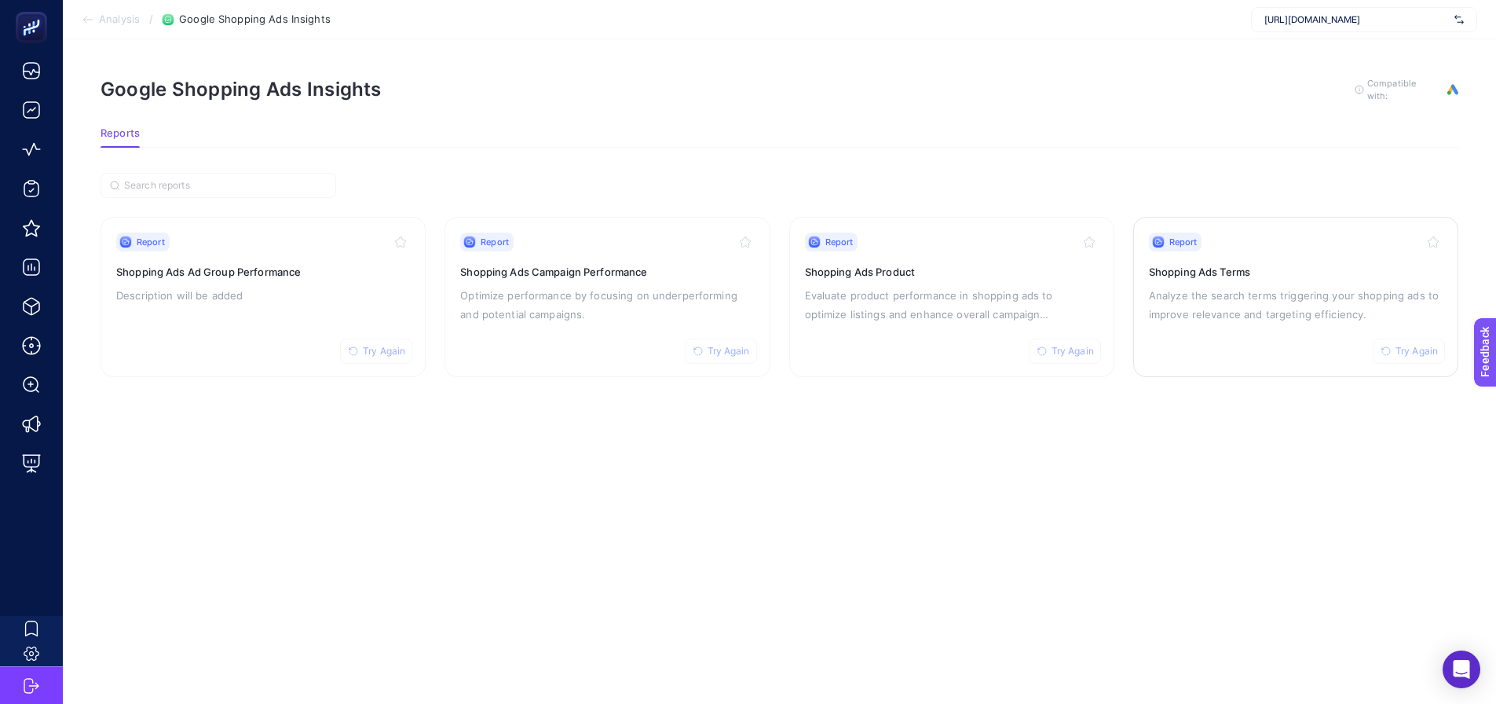
drag, startPoint x: 1169, startPoint y: 302, endPoint x: 1162, endPoint y: 298, distance: 8.8
click at [880, 357] on div "Report Try Again Shopping Ads Product Evaluate product performance in shopping …" at bounding box center [952, 296] width 294 height 129
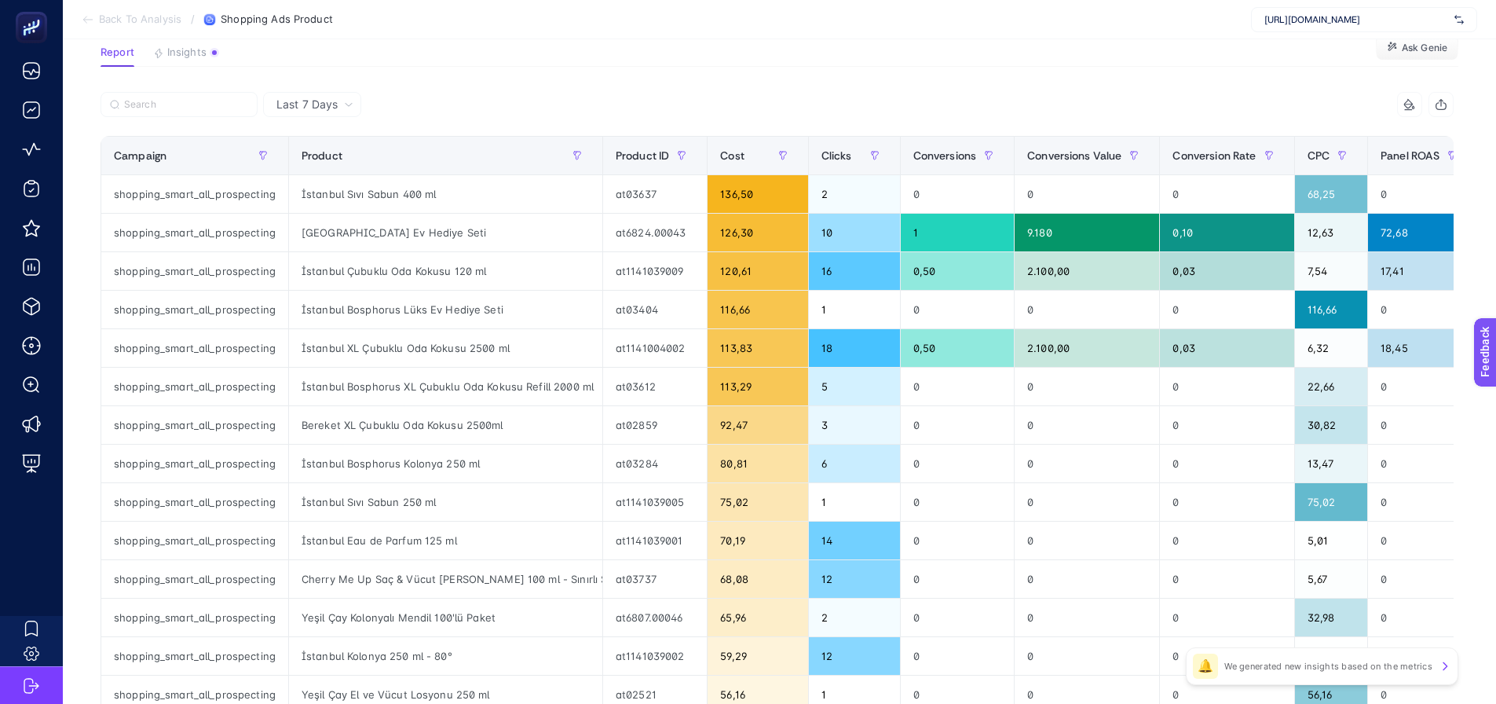
scroll to position [79, 0]
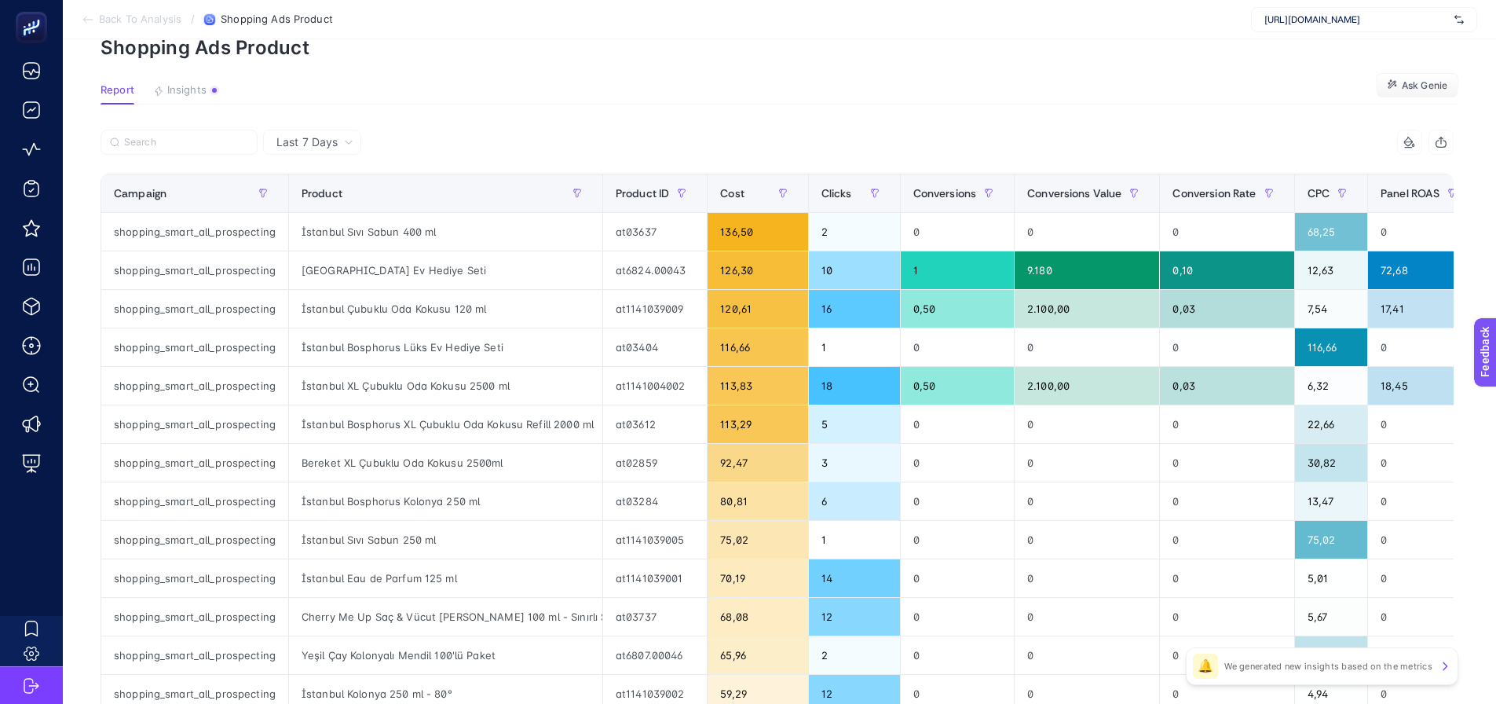
click at [866, 91] on section "Report Insights We generated new insights based on the metrics Ask Genie" at bounding box center [780, 94] width 1358 height 20
click at [766, 104] on section "Report Insights We generated new insights based on the metrics Ask Genie" at bounding box center [780, 94] width 1358 height 20
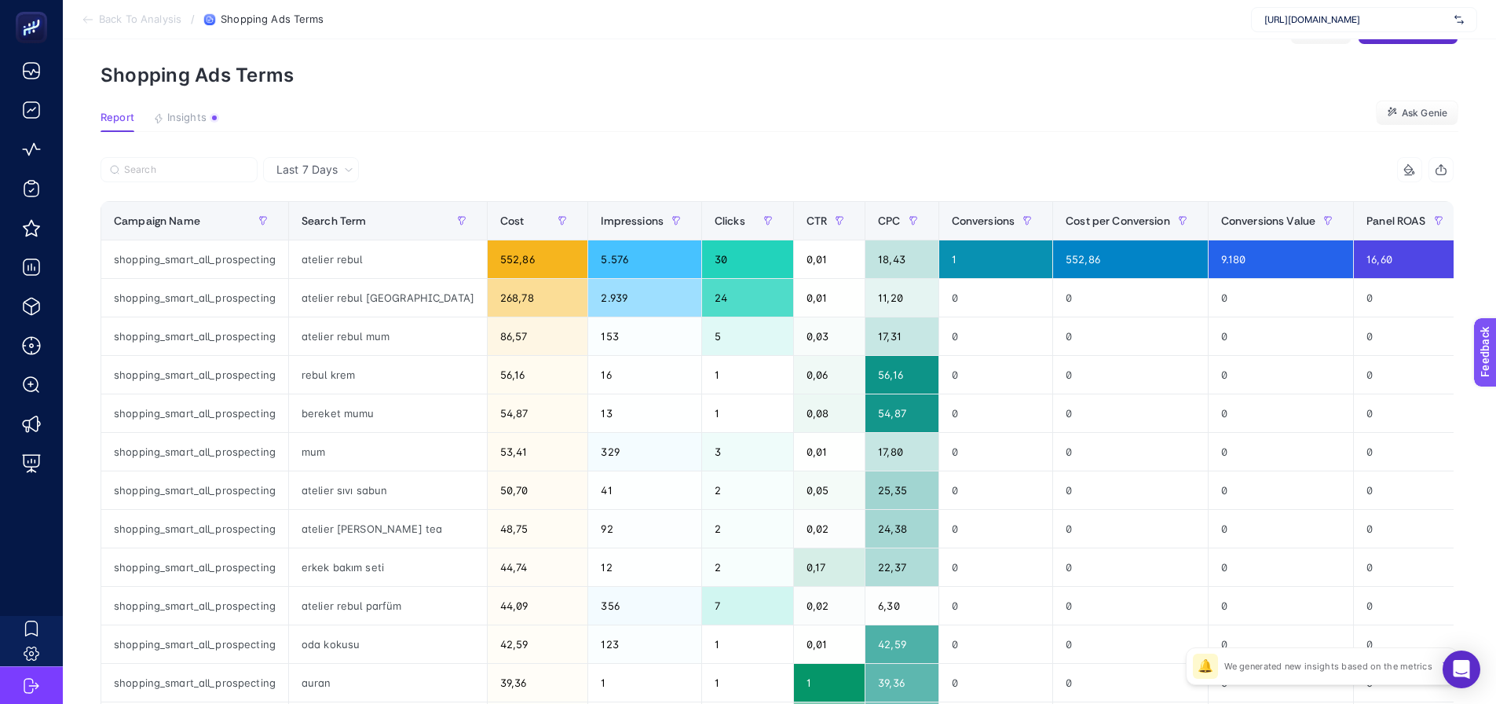
scroll to position [79, 0]
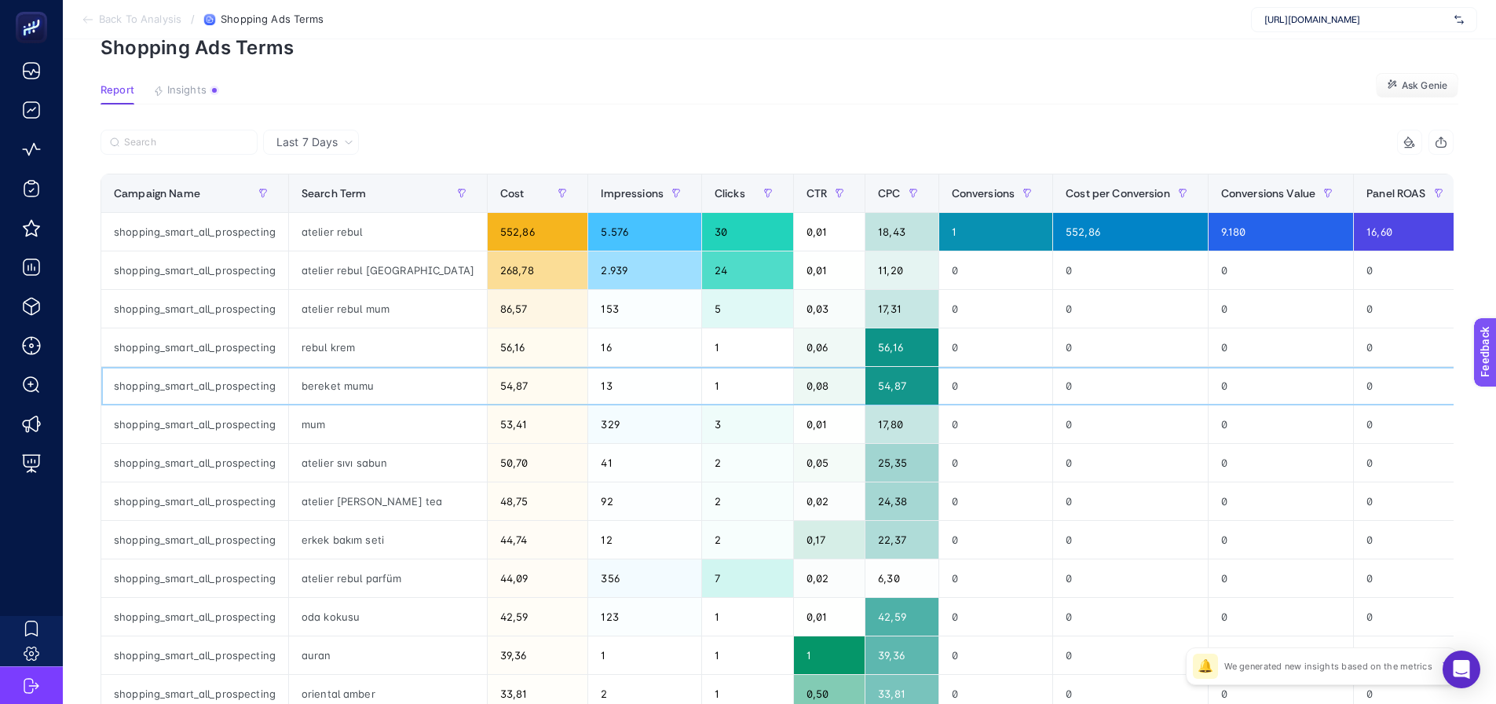
click at [332, 387] on div "bereket mumu" at bounding box center [388, 386] width 198 height 38
click at [333, 387] on div "bereket mumu" at bounding box center [388, 386] width 198 height 38
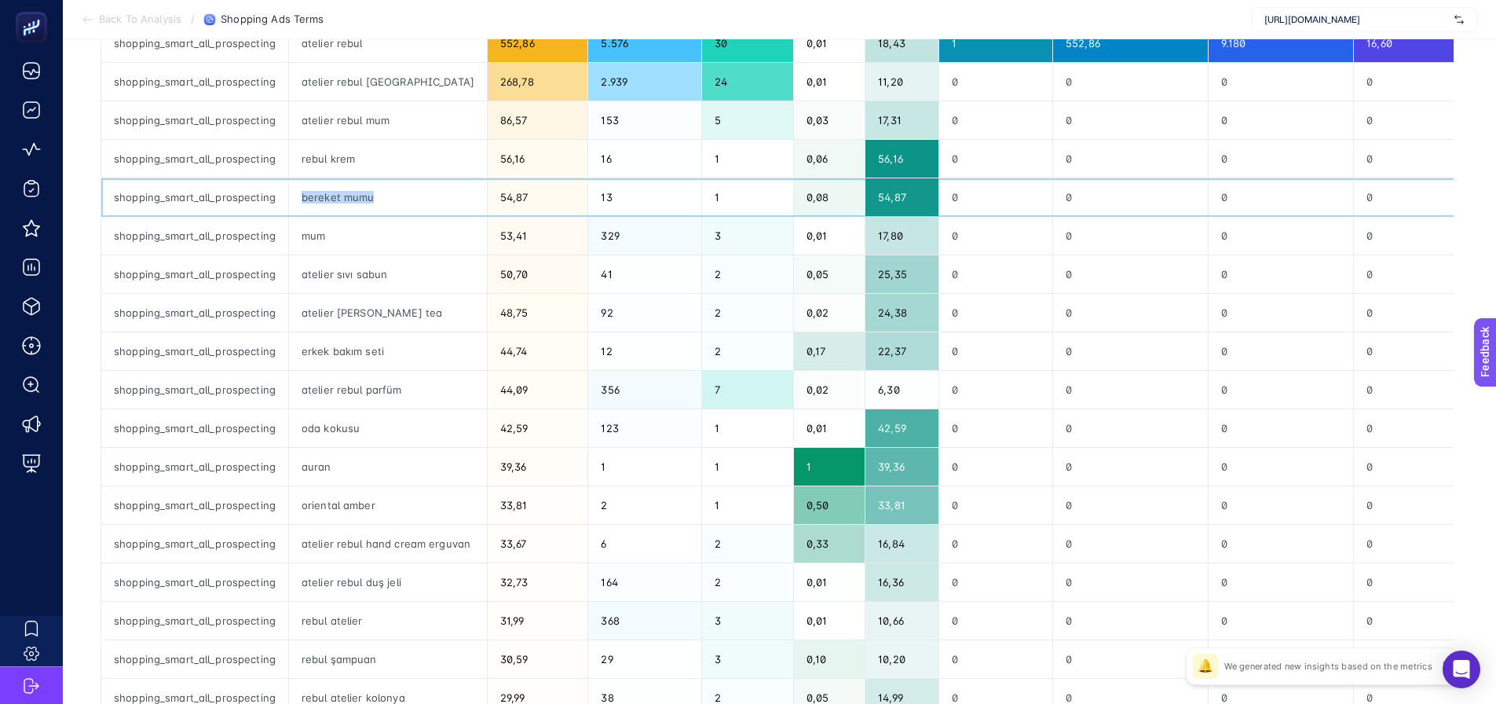
scroll to position [157, 0]
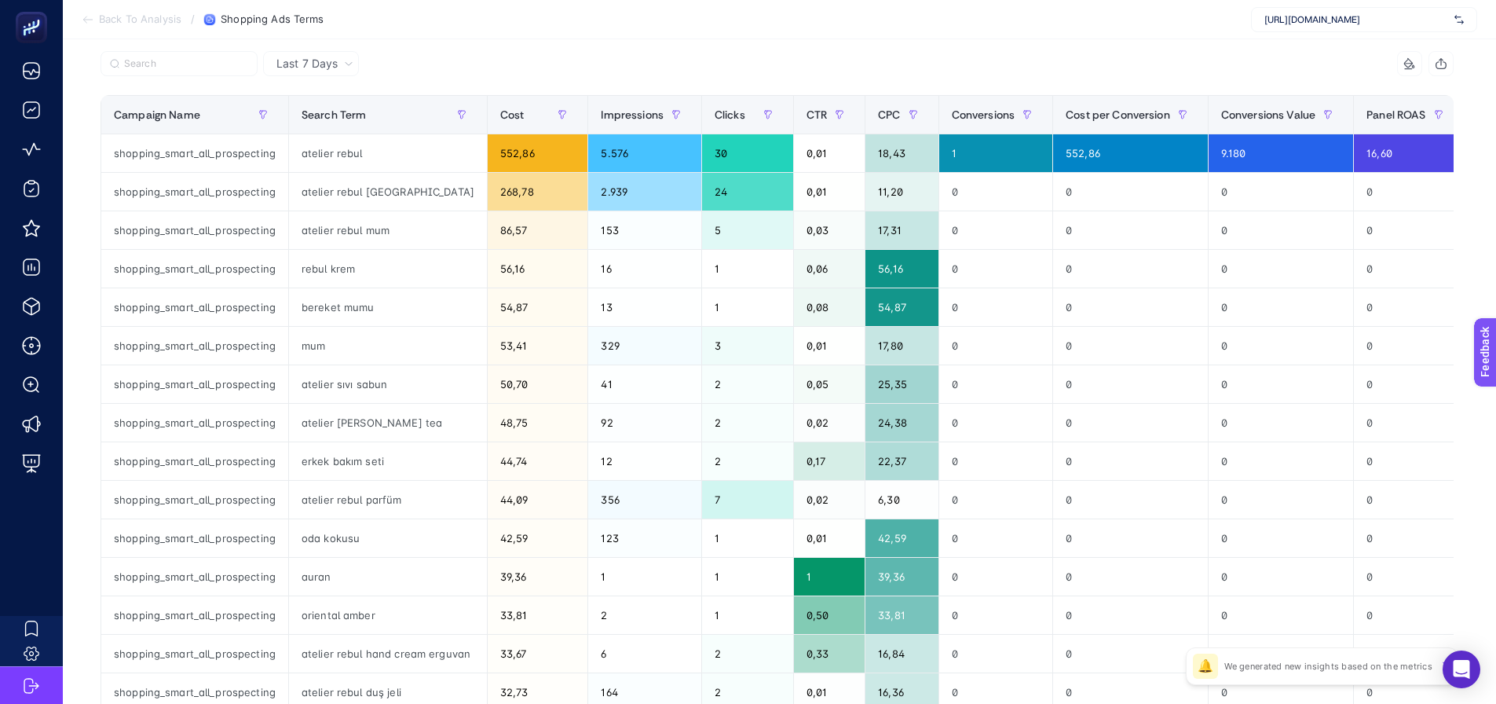
click at [313, 76] on div "Last 7 Days" at bounding box center [311, 63] width 96 height 25
click at [302, 138] on li "Last 30 Days" at bounding box center [311, 125] width 86 height 28
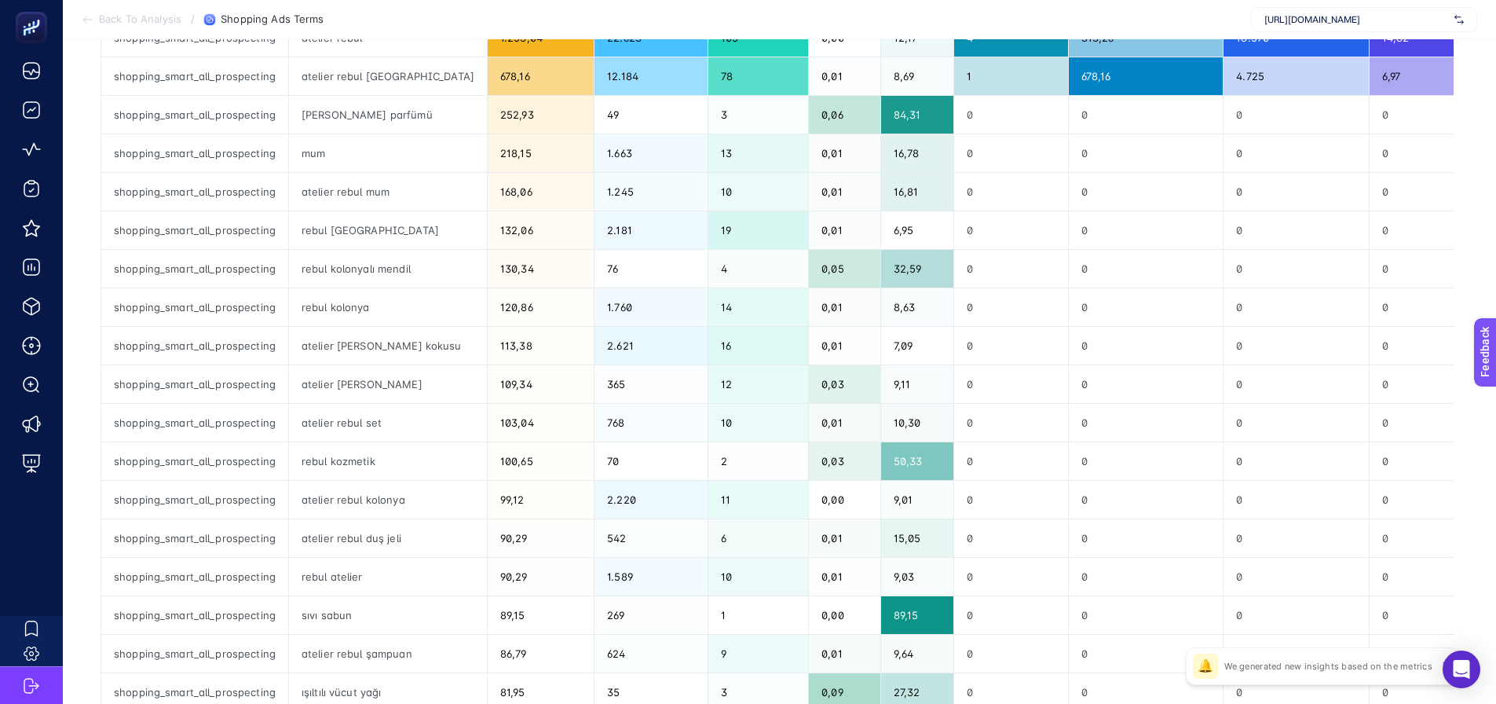
scroll to position [314, 0]
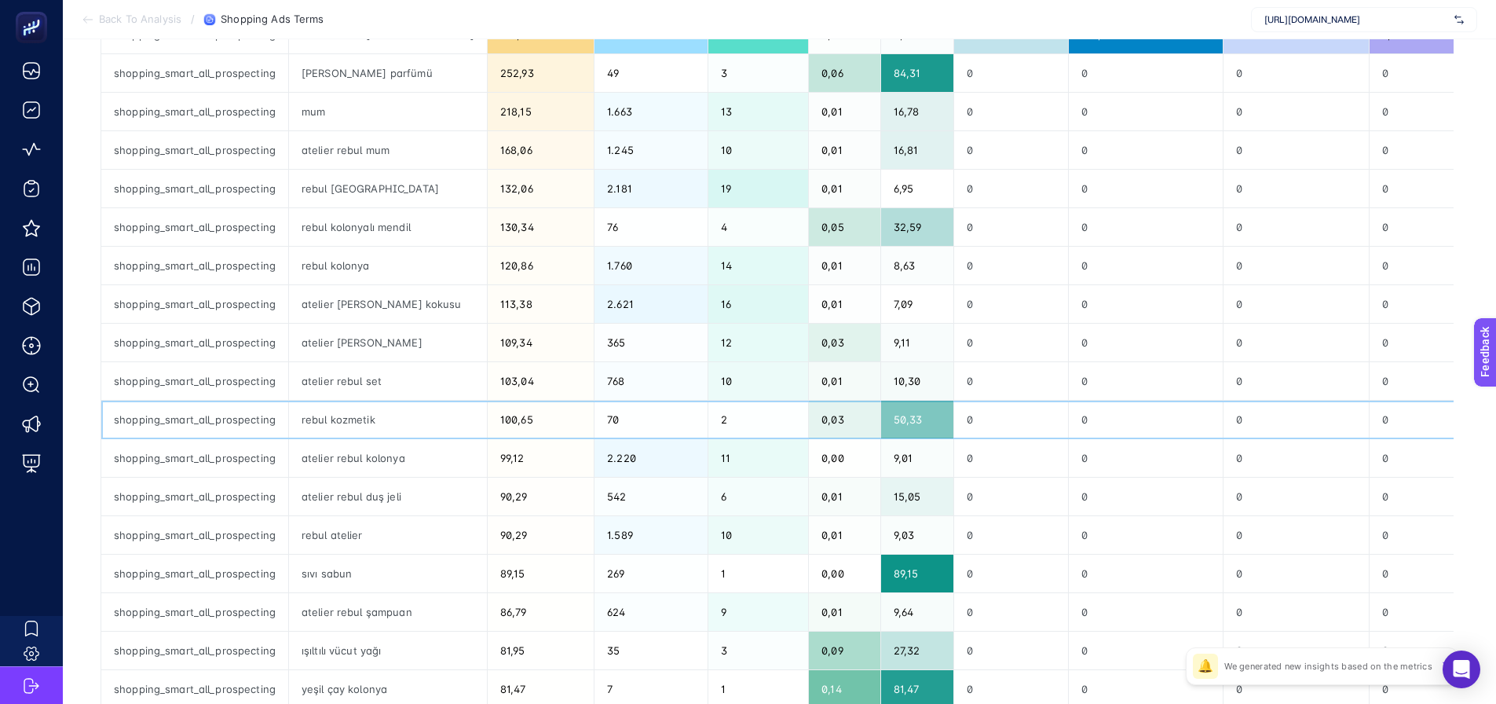
click at [318, 418] on div "rebul kozmetik" at bounding box center [388, 420] width 198 height 38
copy tr "rebul kozmetik"
click at [637, 340] on div "365" at bounding box center [651, 343] width 113 height 38
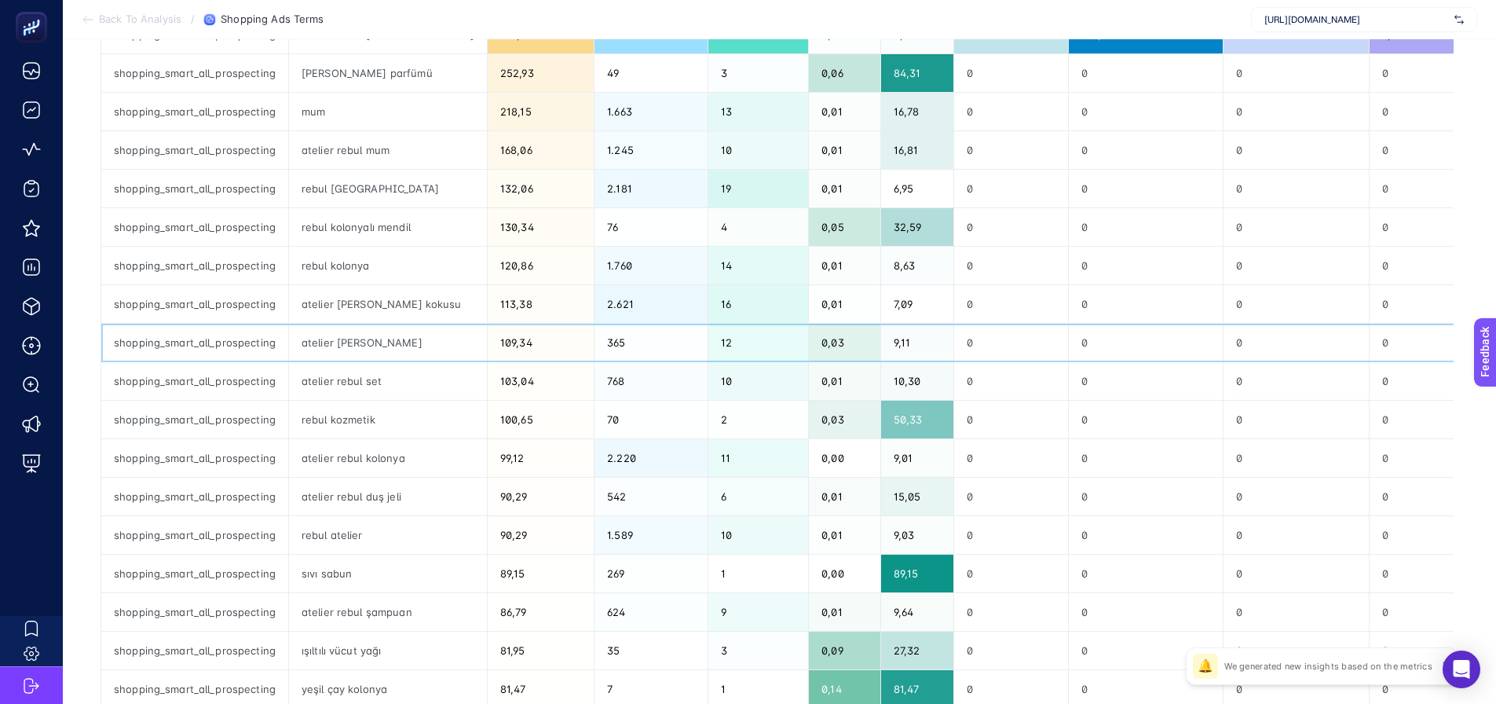
scroll to position [393, 0]
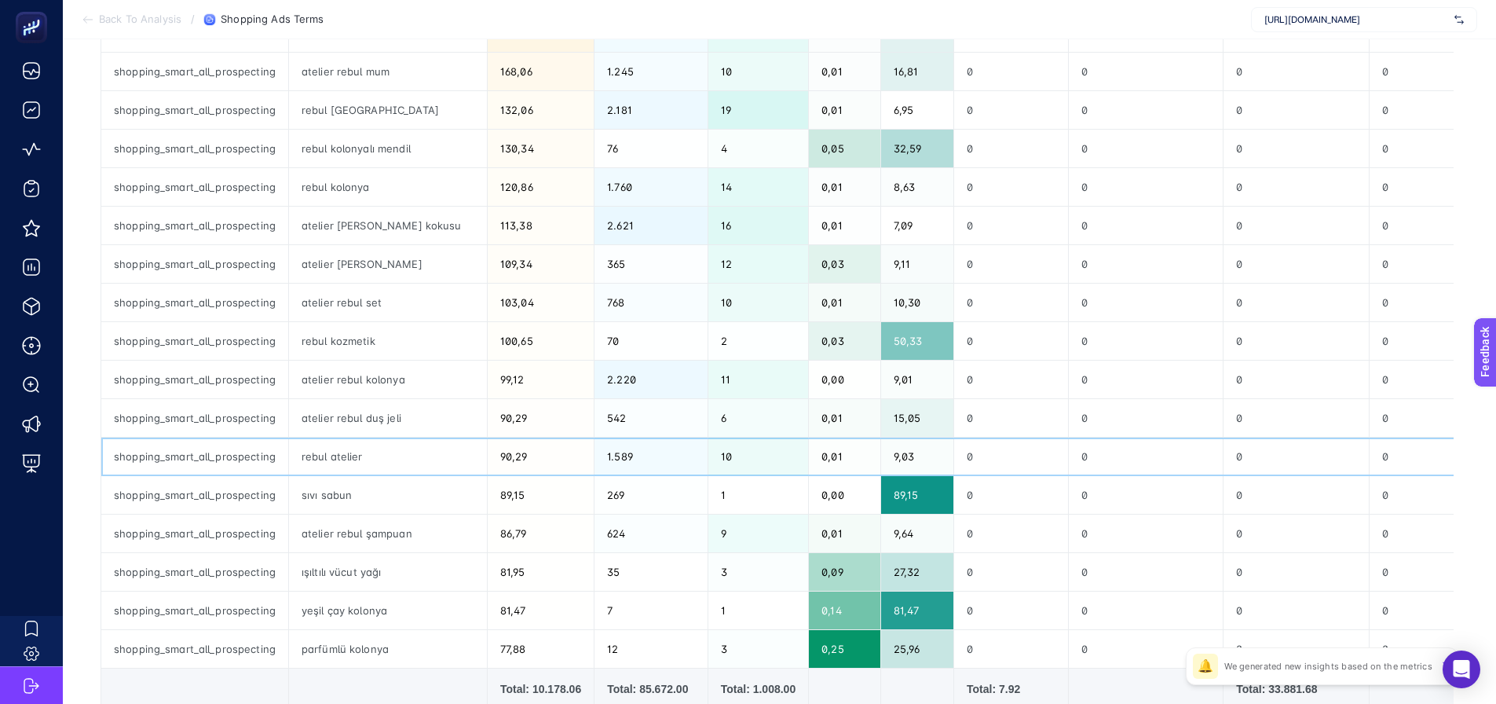
click at [355, 456] on div "rebul atelier" at bounding box center [388, 456] width 198 height 38
click at [357, 496] on div "sıvı sabun" at bounding box center [388, 495] width 198 height 38
click at [360, 571] on div "ışıltılı vücut yağı" at bounding box center [388, 572] width 198 height 38
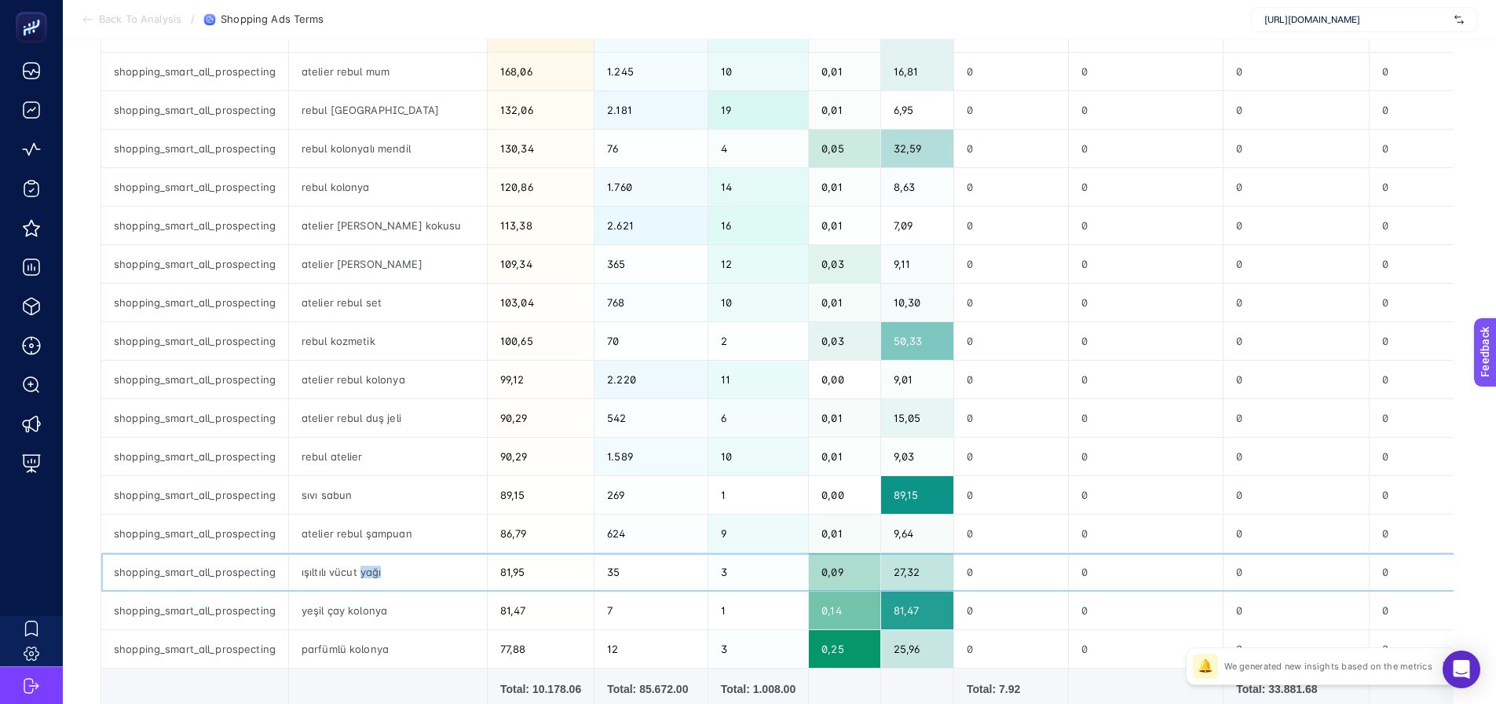
click at [360, 571] on div "ışıltılı vücut yağı" at bounding box center [388, 572] width 198 height 38
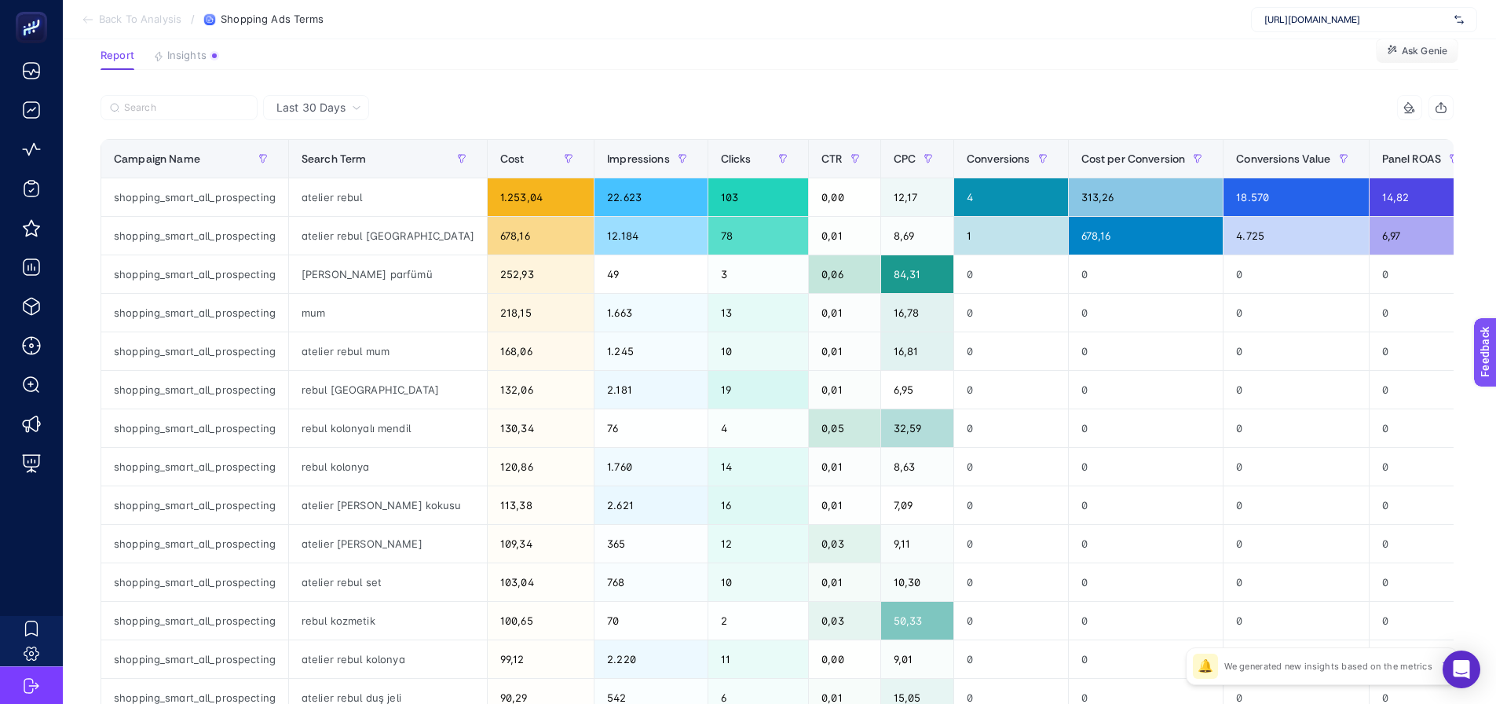
scroll to position [79, 0]
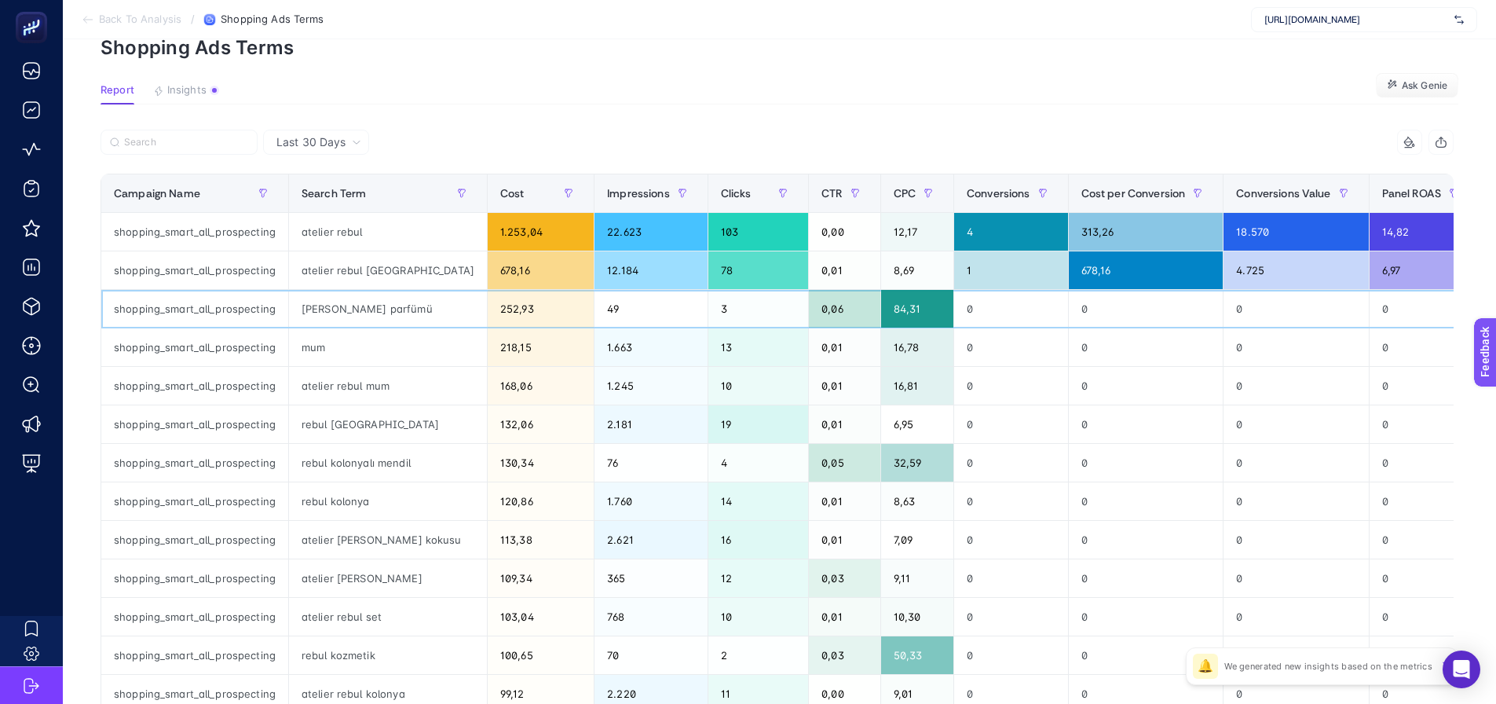
click at [338, 306] on div "rebul oda parfümü" at bounding box center [388, 309] width 198 height 38
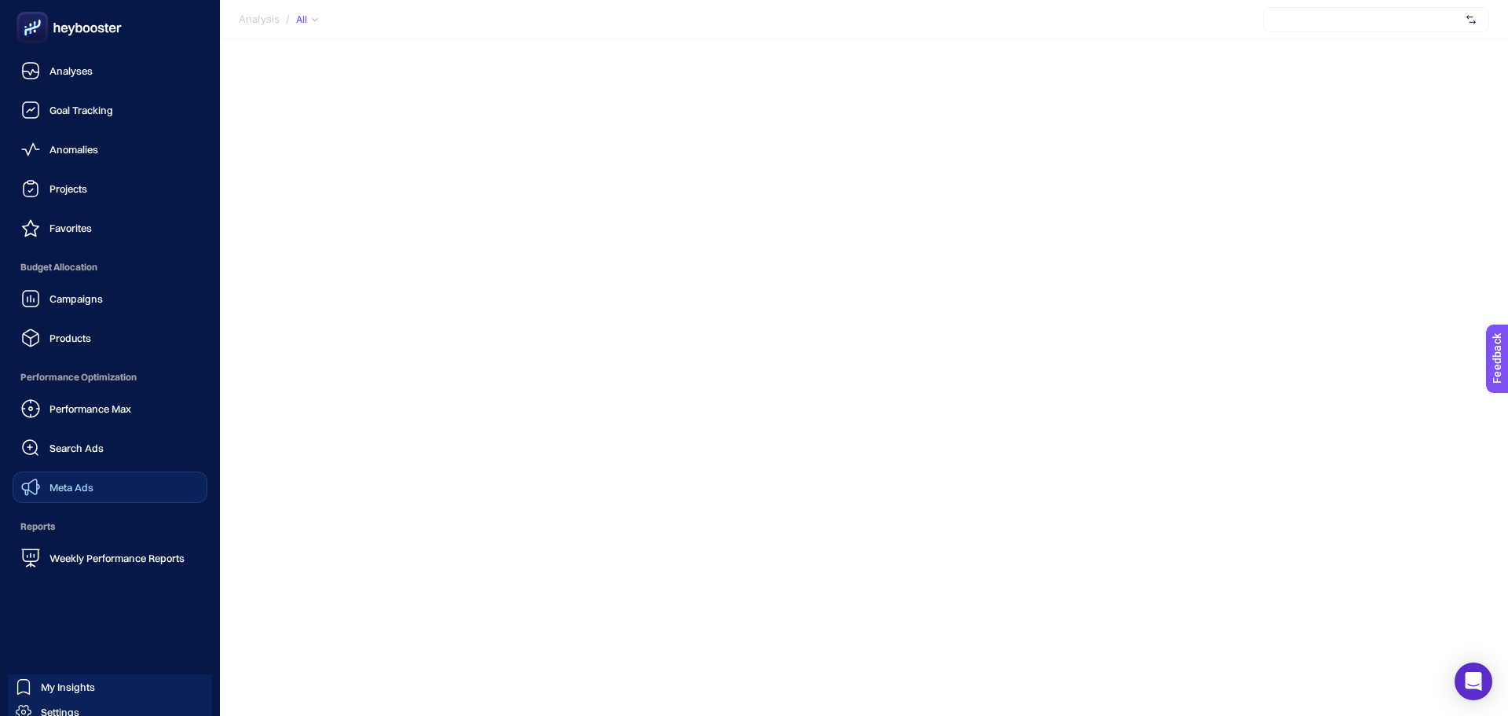
click at [61, 495] on div "Meta Ads" at bounding box center [57, 487] width 72 height 19
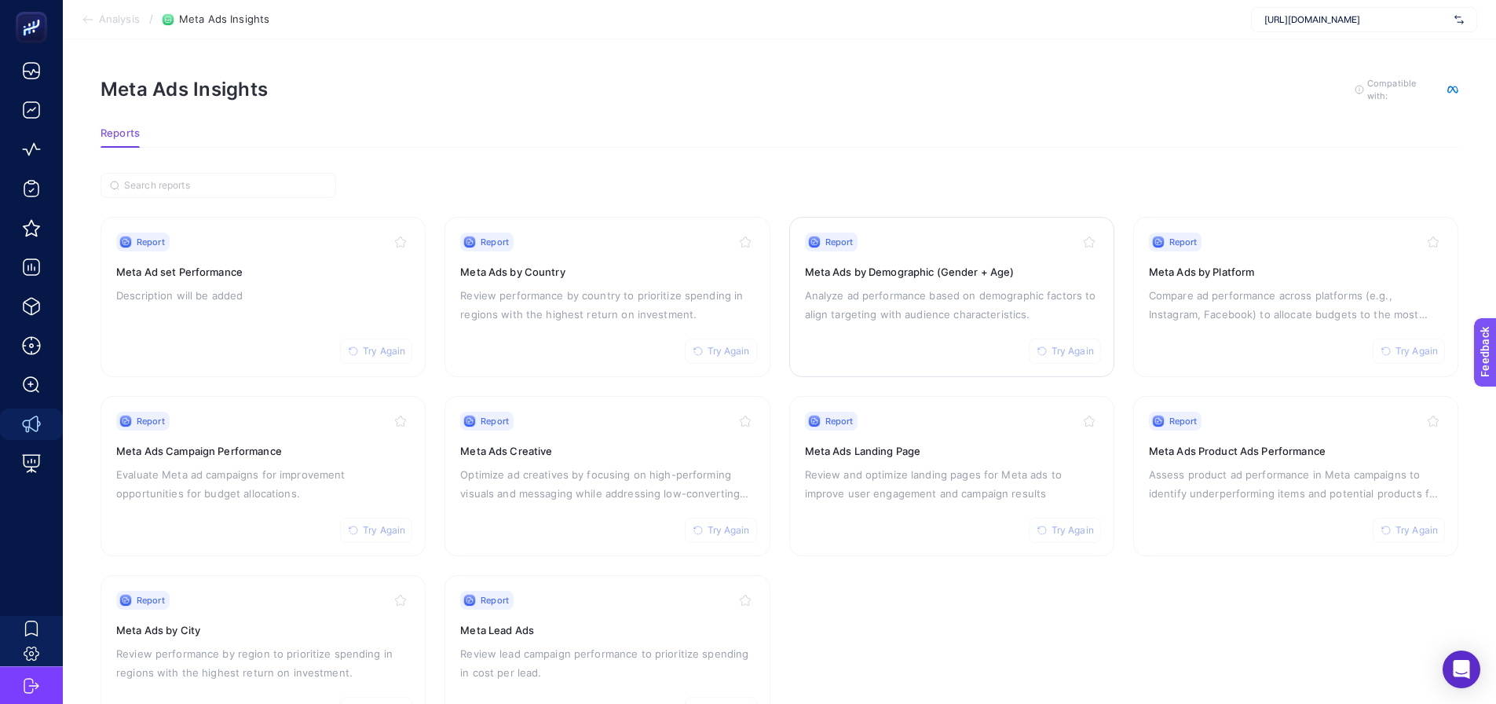
click at [880, 349] on div "Report Try Again Meta Ads by Demographic (Gender + Age) Analyze ad performance …" at bounding box center [952, 296] width 294 height 129
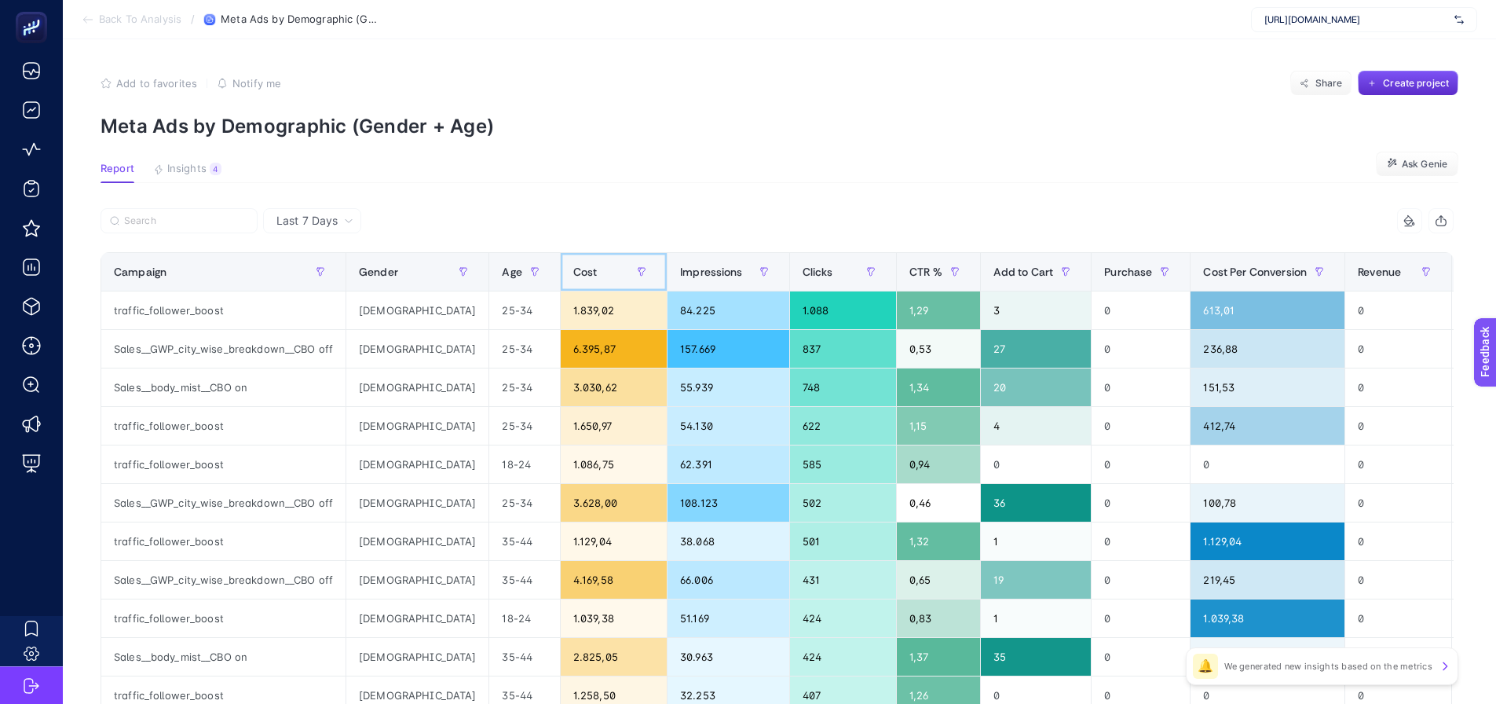
click at [573, 274] on span "Cost" at bounding box center [585, 271] width 24 height 13
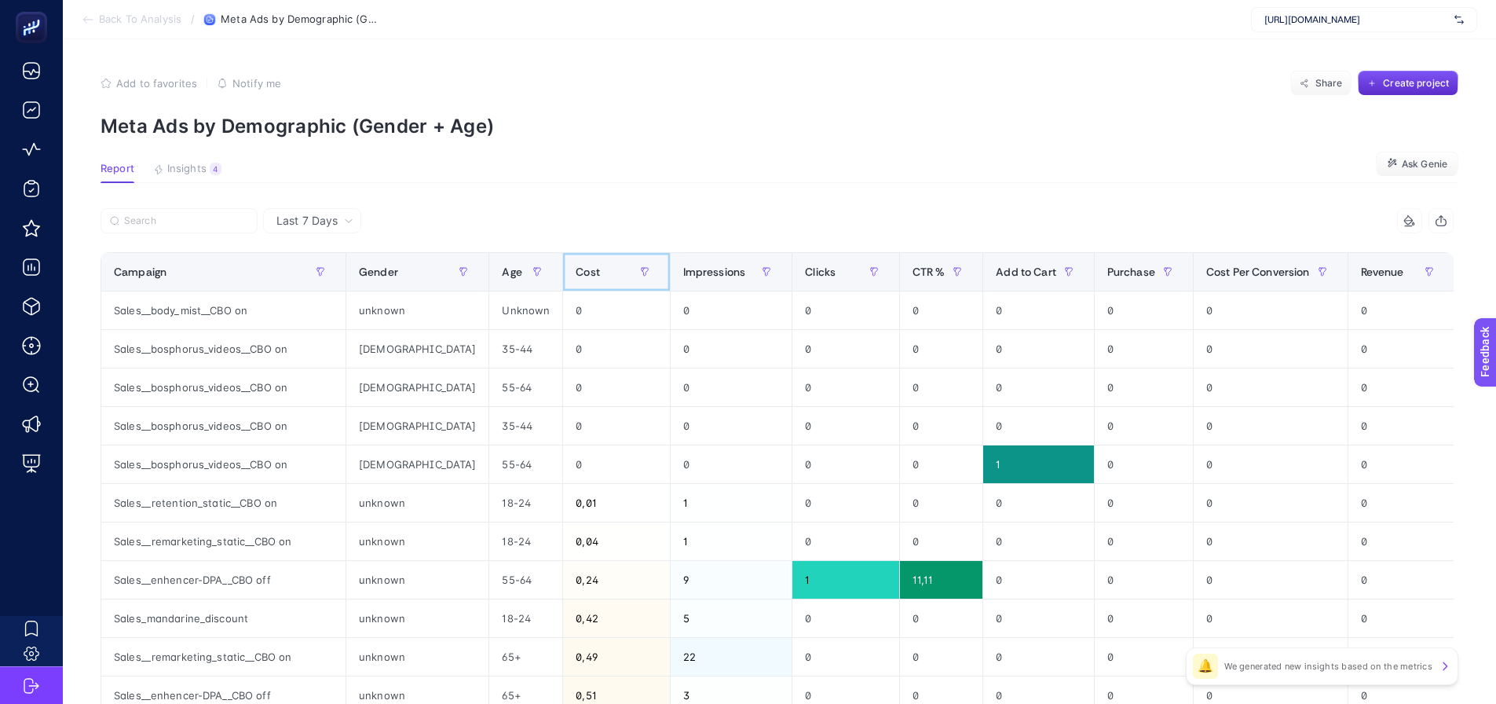
click at [576, 274] on span "Cost" at bounding box center [588, 271] width 24 height 13
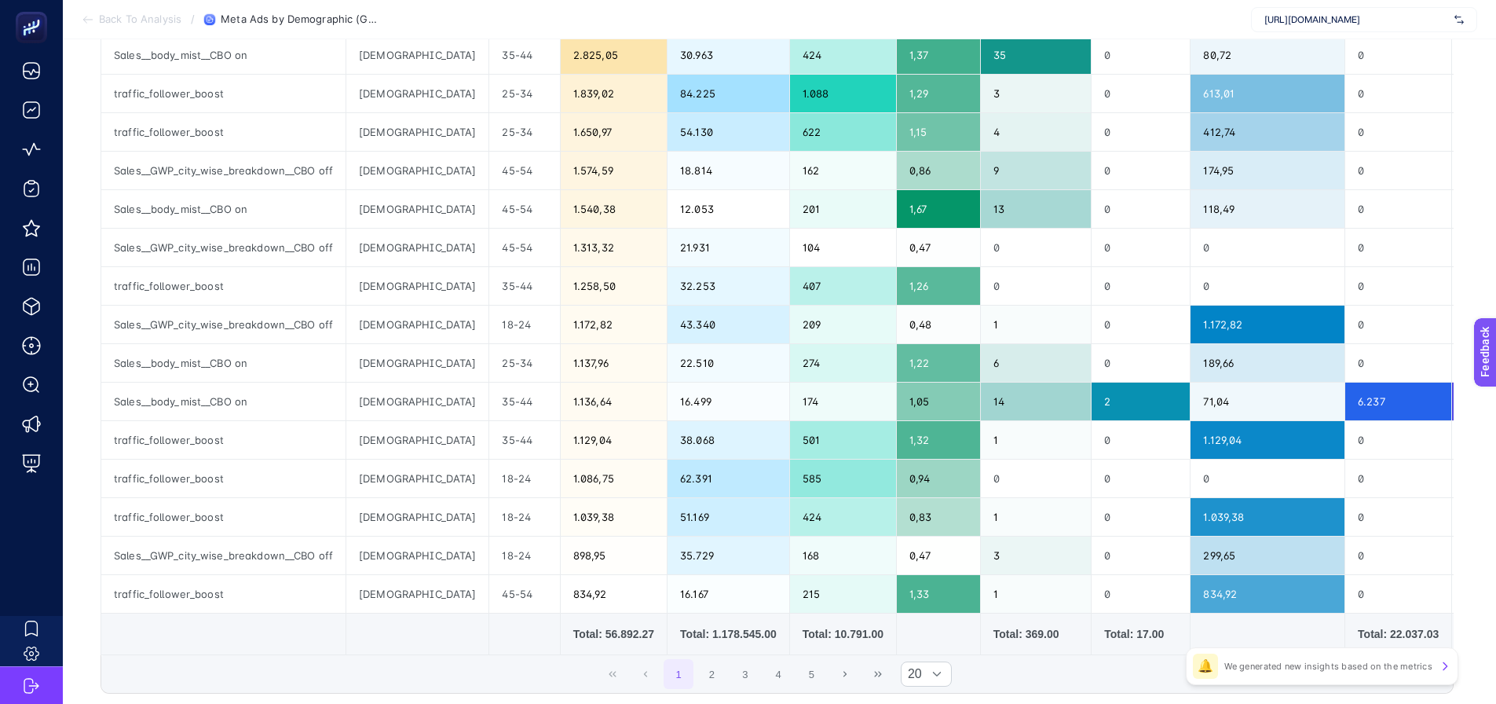
scroll to position [550, 0]
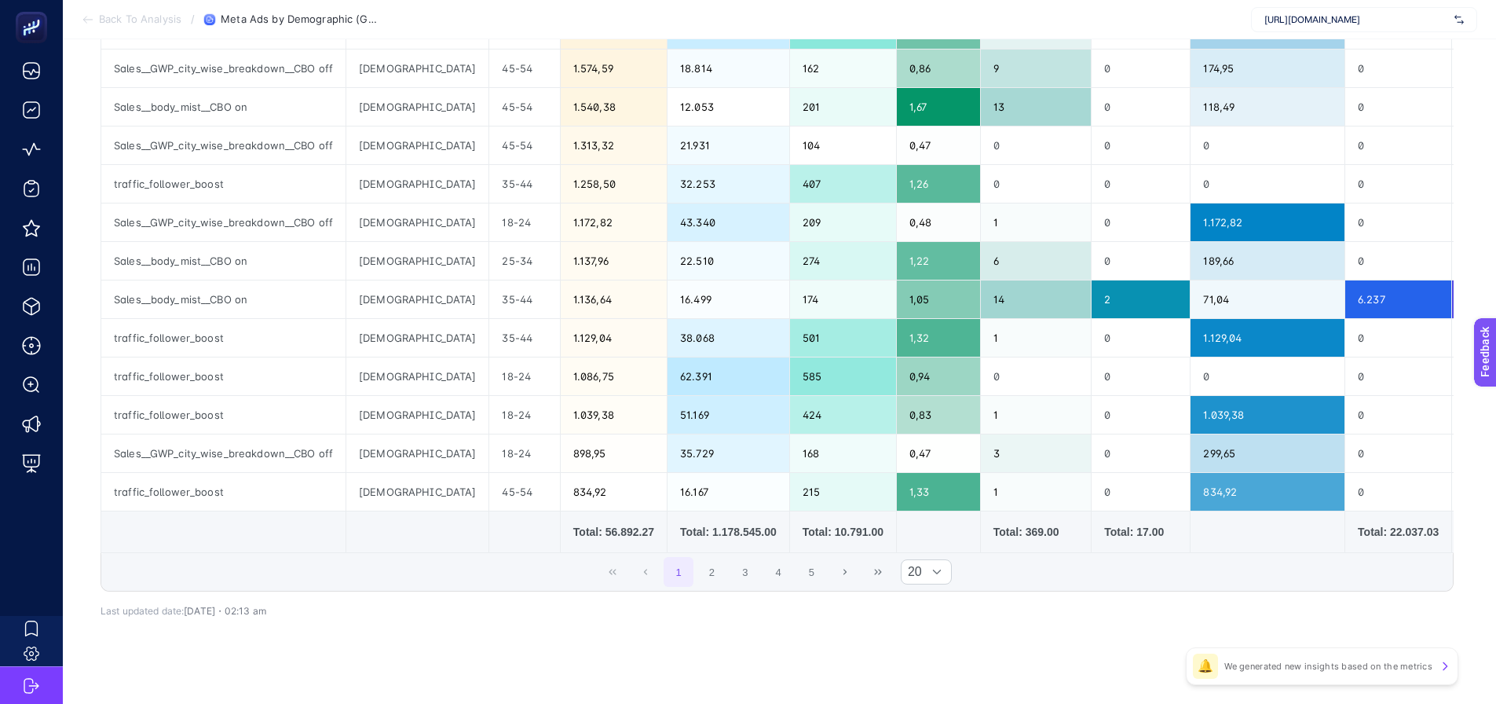
click at [735, 573] on span "1 2 3 4 5" at bounding box center [745, 571] width 166 height 33
click at [727, 573] on button "2" at bounding box center [712, 572] width 30 height 30
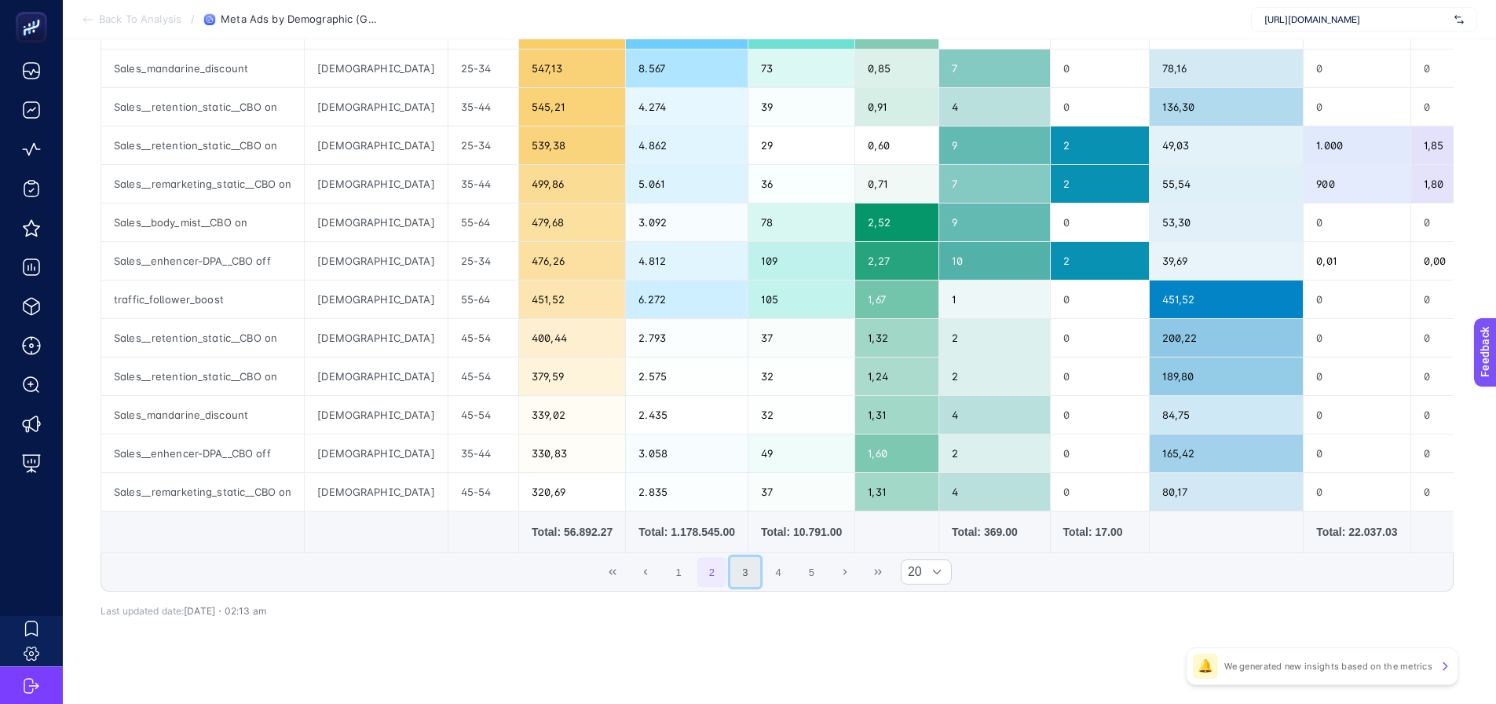
click at [750, 575] on button "3" at bounding box center [745, 572] width 30 height 30
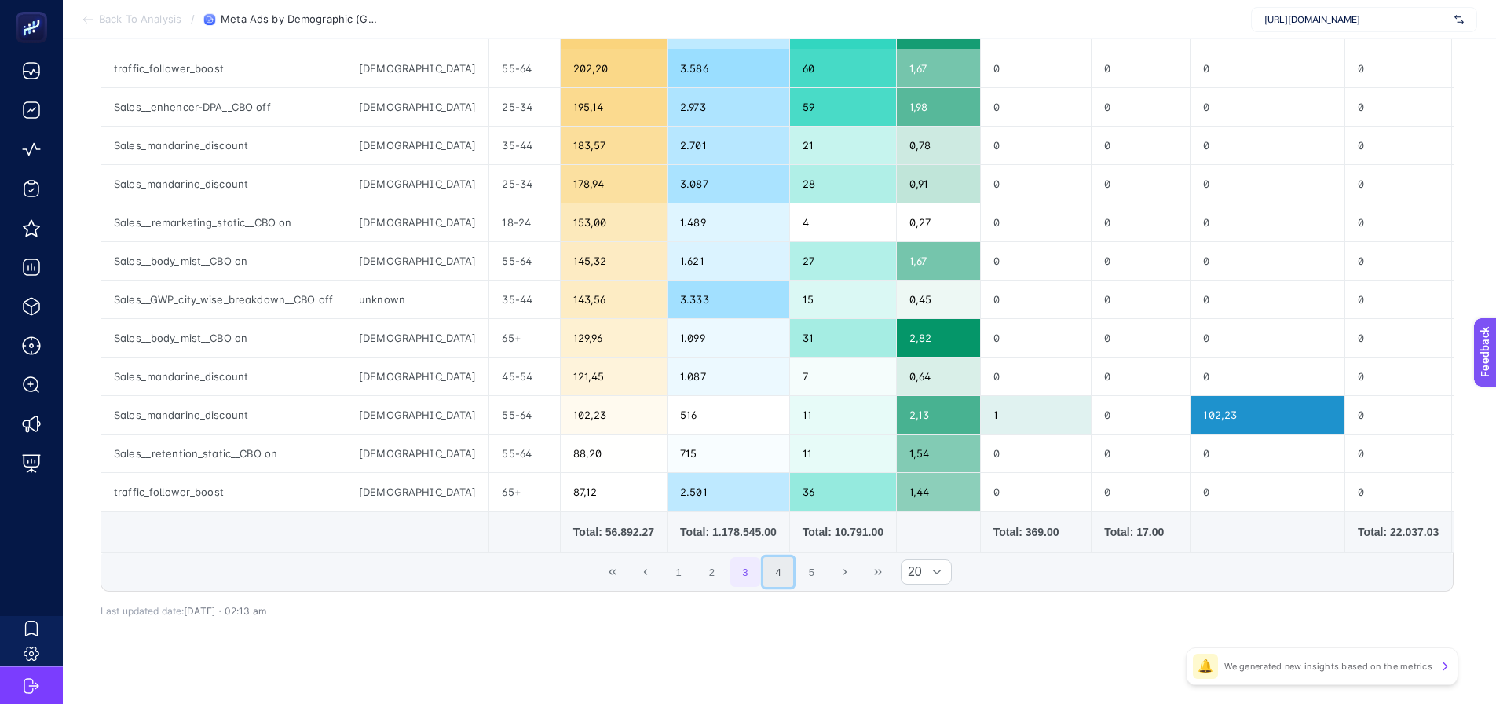
click at [781, 576] on button "4" at bounding box center [778, 572] width 30 height 30
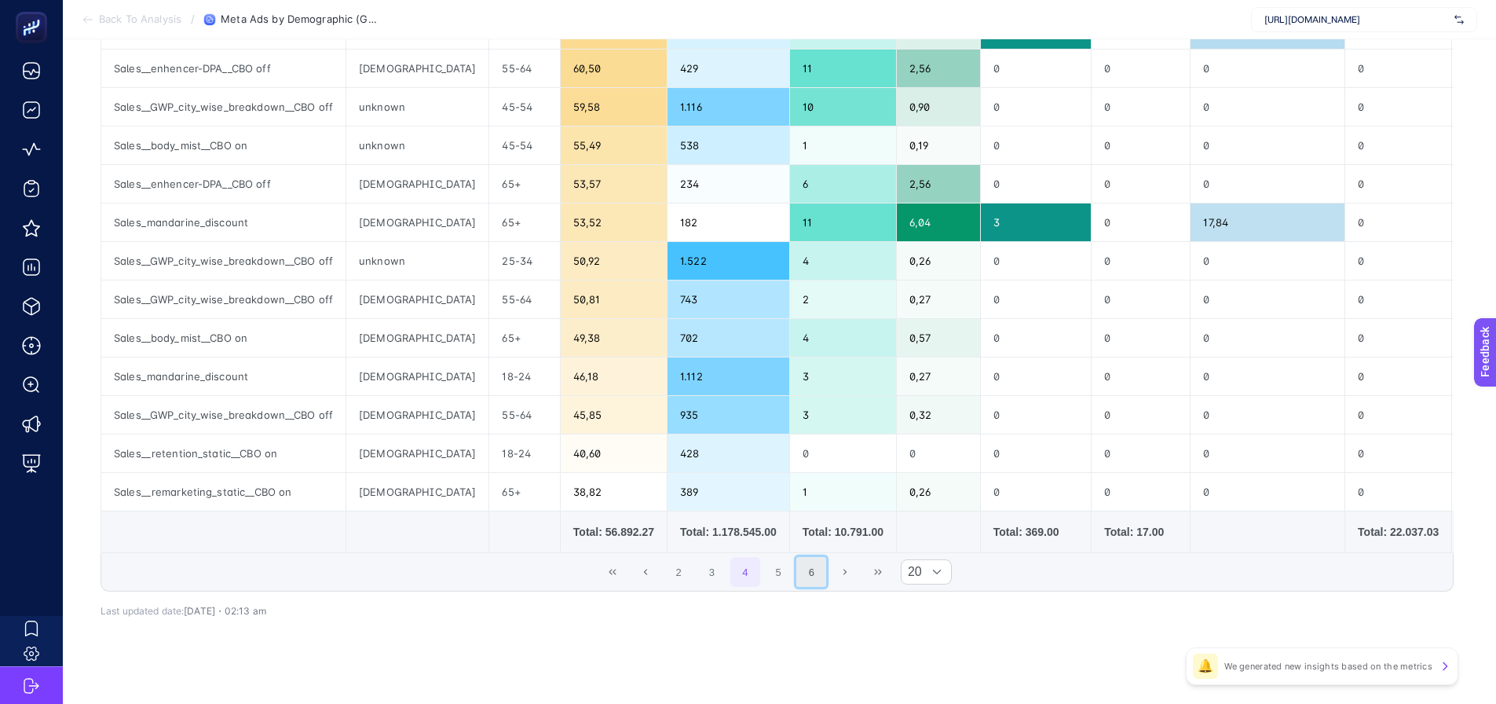
click at [808, 574] on button "6" at bounding box center [811, 572] width 30 height 30
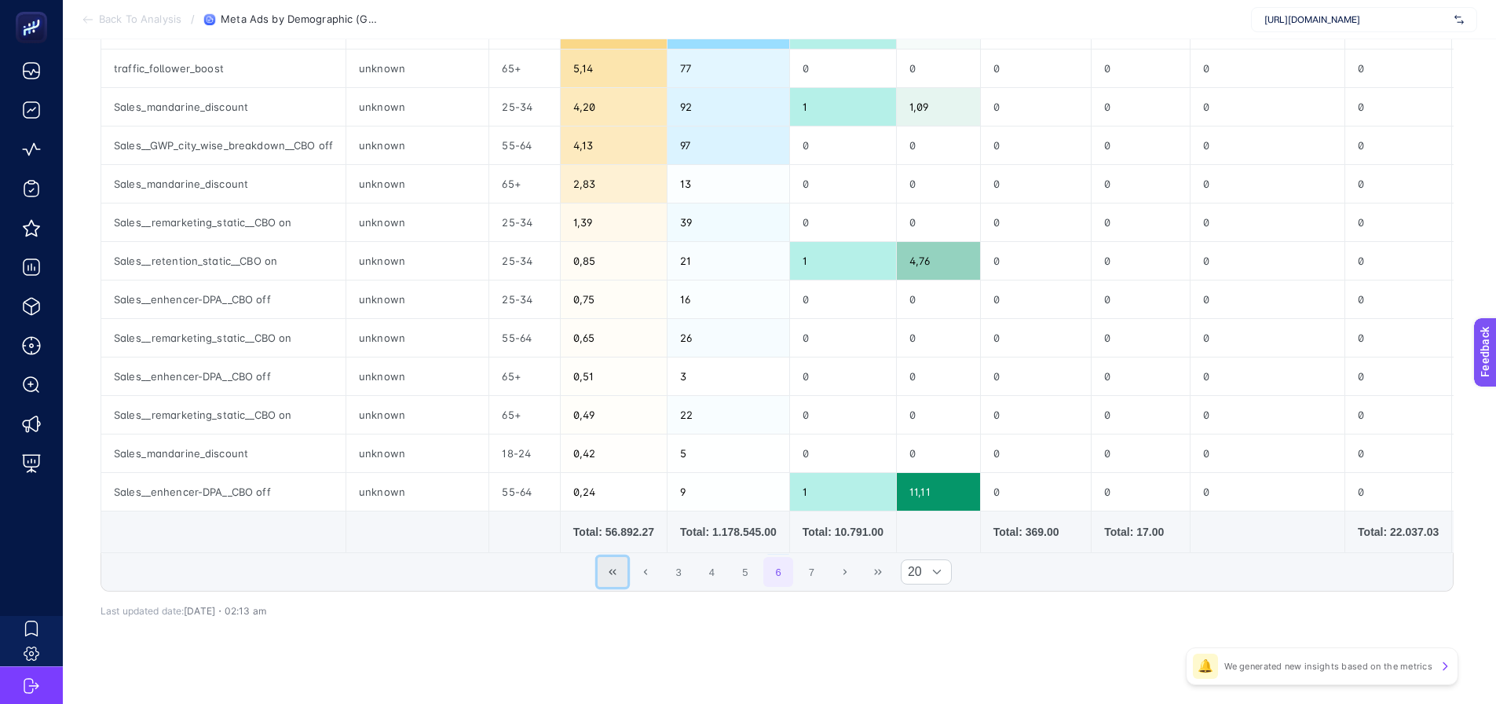
click at [613, 576] on button "First Page" at bounding box center [613, 572] width 30 height 30
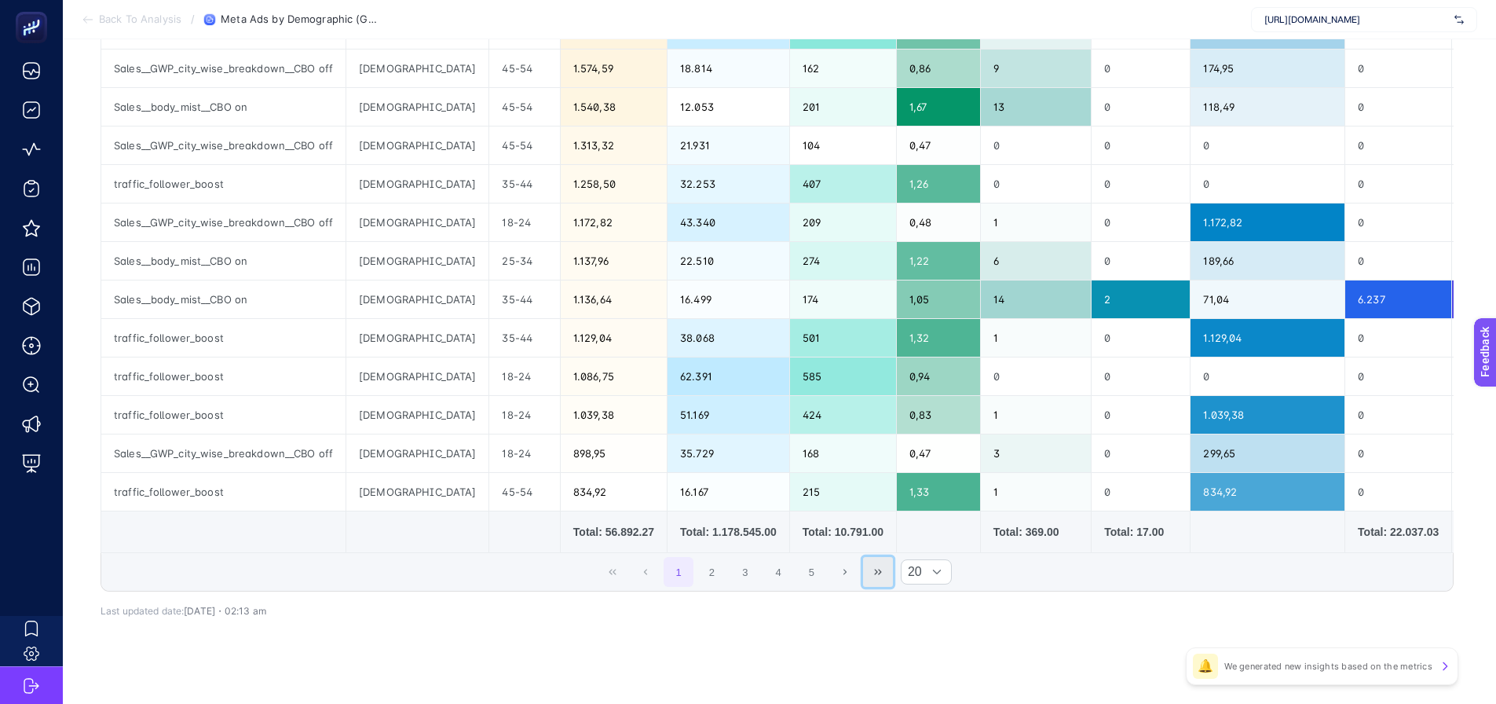
click at [880, 573] on icon "Last Page" at bounding box center [877, 571] width 9 height 9
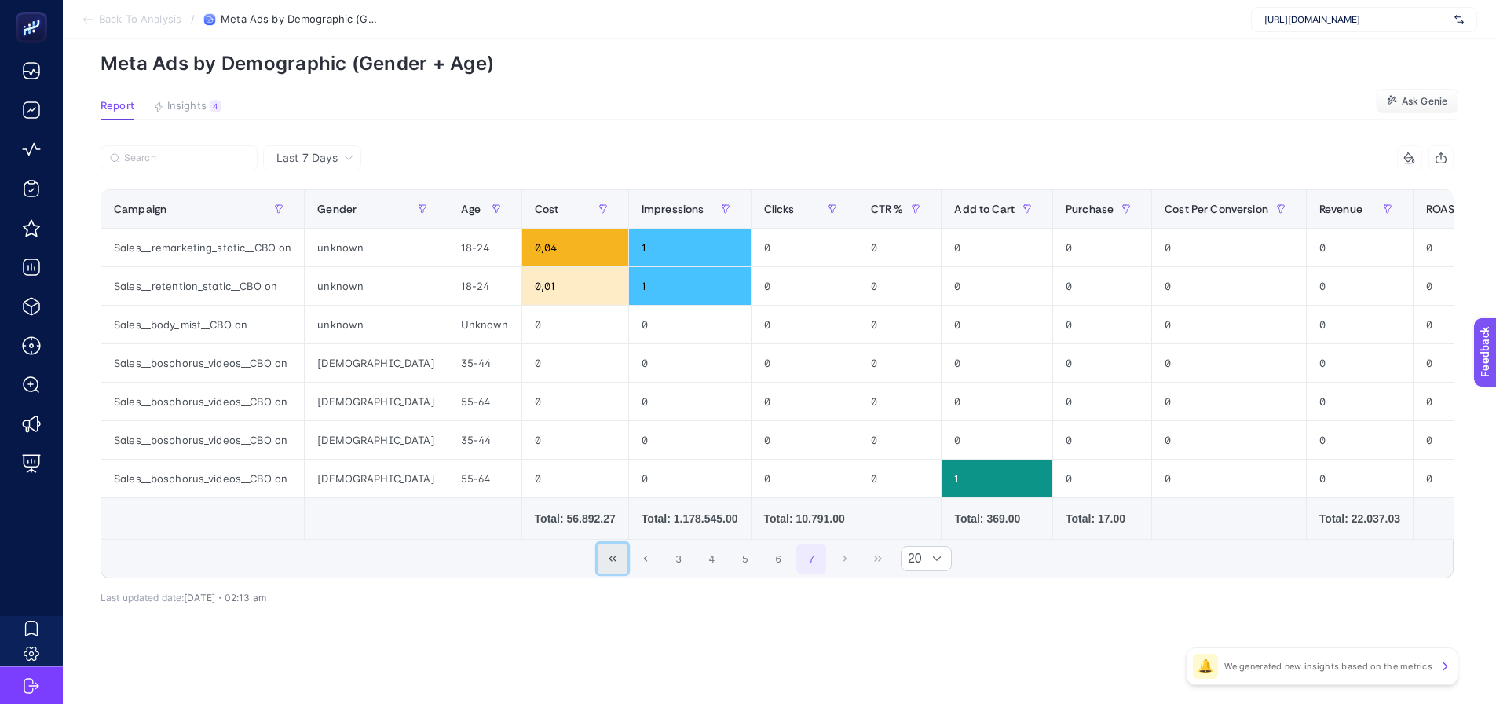
click at [616, 559] on icon "First Page" at bounding box center [612, 557] width 7 height 5
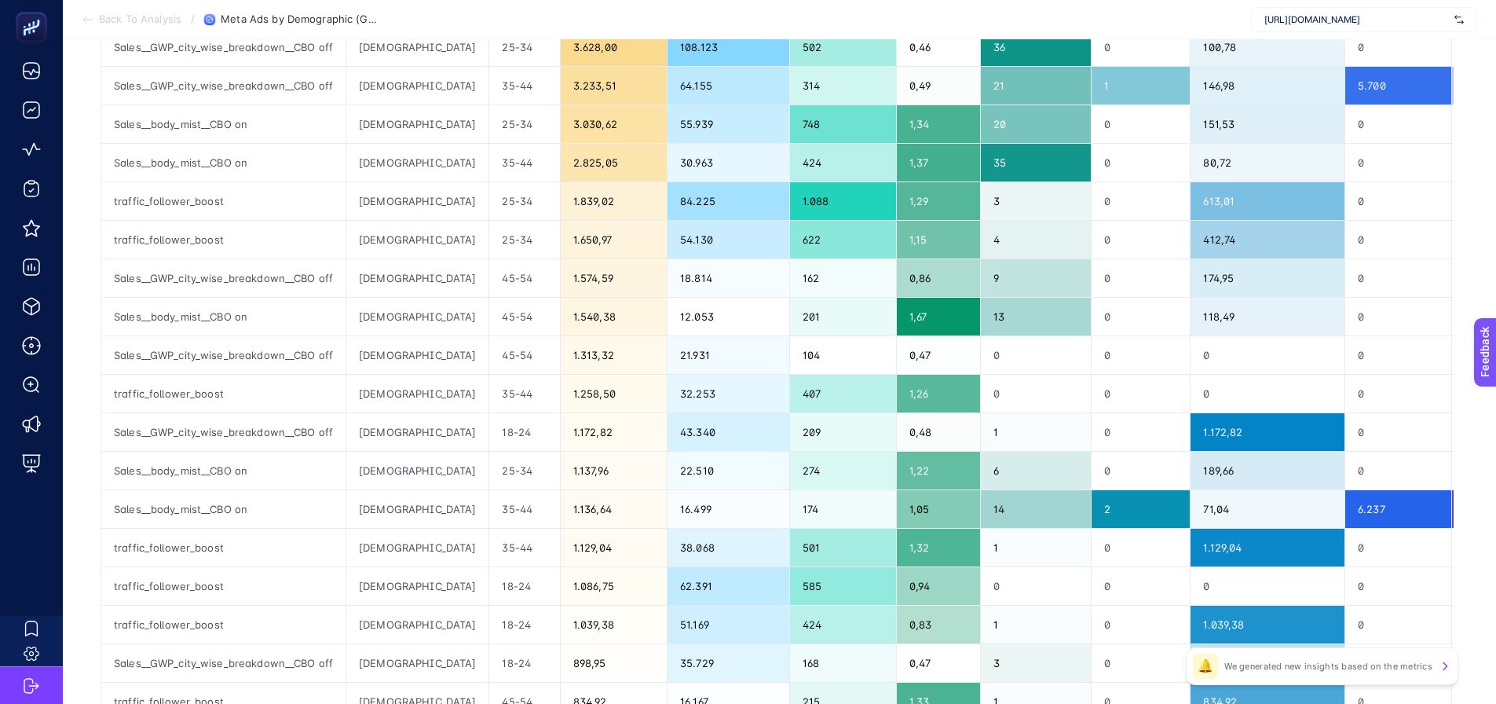
scroll to position [540, 0]
